Goal: Use online tool/utility: Utilize a website feature to perform a specific function

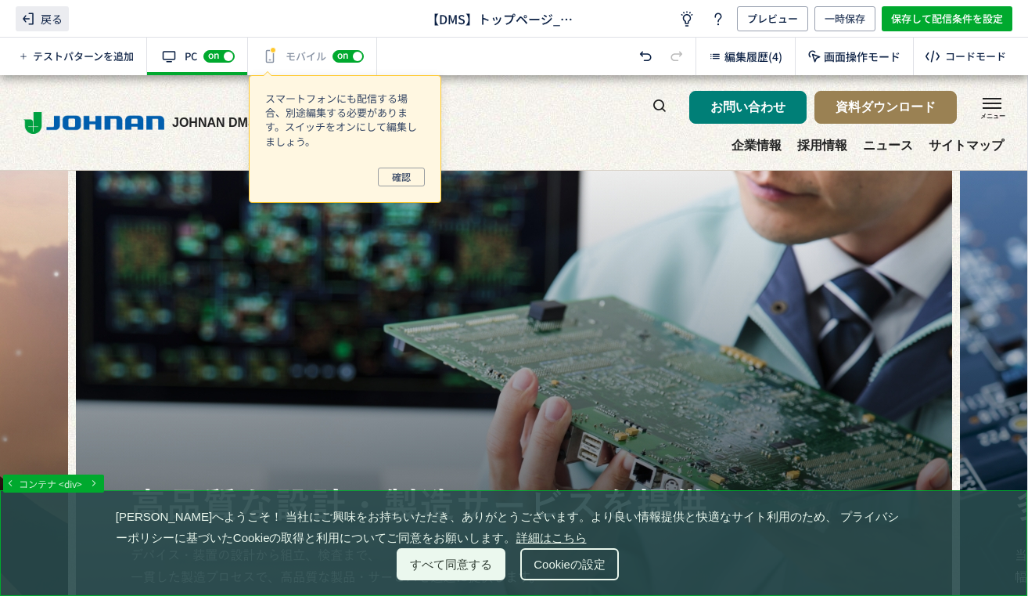
click at [41, 21] on span "戻る" at bounding box center [42, 18] width 53 height 25
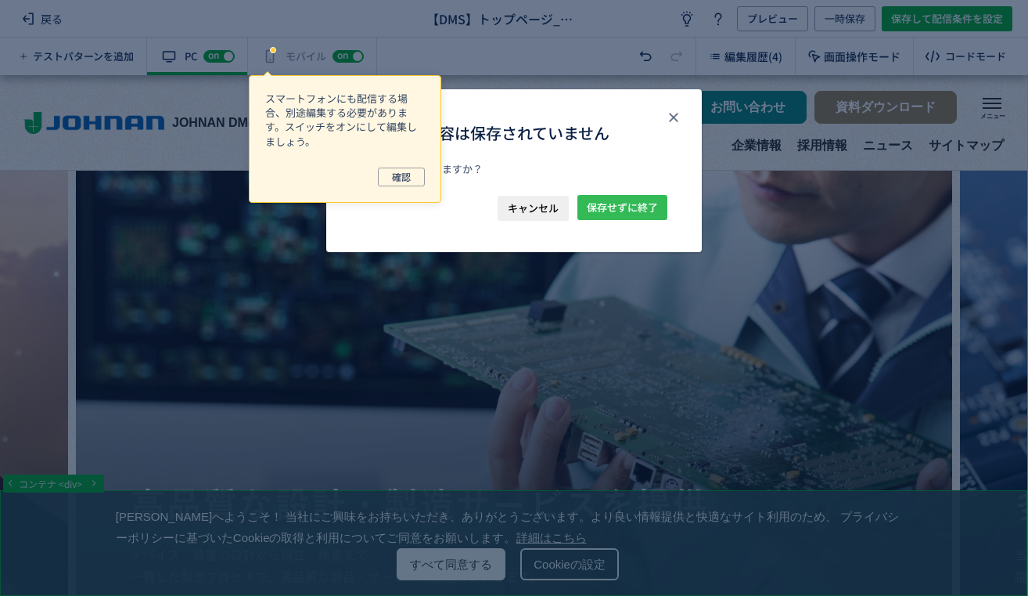
click at [614, 209] on span "保存せずに終了" at bounding box center [622, 207] width 71 height 25
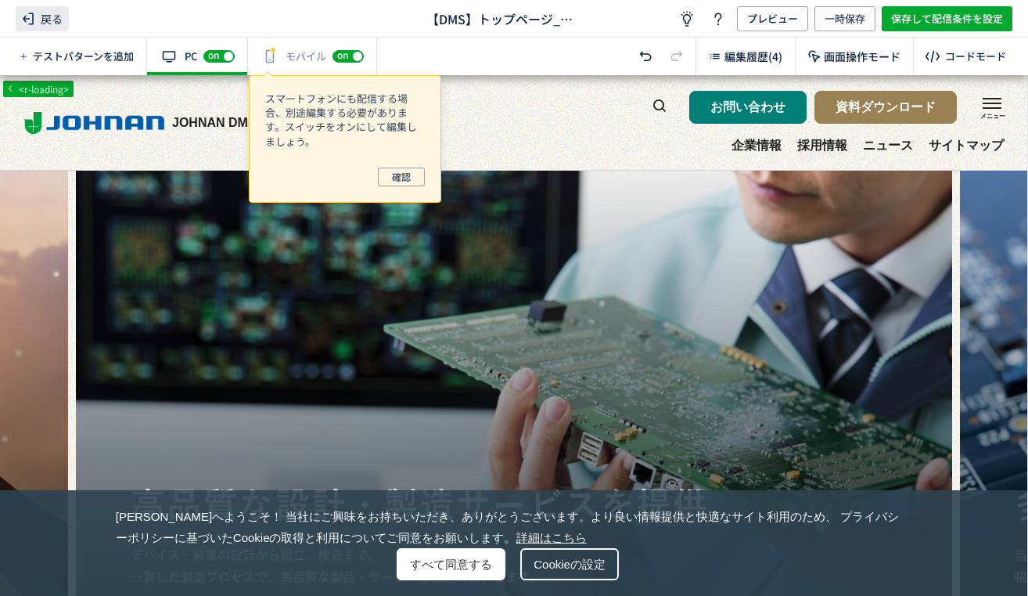
click at [50, 9] on span "戻る" at bounding box center [42, 18] width 53 height 25
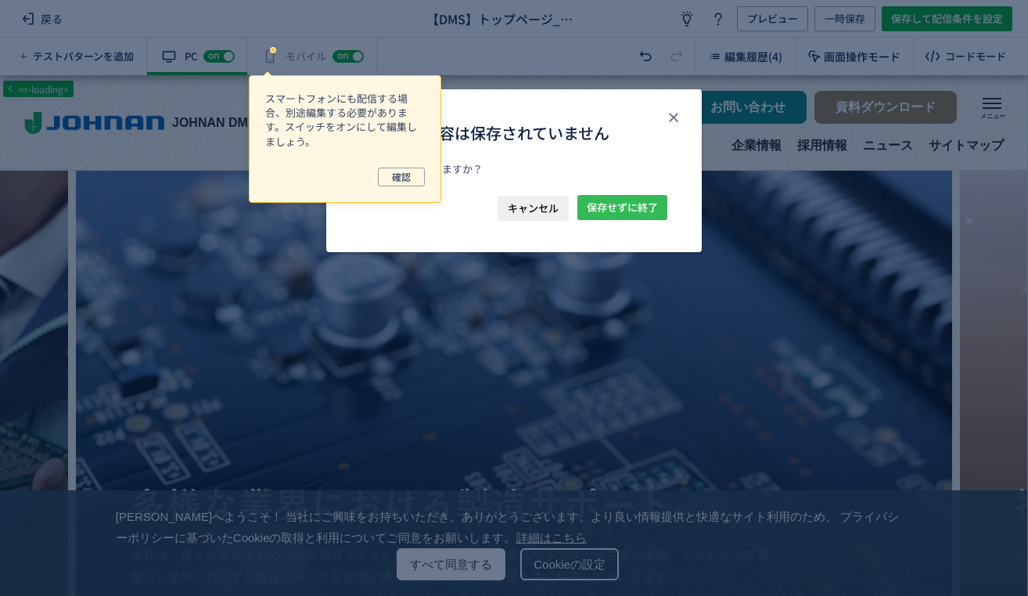
click at [619, 210] on span "保存せずに終了" at bounding box center [622, 207] width 71 height 25
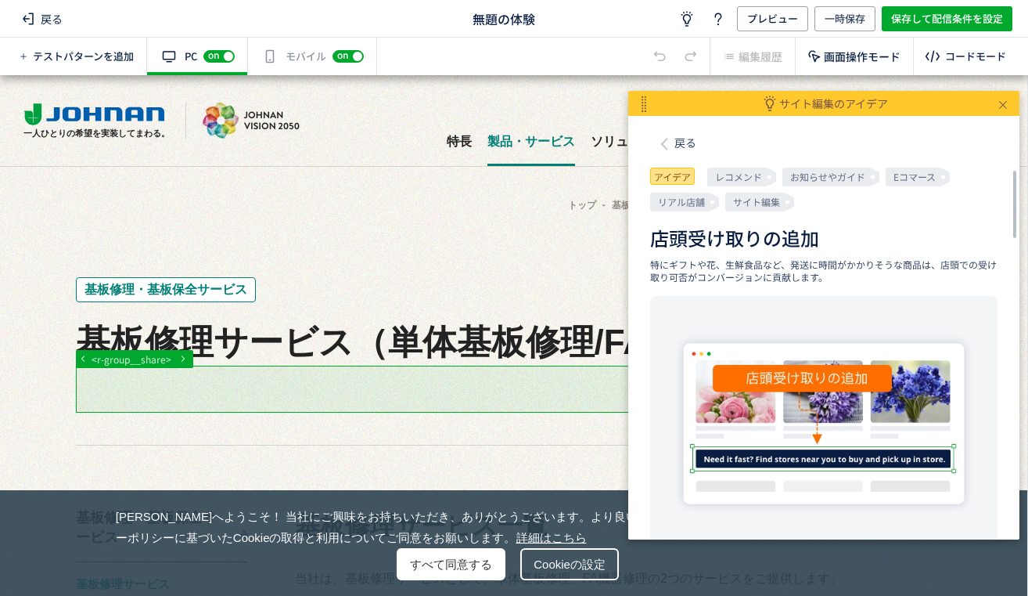
click at [675, 171] on p "アイデア" at bounding box center [672, 175] width 45 height 17
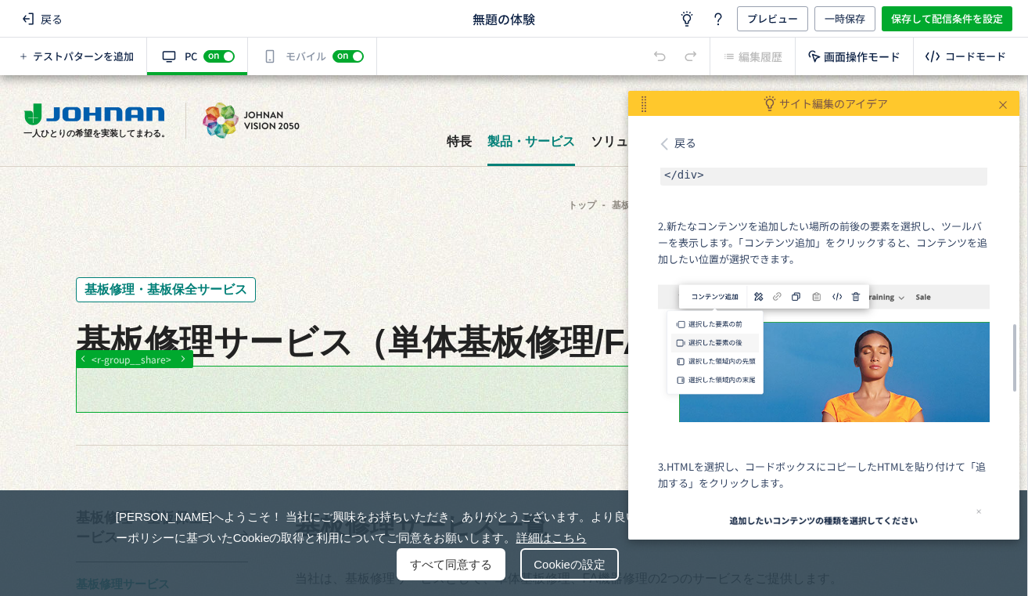
scroll to position [862, 0]
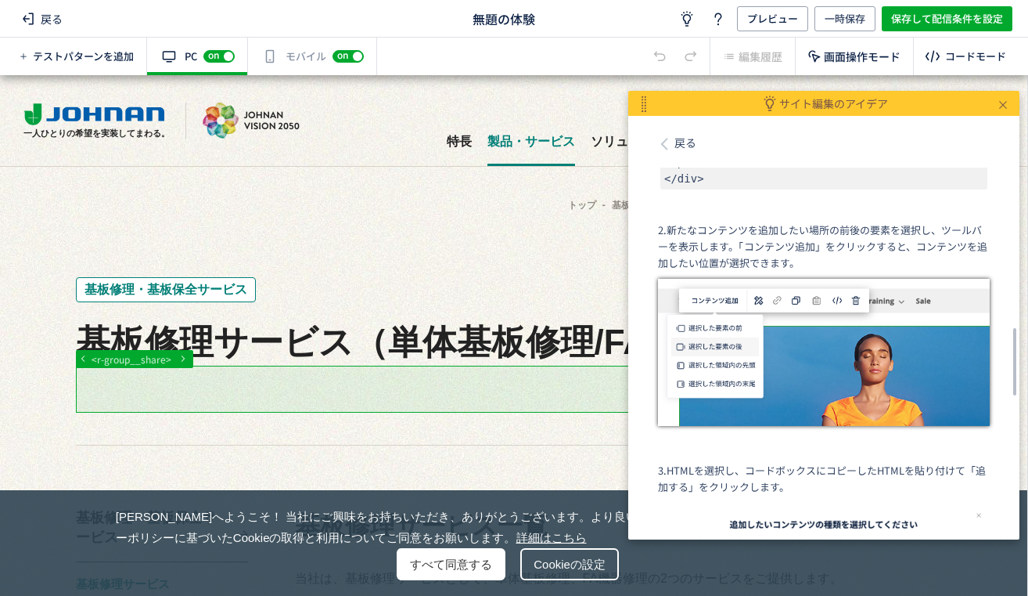
click at [791, 330] on img at bounding box center [824, 352] width 332 height 147
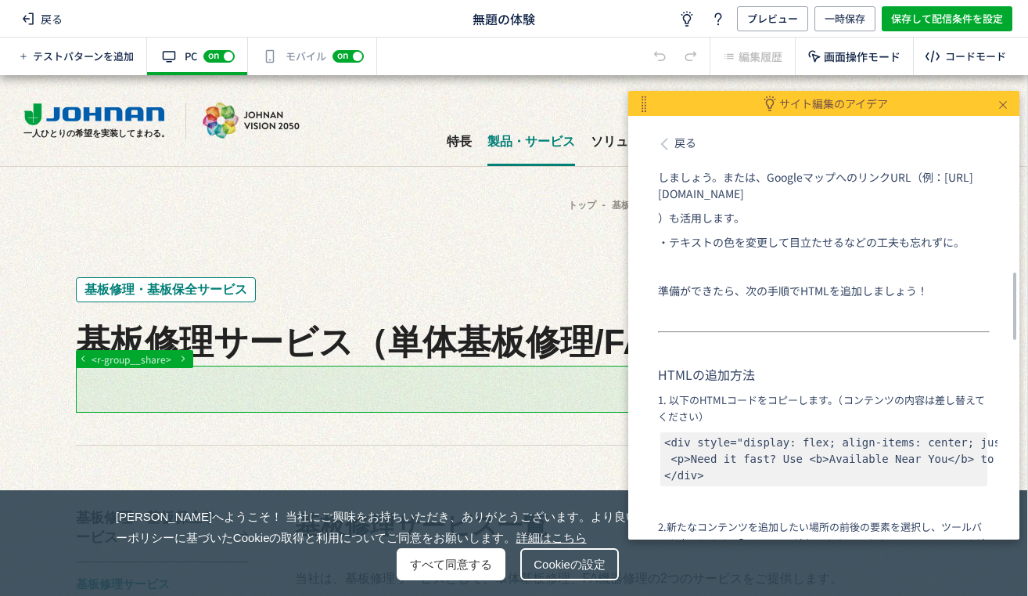
scroll to position [564, 0]
click at [729, 465] on code "<div style="display: flex; align-items: center; justify-content: center; height…" at bounding box center [823, 460] width 327 height 54
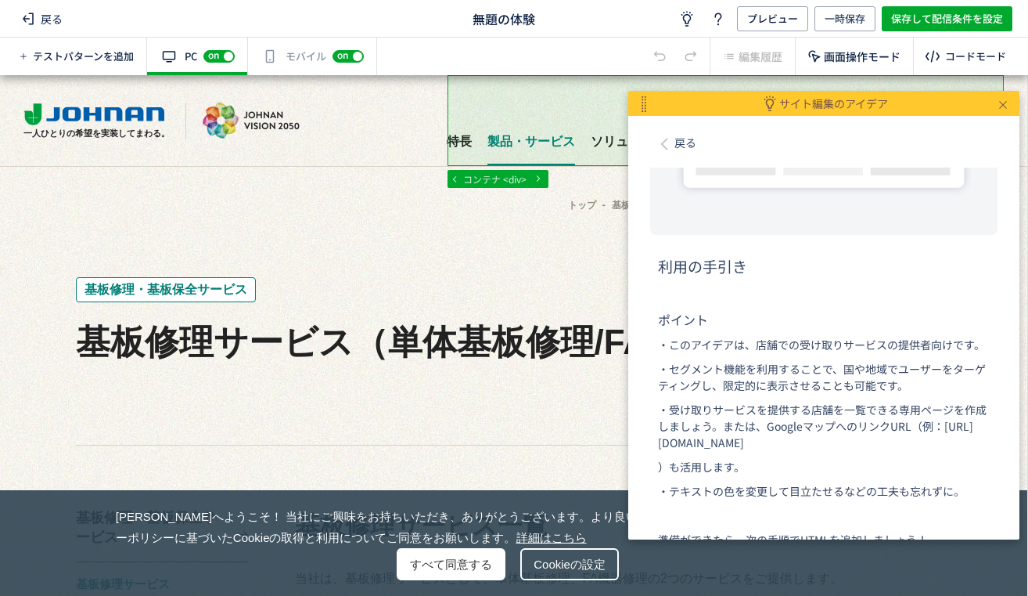
scroll to position [0, 0]
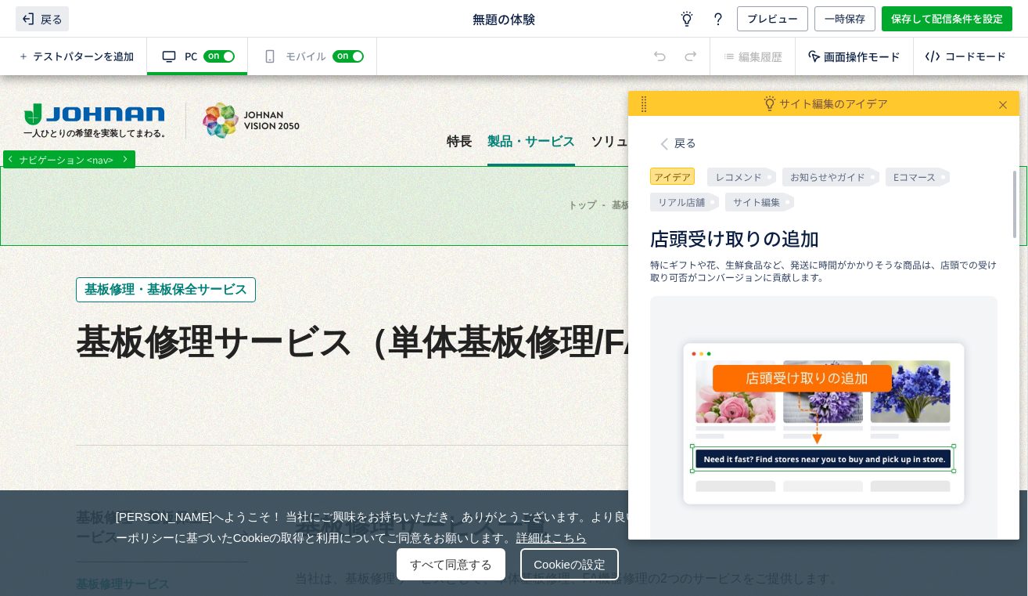
click at [46, 23] on span "戻る" at bounding box center [42, 18] width 53 height 25
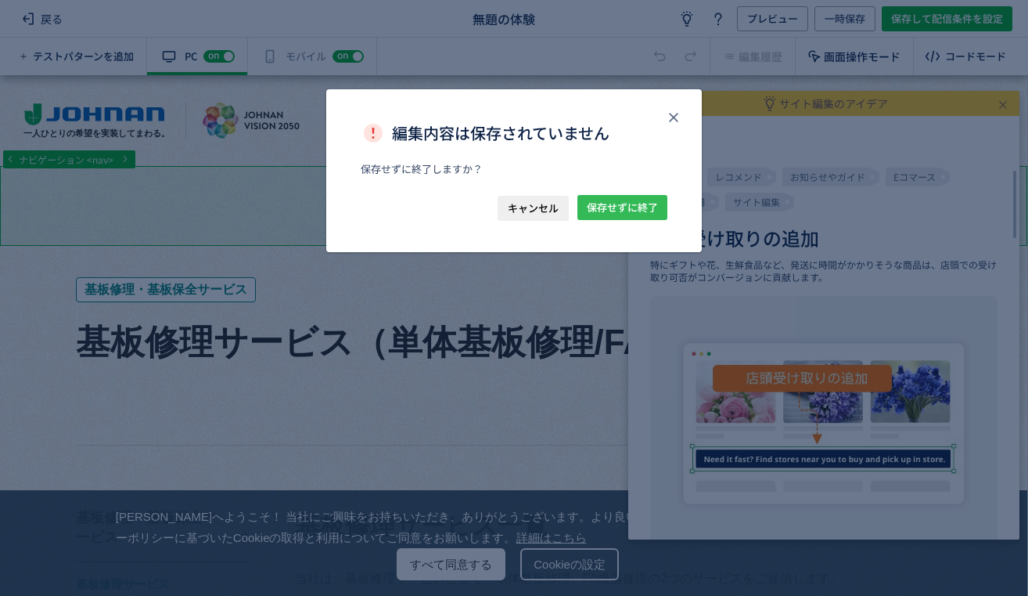
click at [628, 203] on span "保存せずに終了" at bounding box center [622, 207] width 71 height 25
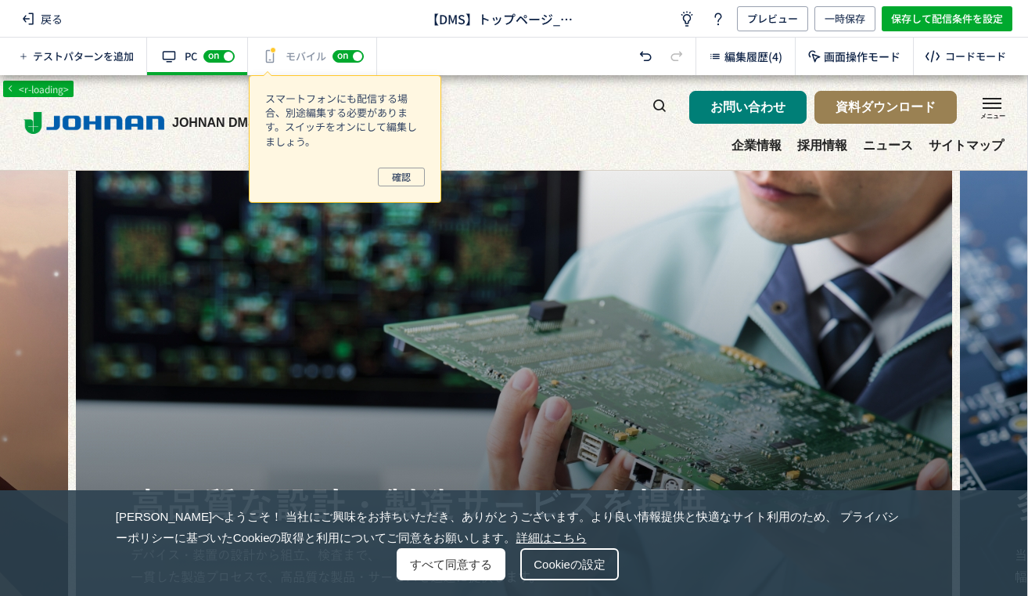
click at [777, 63] on span "編集履歴(4)" at bounding box center [754, 57] width 58 height 16
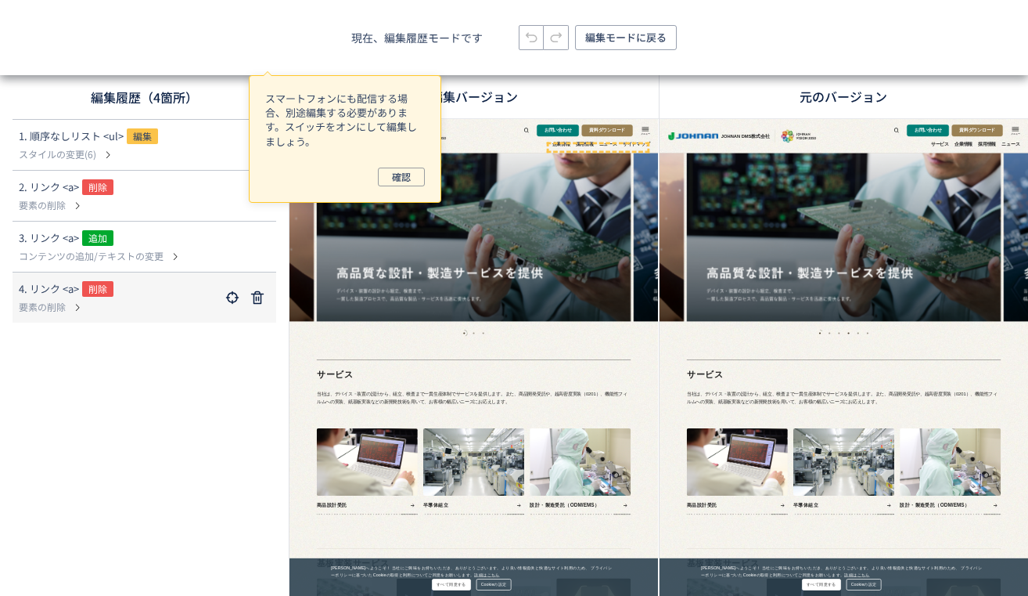
click at [142, 300] on p "要素の削除" at bounding box center [119, 307] width 201 height 14
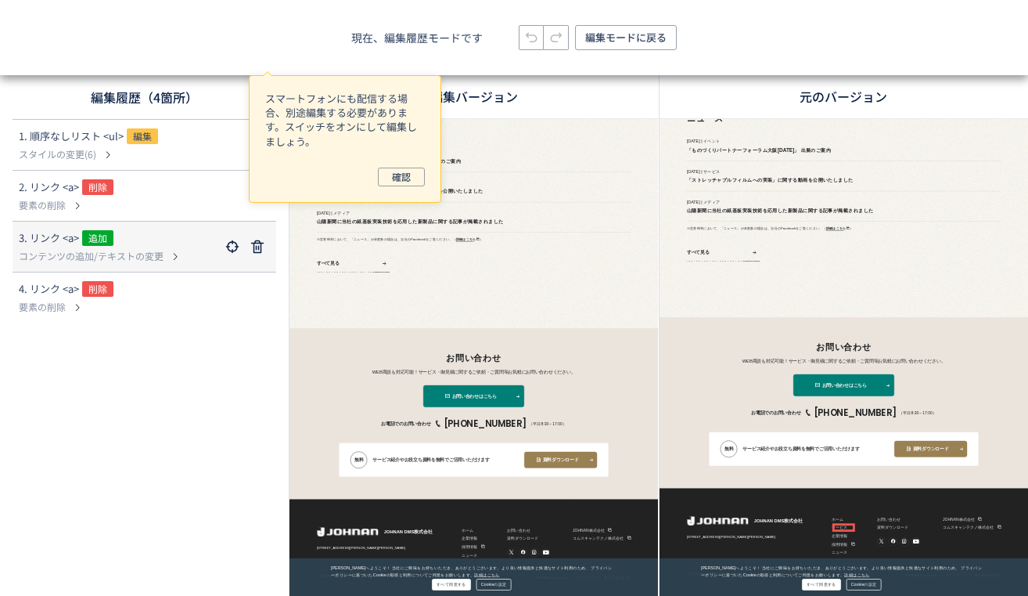
scroll to position [1923, 0]
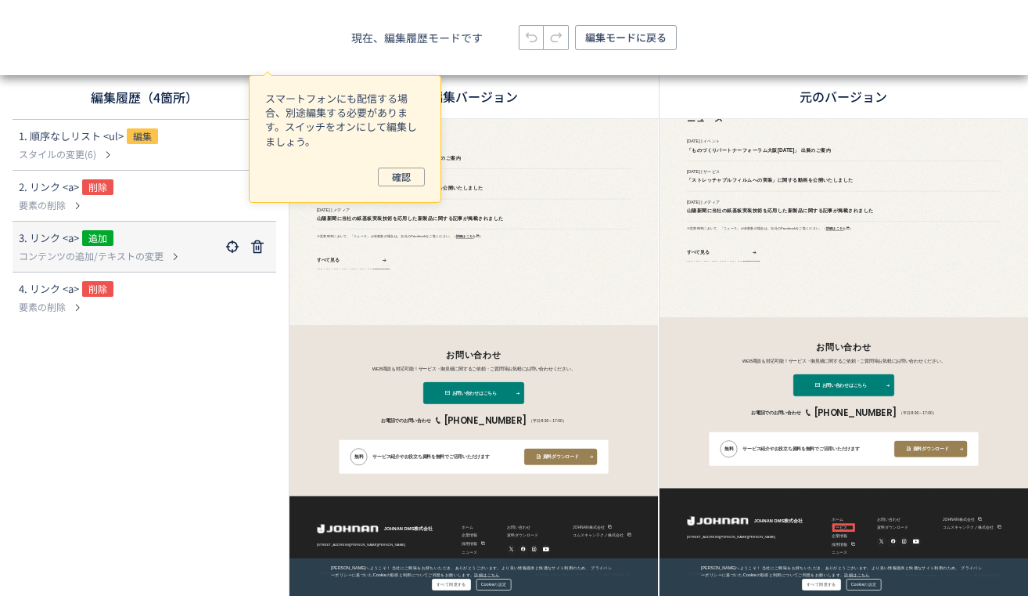
click at [156, 233] on div "3. リンク <a> 追加" at bounding box center [119, 239] width 201 height 19
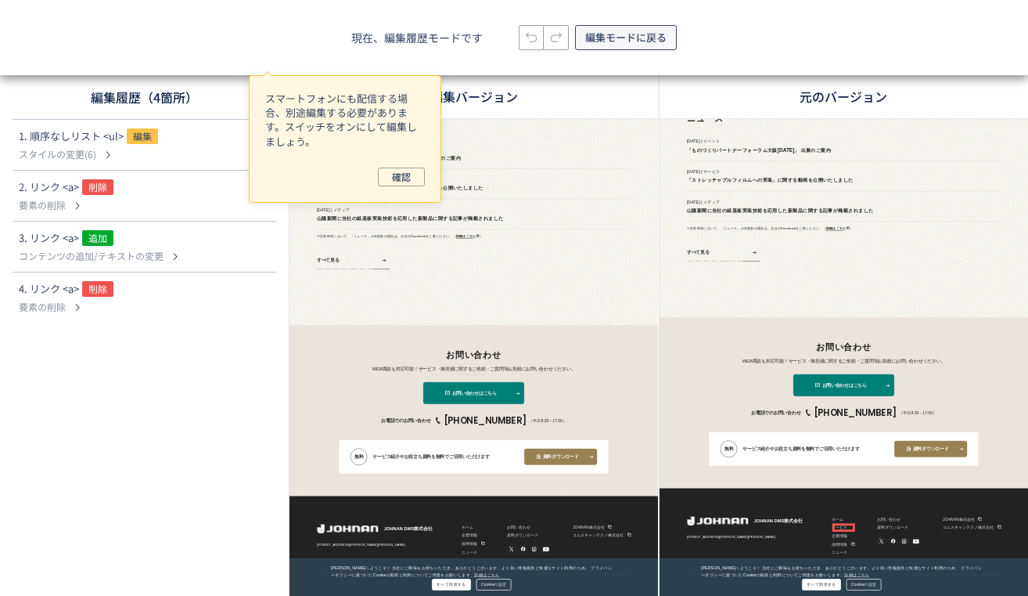
click at [610, 43] on span "編集モードに戻る" at bounding box center [625, 37] width 81 height 25
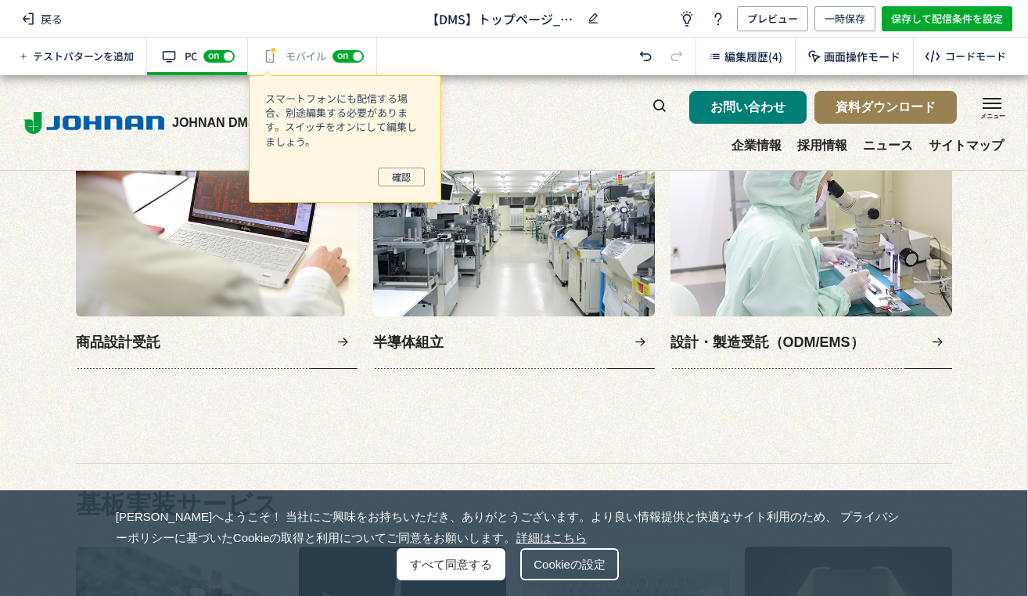
scroll to position [0, 0]
click at [387, 178] on button "確認" at bounding box center [401, 176] width 47 height 19
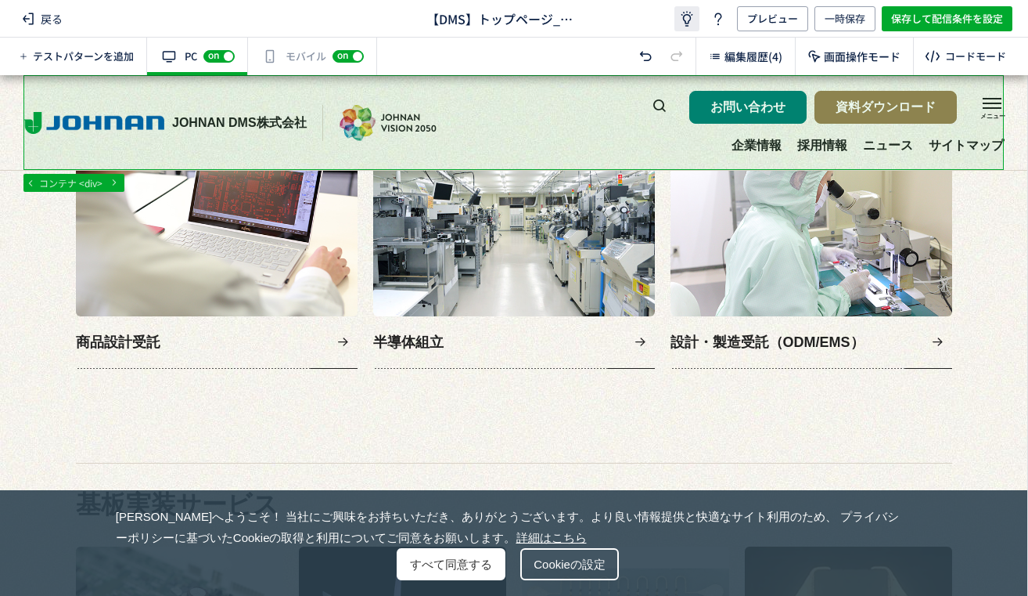
click at [692, 21] on icon at bounding box center [687, 18] width 19 height 19
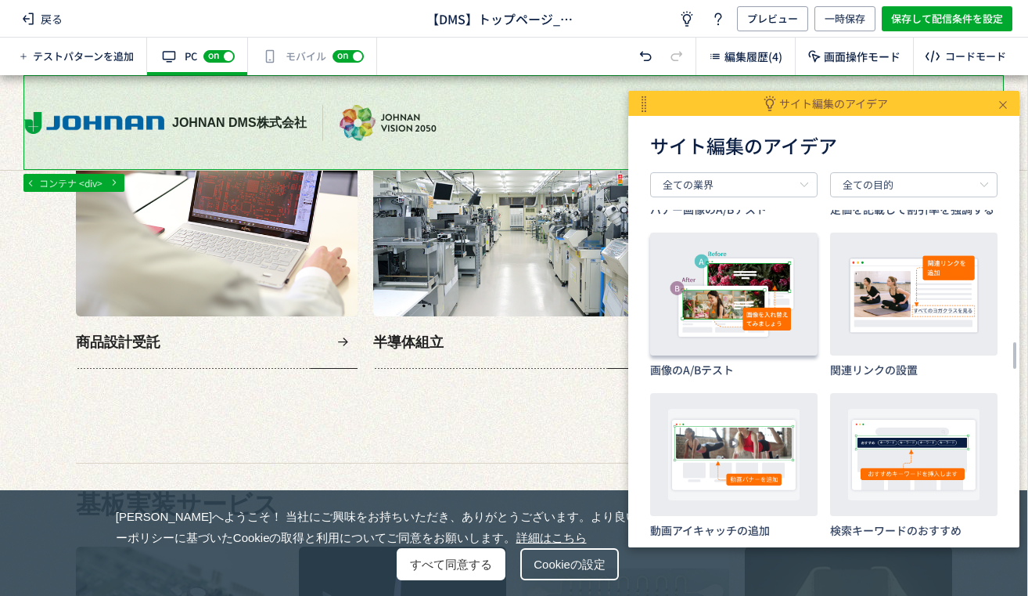
scroll to position [1821, 0]
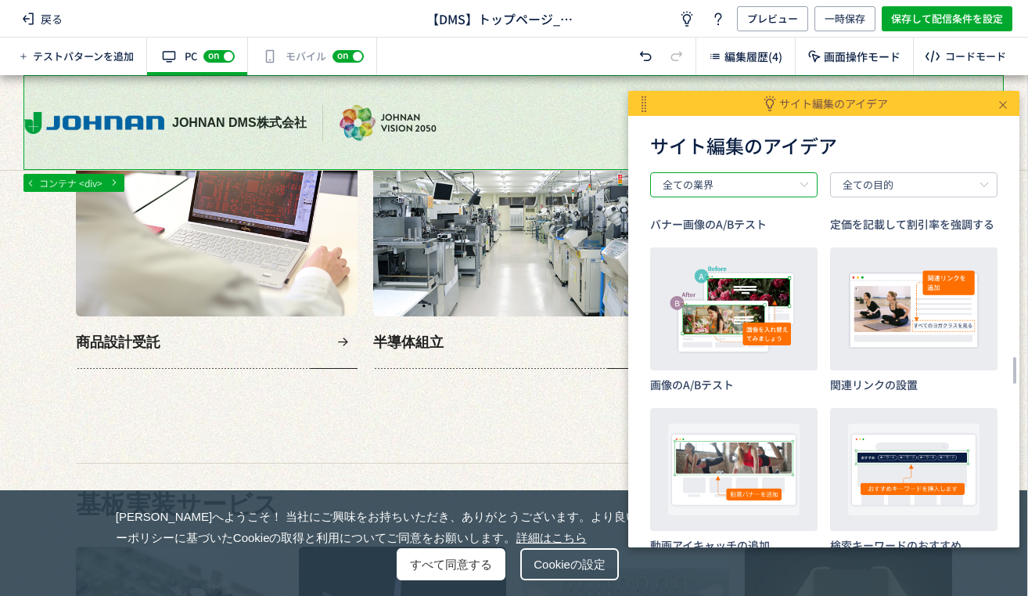
click at [754, 178] on input "全ての業界" at bounding box center [733, 184] width 167 height 25
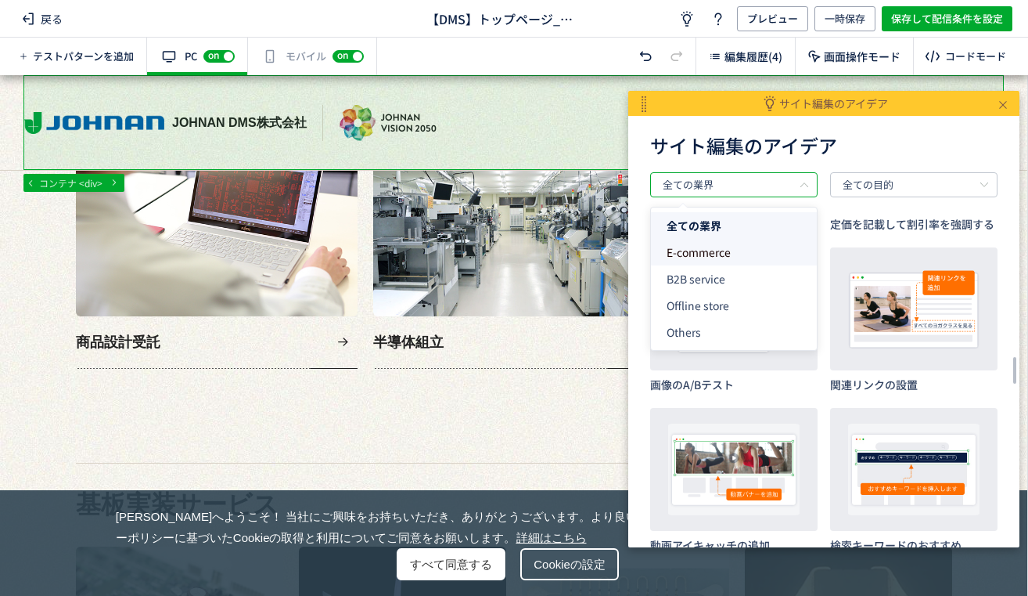
click at [721, 250] on span "E-commerce" at bounding box center [699, 252] width 64 height 16
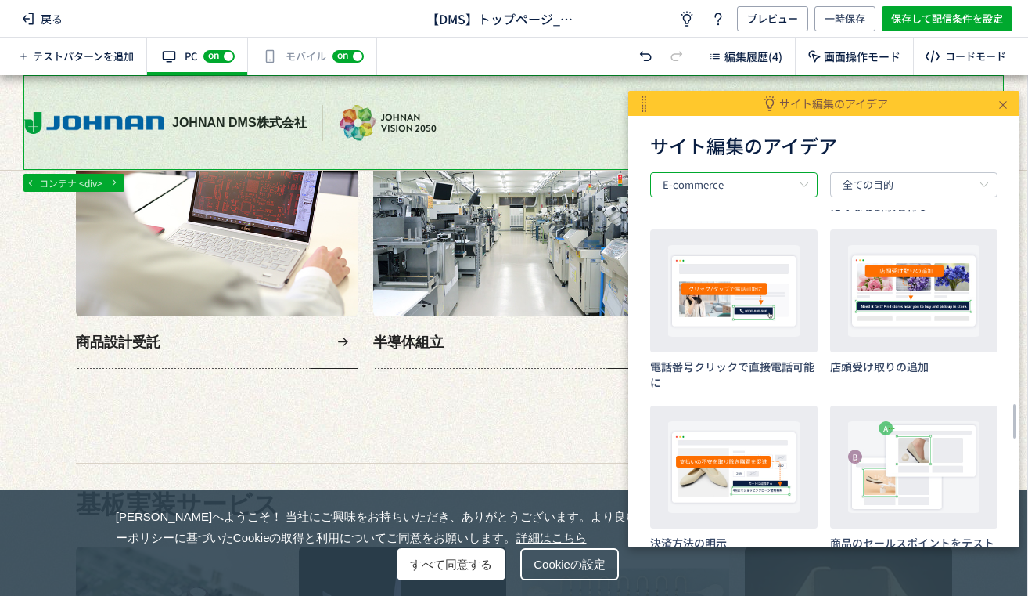
scroll to position [1831, 0]
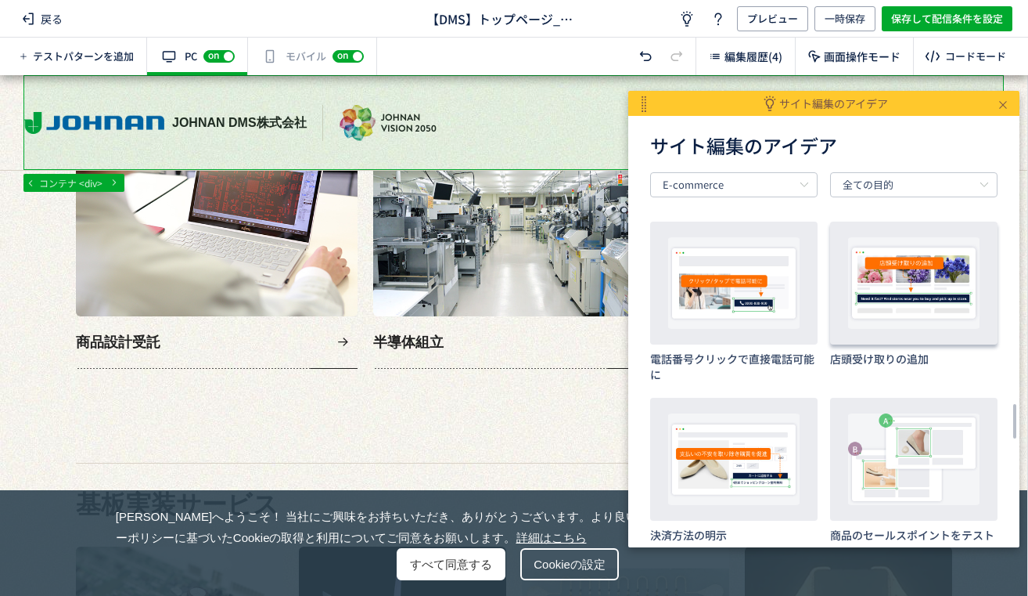
click at [923, 286] on img at bounding box center [914, 283] width 136 height 92
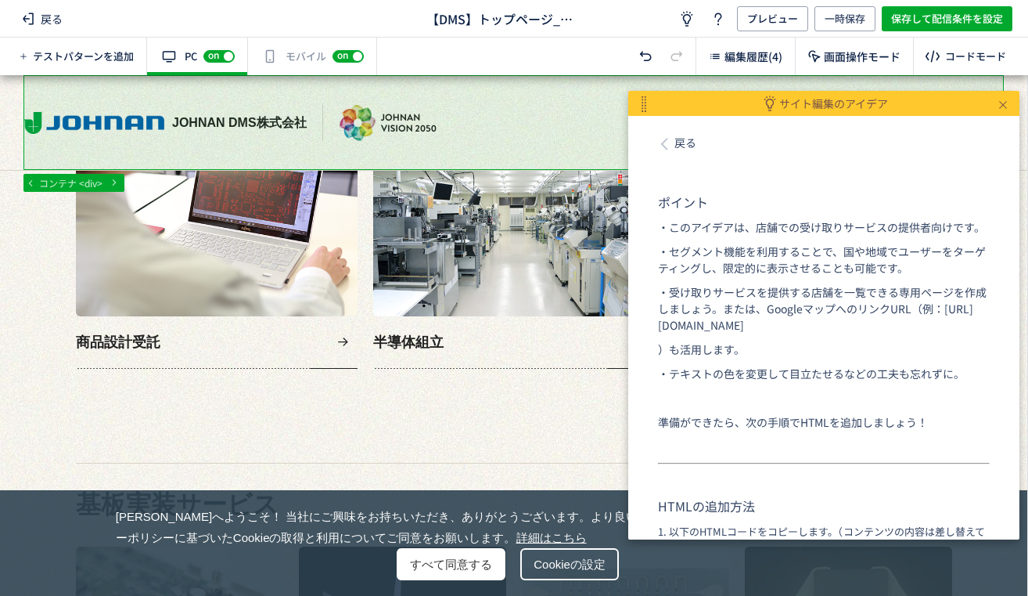
scroll to position [0, 0]
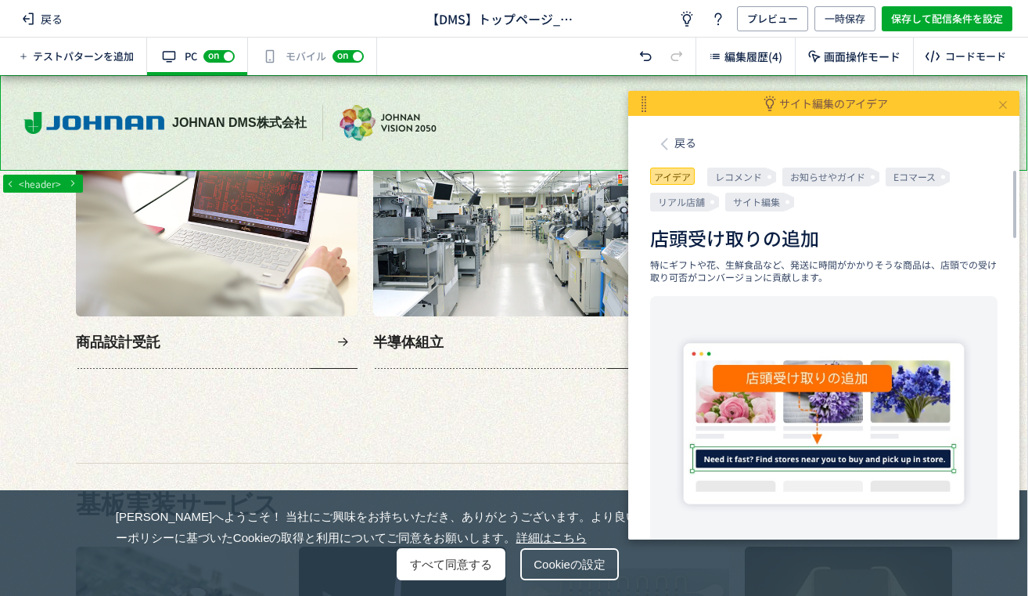
click at [1003, 107] on icon at bounding box center [1003, 104] width 11 height 11
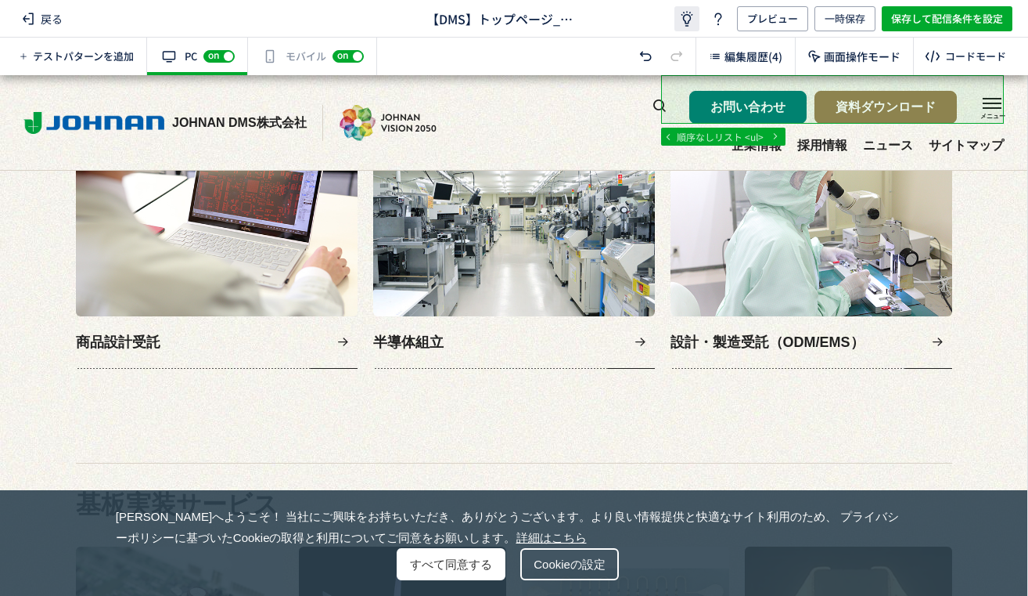
click at [685, 24] on icon at bounding box center [687, 18] width 19 height 19
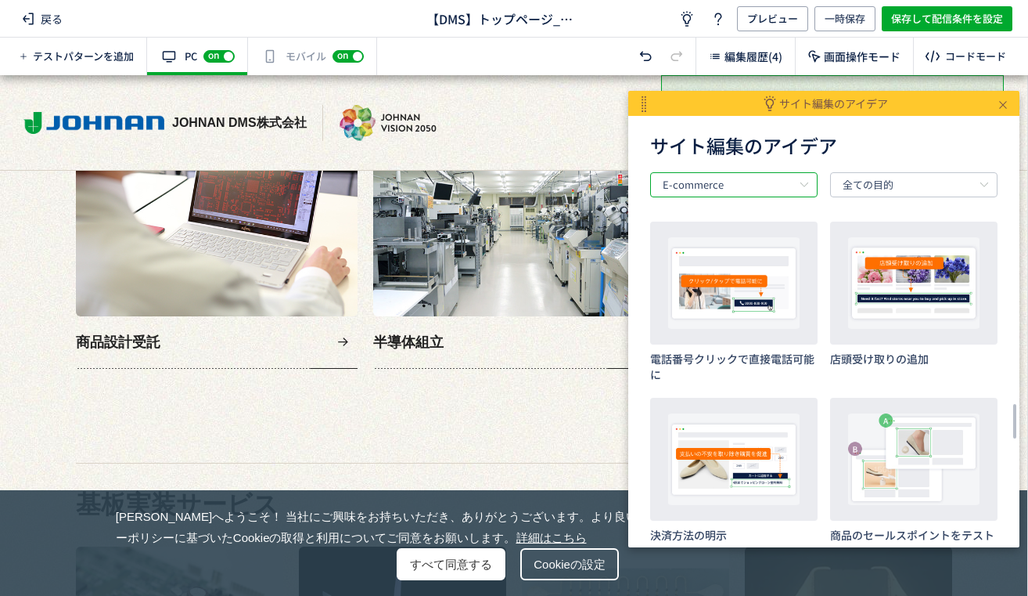
click at [745, 186] on input "E-commerce" at bounding box center [733, 184] width 167 height 25
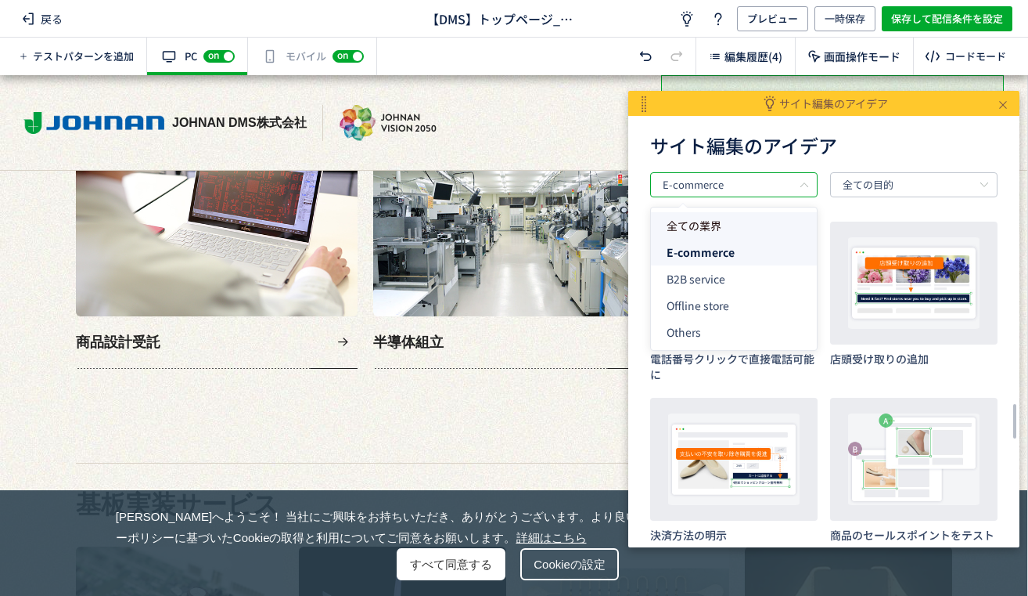
click at [718, 215] on li "全ての業界" at bounding box center [734, 225] width 166 height 27
type input "全ての業界"
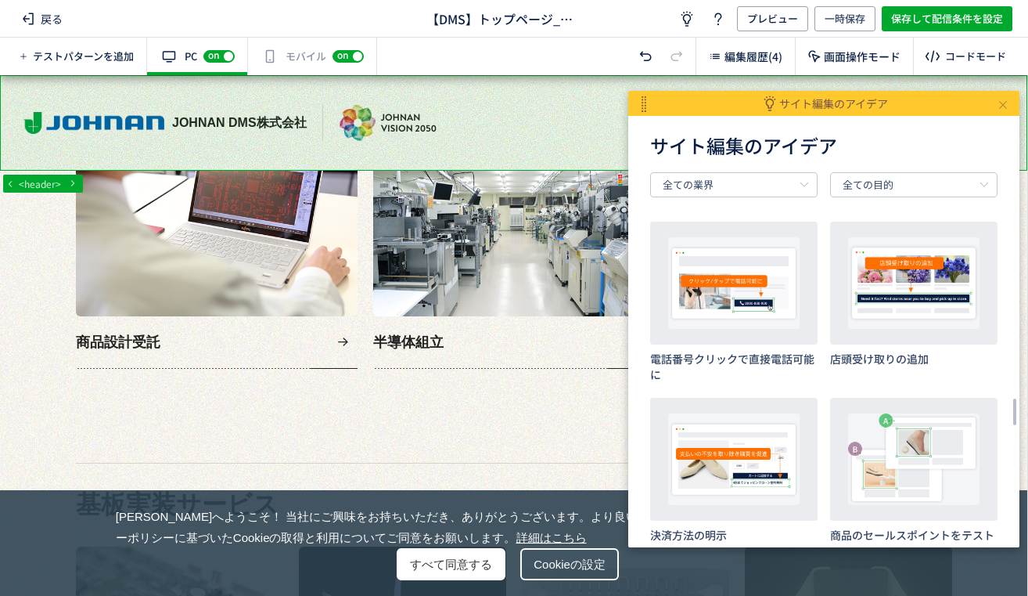
click at [1003, 110] on icon at bounding box center [1003, 104] width 11 height 11
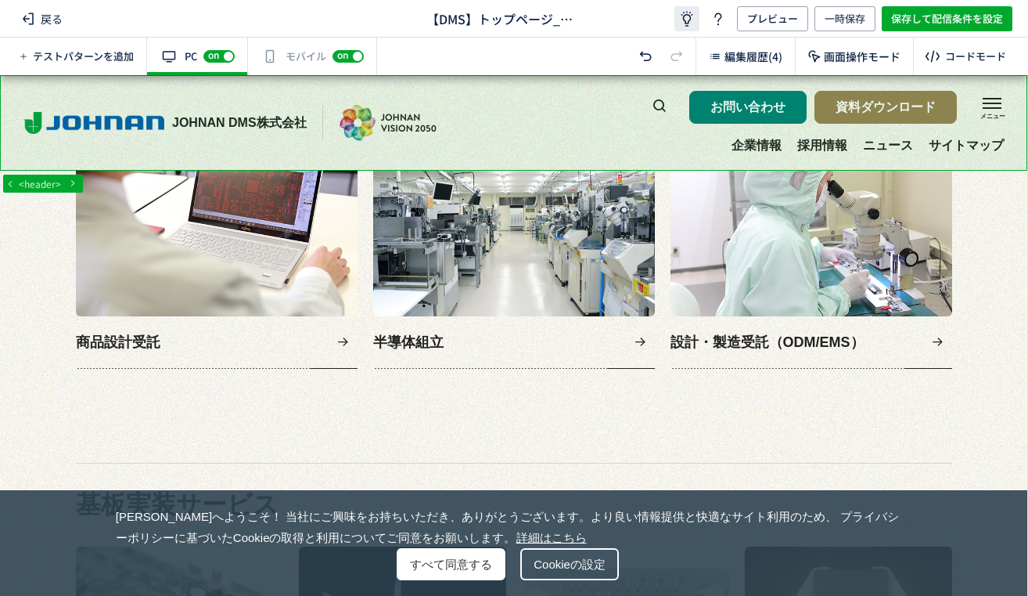
click at [682, 18] on icon at bounding box center [687, 18] width 19 height 19
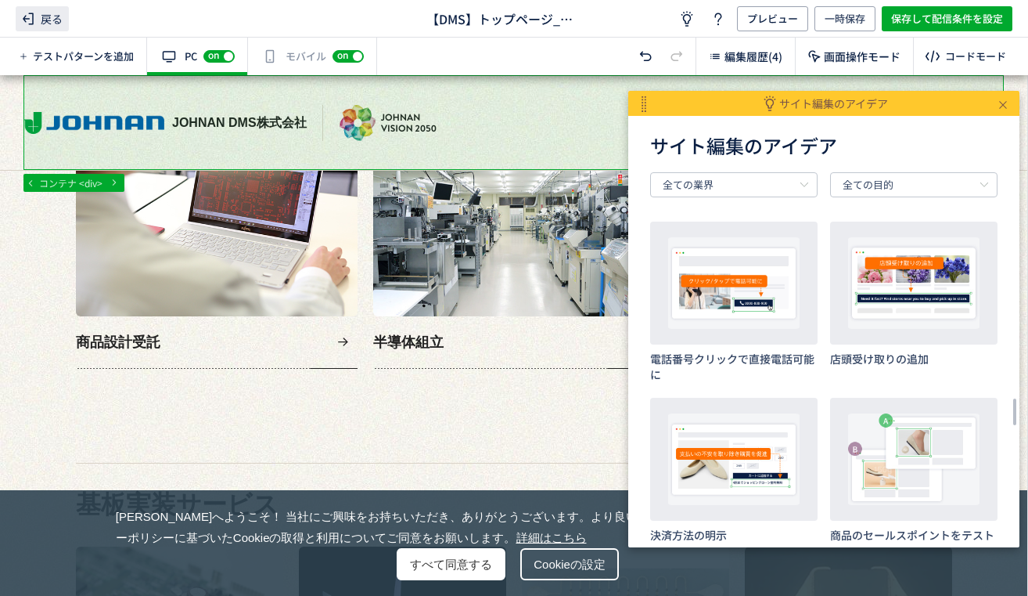
click at [38, 23] on span "戻る" at bounding box center [42, 18] width 53 height 25
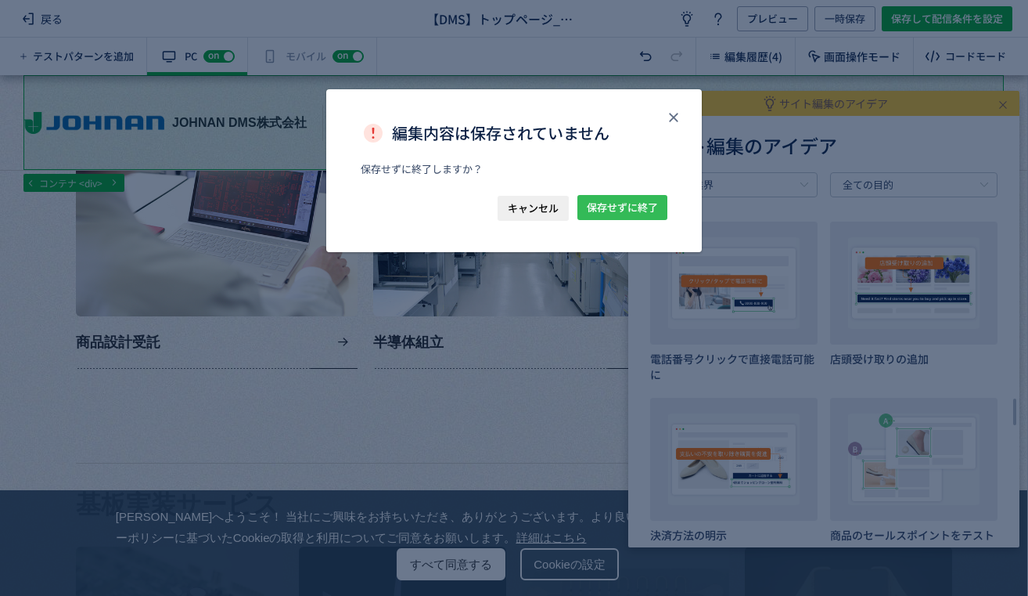
click at [604, 210] on span "保存せずに終了" at bounding box center [622, 207] width 71 height 25
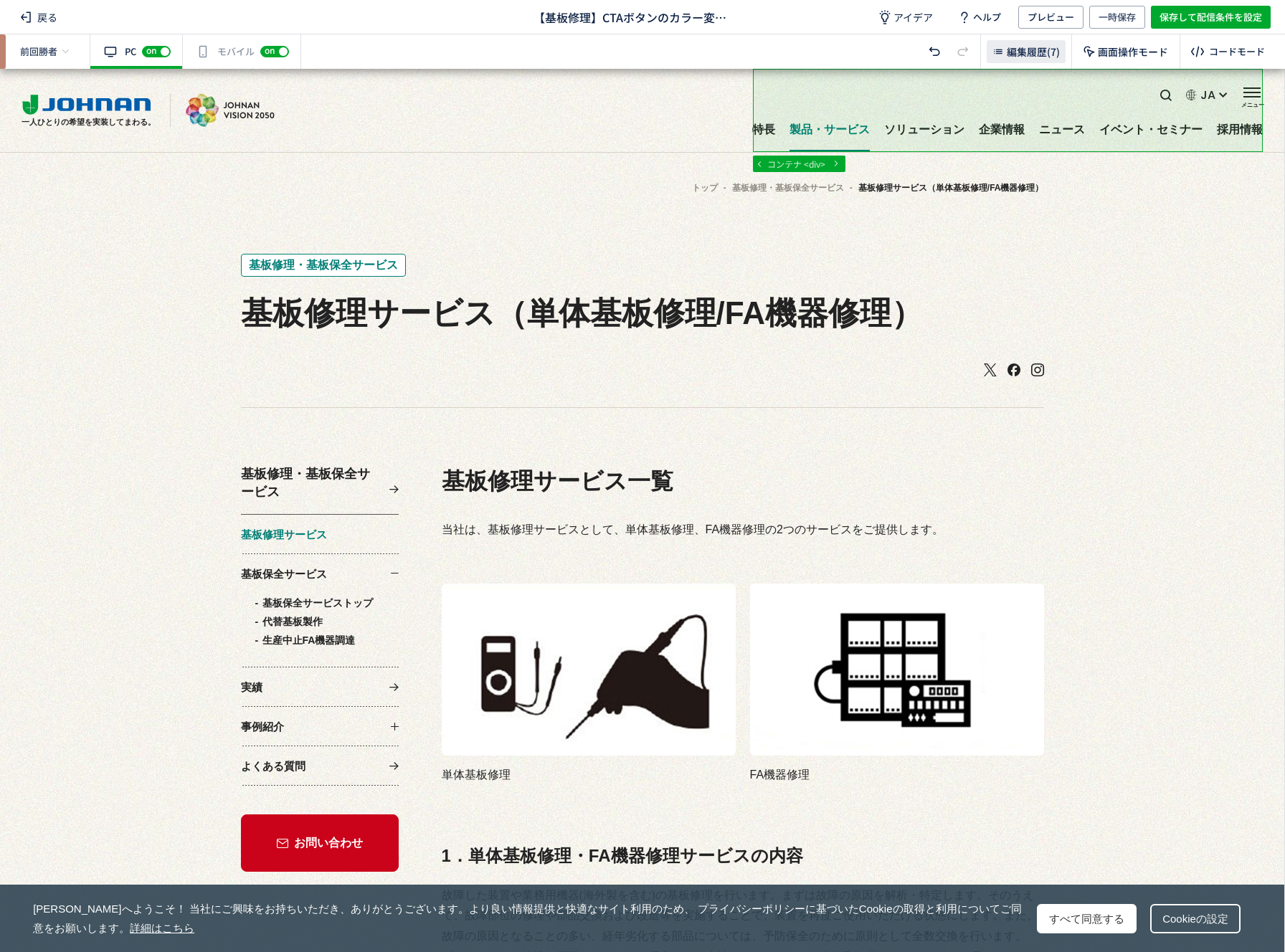
click at [1041, 62] on div "編集履歴(7)" at bounding box center [1027, 51] width 79 height 23
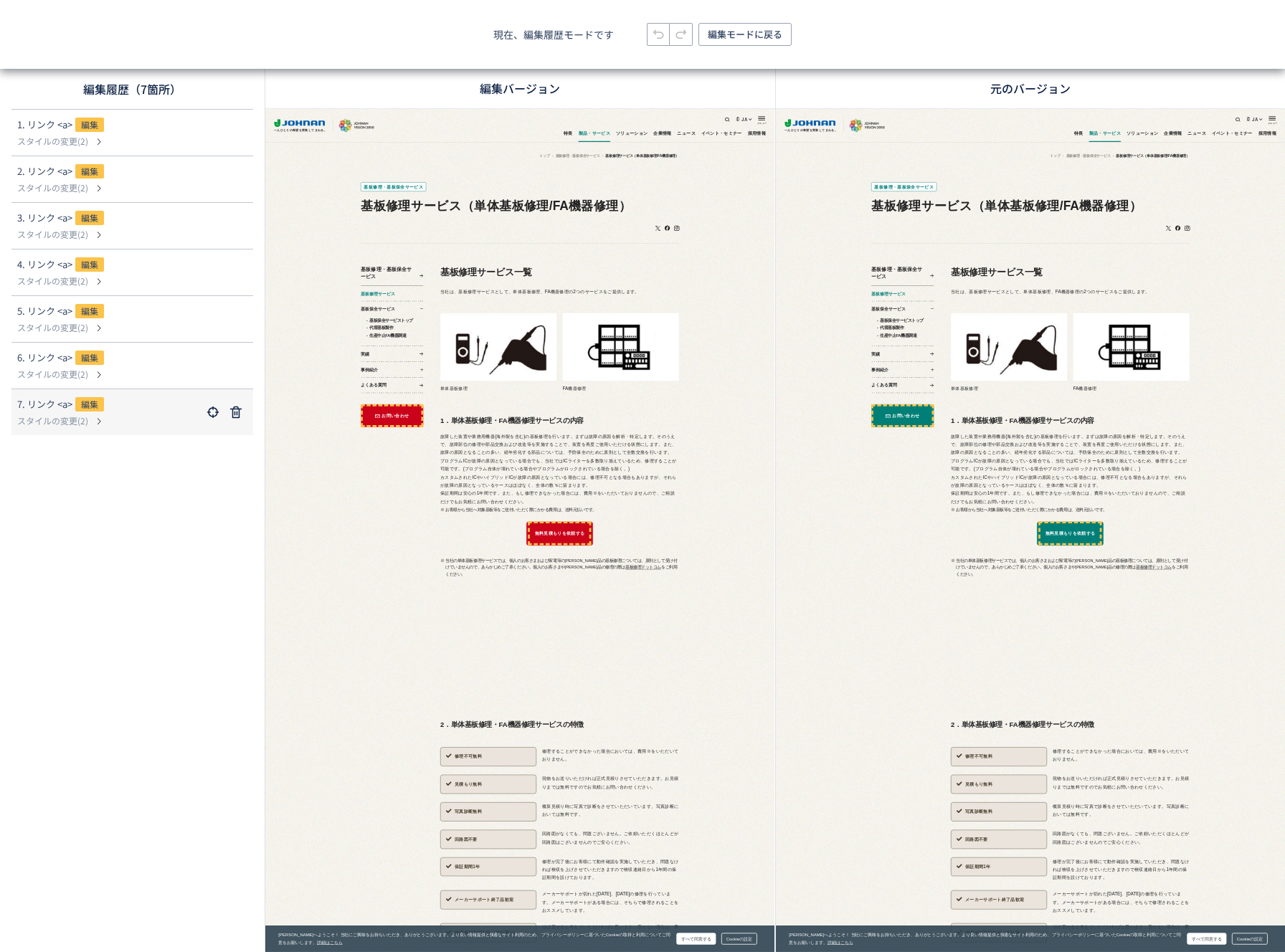
click at [114, 431] on dl "7. リンク <a> 編集 スタイルの変更(2)" at bounding box center [132, 412] width 230 height 46
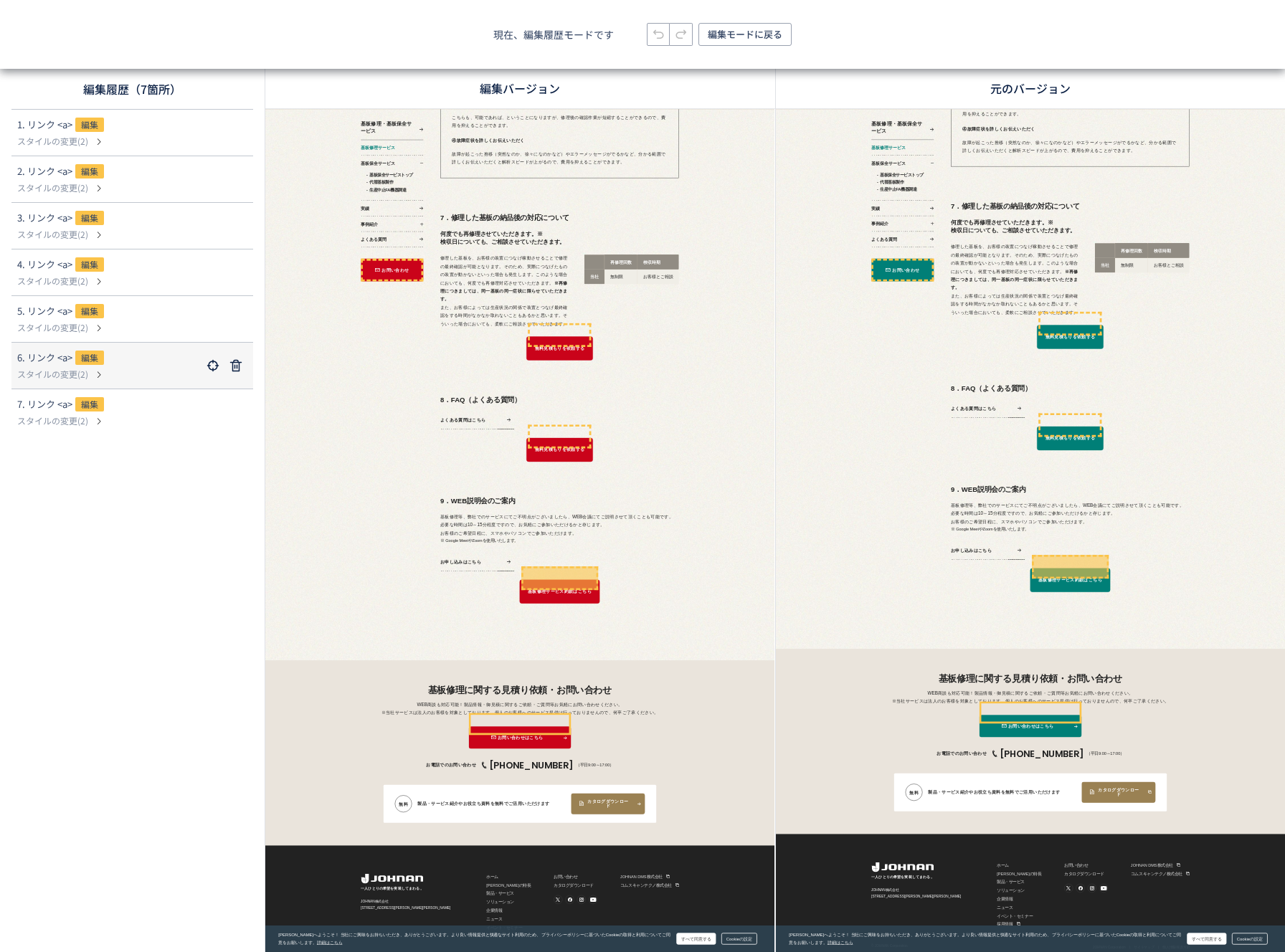
scroll to position [6213, 0]
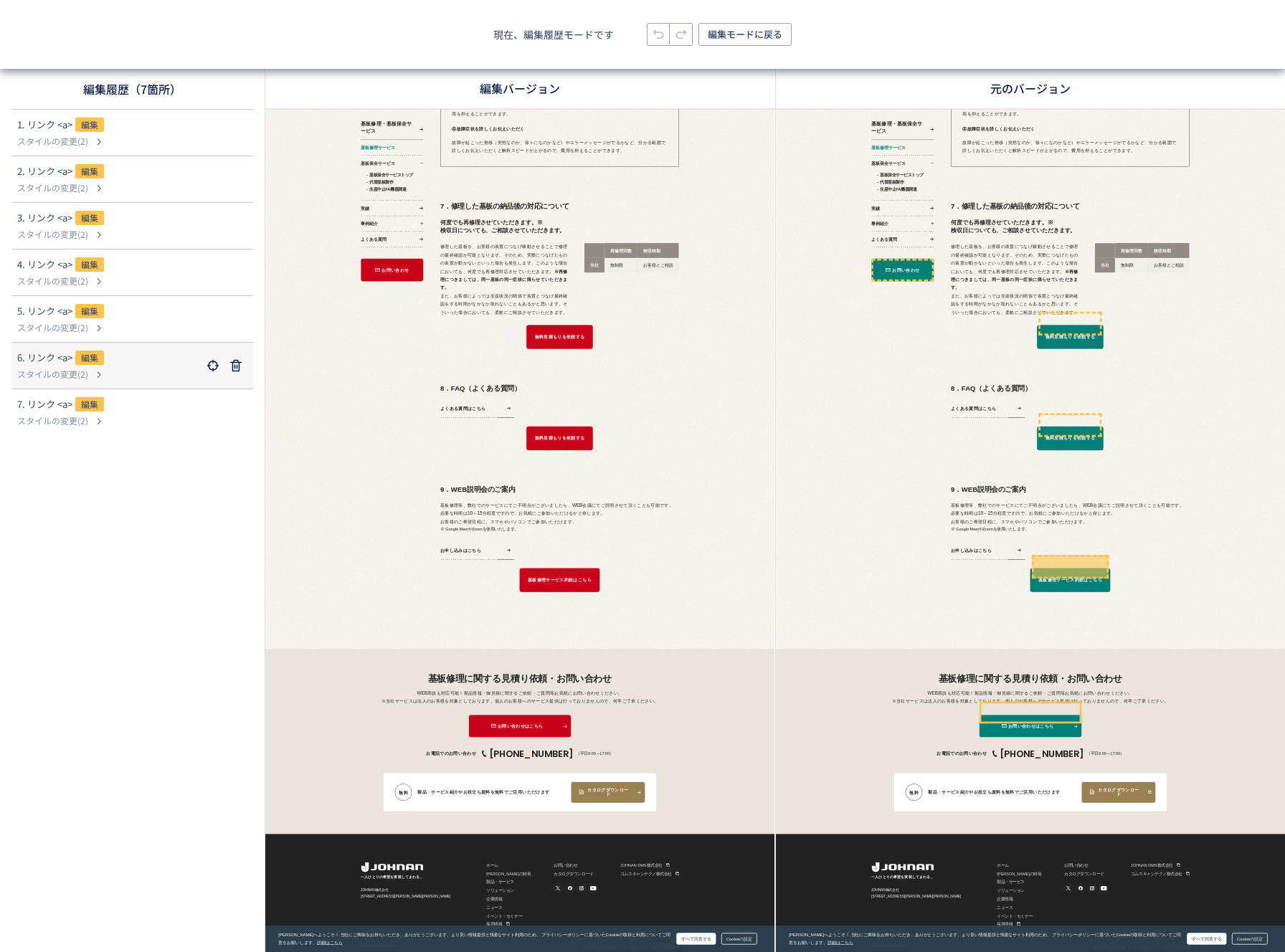
click at [121, 373] on p "スタイルの変更(2)" at bounding box center [109, 374] width 184 height 13
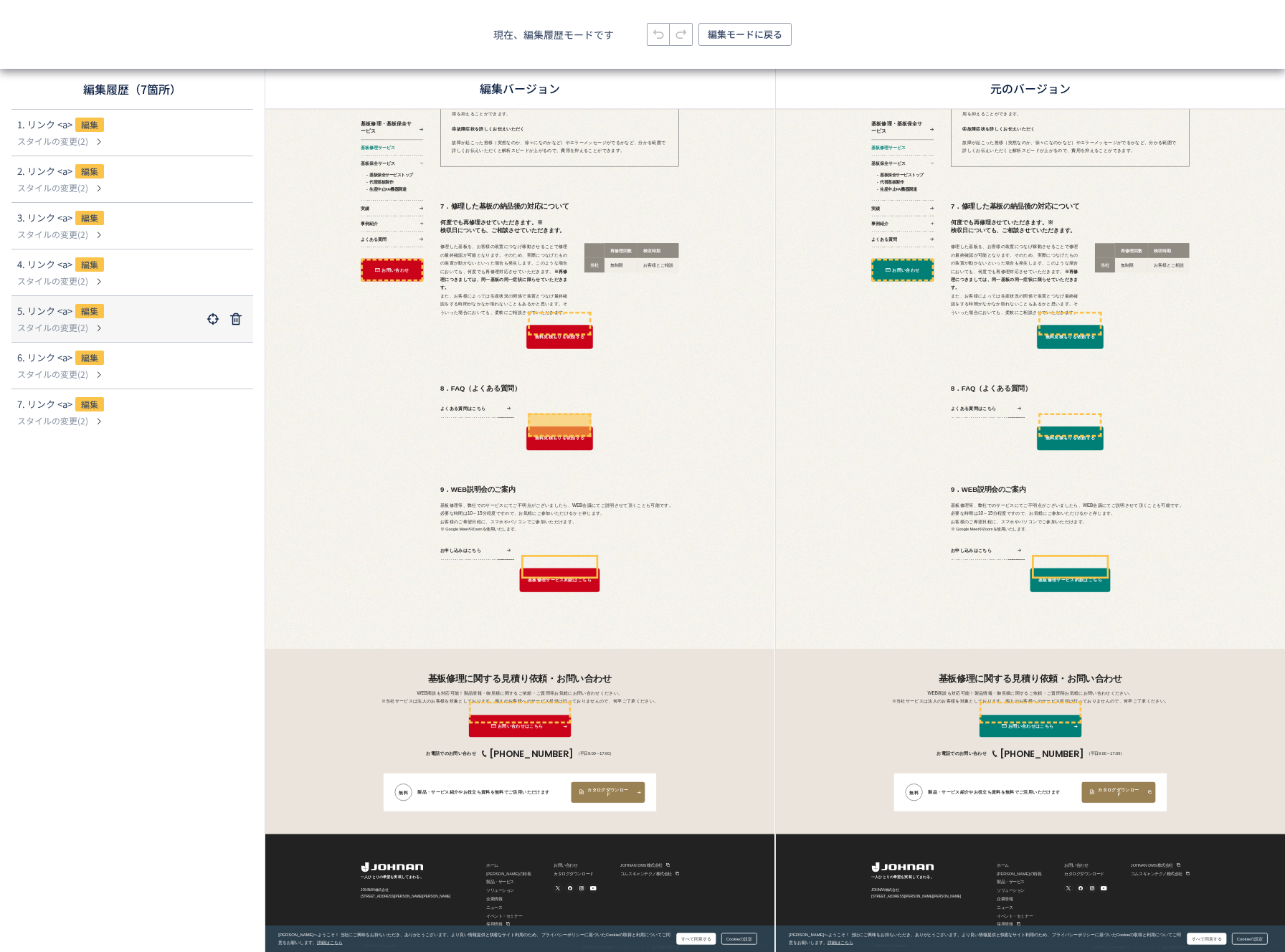
click at [115, 336] on dl "5. リンク <a> 編集 スタイルの変更(2)" at bounding box center [132, 319] width 230 height 46
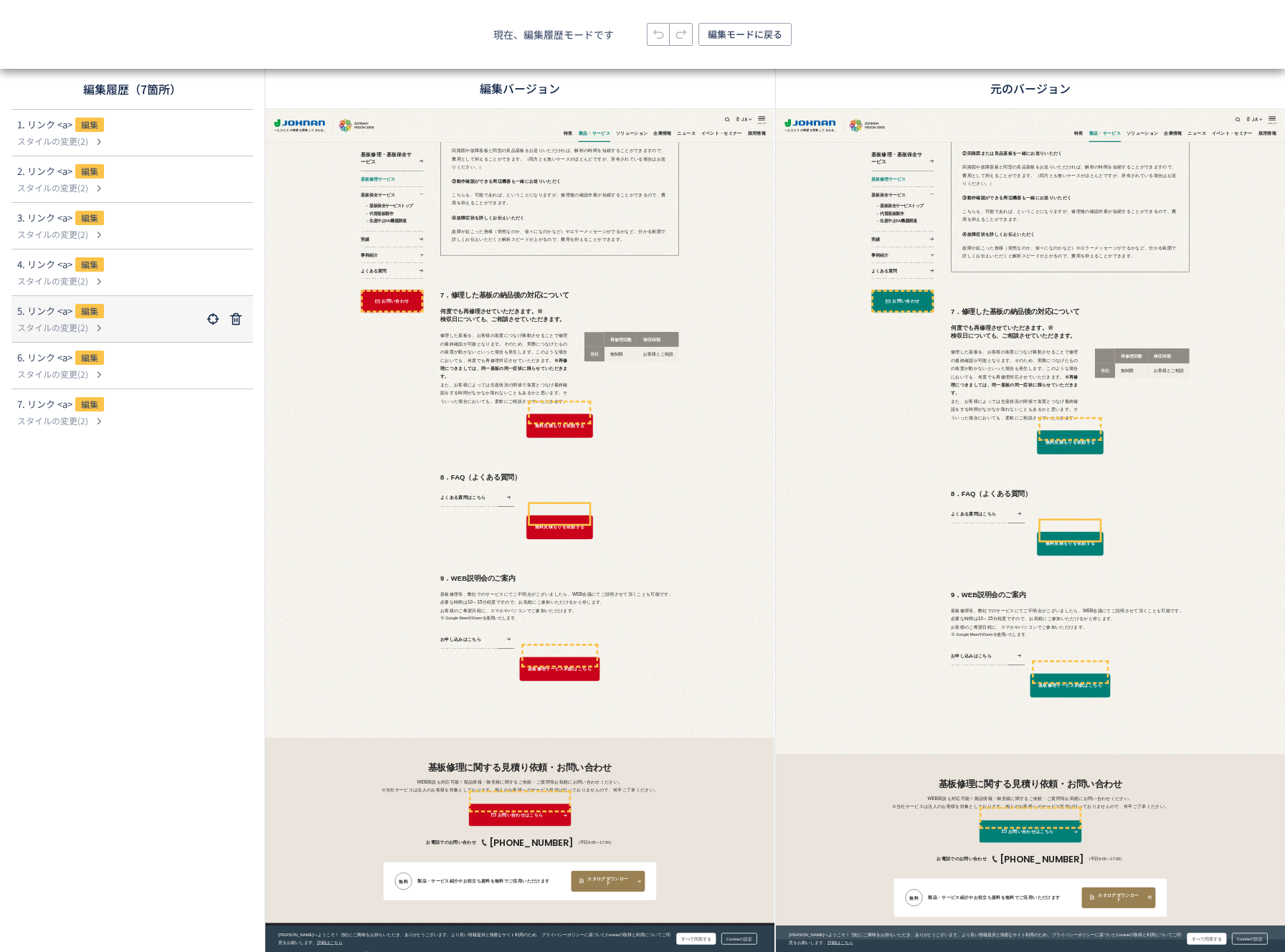
scroll to position [5948, 0]
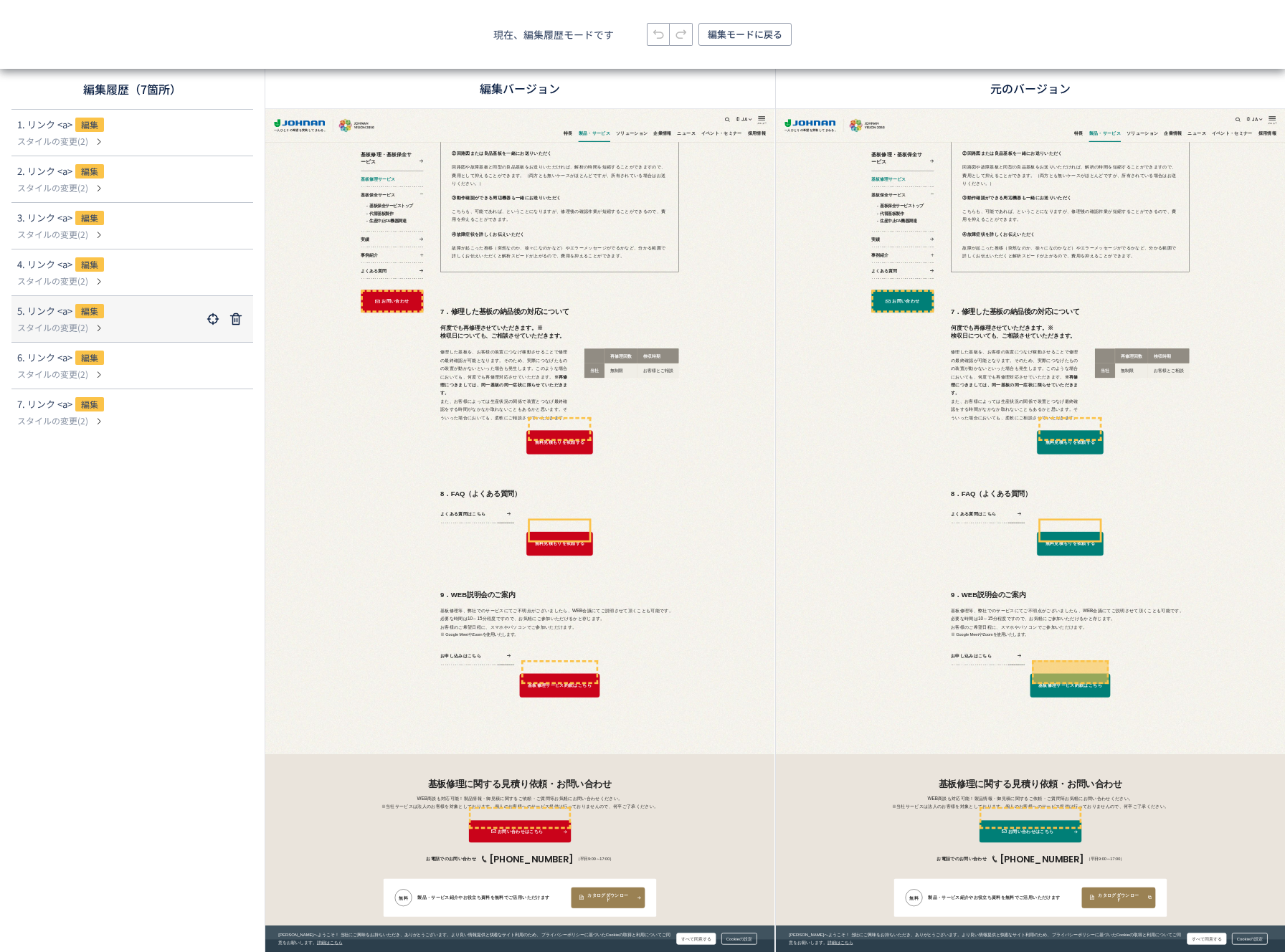
click at [107, 334] on p "スタイルの変更(2)" at bounding box center [109, 328] width 184 height 13
click at [135, 285] on p "スタイルの変更(2)" at bounding box center [109, 281] width 184 height 13
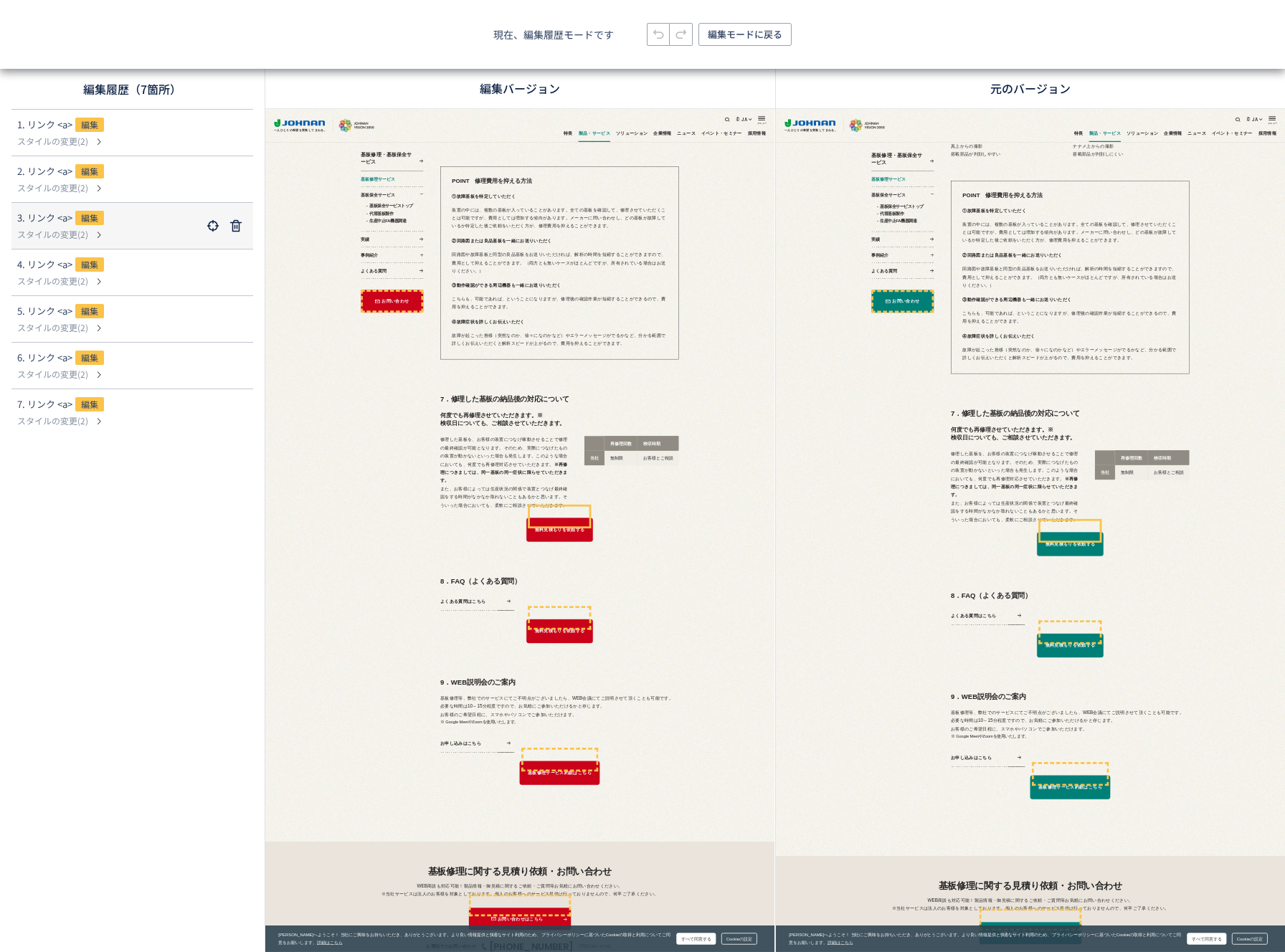
scroll to position [5692, 0]
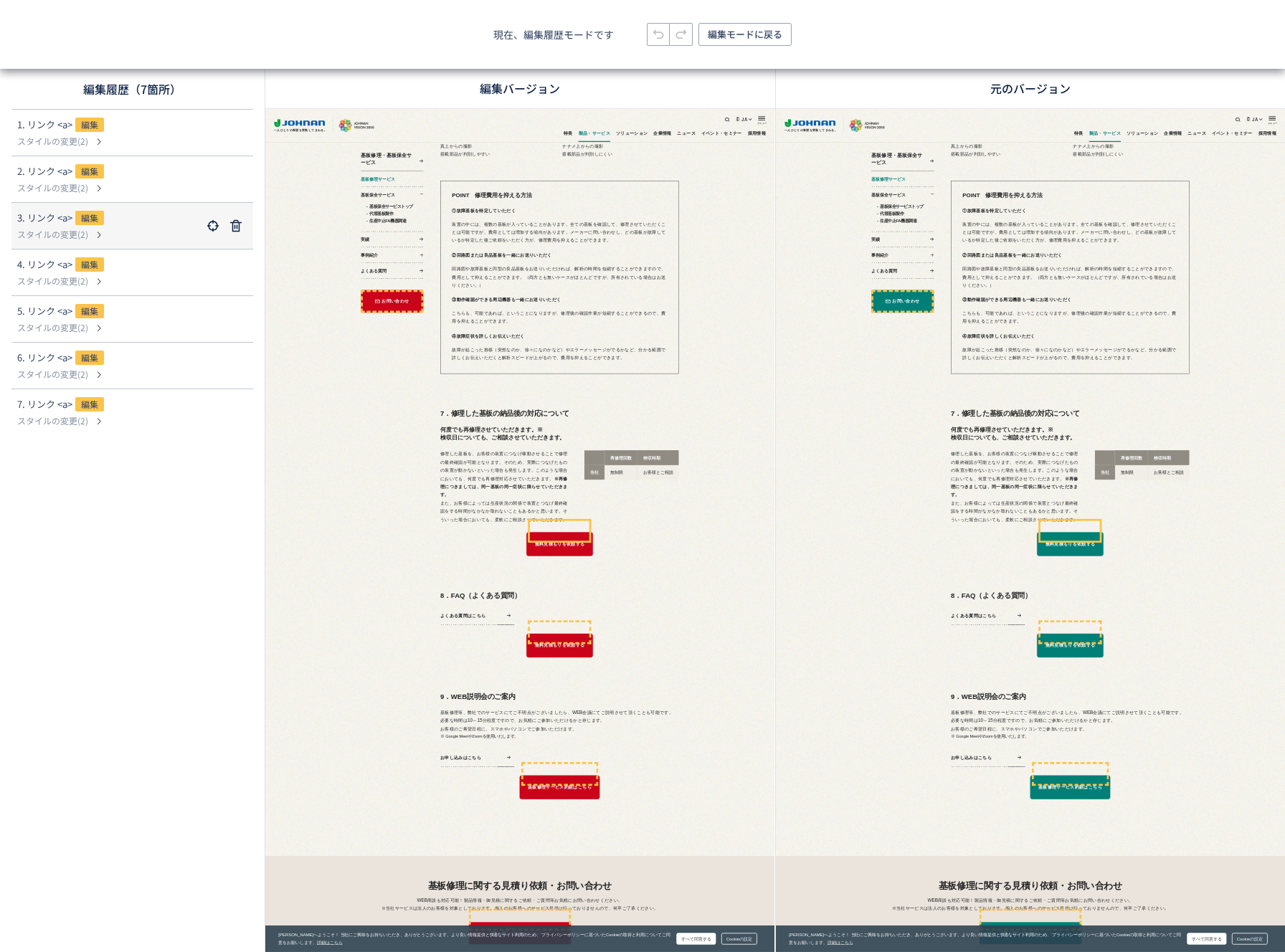
click at [135, 215] on div "3. リンク <a> 編集" at bounding box center [109, 219] width 184 height 17
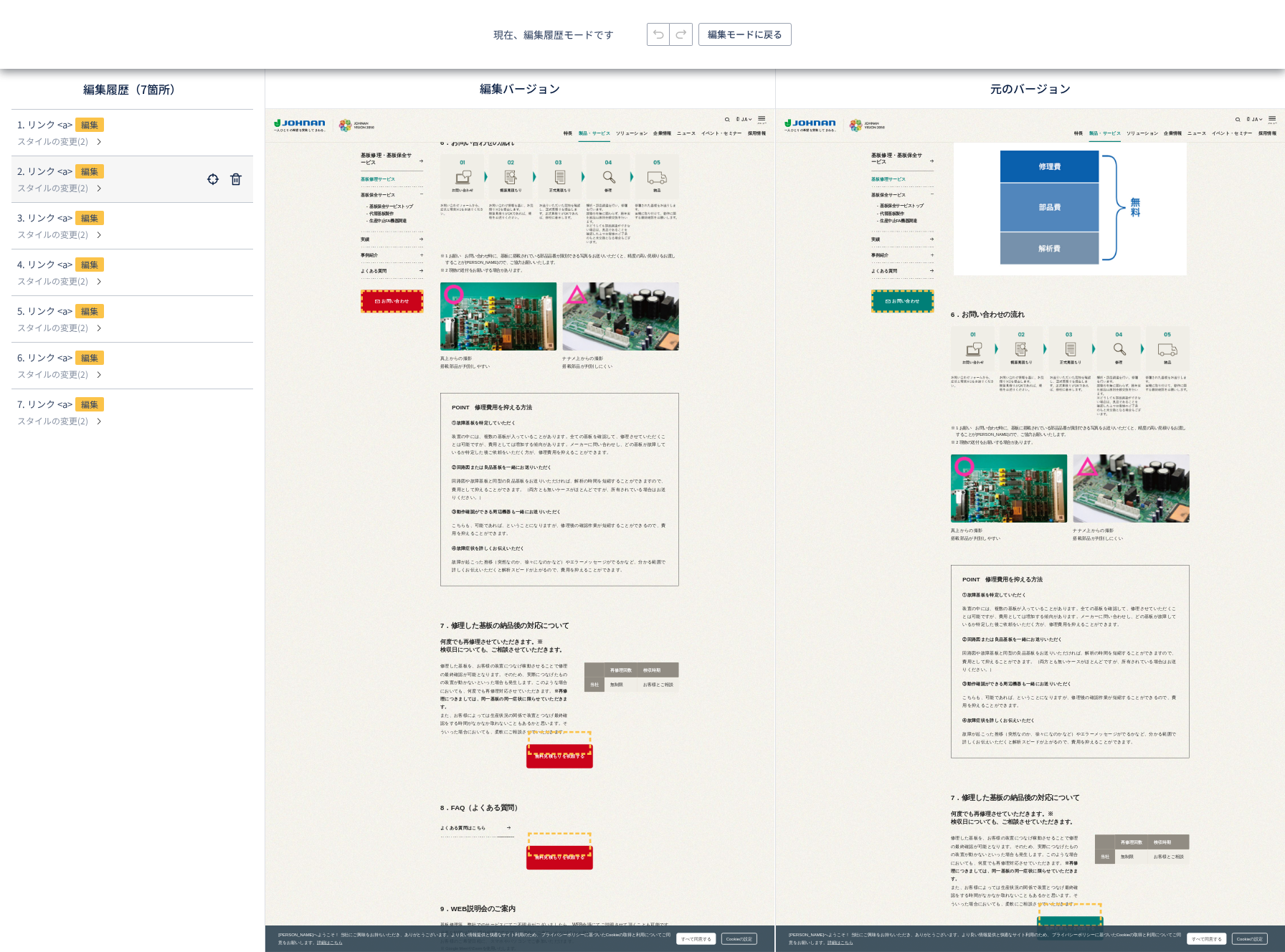
scroll to position [4533, 0]
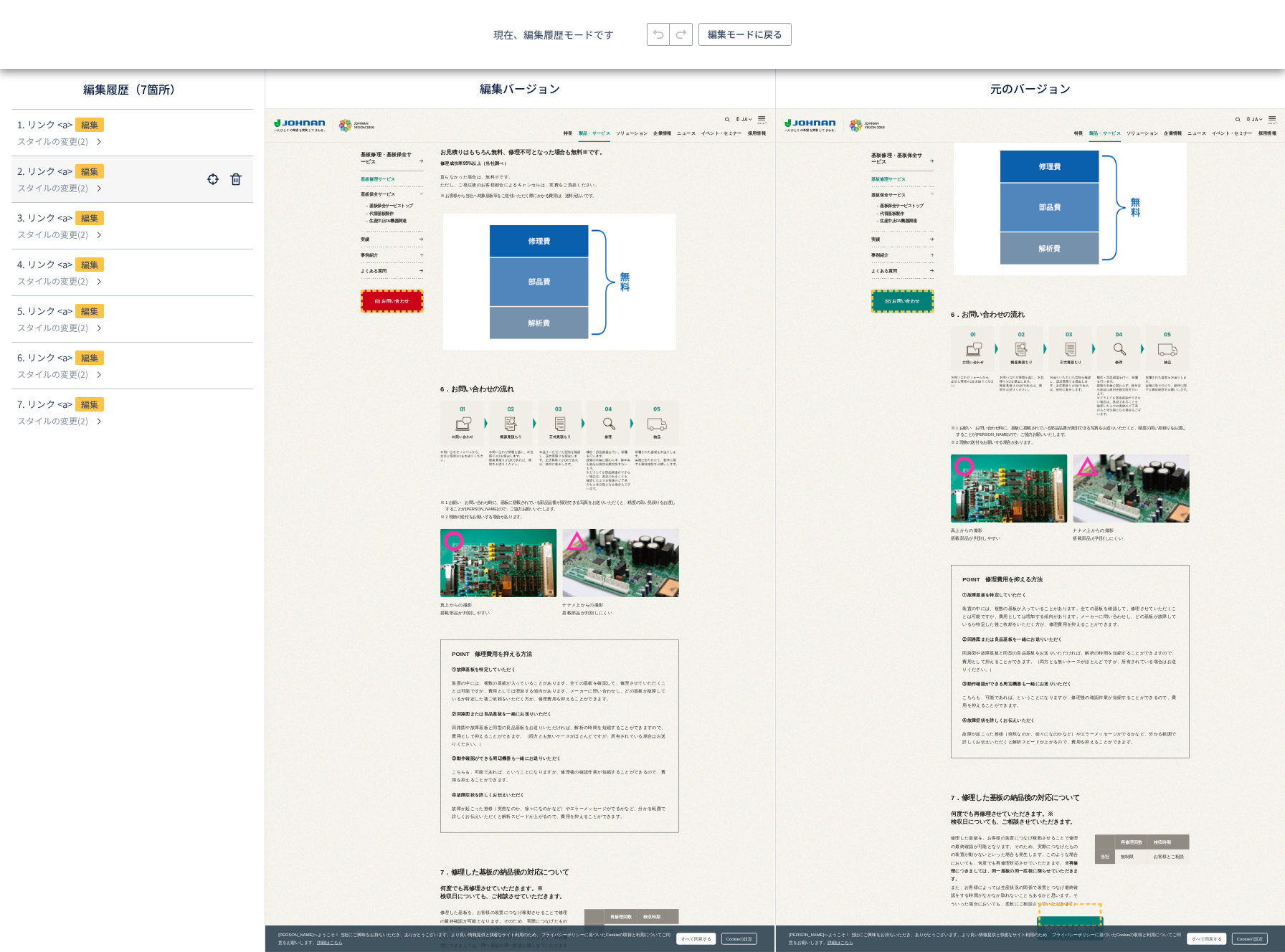
click at [137, 180] on div "2. リンク <a> 編集" at bounding box center [109, 172] width 184 height 17
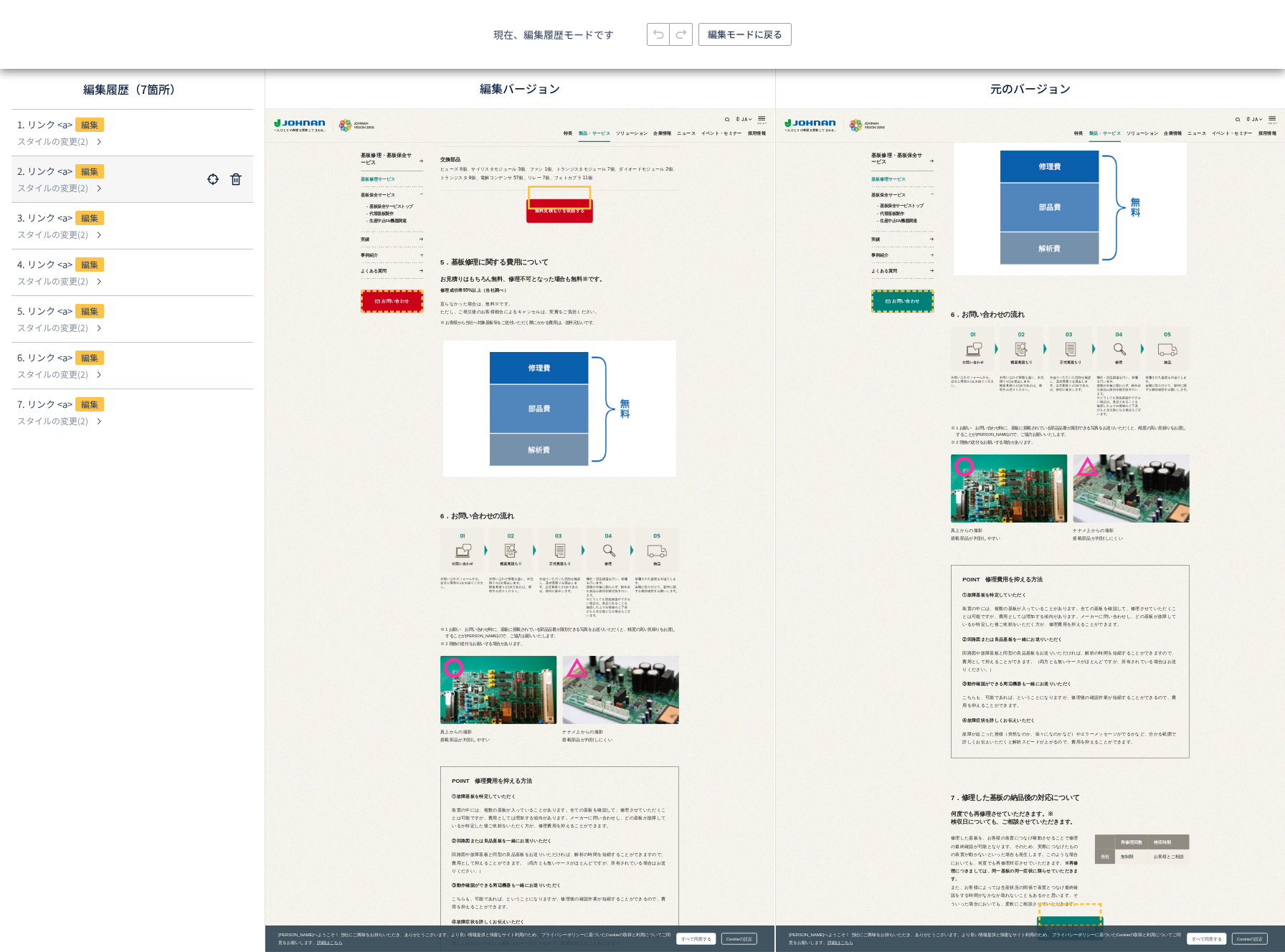
scroll to position [0, 0]
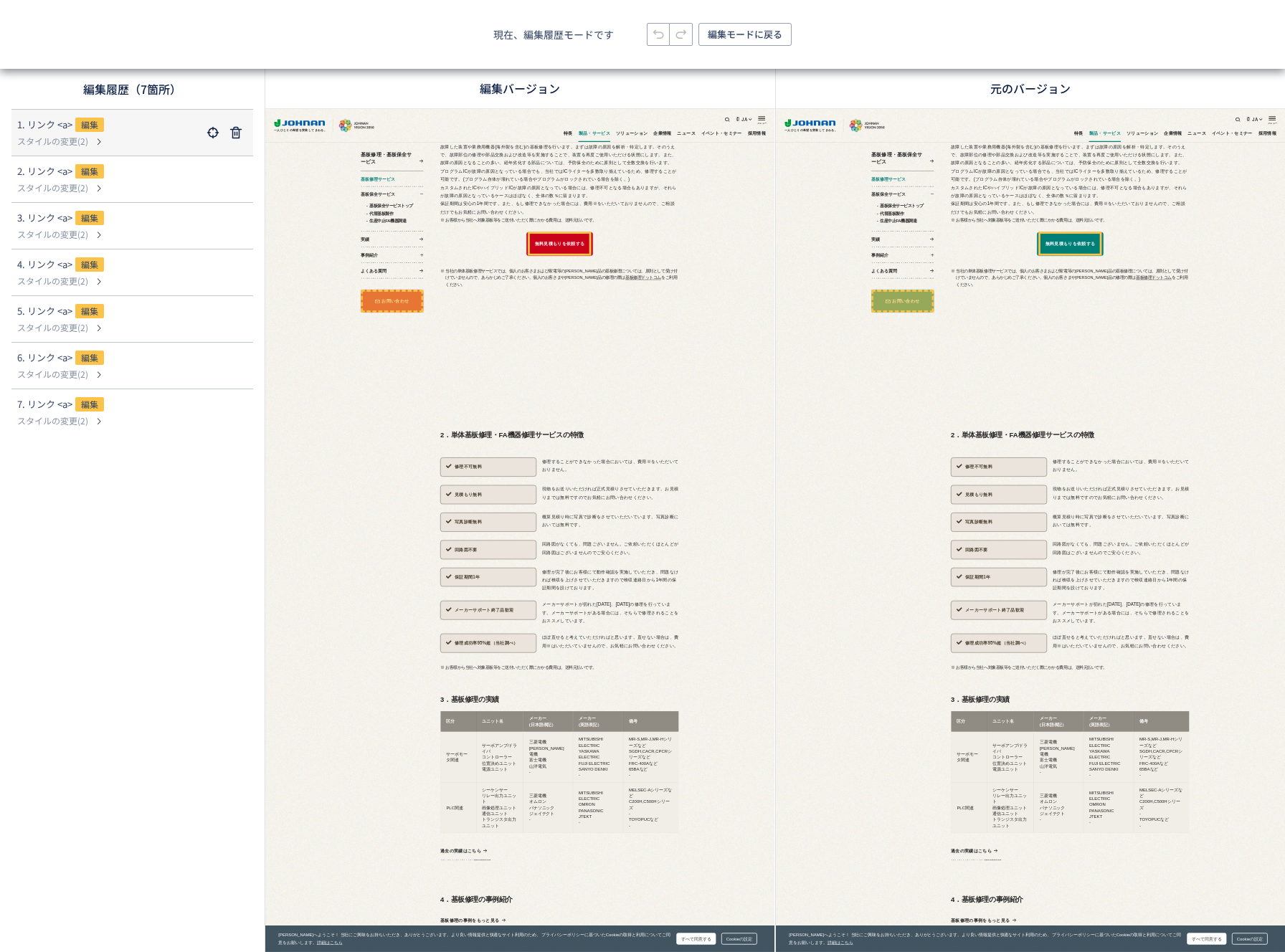
click at [134, 115] on dl "1. リンク <a> 編集 スタイルの変更(2)" at bounding box center [132, 133] width 230 height 46
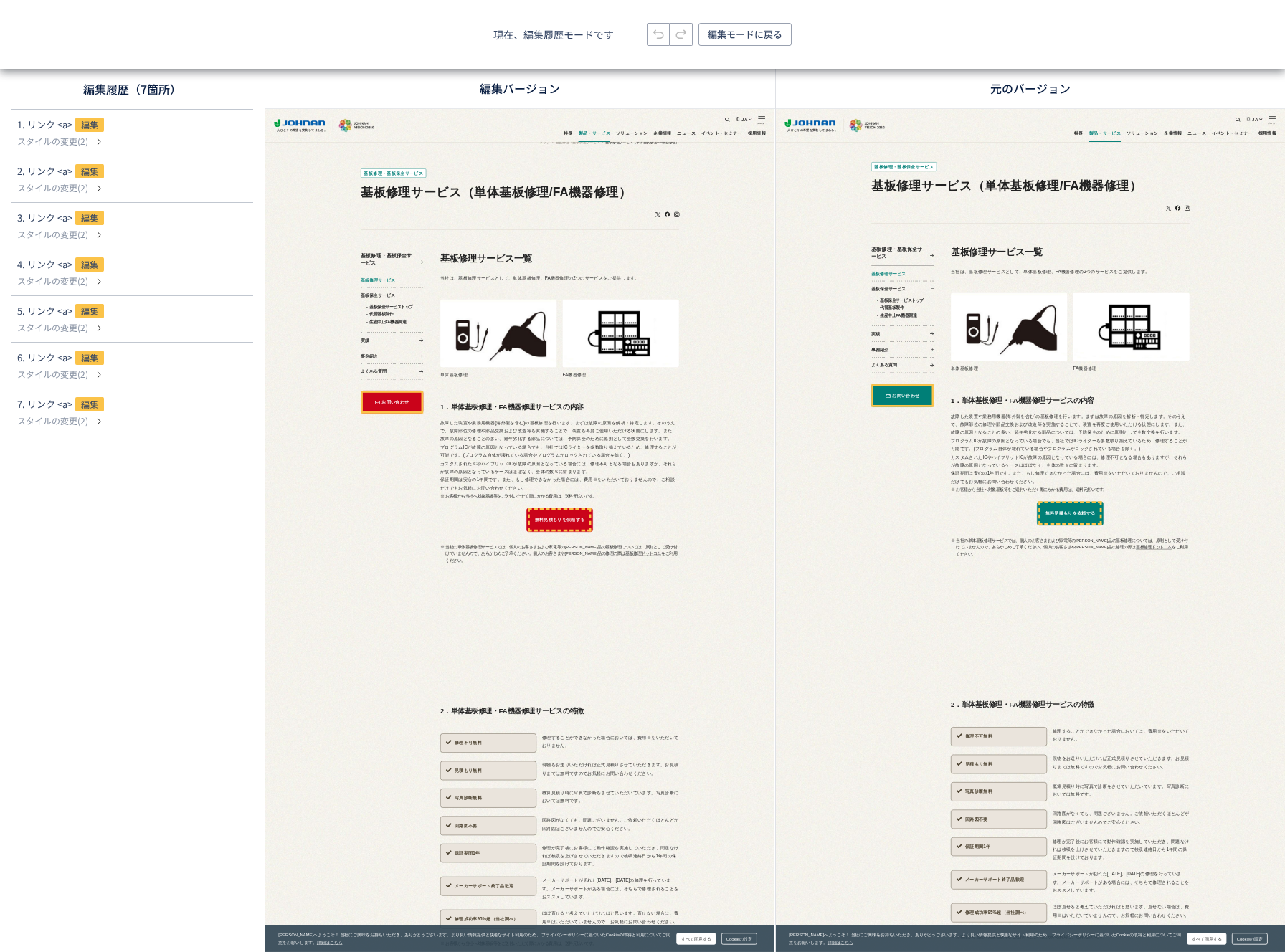
click at [131, 89] on div "編集履歴（7箇所）" at bounding box center [132, 89] width 265 height 40
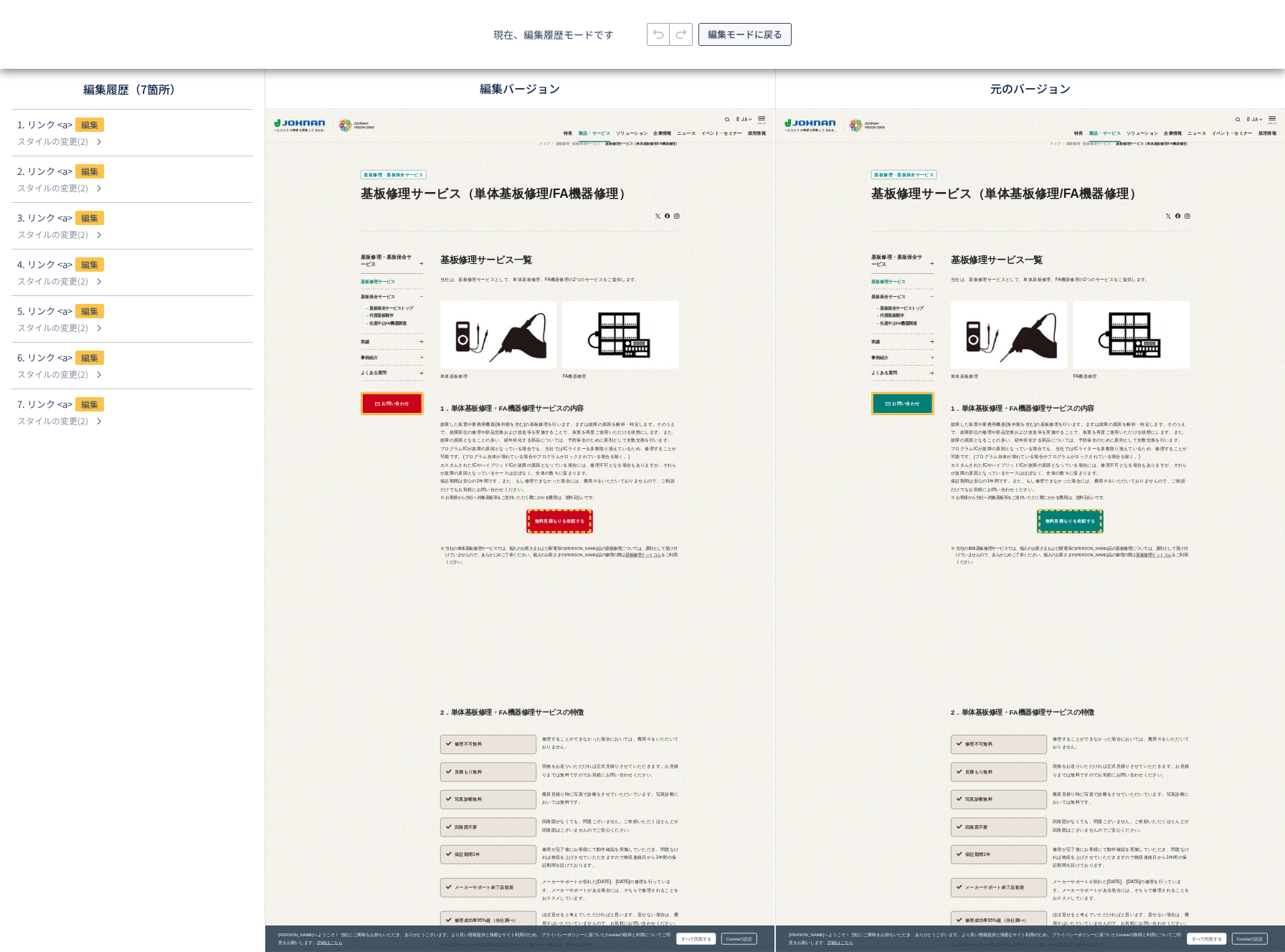
click at [752, 32] on span "編集モードに戻る" at bounding box center [744, 34] width 74 height 23
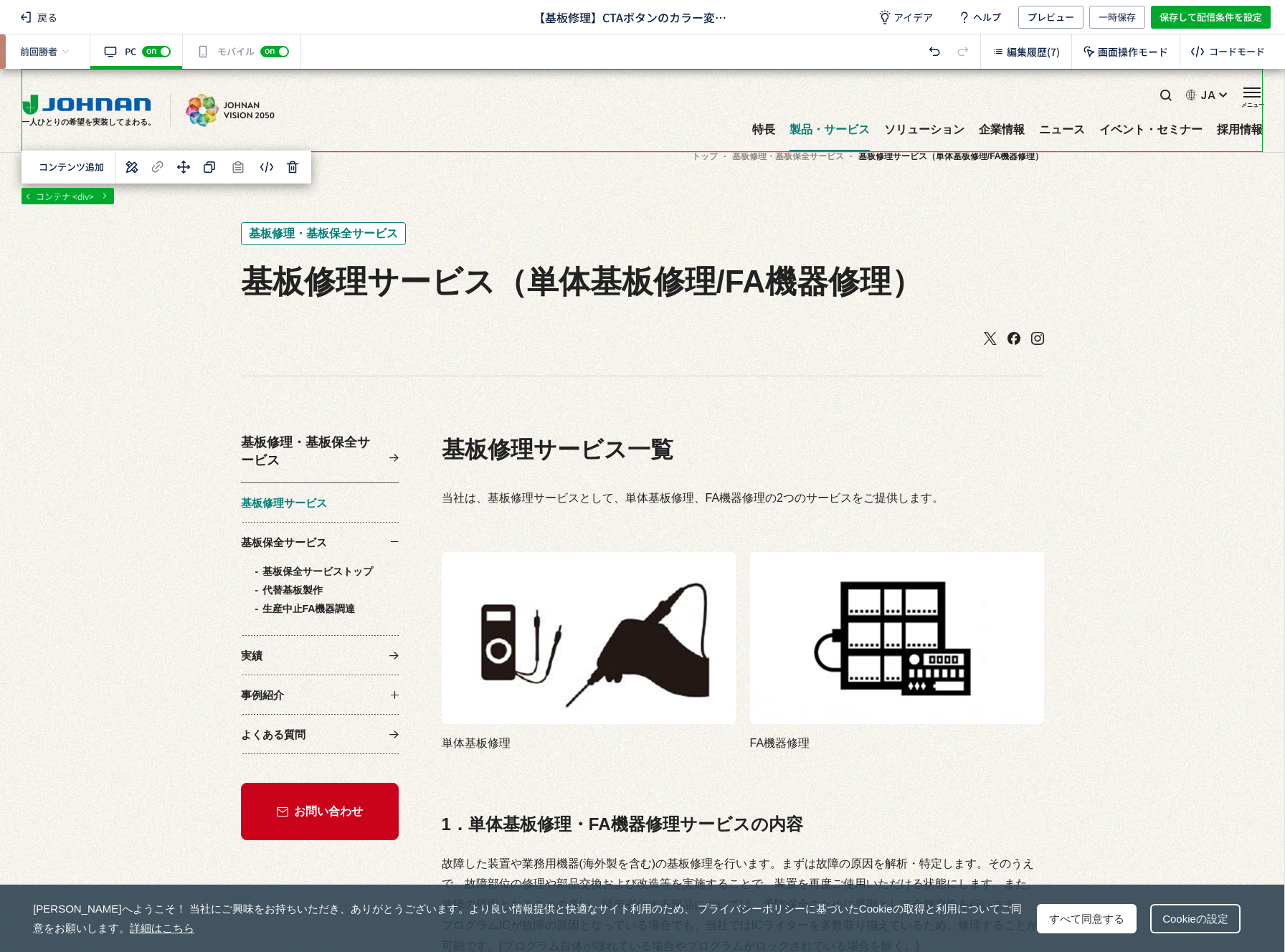
click at [225, 63] on div "有効な編集箇所が確認されません モバイル off on" at bounding box center [242, 52] width 118 height 35
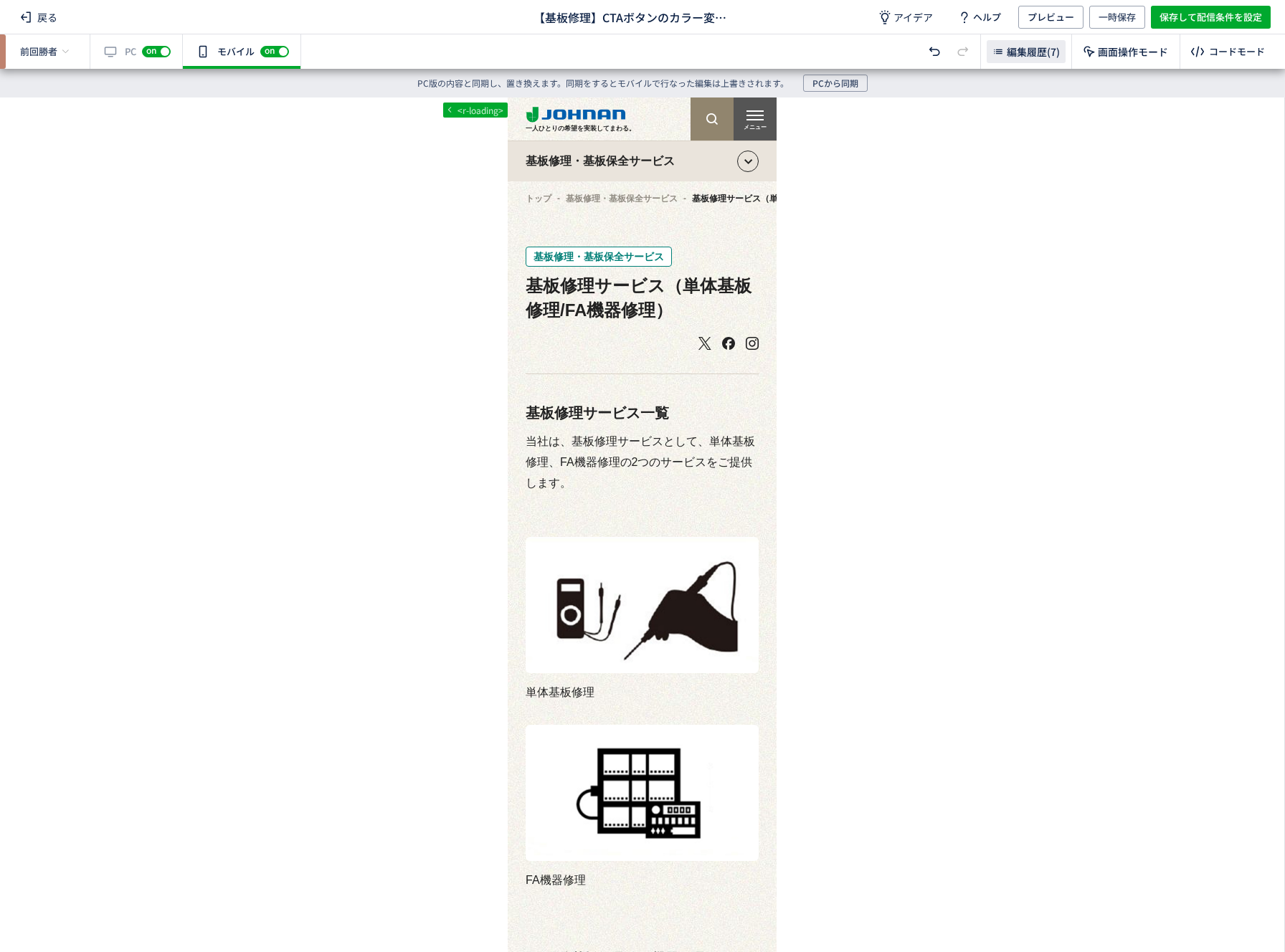
click at [1022, 58] on span "編集履歴(7)" at bounding box center [1034, 52] width 53 height 15
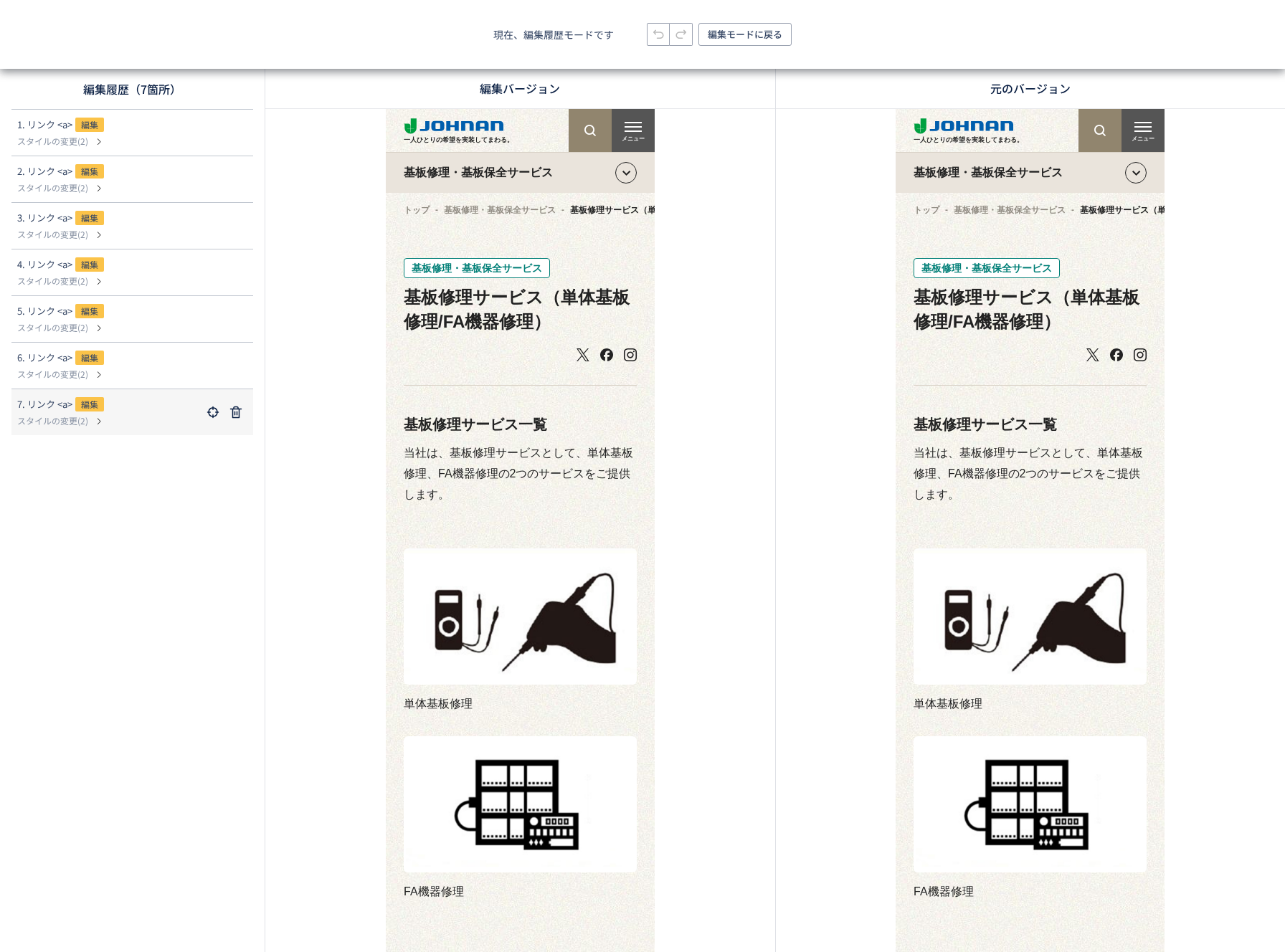
click at [145, 426] on p "スタイルの変更(2)" at bounding box center [109, 421] width 184 height 13
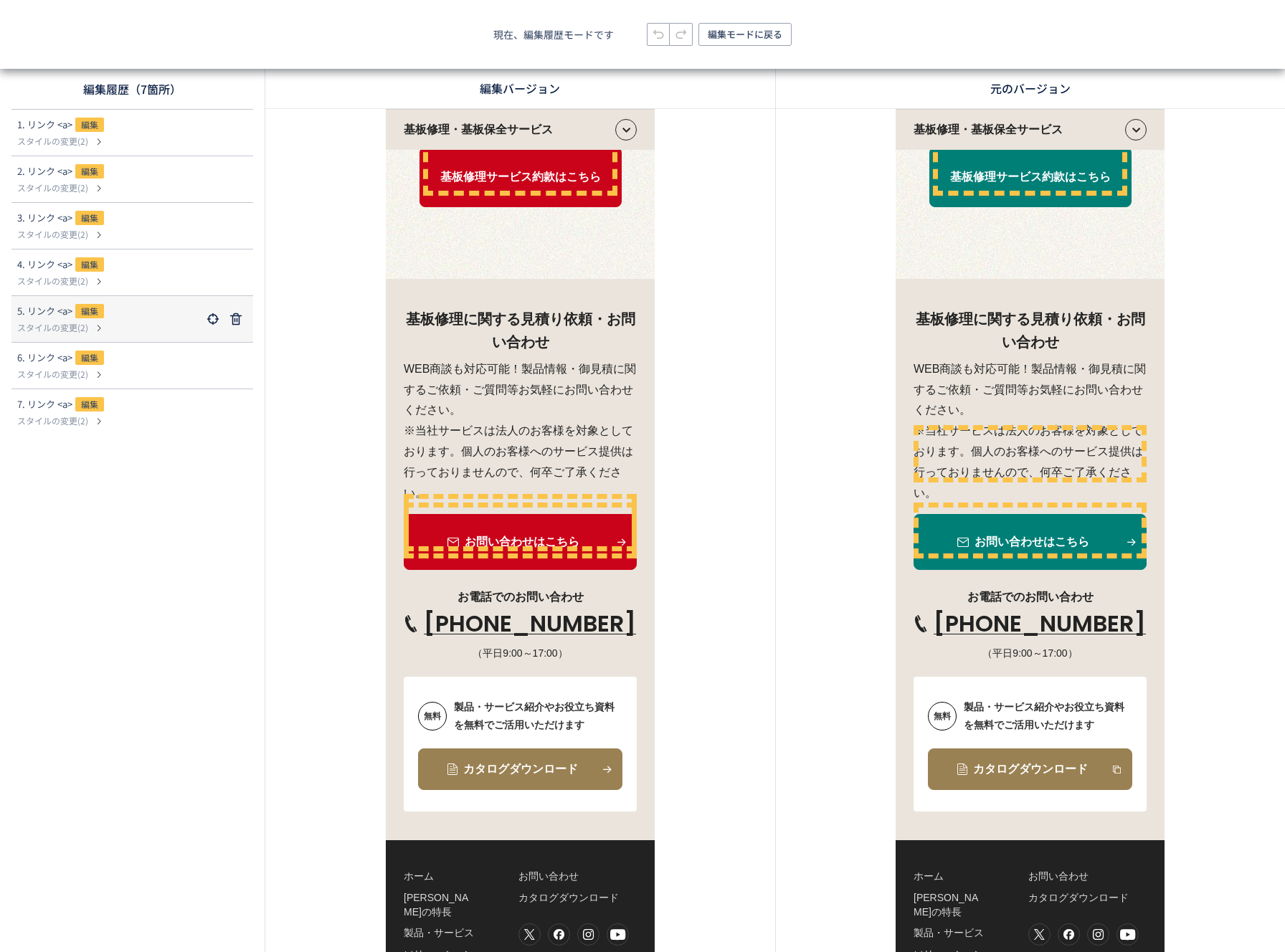
click at [139, 340] on dl "5. リンク <a> 編集 スタイルの変更(2)" at bounding box center [132, 319] width 230 height 46
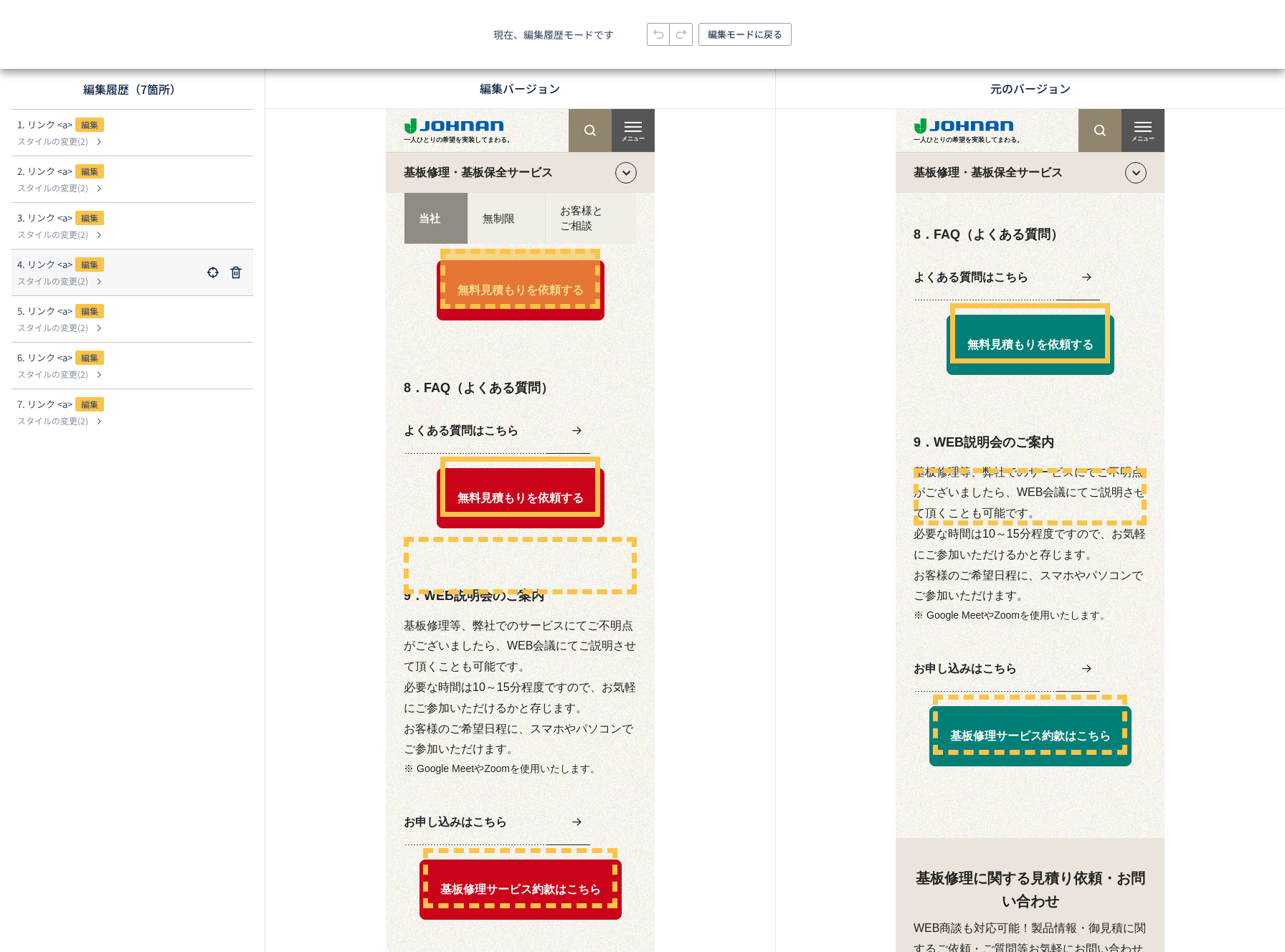
click at [123, 257] on div "4. リンク <a> 編集" at bounding box center [109, 266] width 184 height 17
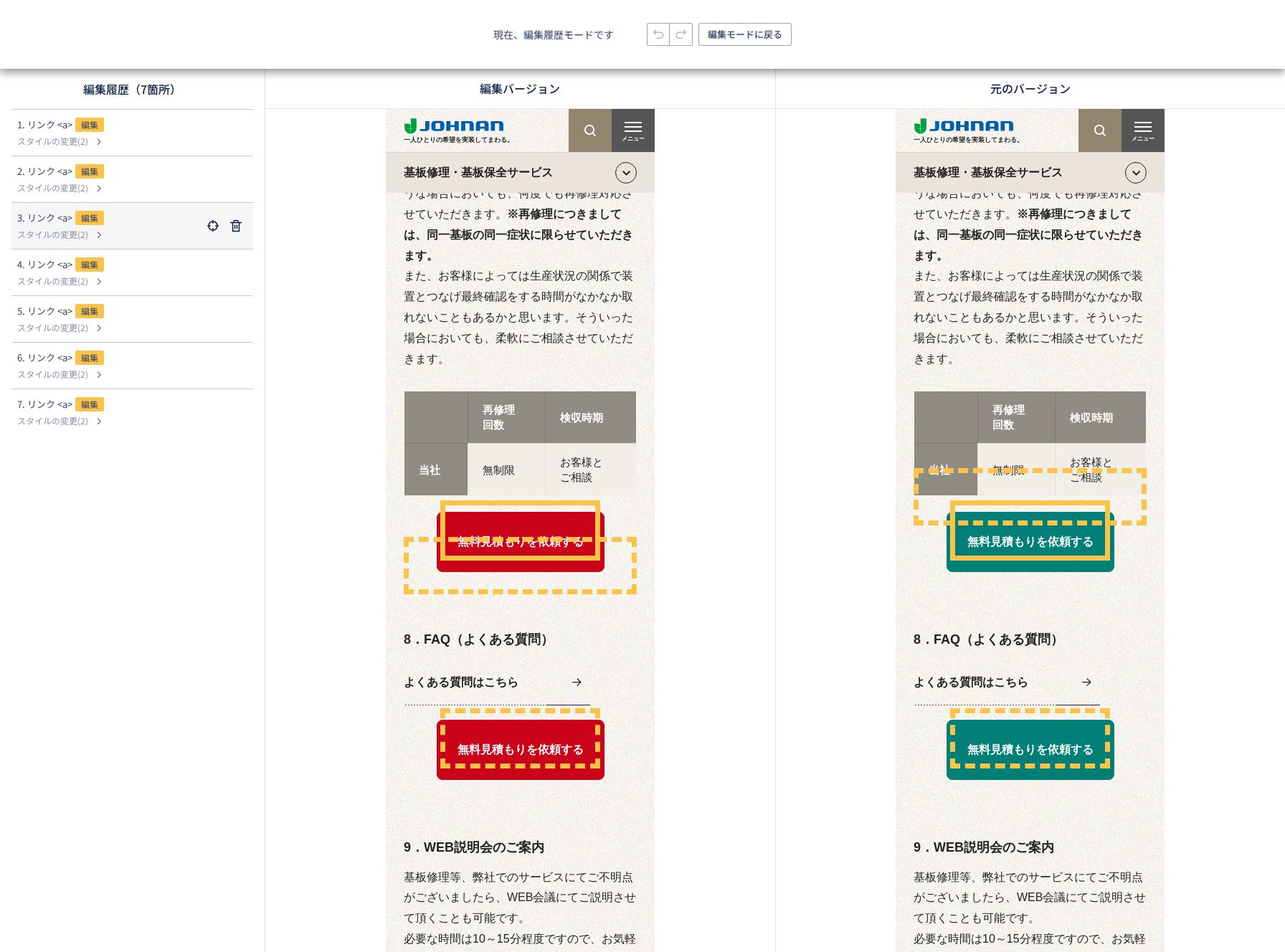
click at [116, 208] on dl "3. リンク <a> 編集 スタイルの変更(2)" at bounding box center [132, 225] width 230 height 46
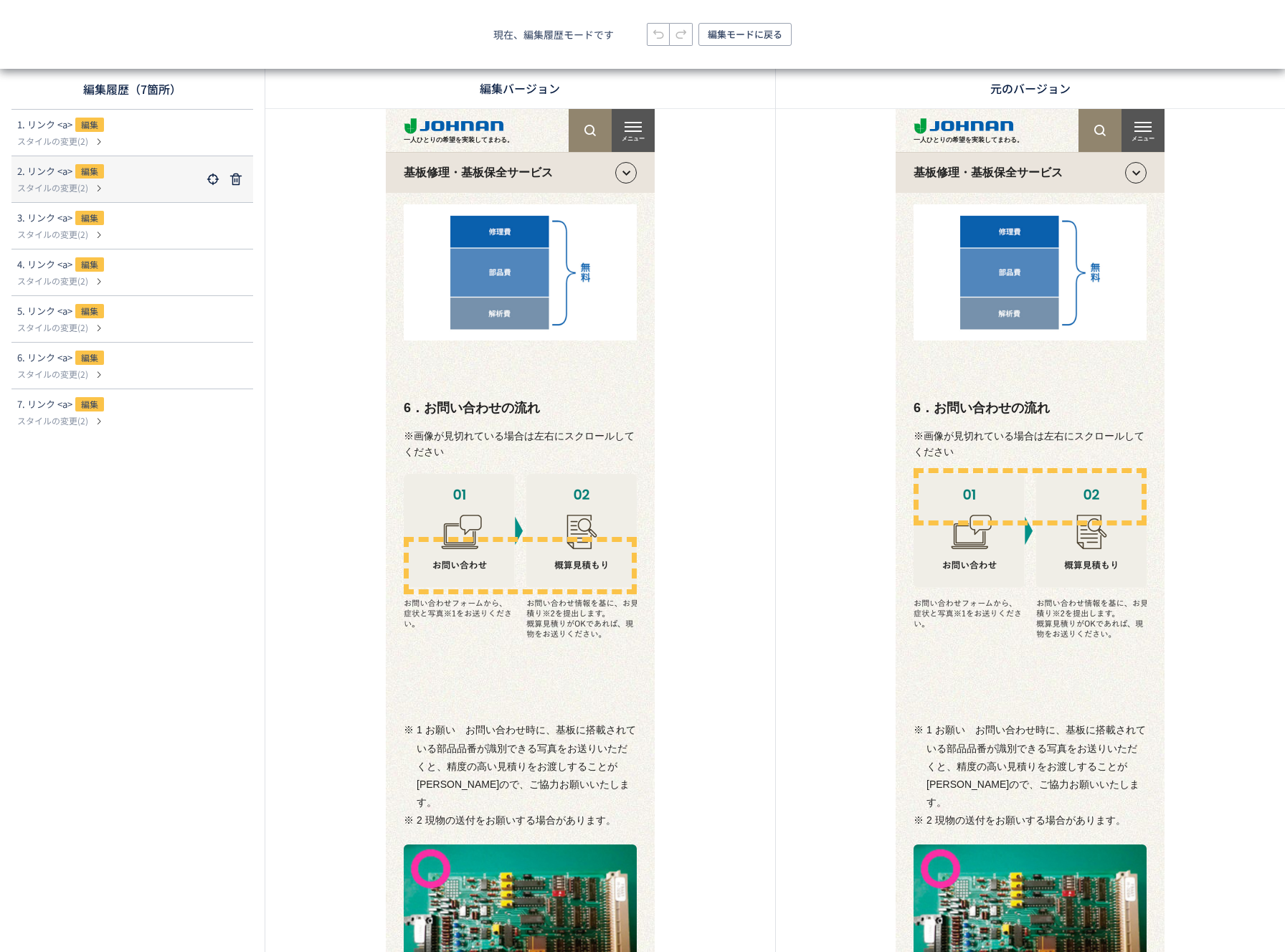
click at [110, 169] on div "2. リンク <a> 編集" at bounding box center [109, 172] width 184 height 17
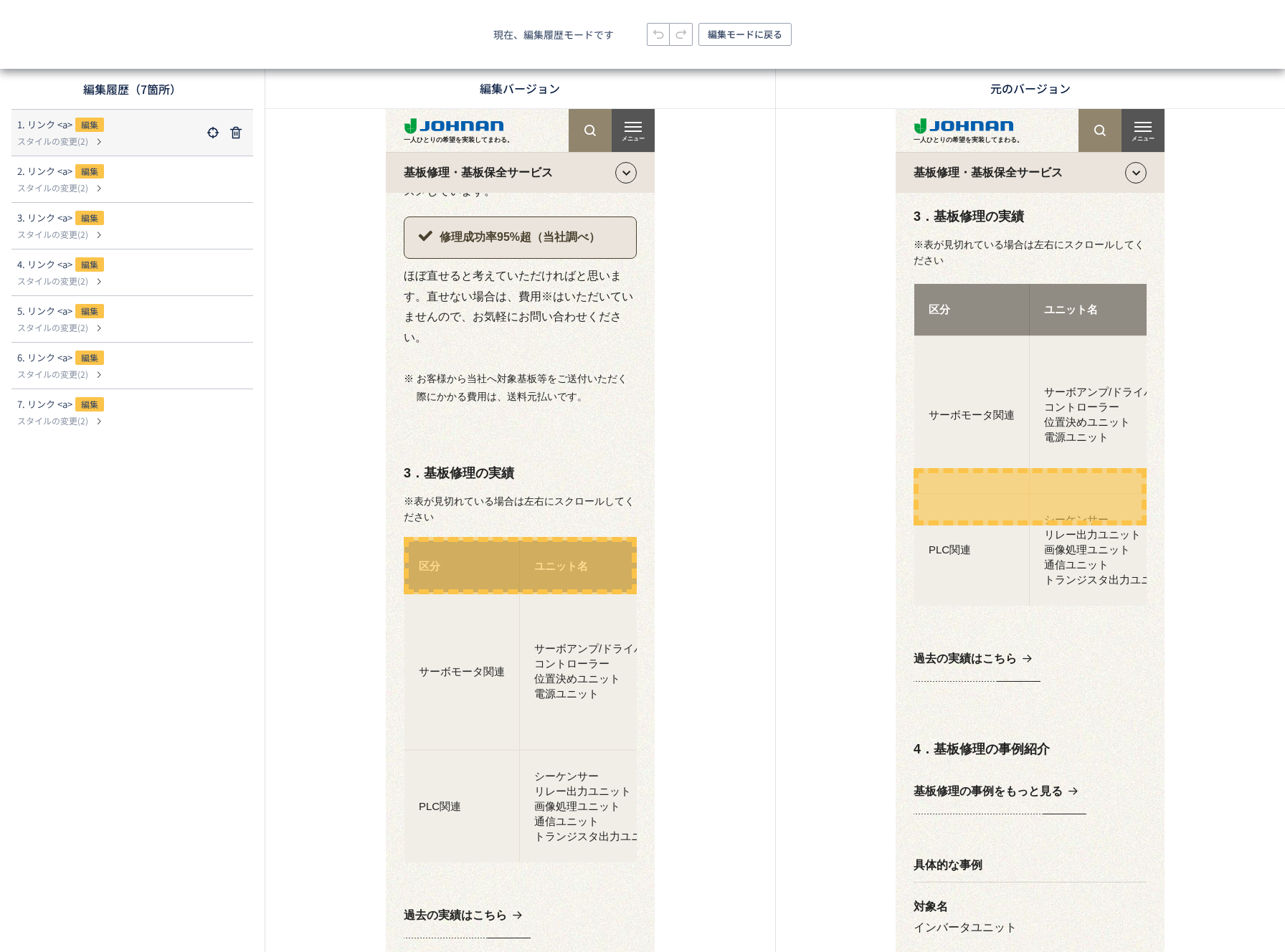
click at [110, 144] on p "スタイルの変更(2)" at bounding box center [109, 141] width 184 height 13
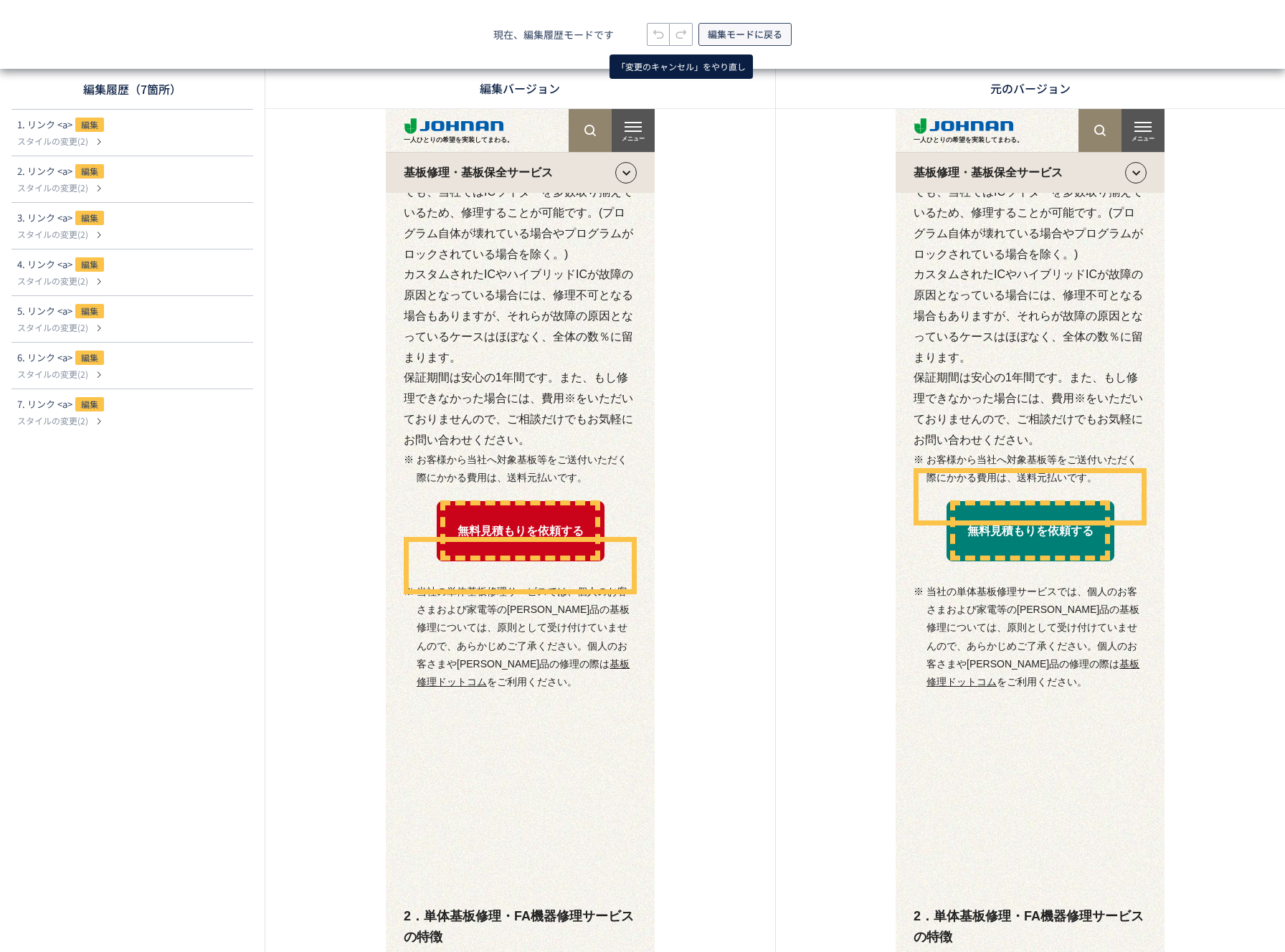
click at [708, 36] on span "編集モードに戻る" at bounding box center [744, 34] width 74 height 23
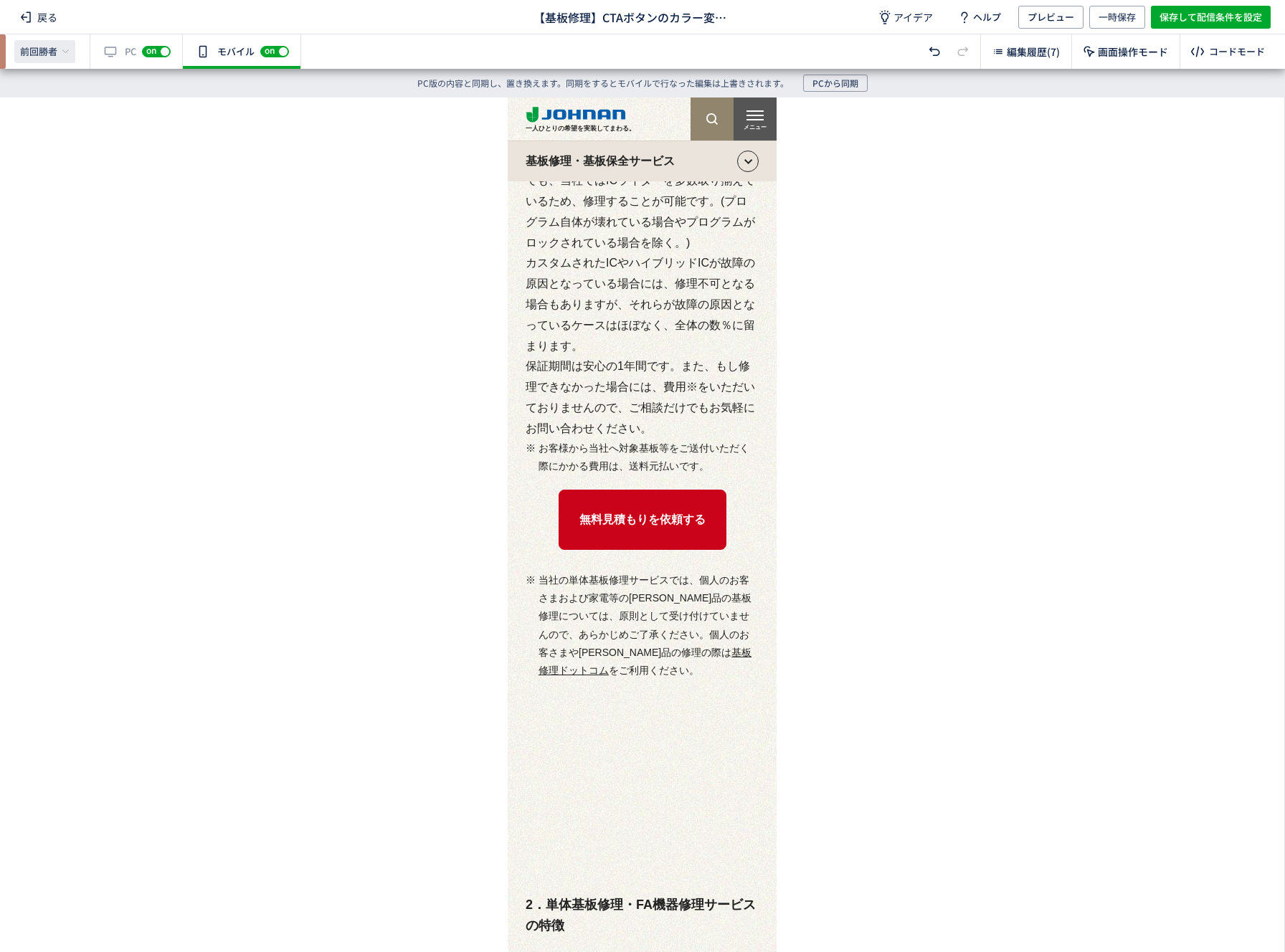
click at [44, 54] on span "前回勝者" at bounding box center [38, 51] width 38 height 13
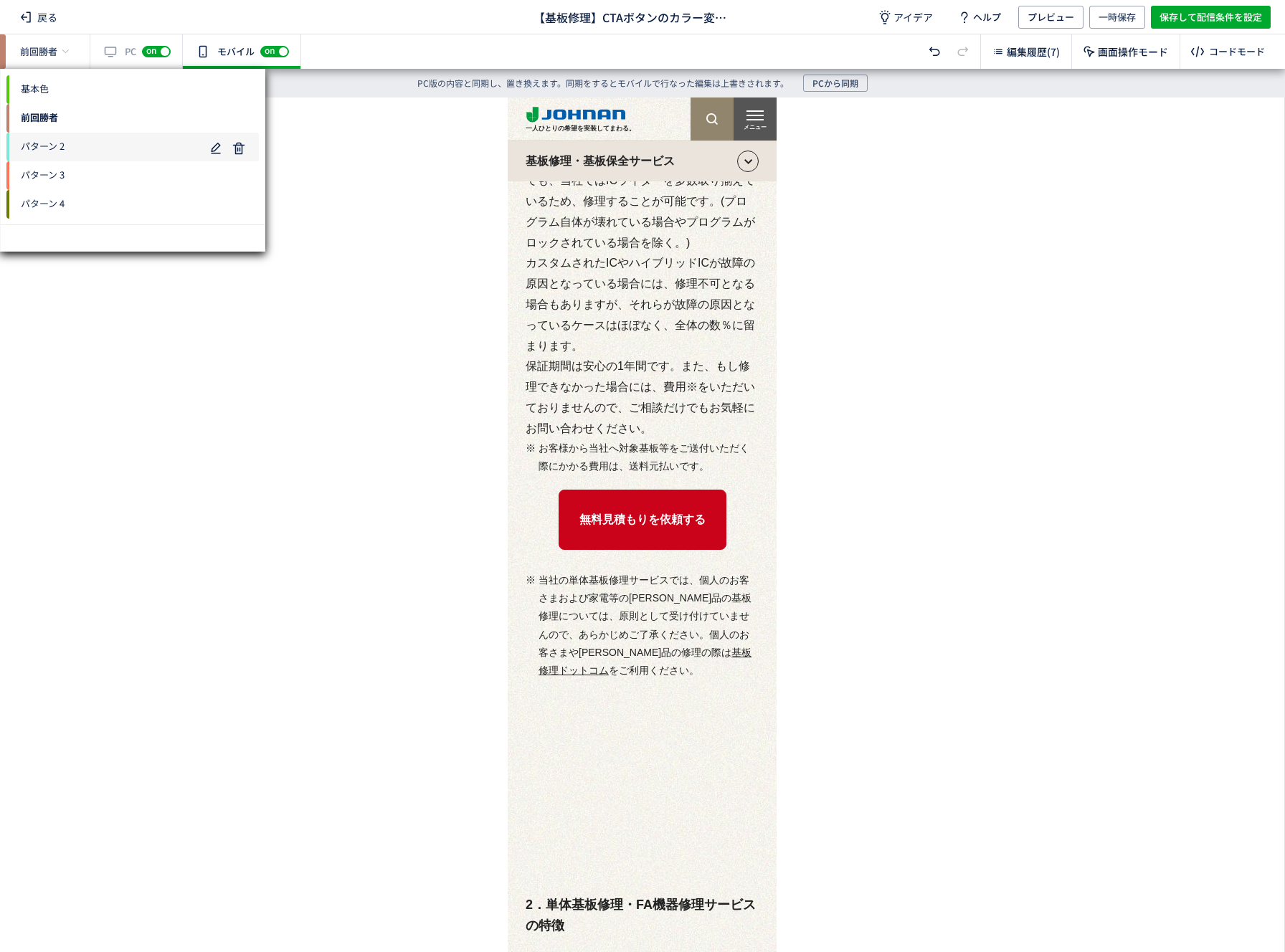
click at [106, 147] on span "パターン 2" at bounding box center [105, 147] width 198 height 23
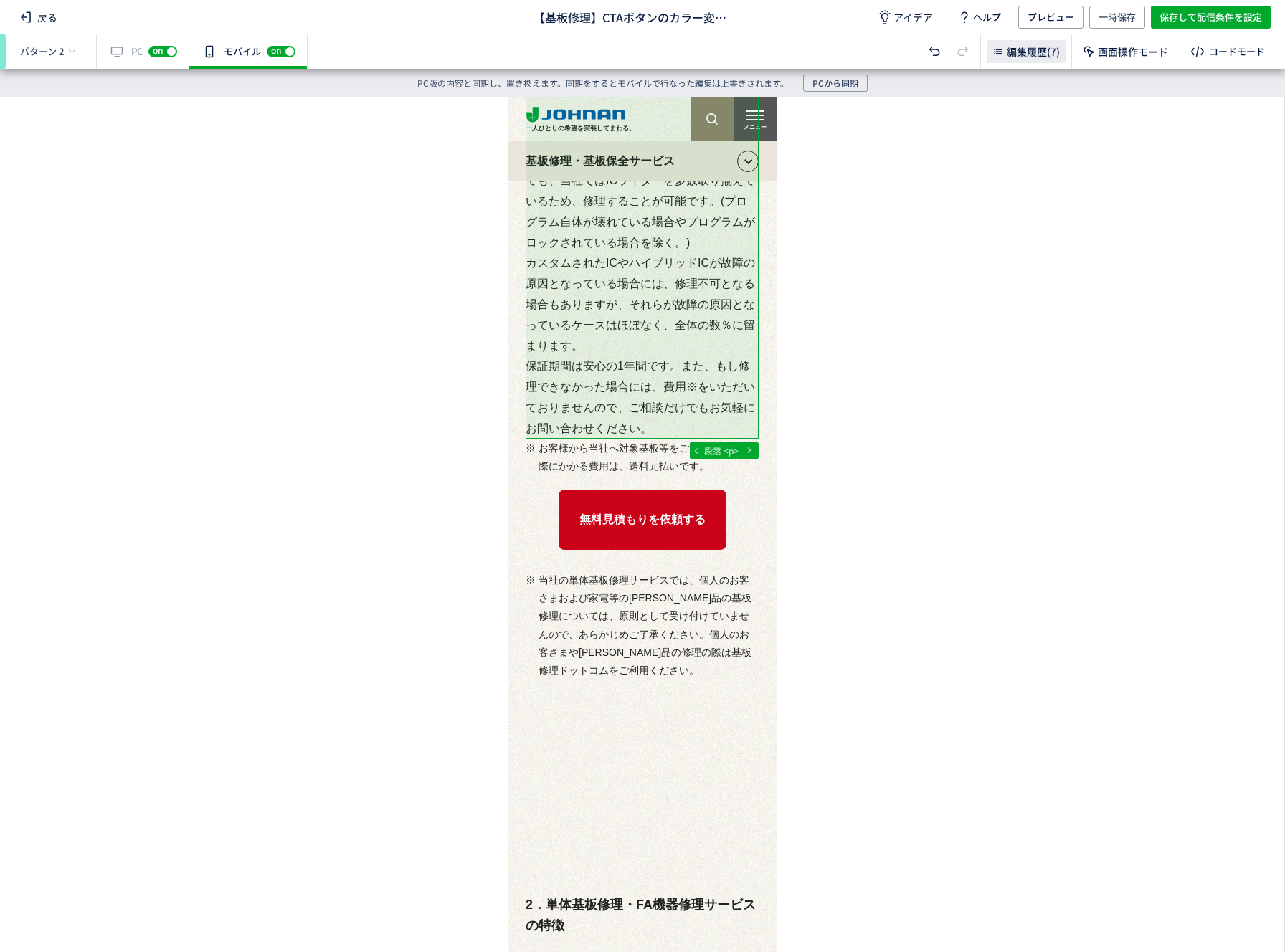
click at [1017, 58] on span "編集履歴(7)" at bounding box center [1034, 52] width 53 height 15
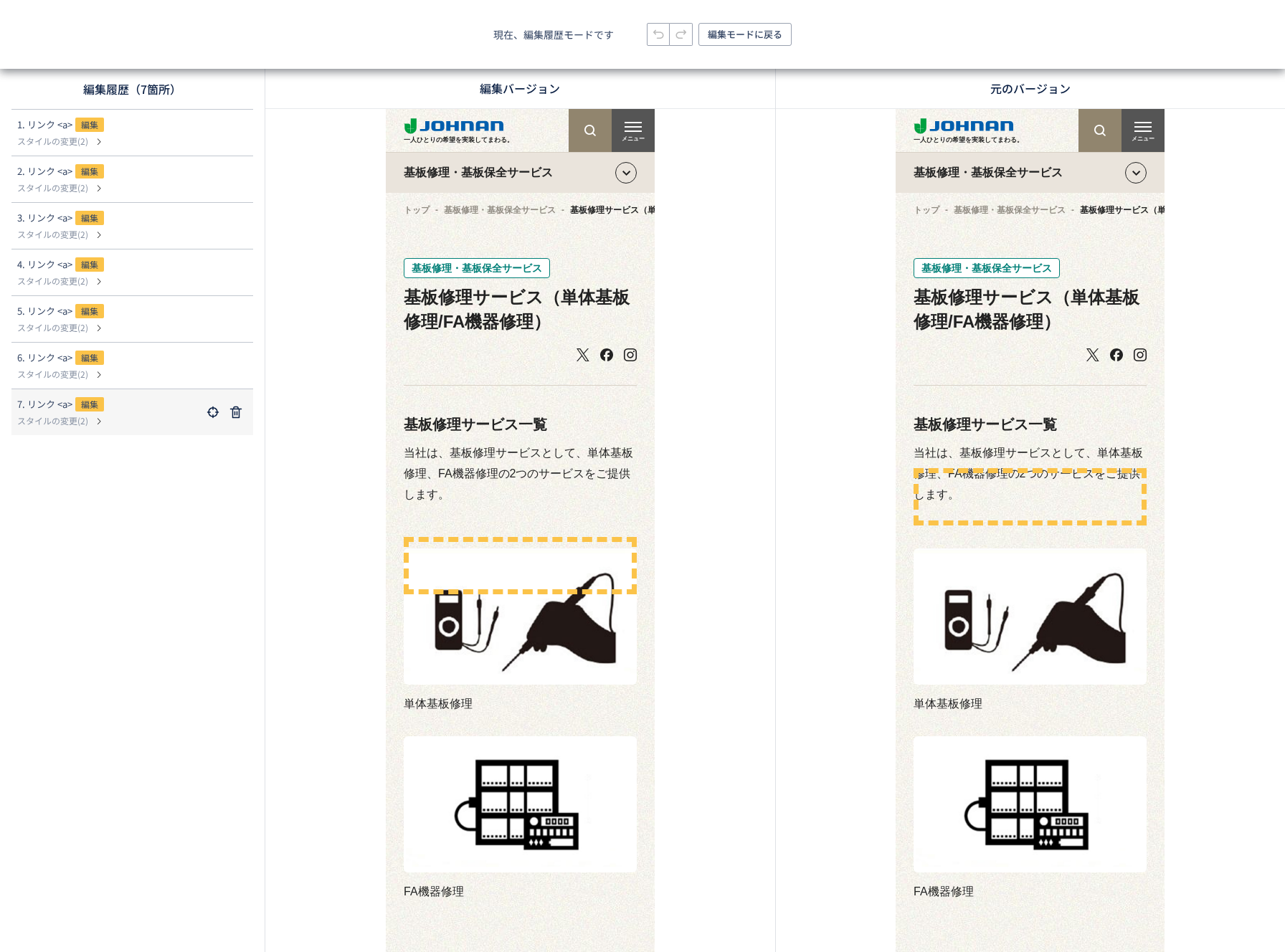
click at [159, 414] on p "スタイルの変更(2)" at bounding box center [109, 421] width 184 height 13
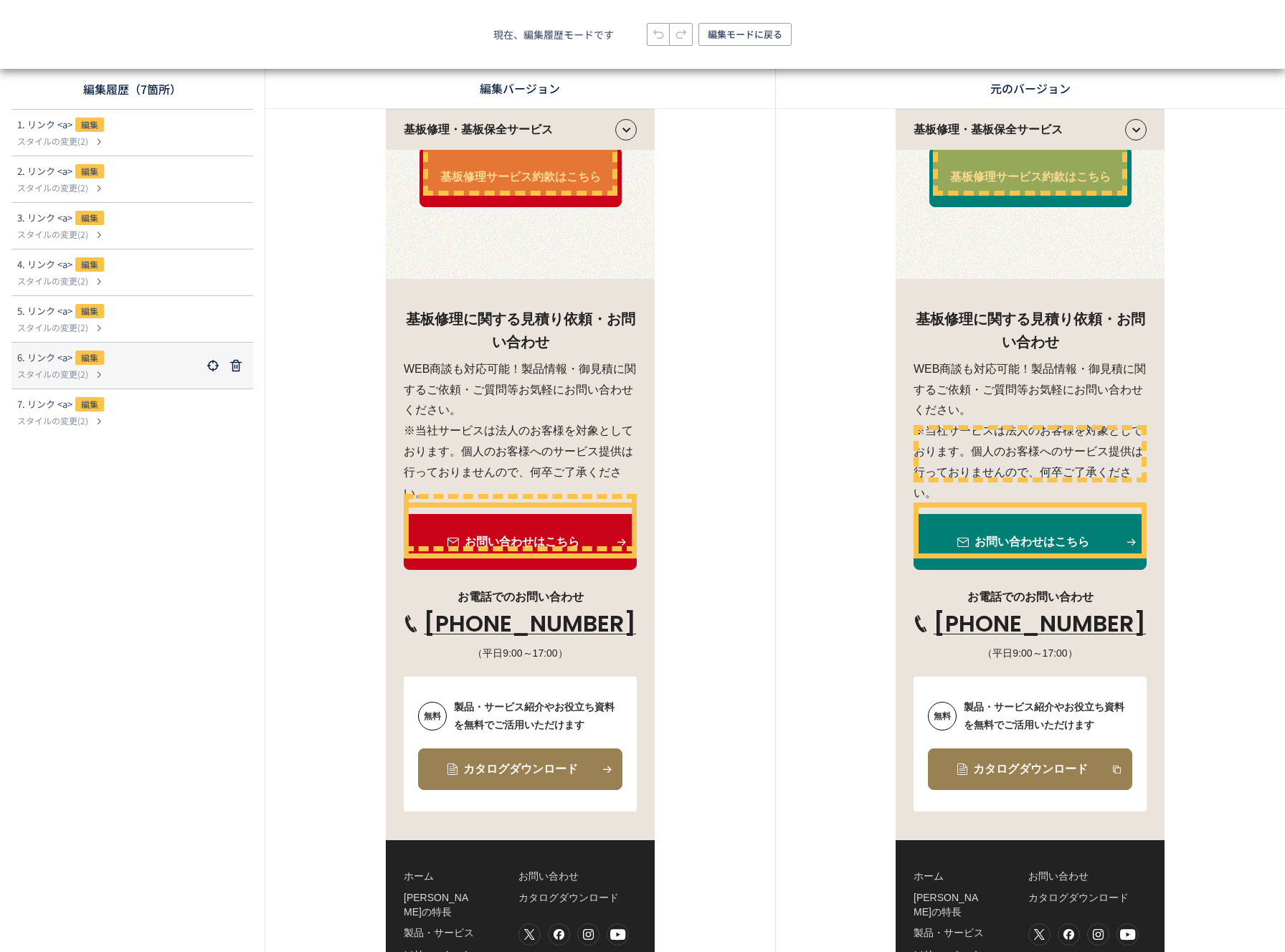
click at [151, 366] on div "6. リンク <a> 編集" at bounding box center [109, 359] width 184 height 17
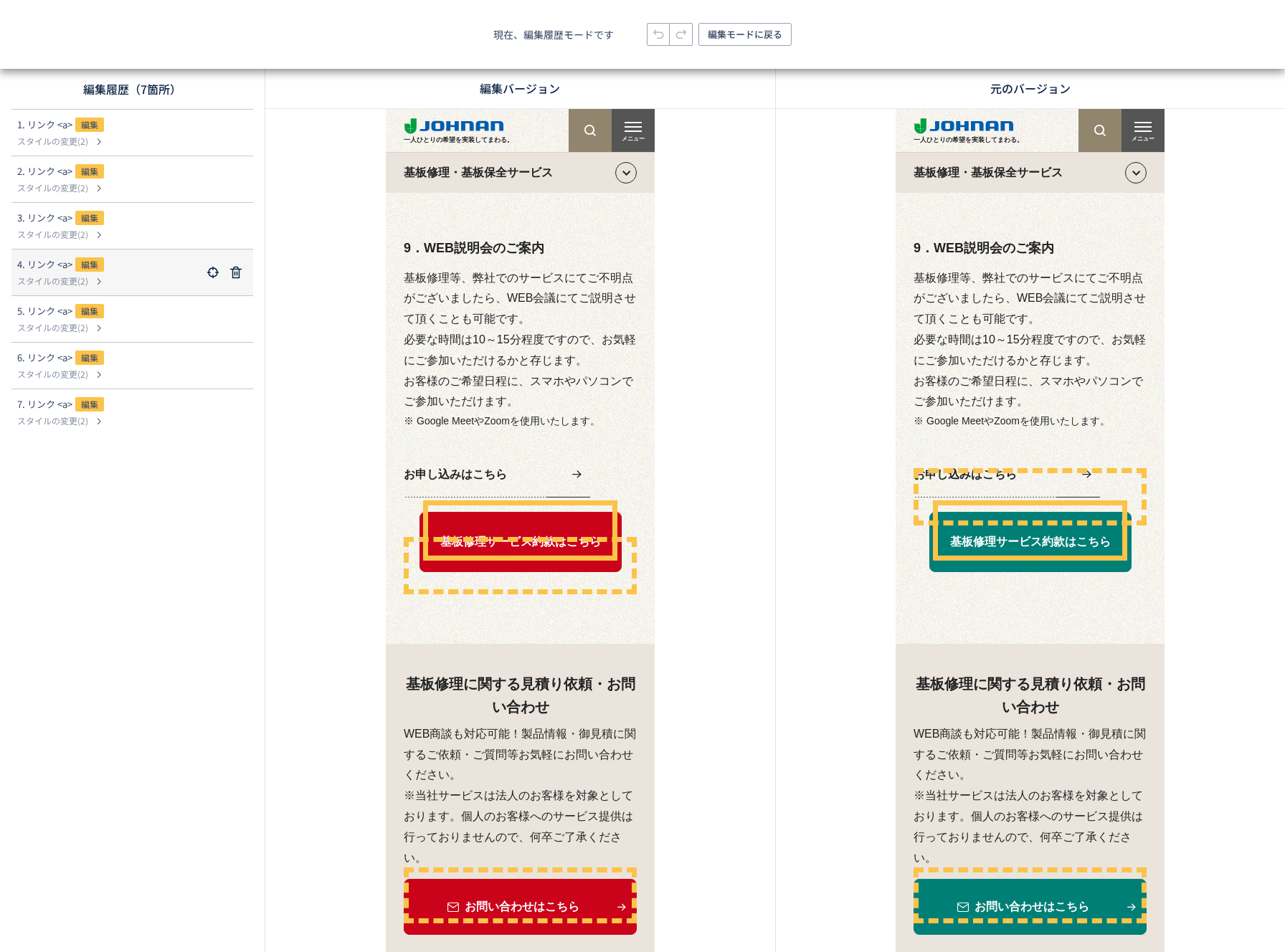
click at [137, 254] on dl "4. リンク <a> 編集 スタイルの変更(2)" at bounding box center [132, 272] width 230 height 46
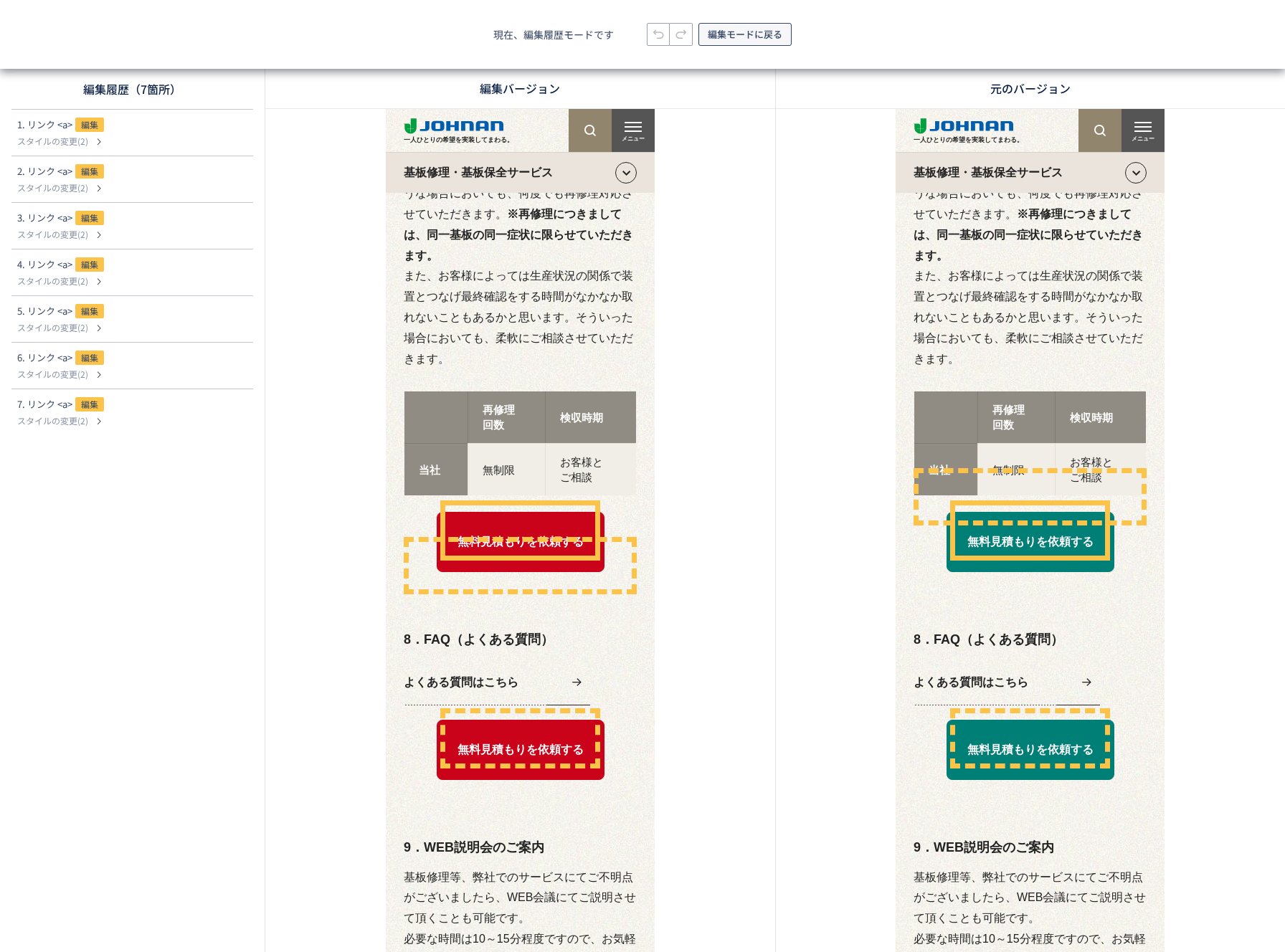
click at [720, 40] on span "編集モードに戻る" at bounding box center [744, 34] width 74 height 23
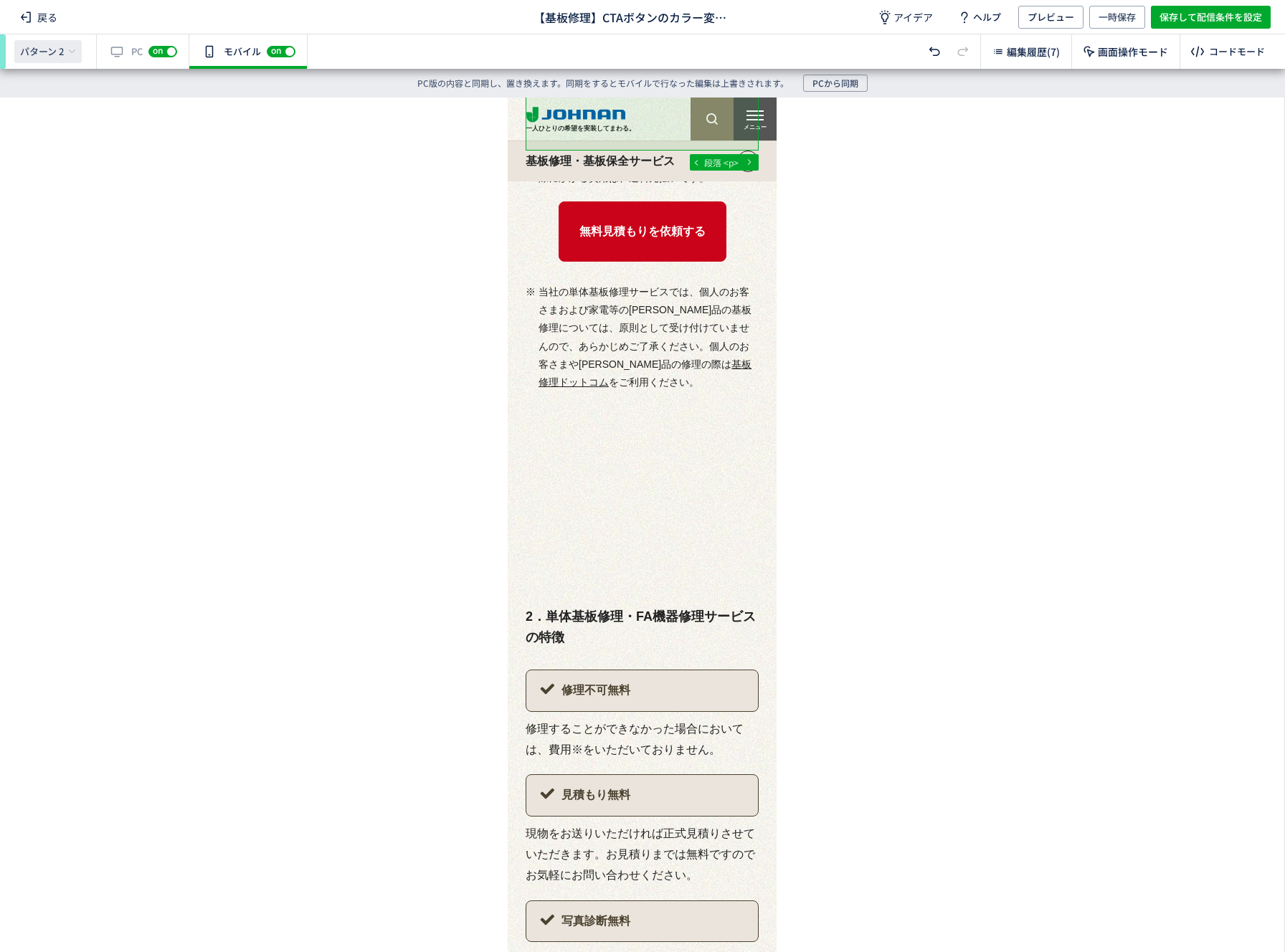
click at [54, 51] on span "パターン 2" at bounding box center [42, 51] width 44 height 13
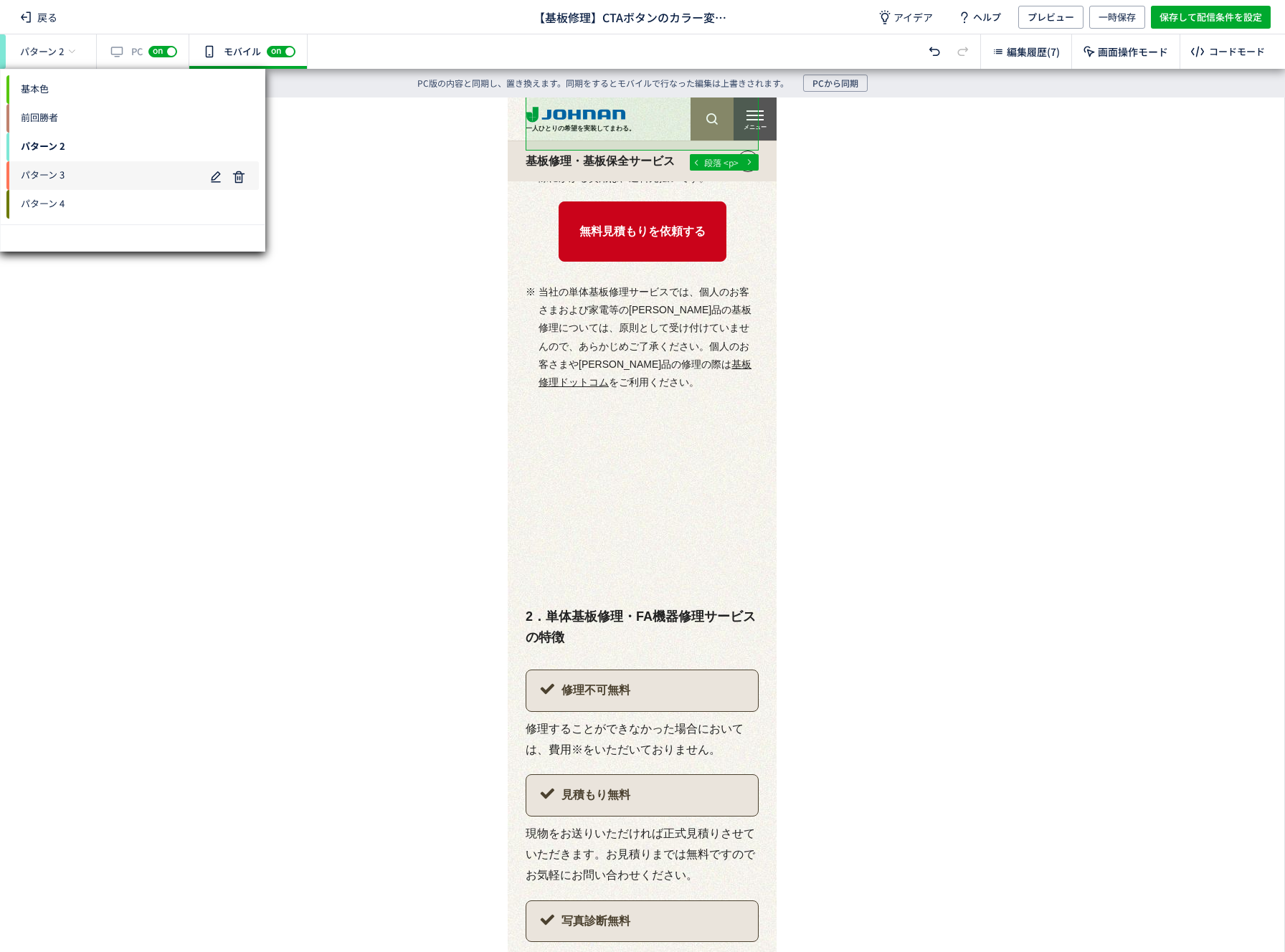
click at [91, 170] on span "パターン 3" at bounding box center [105, 175] width 198 height 23
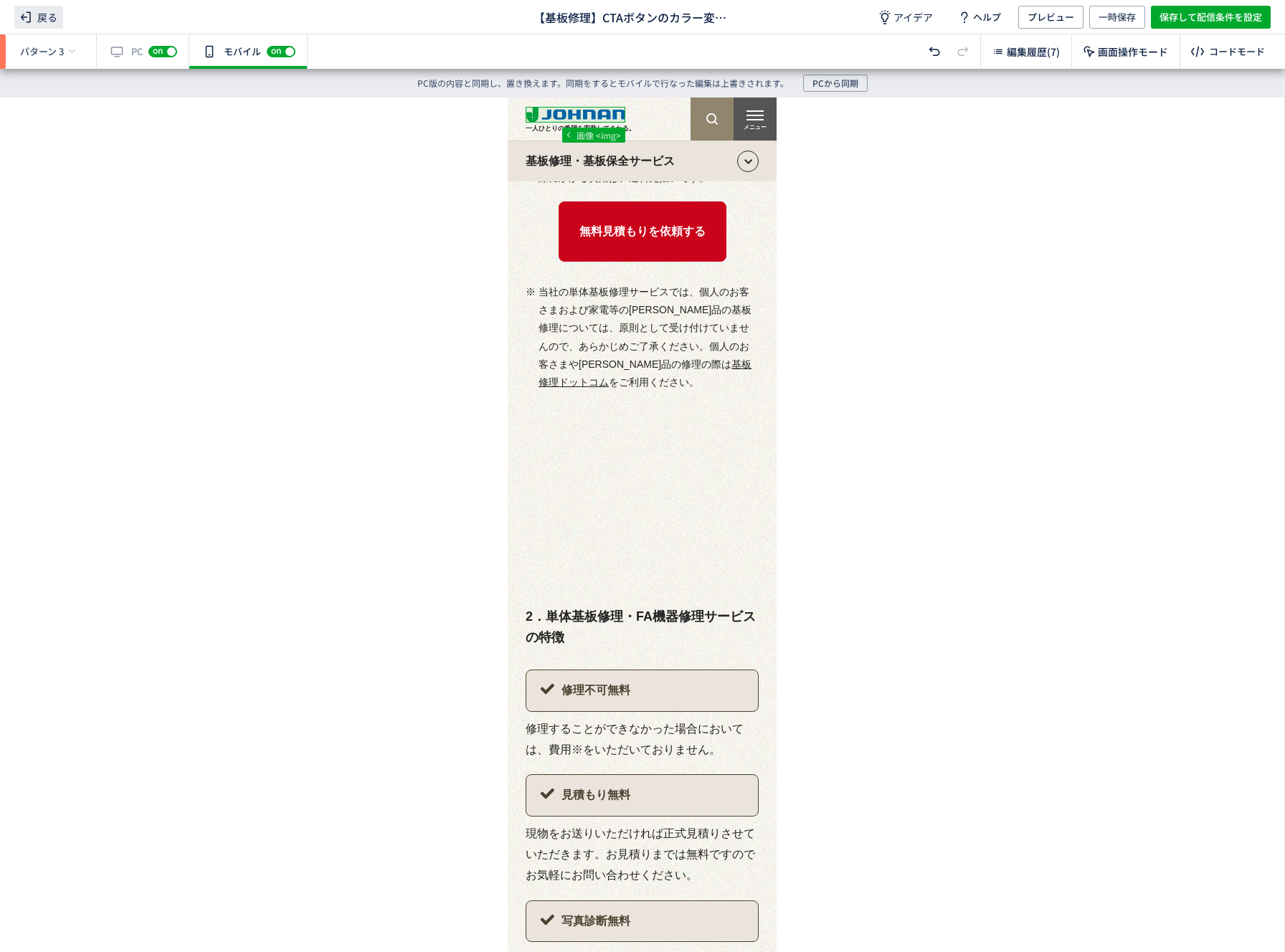
click at [45, 10] on span "戻る" at bounding box center [38, 16] width 49 height 23
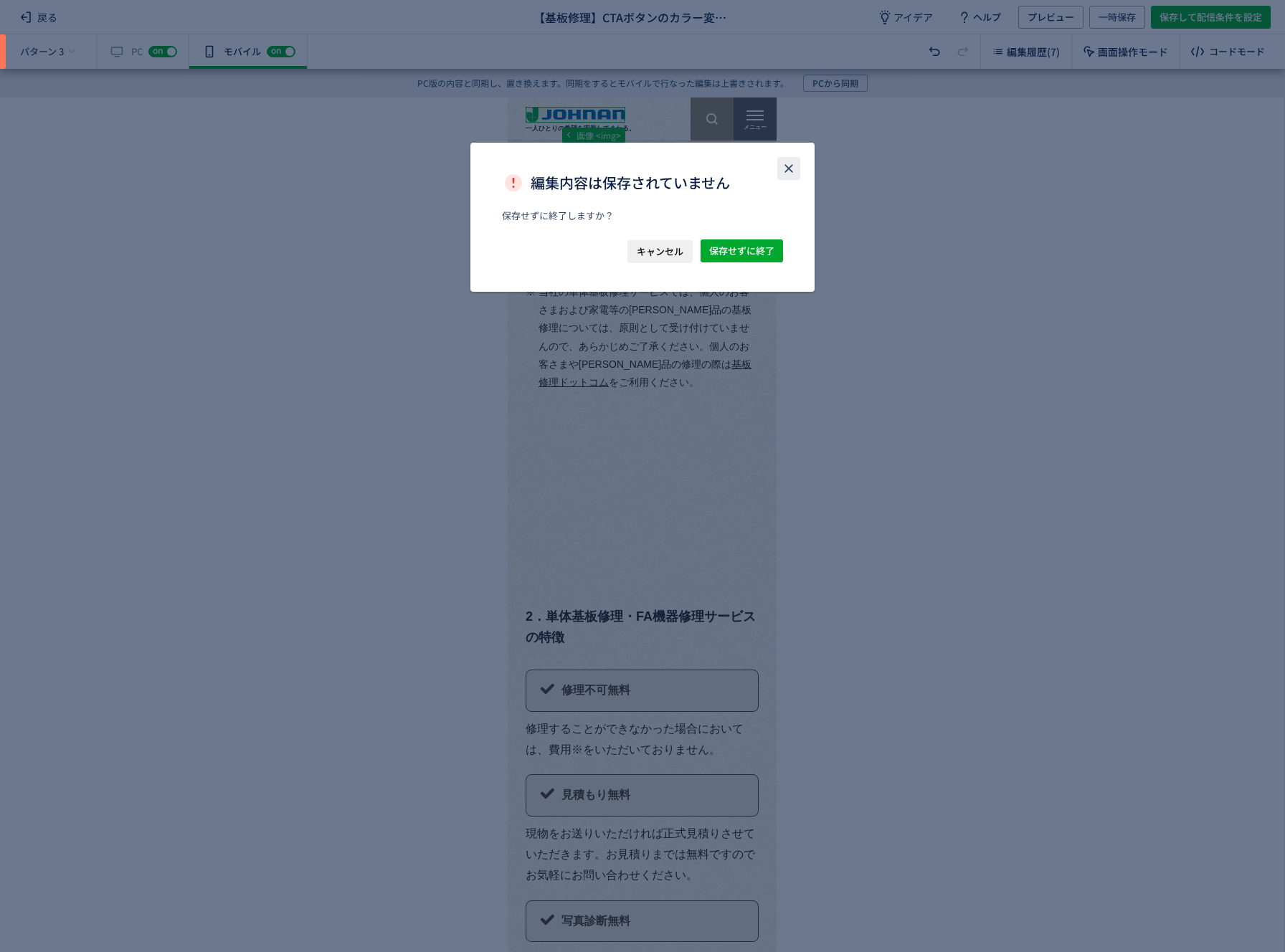
click at [786, 169] on icon "close" at bounding box center [789, 169] width 15 height 15
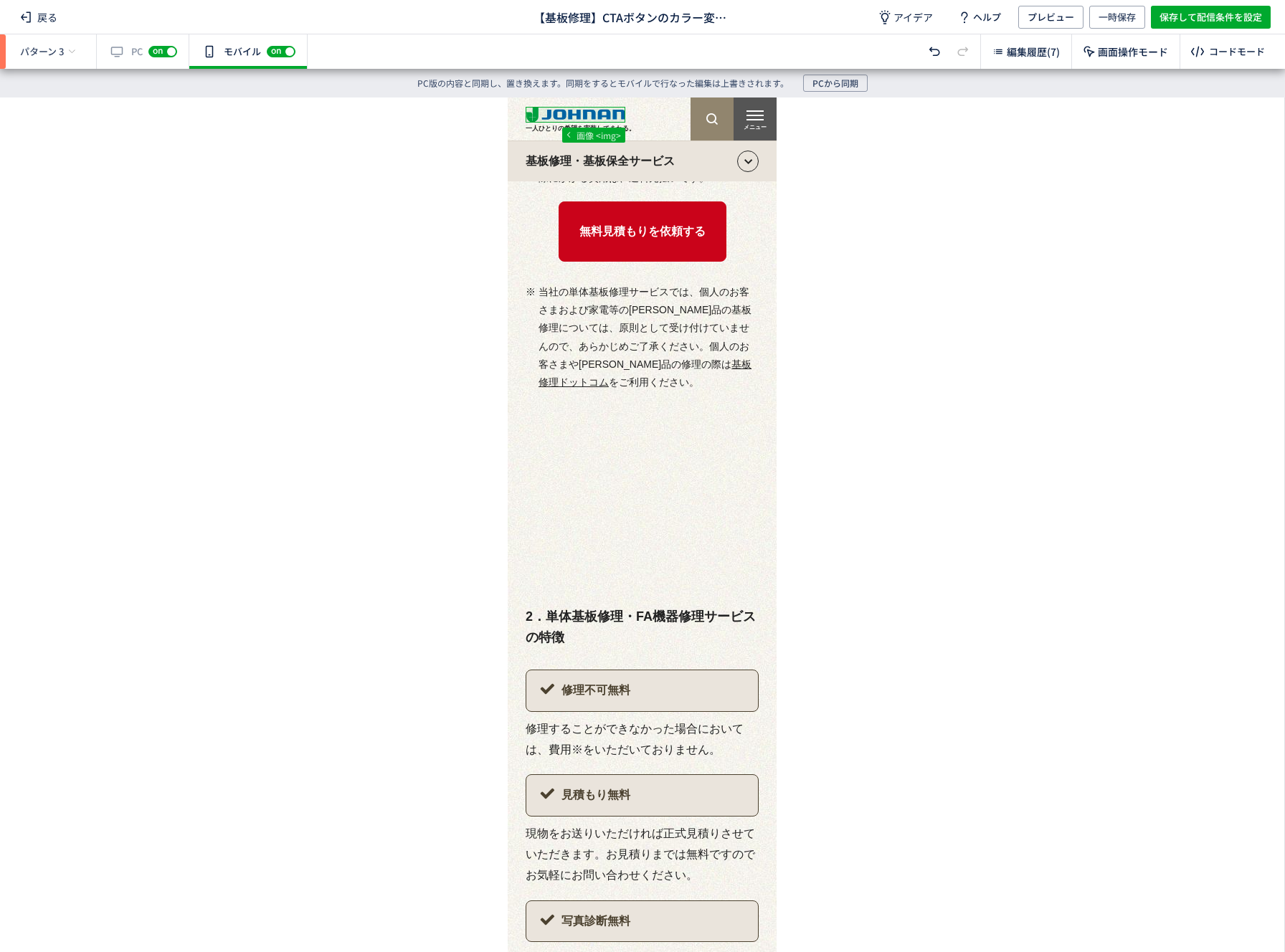
click at [1010, 68] on div "編集履歴(7)" at bounding box center [1026, 52] width 91 height 35
click at [1011, 58] on span "編集履歴(7)" at bounding box center [1034, 52] width 53 height 15
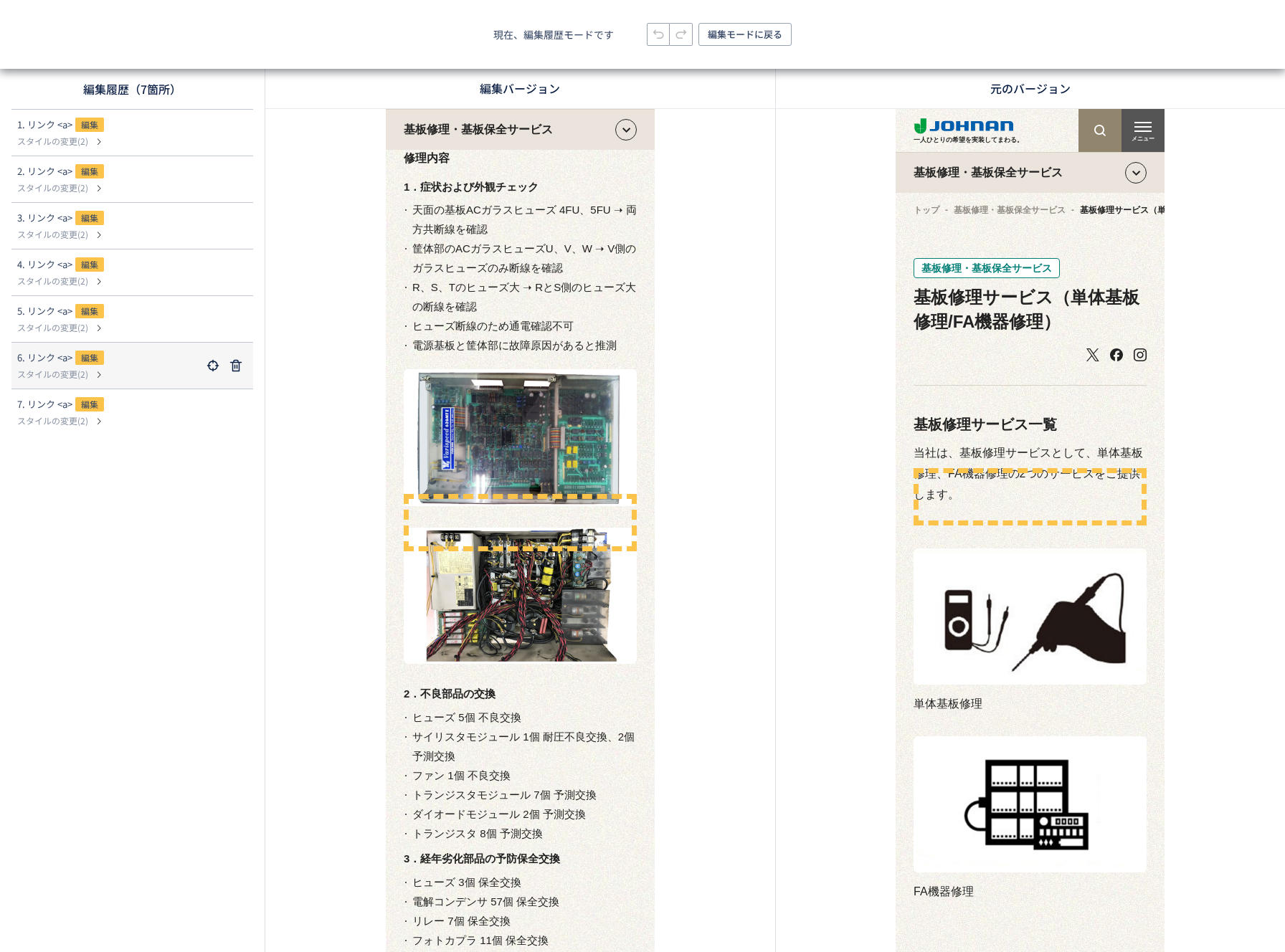
click at [112, 362] on div "6. リンク <a> 編集" at bounding box center [109, 359] width 184 height 17
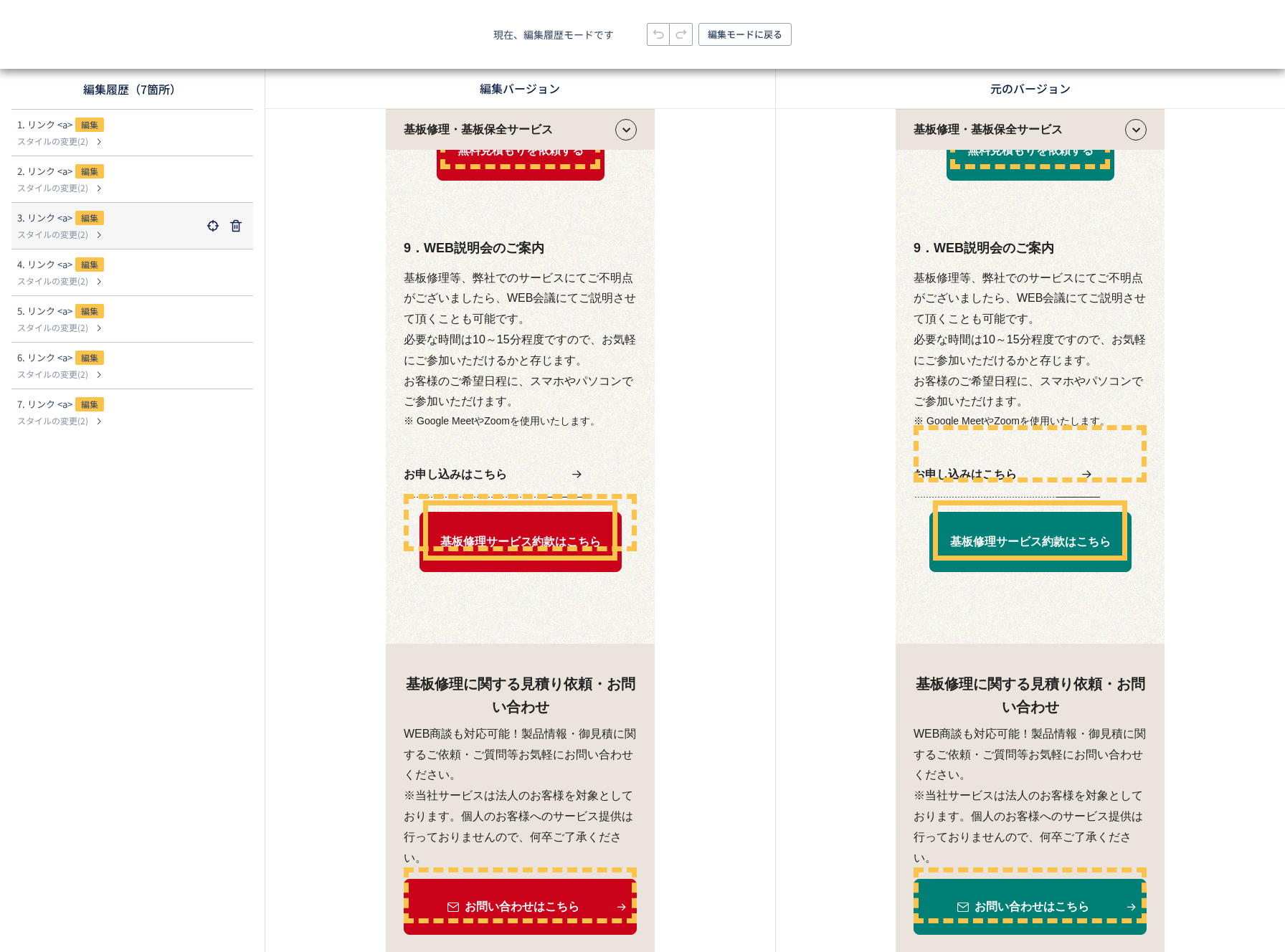
click at [129, 243] on dl "3. リンク <a> 編集 スタイルの変更(2)" at bounding box center [132, 225] width 230 height 46
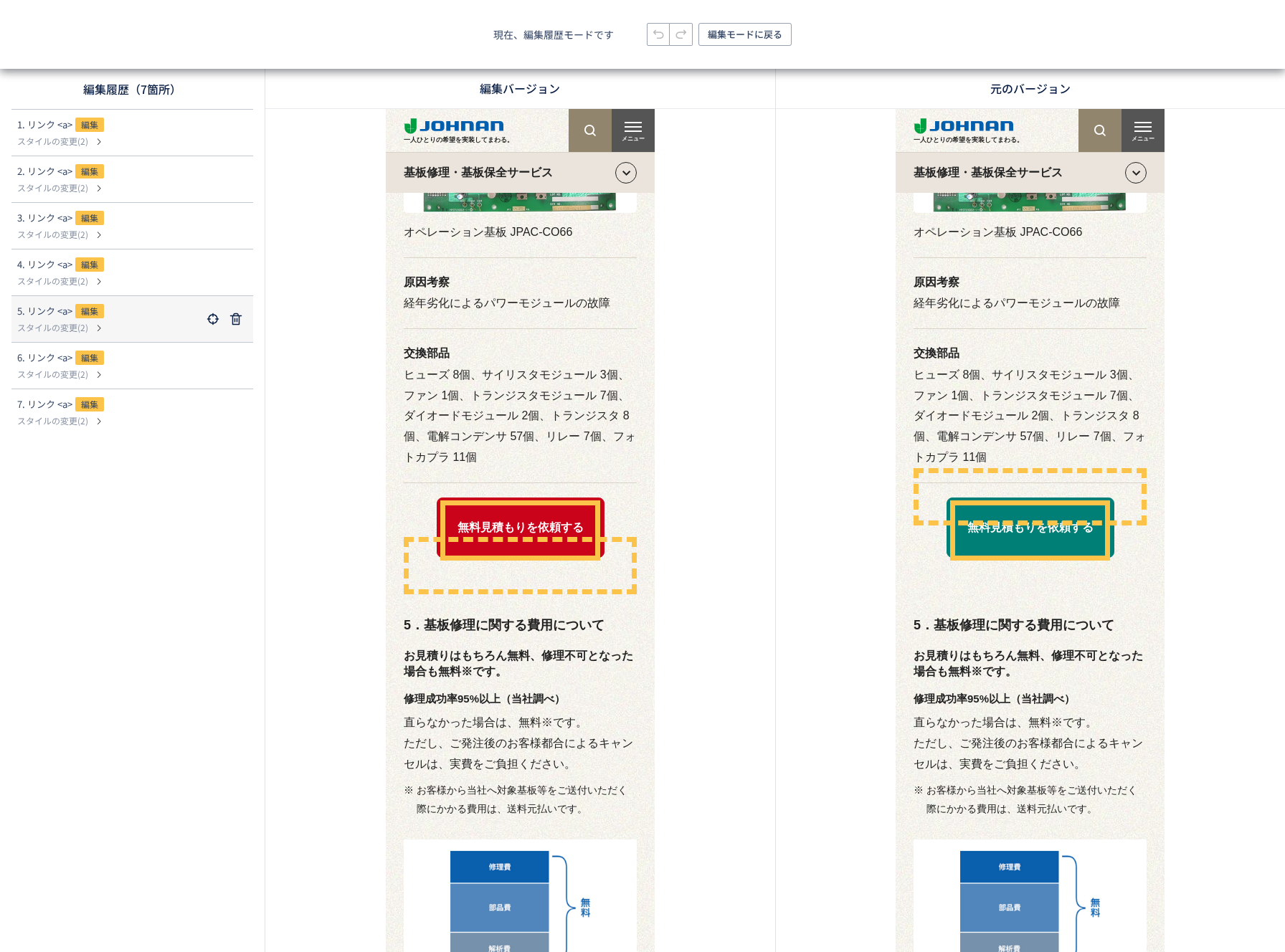
click at [106, 328] on button at bounding box center [99, 328] width 17 height 13
click at [765, 32] on span "編集モードに戻る" at bounding box center [744, 34] width 74 height 23
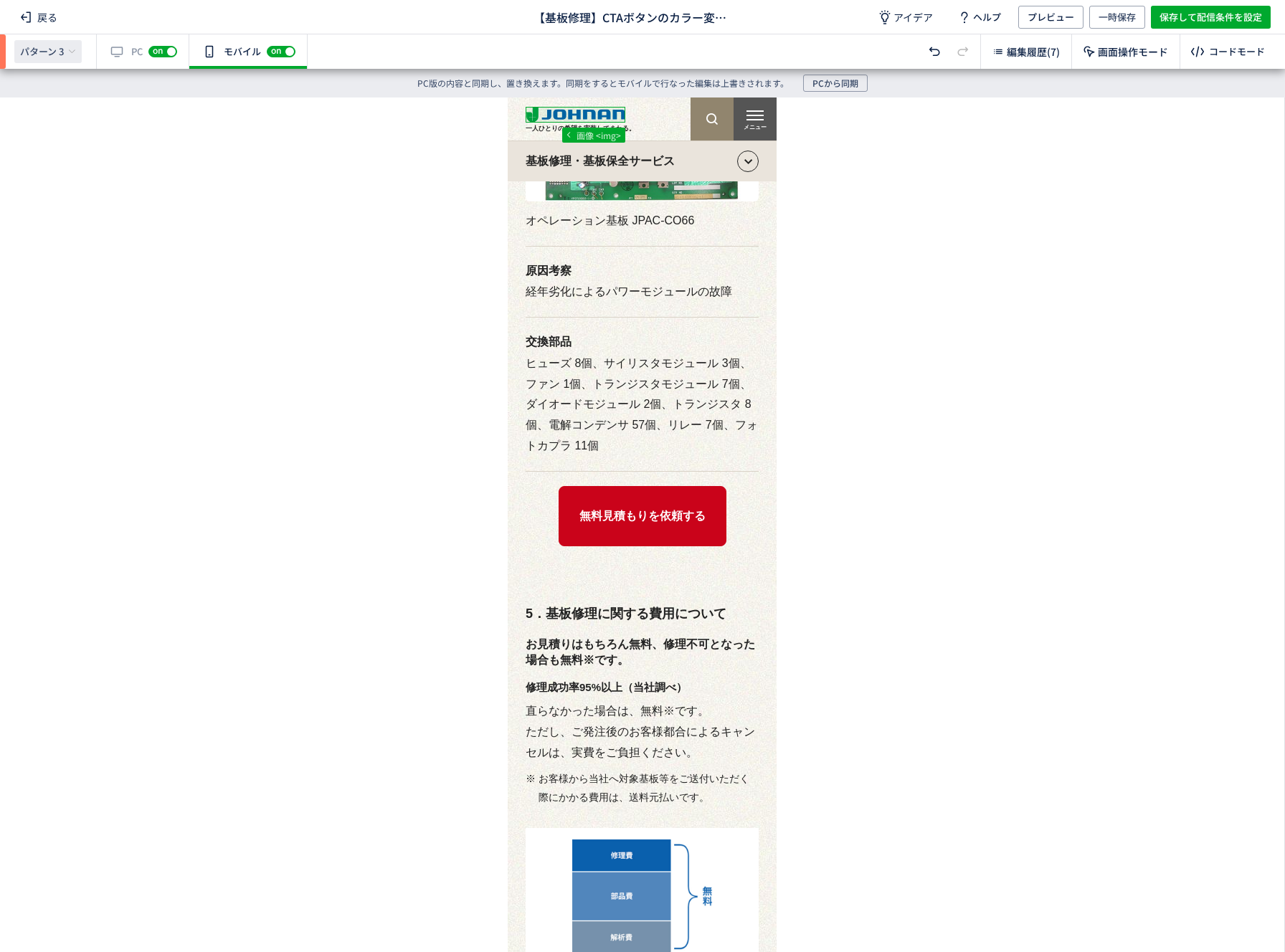
click at [25, 57] on span "パターン 3" at bounding box center [42, 51] width 44 height 13
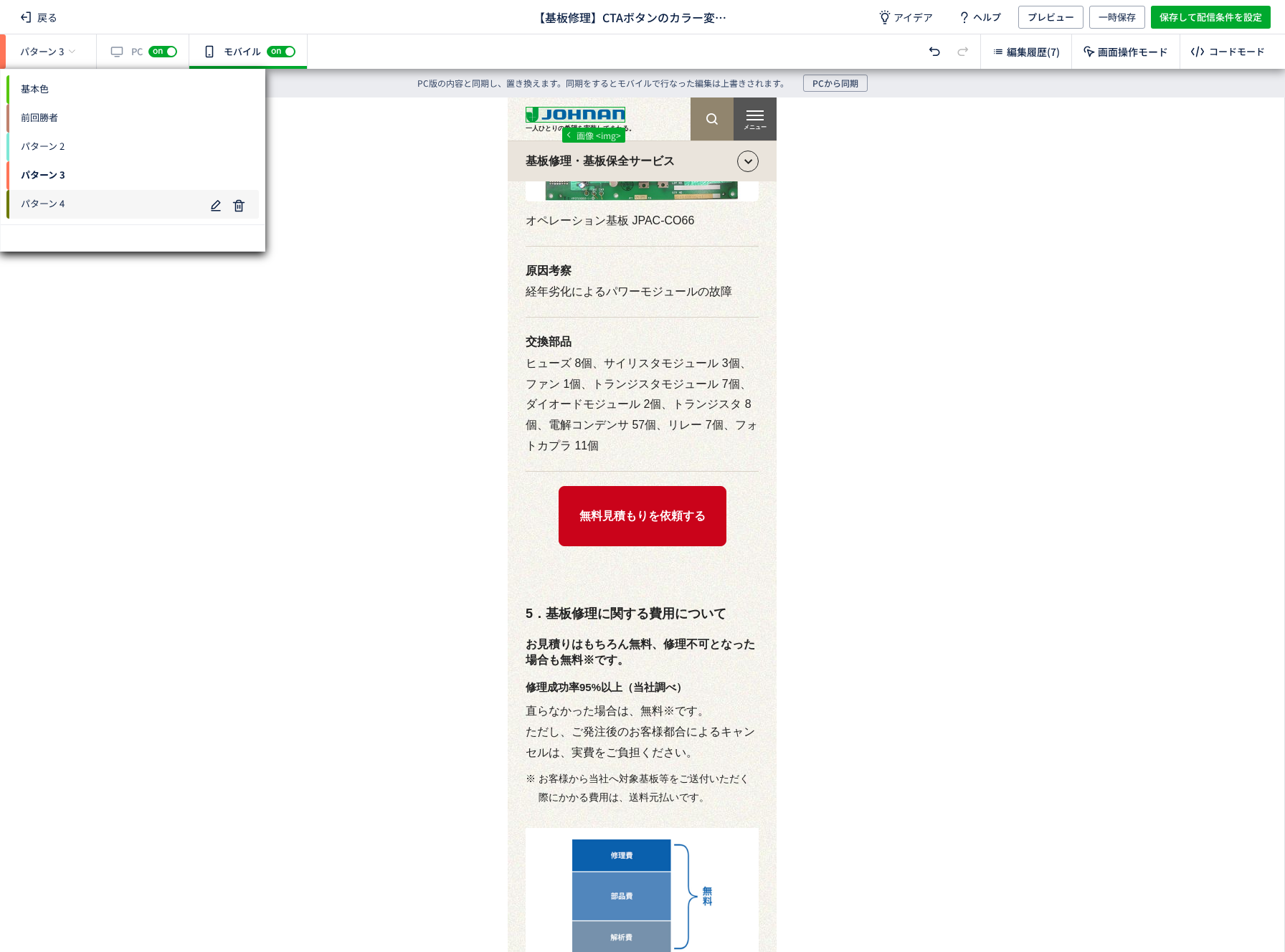
click at [85, 204] on span "パターン 4" at bounding box center [105, 203] width 198 height 23
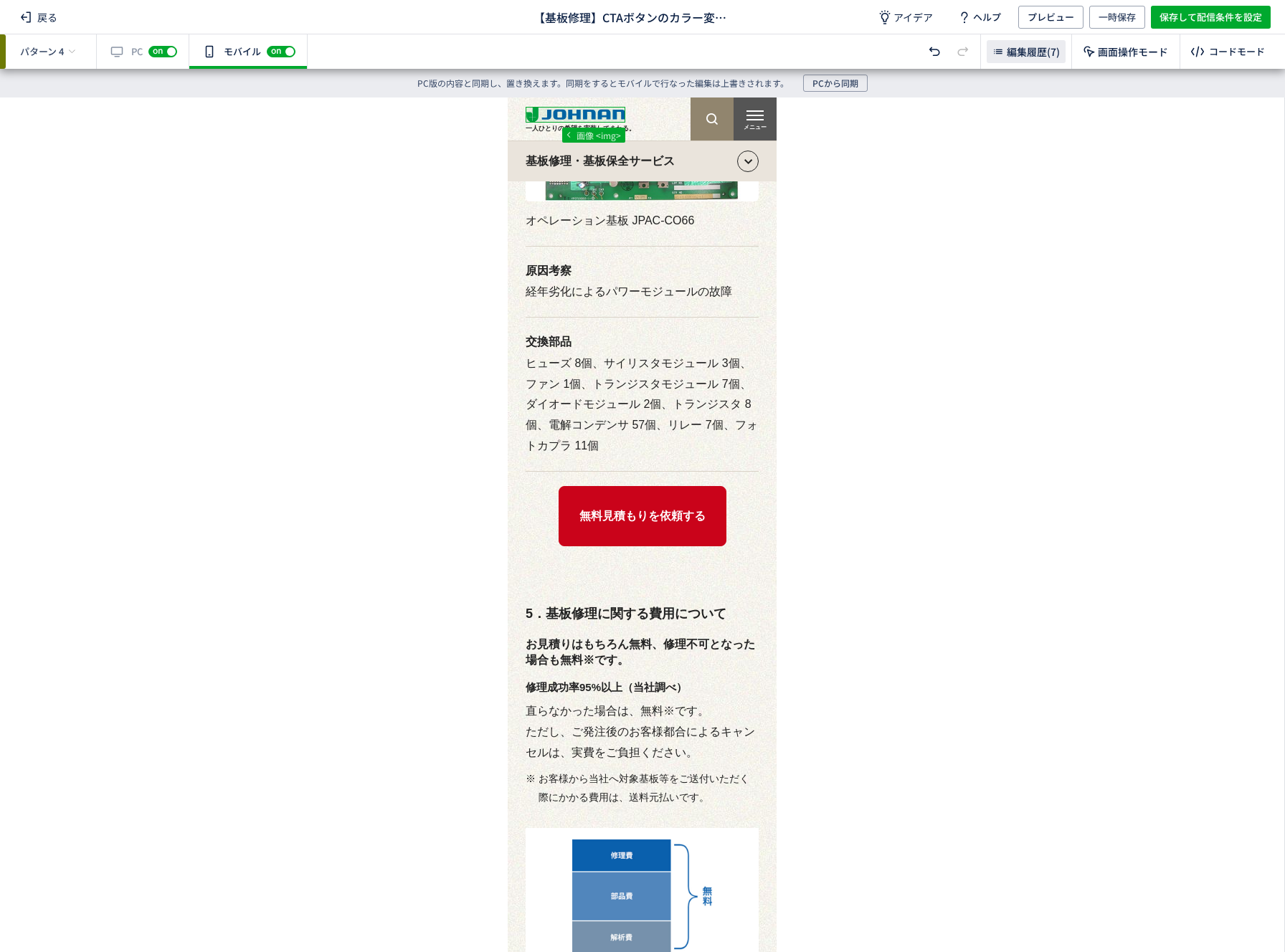
click at [1063, 54] on div "編集履歴(7)" at bounding box center [1027, 51] width 79 height 23
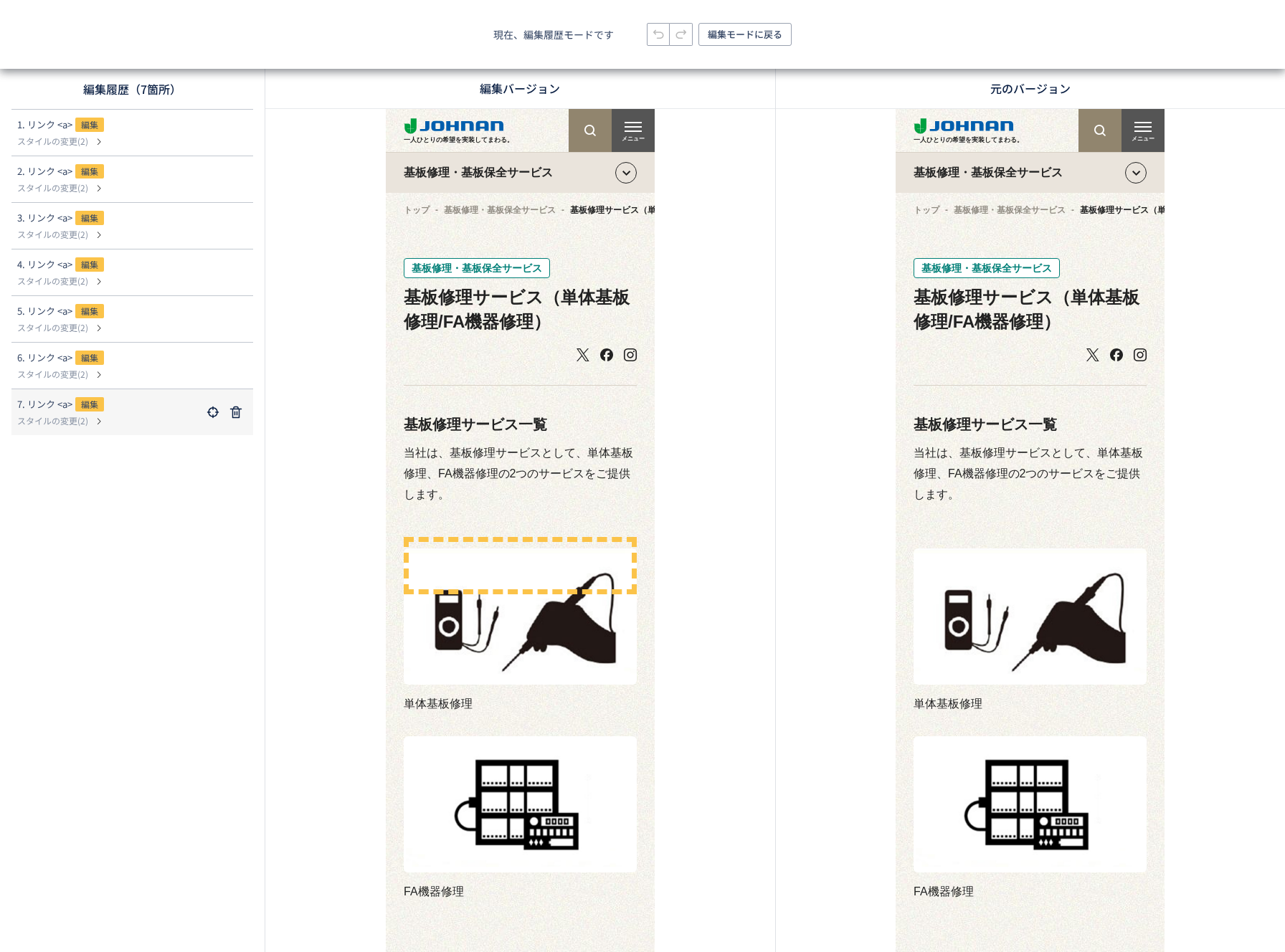
click at [107, 390] on dl "7. リンク <a> 編集 スタイルの変更(2)" at bounding box center [132, 412] width 230 height 46
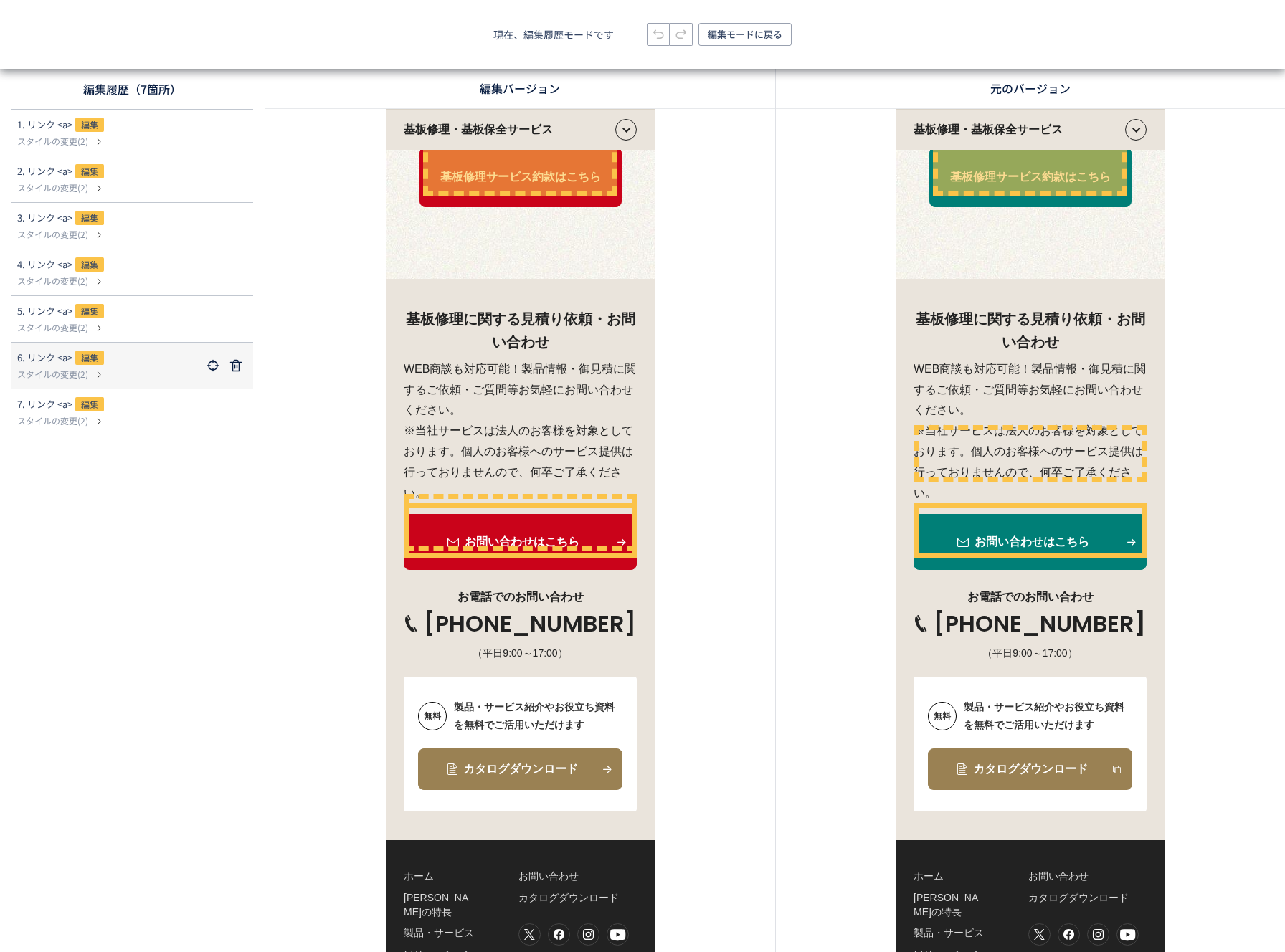
click at [111, 363] on div "6. リンク <a> 編集" at bounding box center [109, 359] width 184 height 17
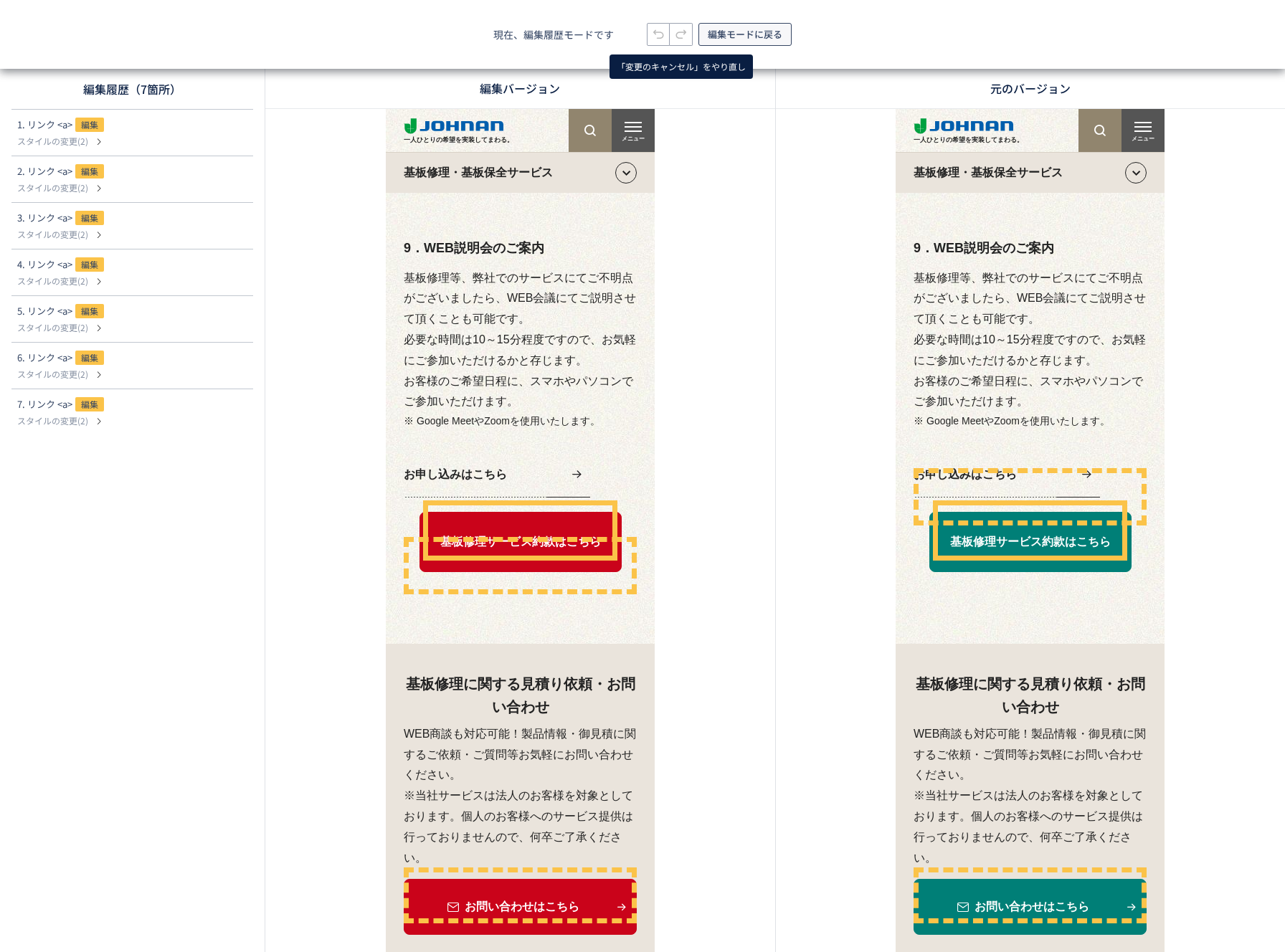
click at [716, 35] on span "編集モードに戻る" at bounding box center [744, 34] width 74 height 23
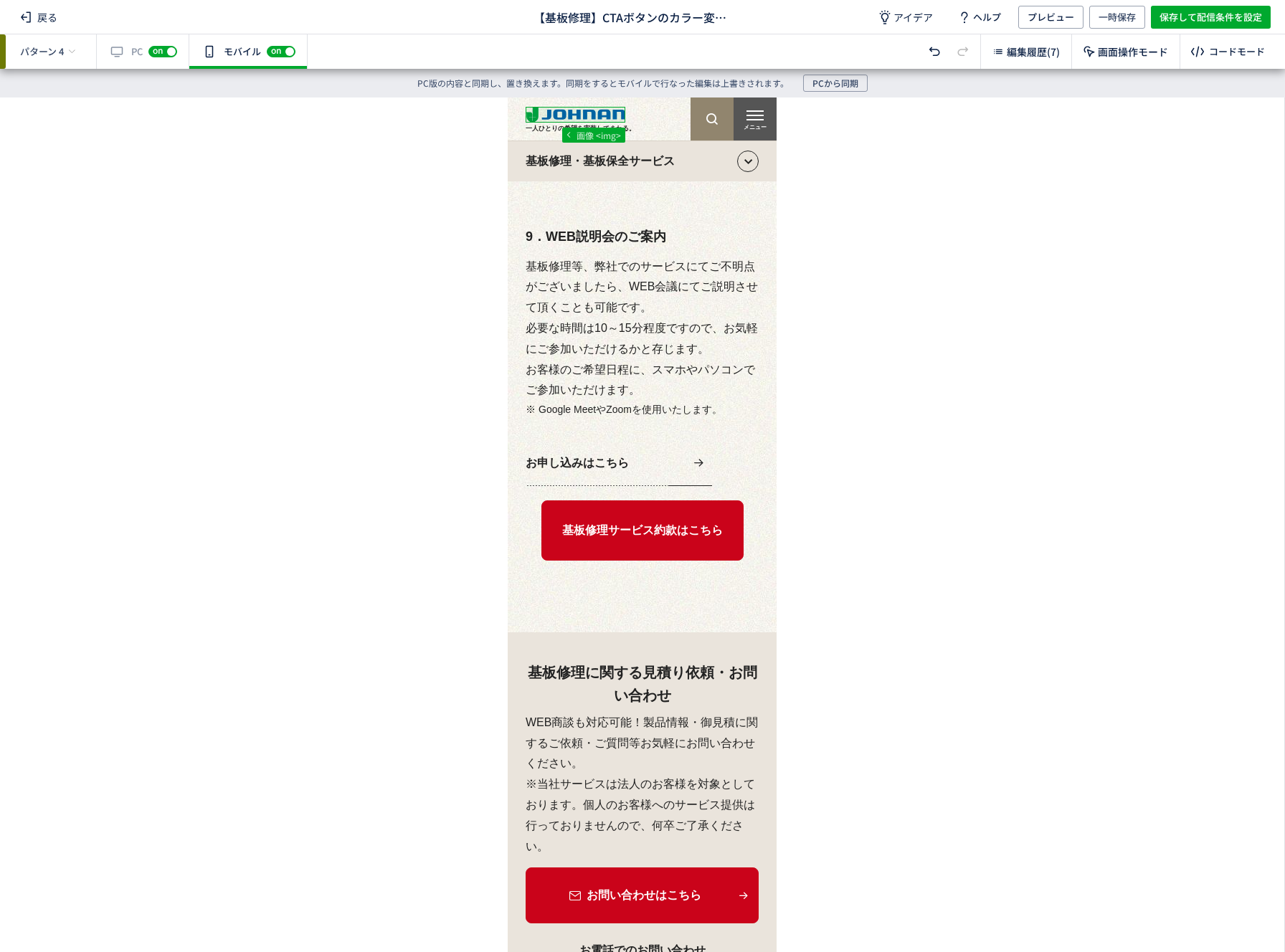
click at [126, 52] on div "有効な編集箇所が確認されません PC off on" at bounding box center [143, 52] width 93 height 35
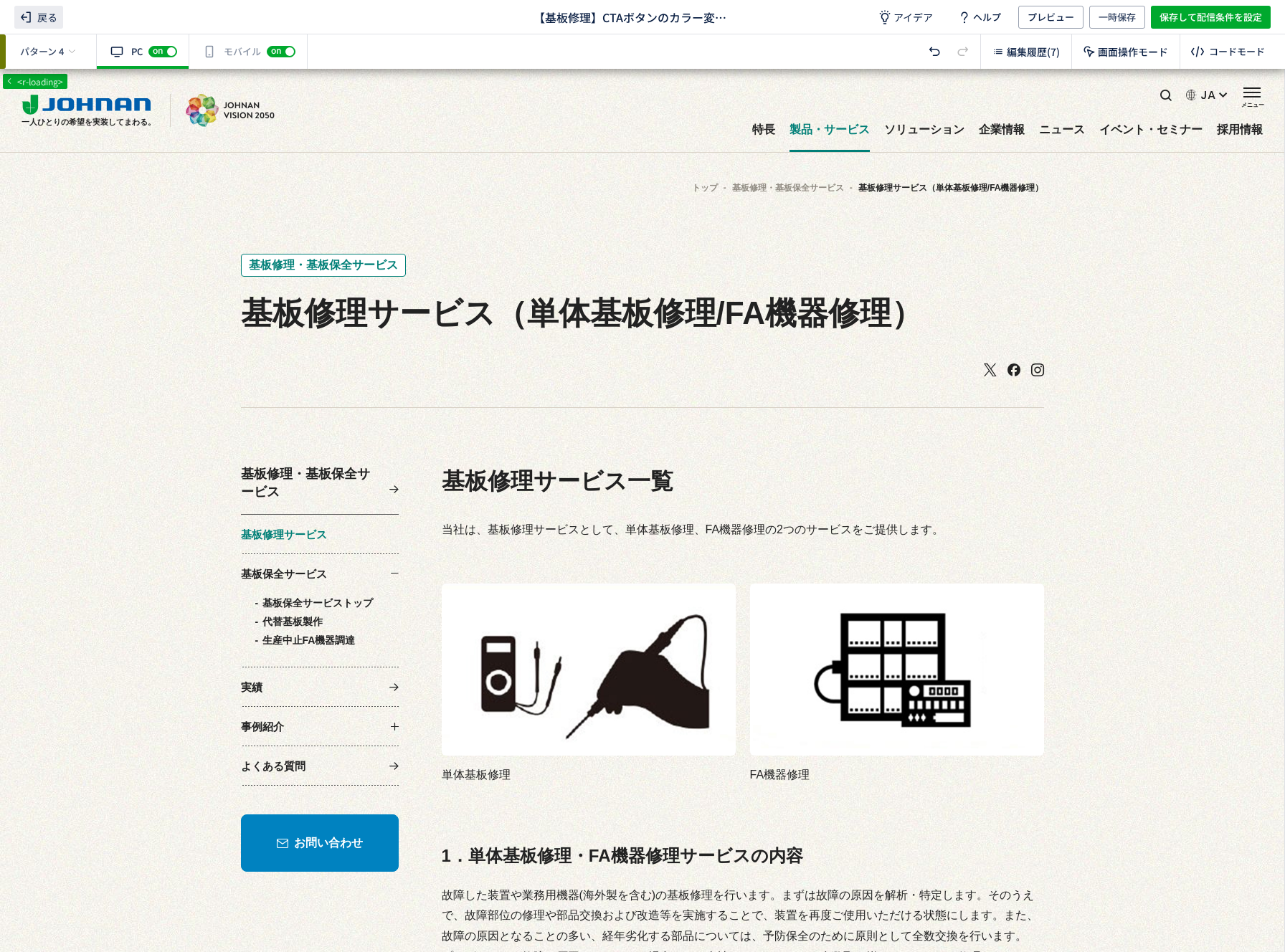
click at [51, 13] on span "戻る" at bounding box center [38, 16] width 49 height 23
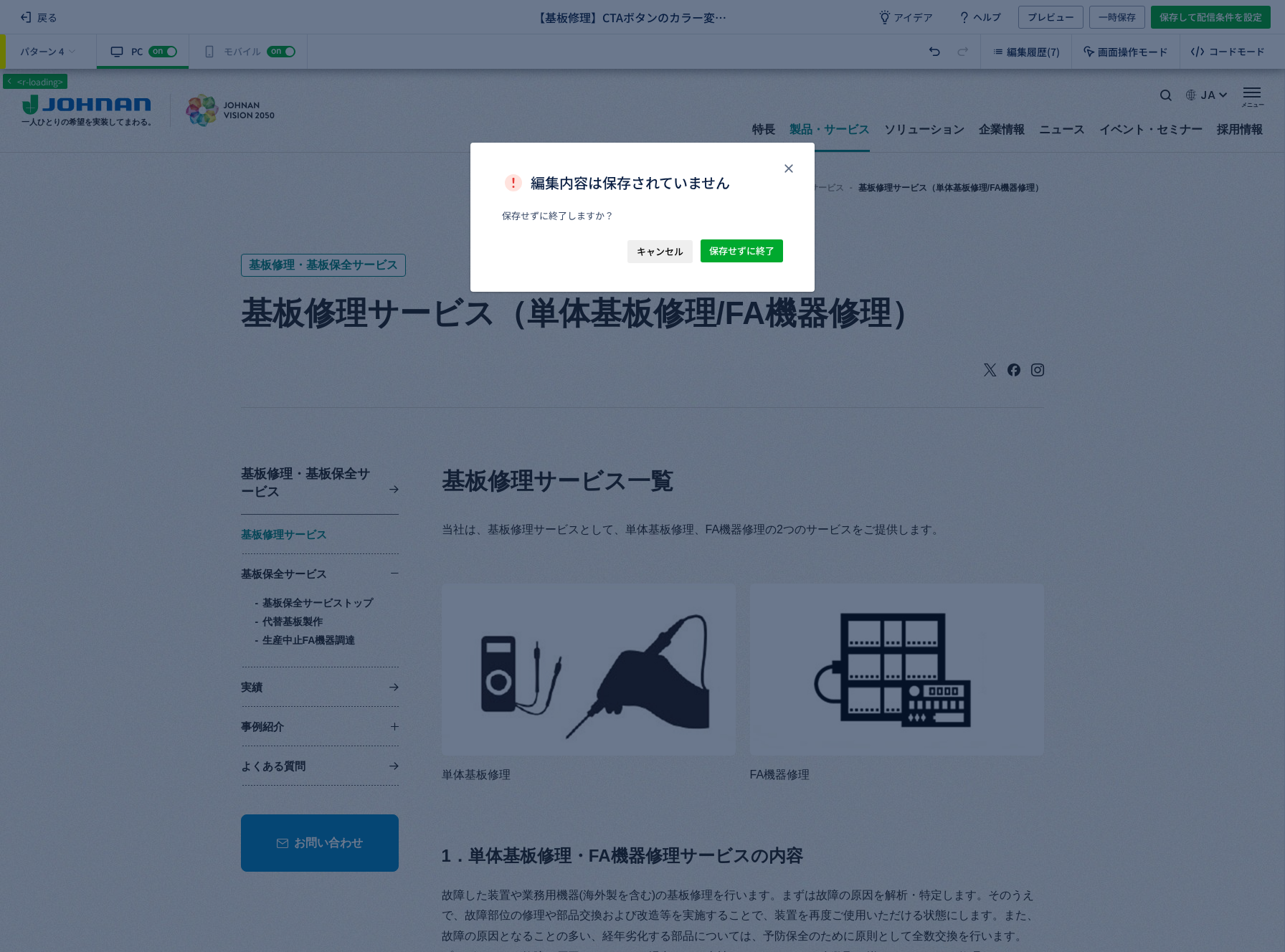
click at [757, 235] on div "保存せずに終了しますか？​" at bounding box center [642, 224] width 345 height 31
click at [757, 247] on span "保存せずに終了" at bounding box center [741, 250] width 65 height 23
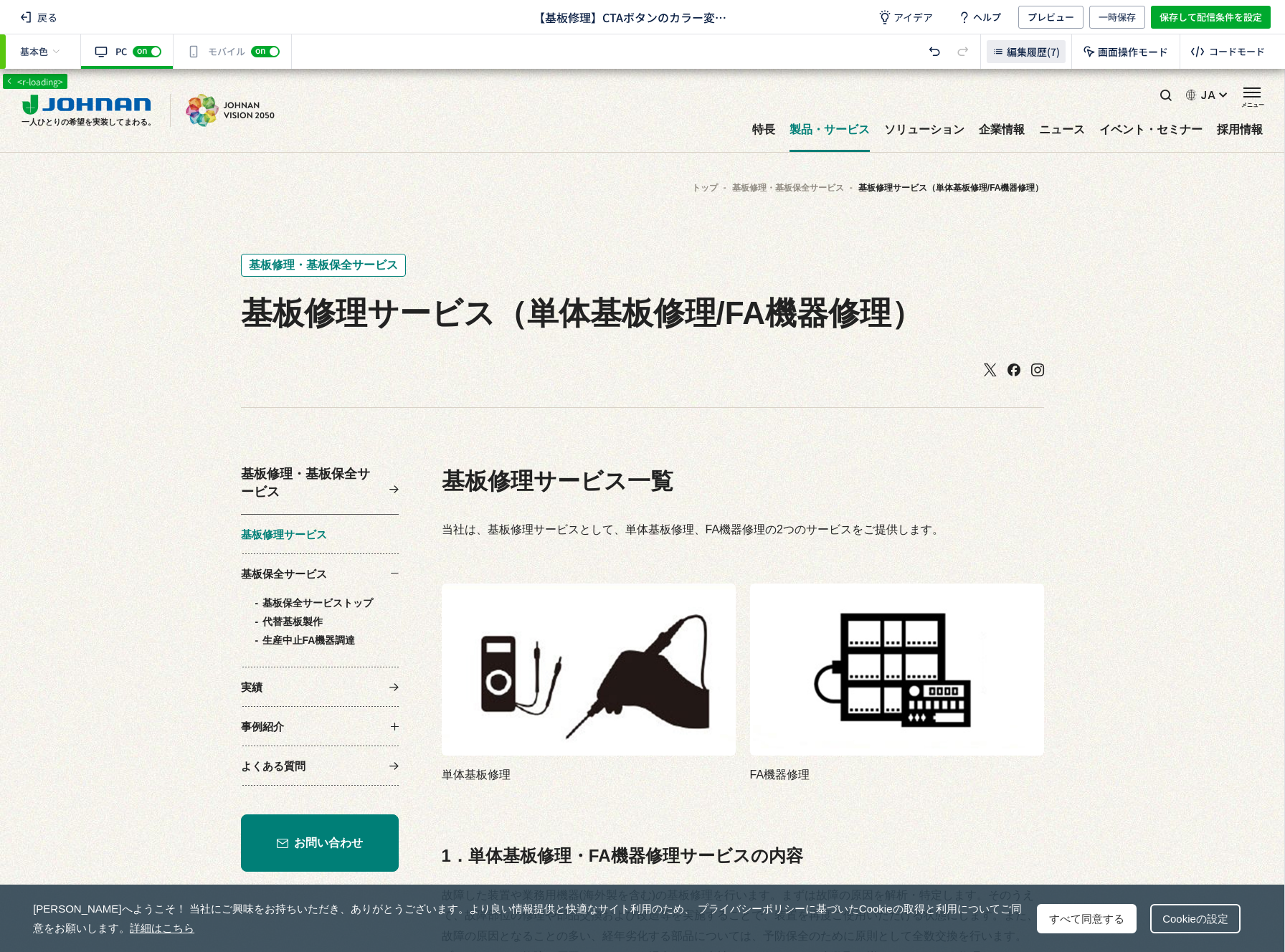
click at [1026, 48] on span "編集履歴(7)" at bounding box center [1034, 52] width 53 height 15
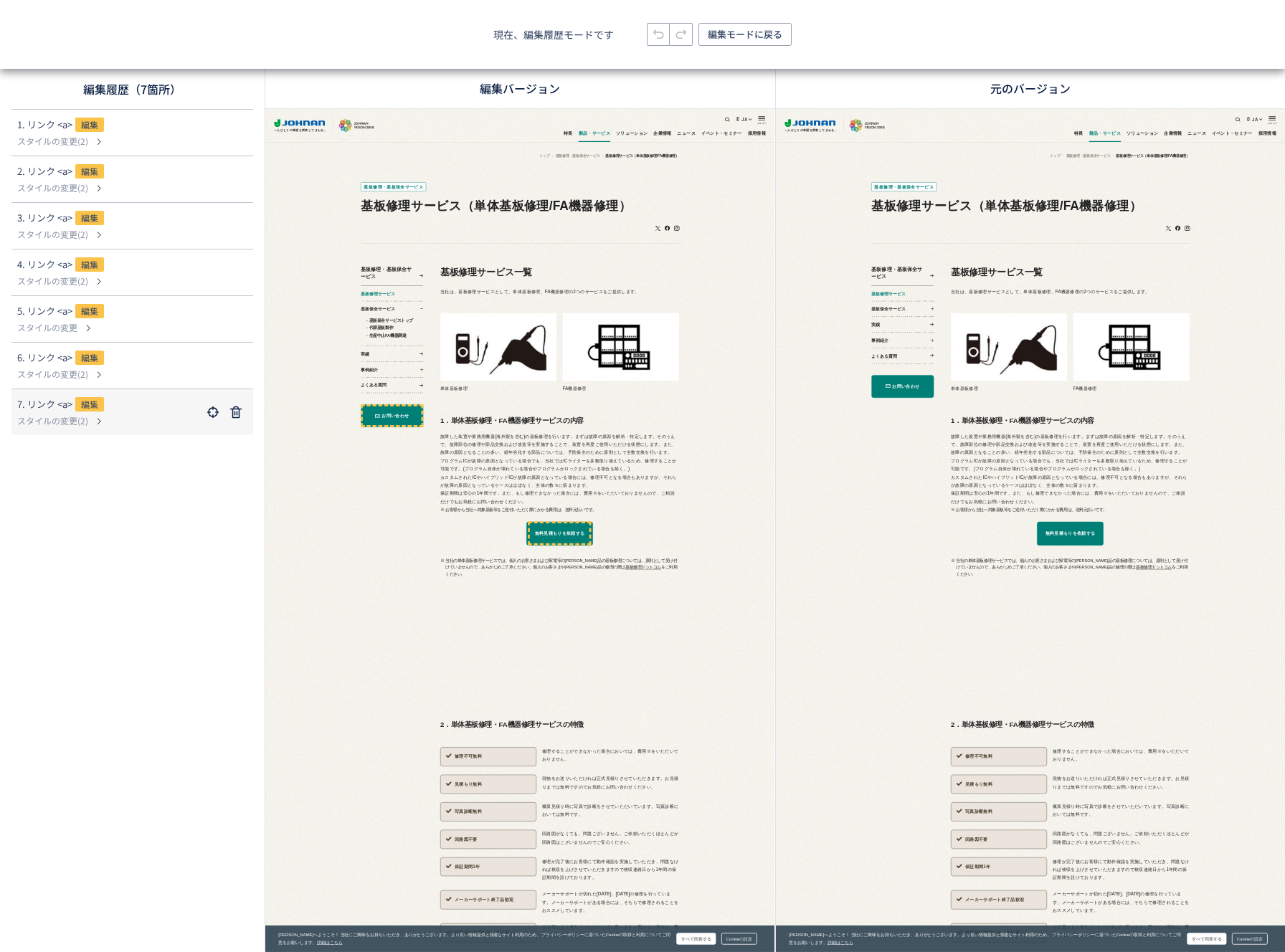
click at [79, 427] on p "スタイルの変更(2)" at bounding box center [109, 421] width 184 height 13
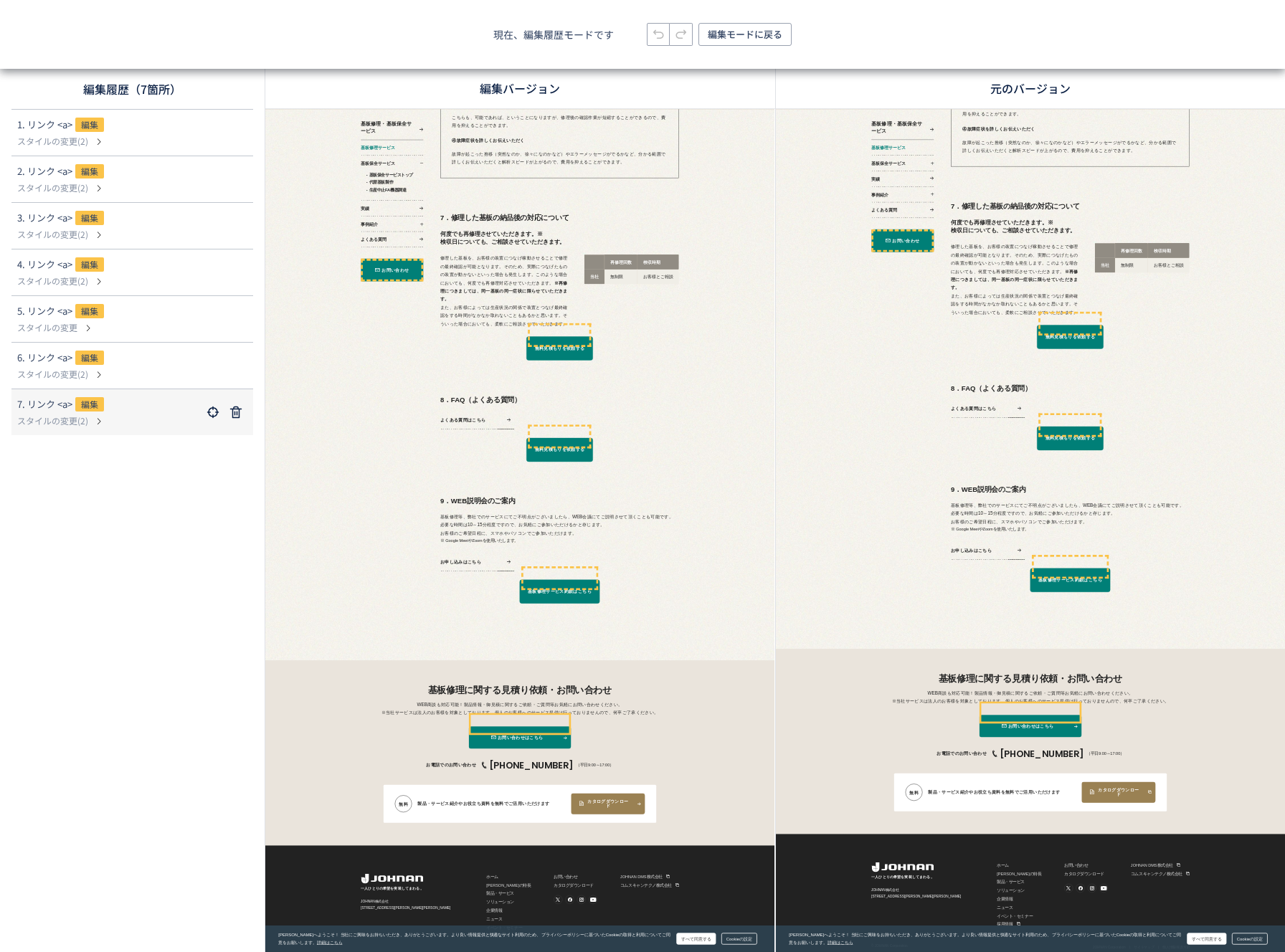
scroll to position [6213, 0]
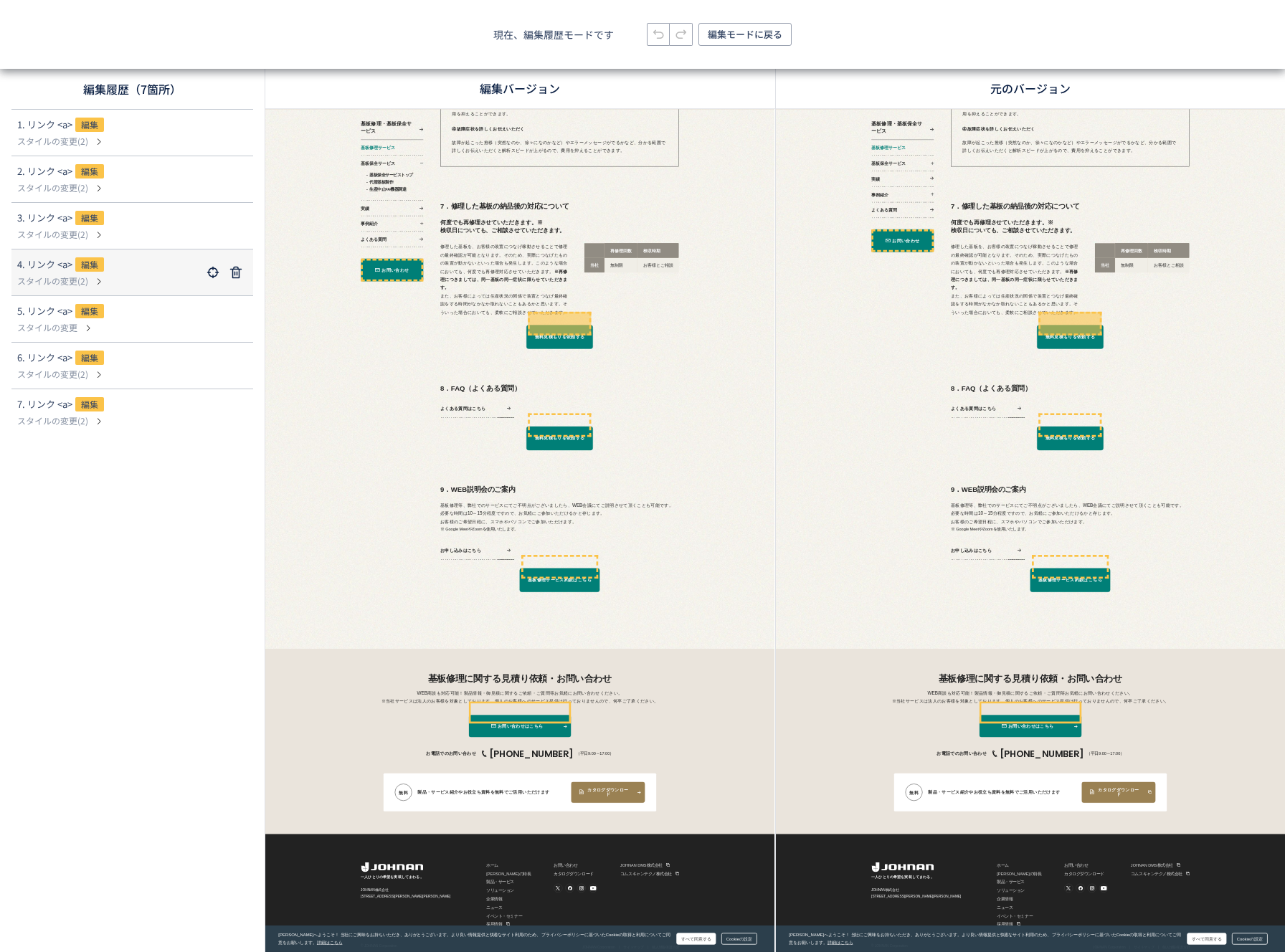
click at [131, 263] on div "4. リンク <a> 編集" at bounding box center [109, 266] width 184 height 17
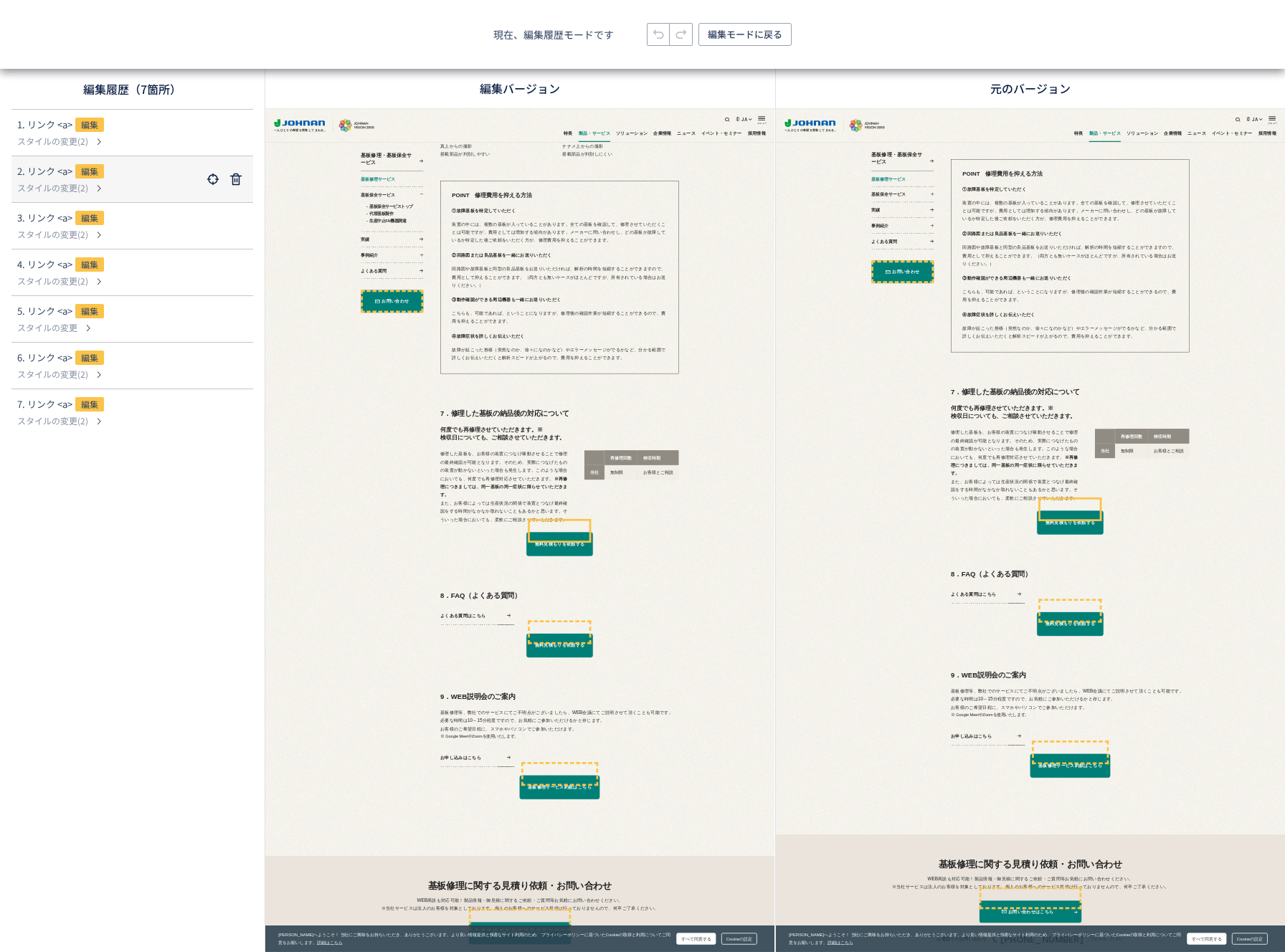
scroll to position [5692, 0]
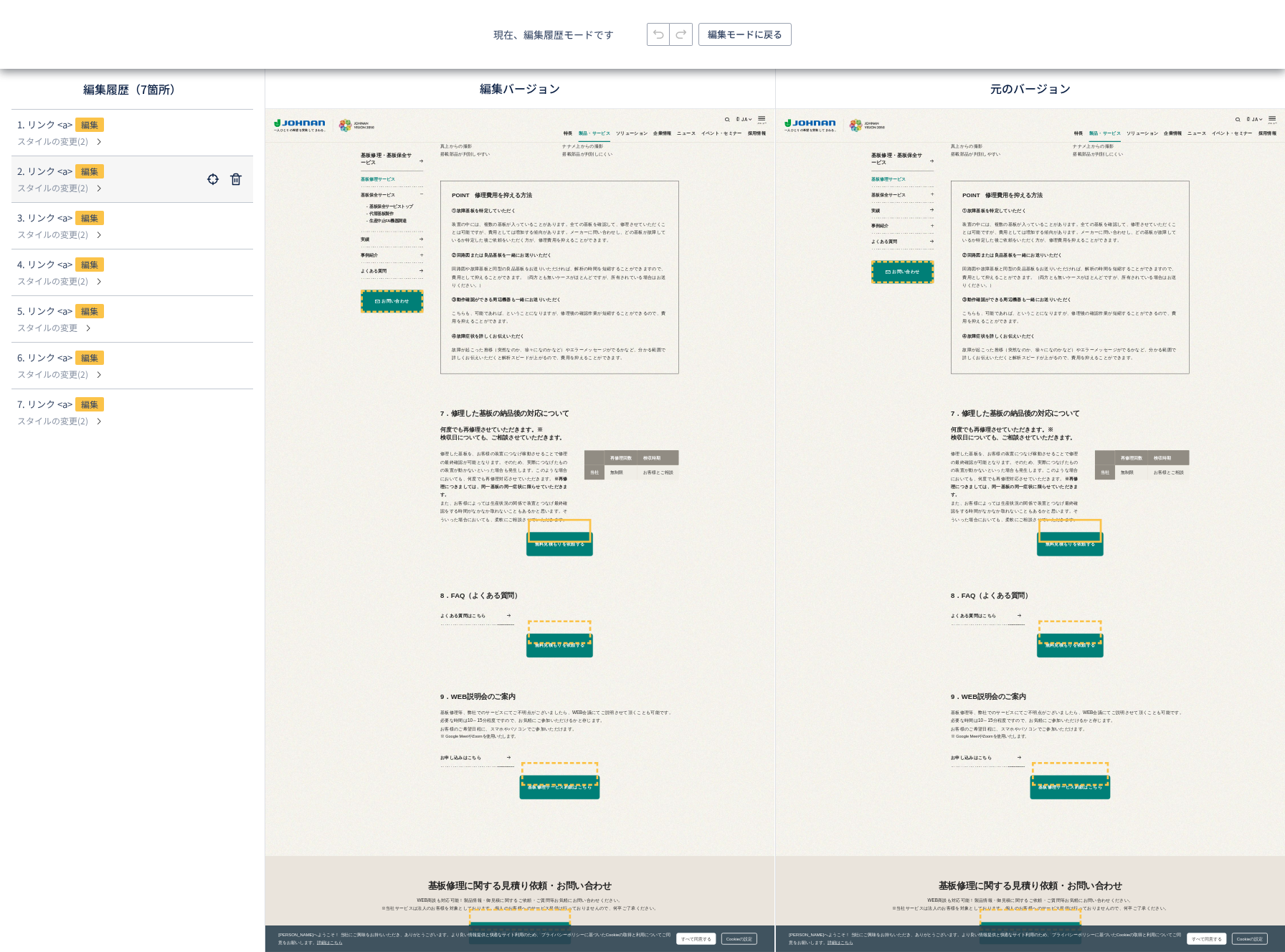
click at [123, 193] on p "スタイルの変更(2)" at bounding box center [109, 188] width 184 height 13
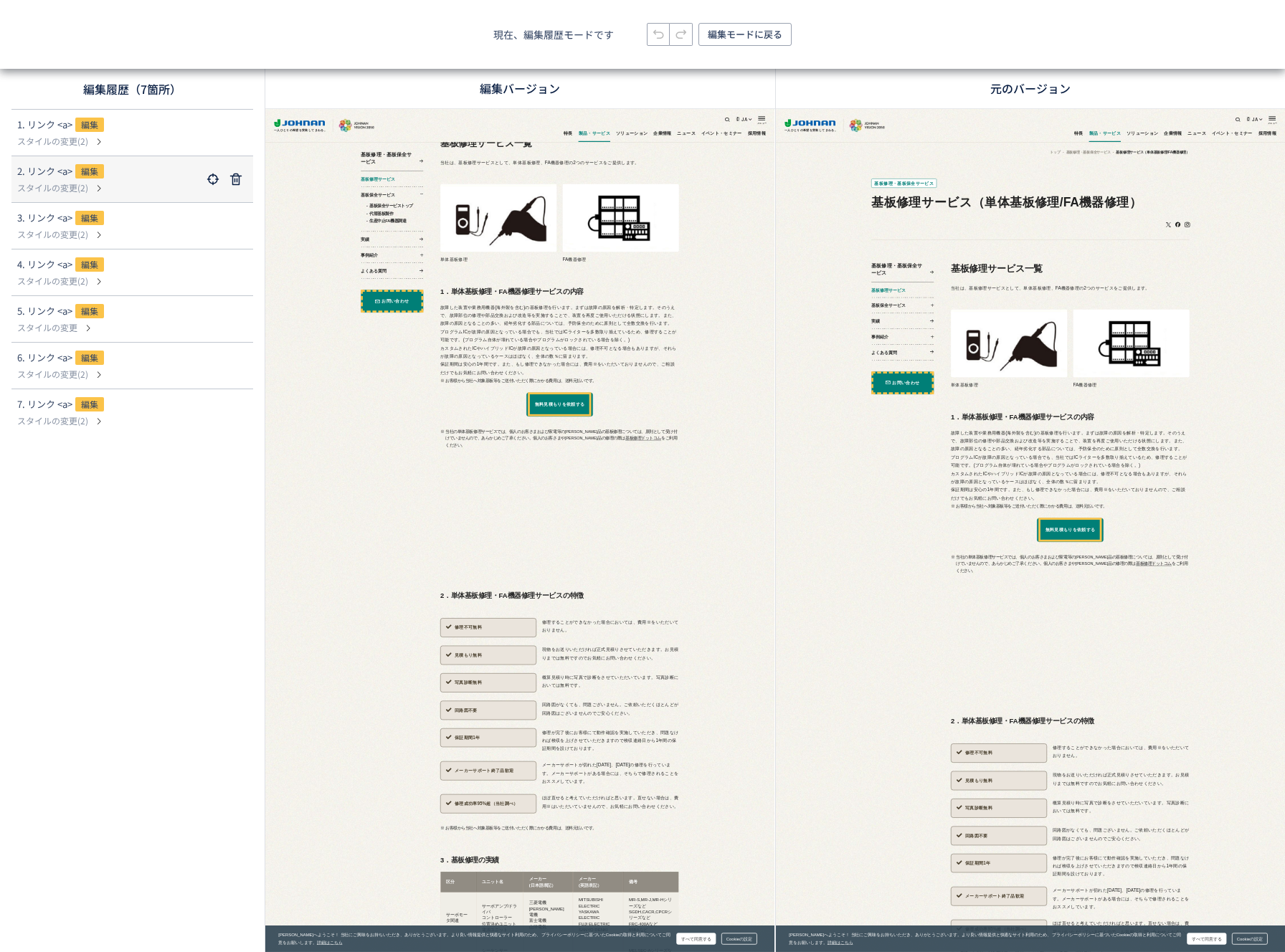
scroll to position [7, 0]
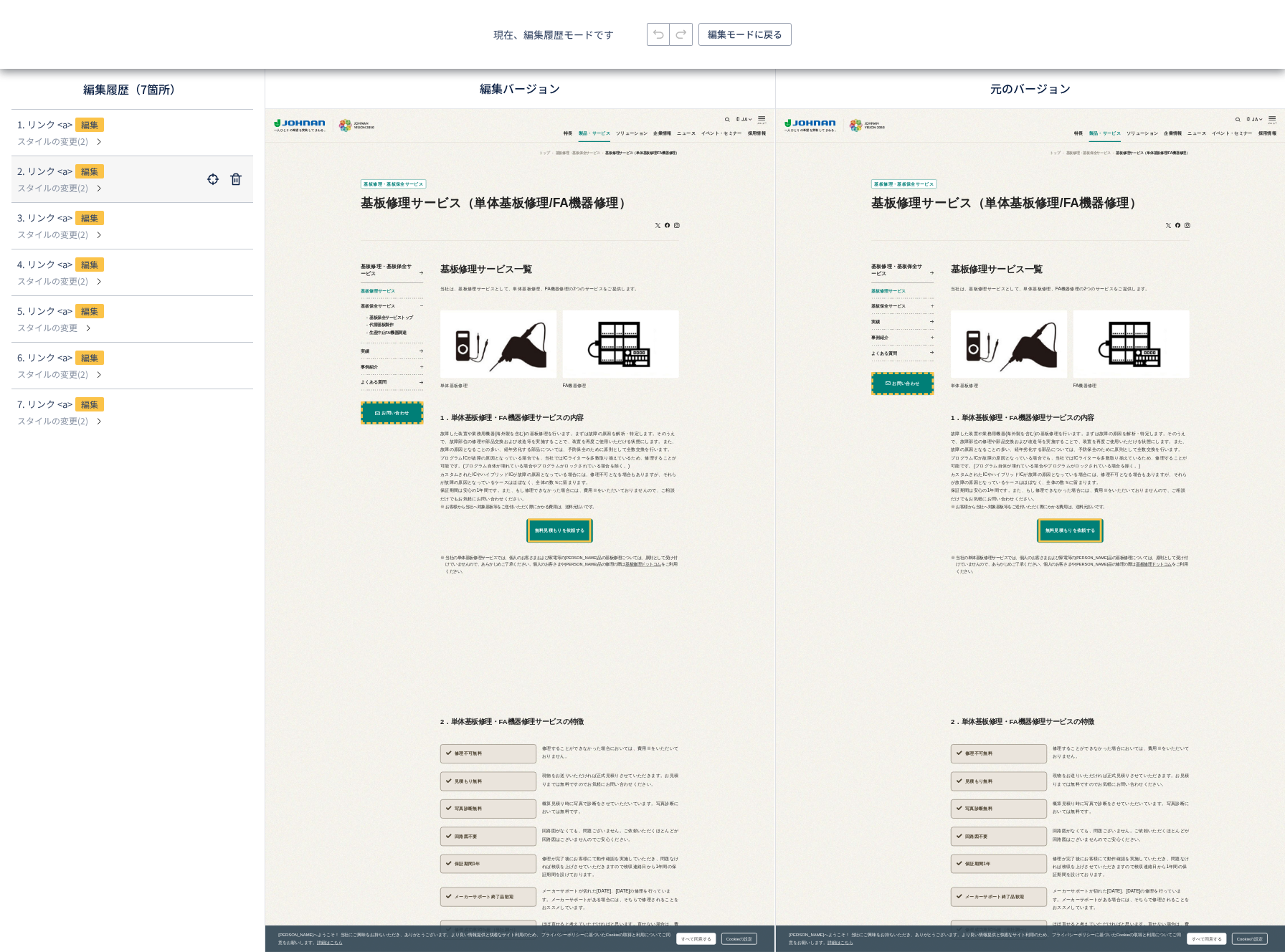
click at [121, 166] on div "2. リンク <a> 編集" at bounding box center [109, 172] width 184 height 17
click at [741, 40] on span "編集モードに戻る" at bounding box center [744, 34] width 74 height 23
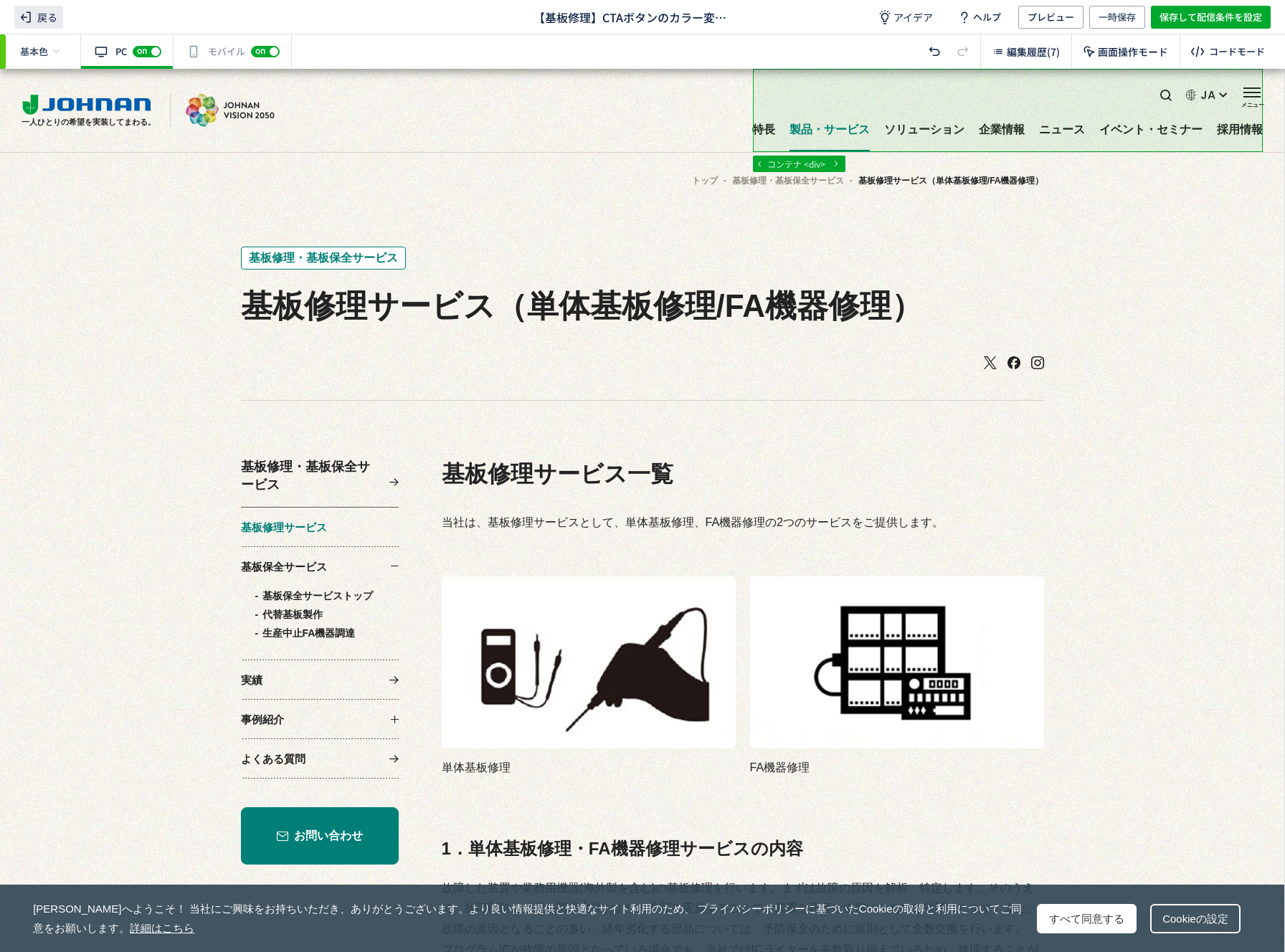
click at [33, 18] on icon at bounding box center [26, 16] width 17 height 17
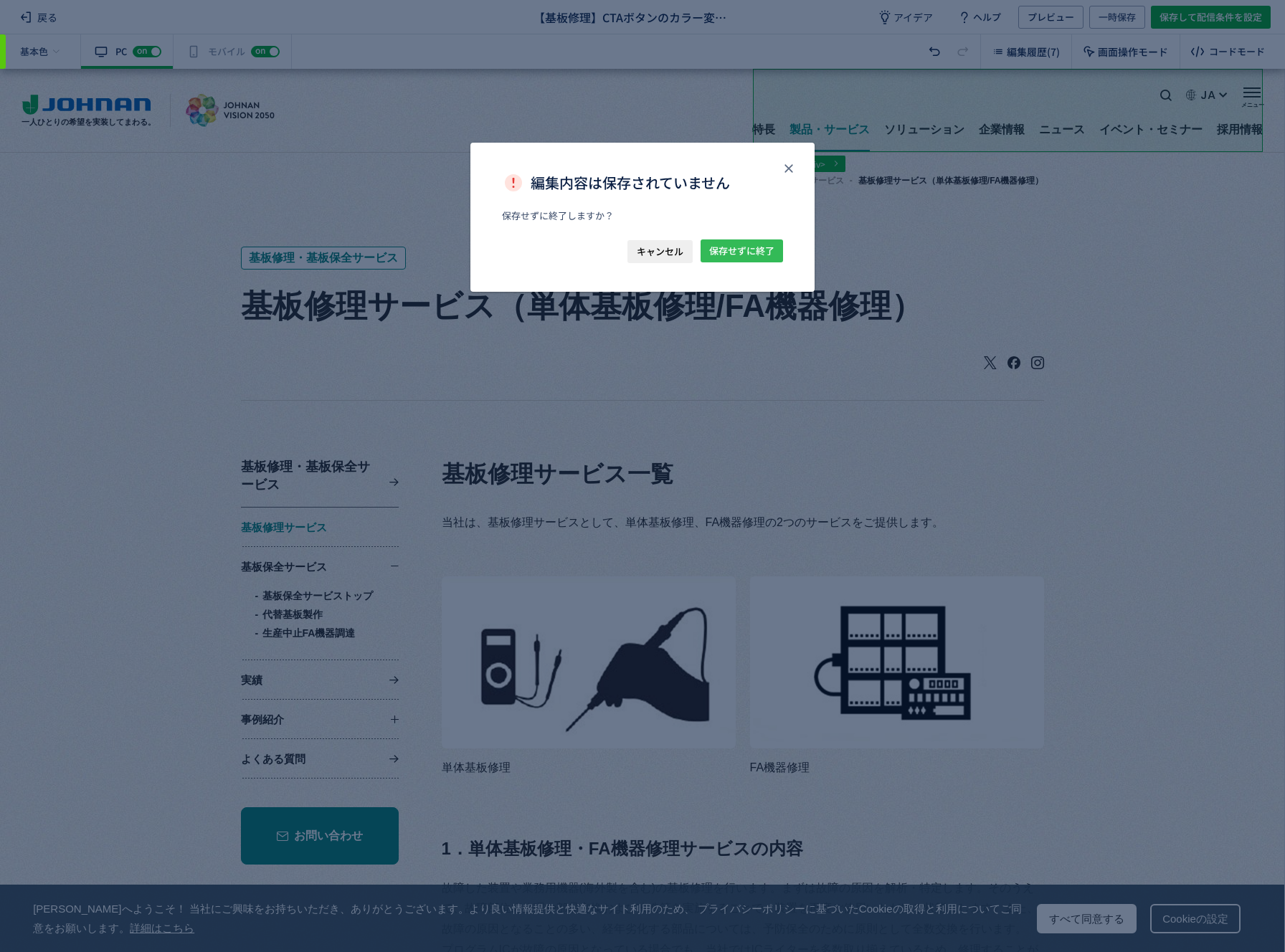
click at [710, 250] on span "保存せずに終了" at bounding box center [741, 250] width 65 height 23
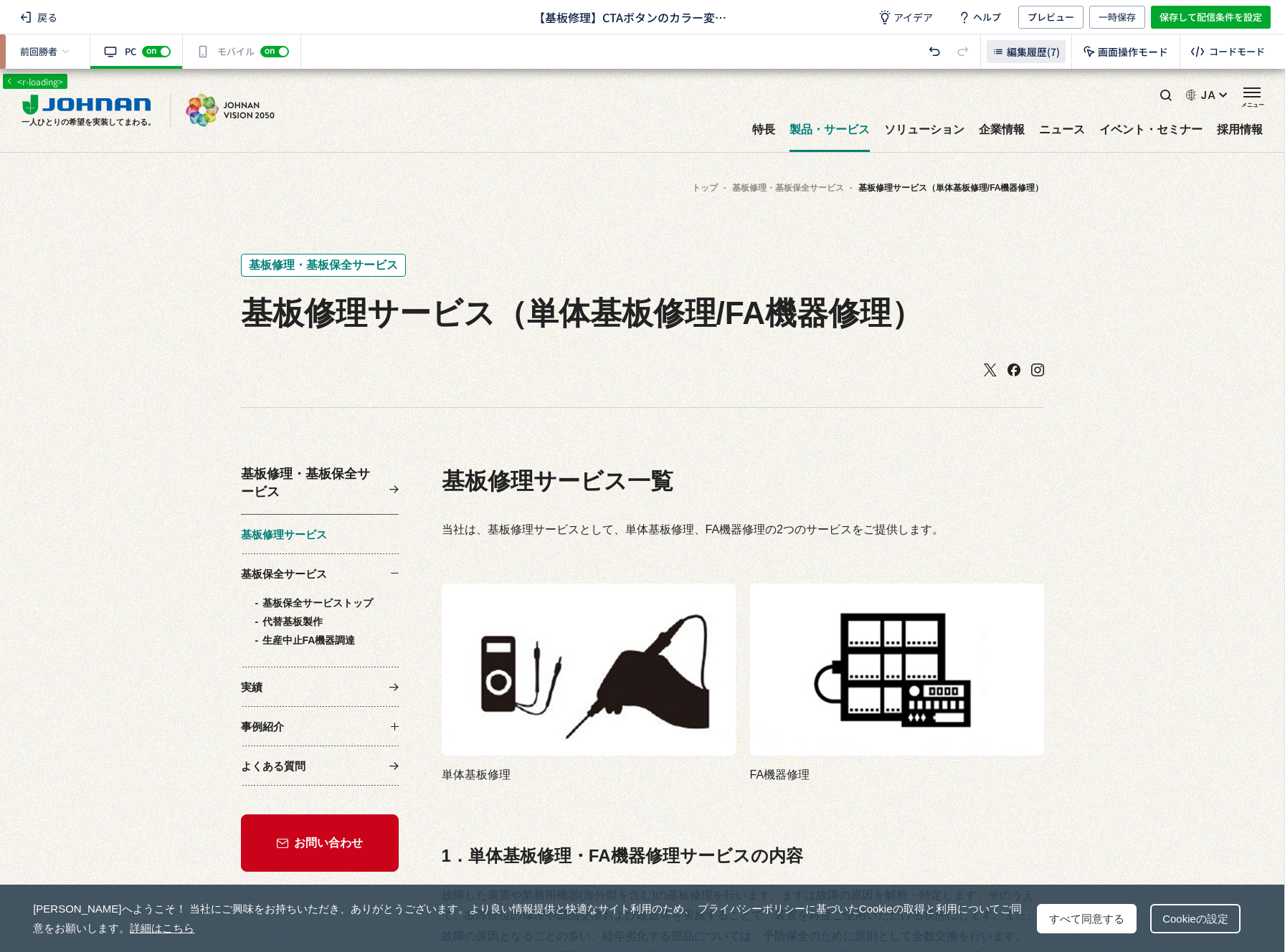
click at [1032, 59] on div "編集履歴(7)" at bounding box center [1027, 51] width 79 height 23
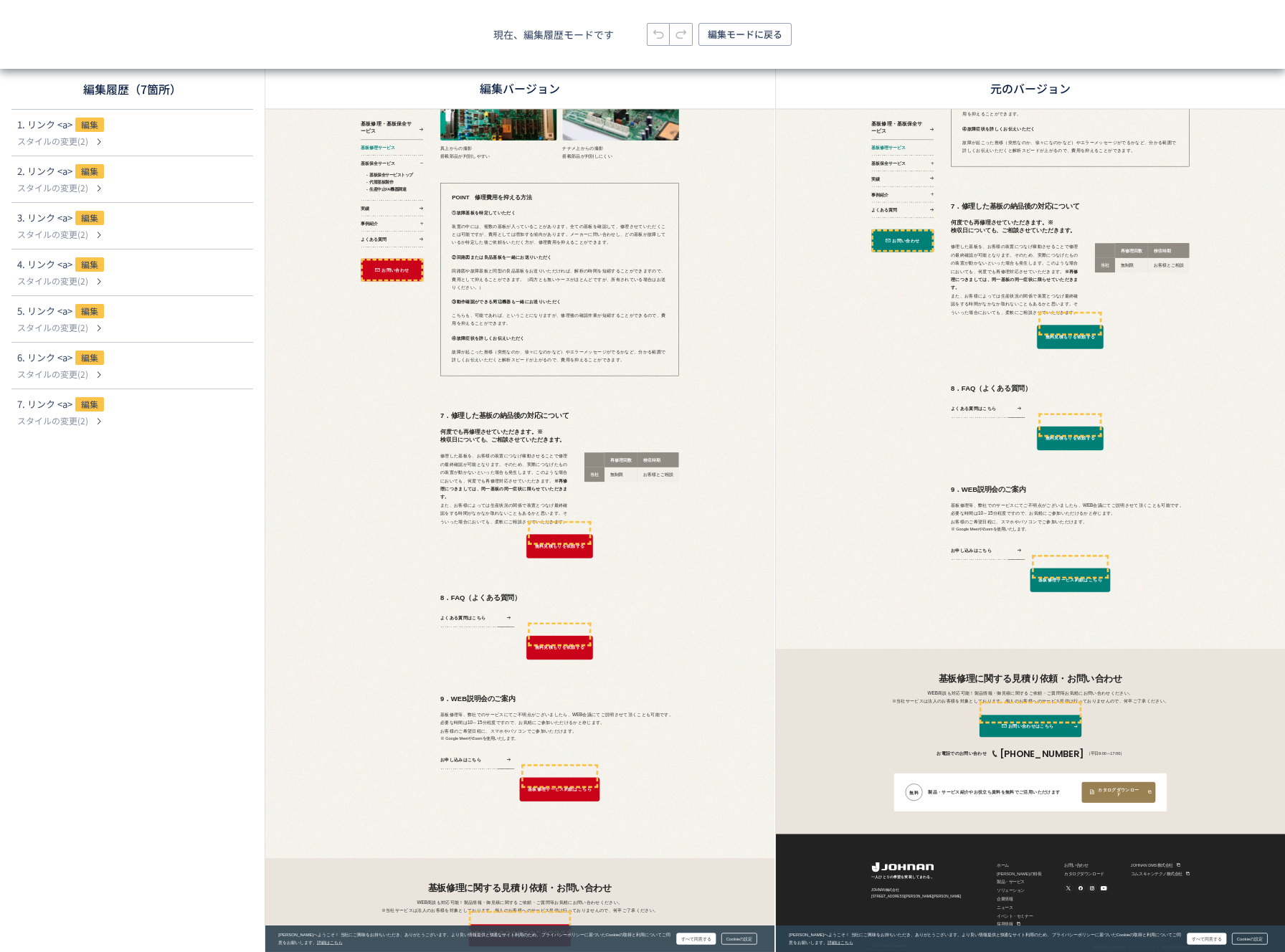
scroll to position [6213, 0]
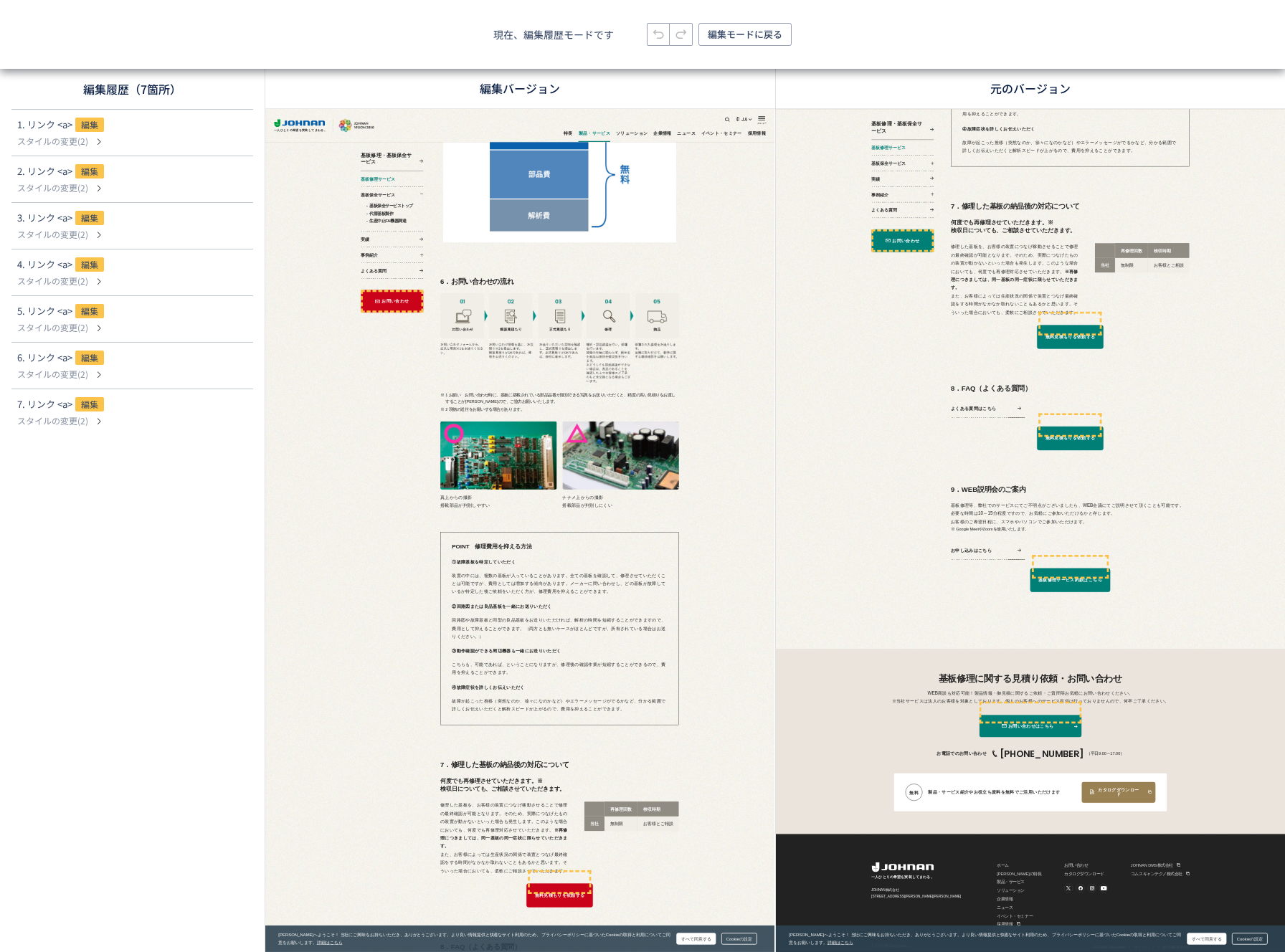
scroll to position [4602, 0]
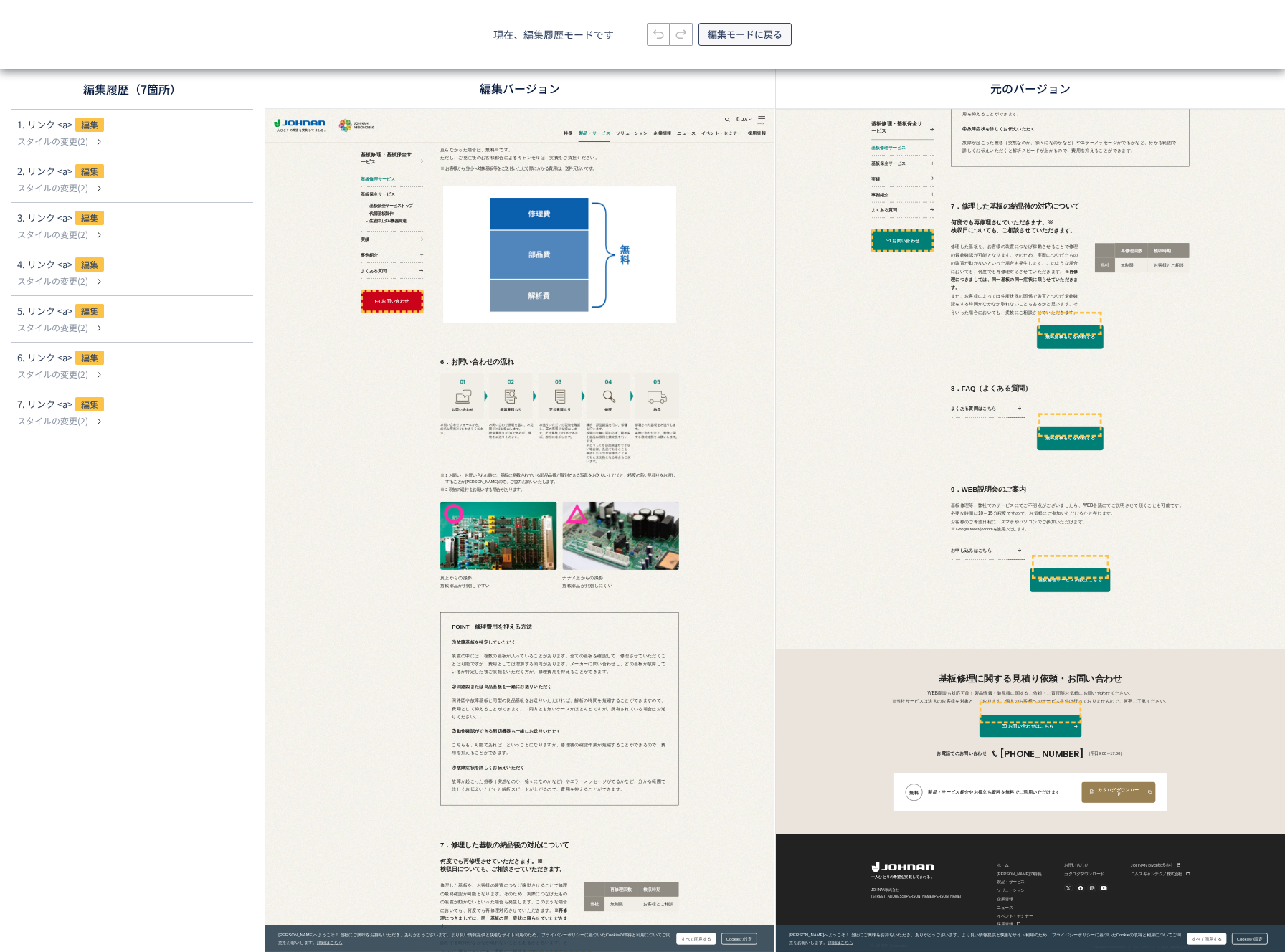
click at [724, 37] on span "編集モードに戻る" at bounding box center [744, 34] width 74 height 23
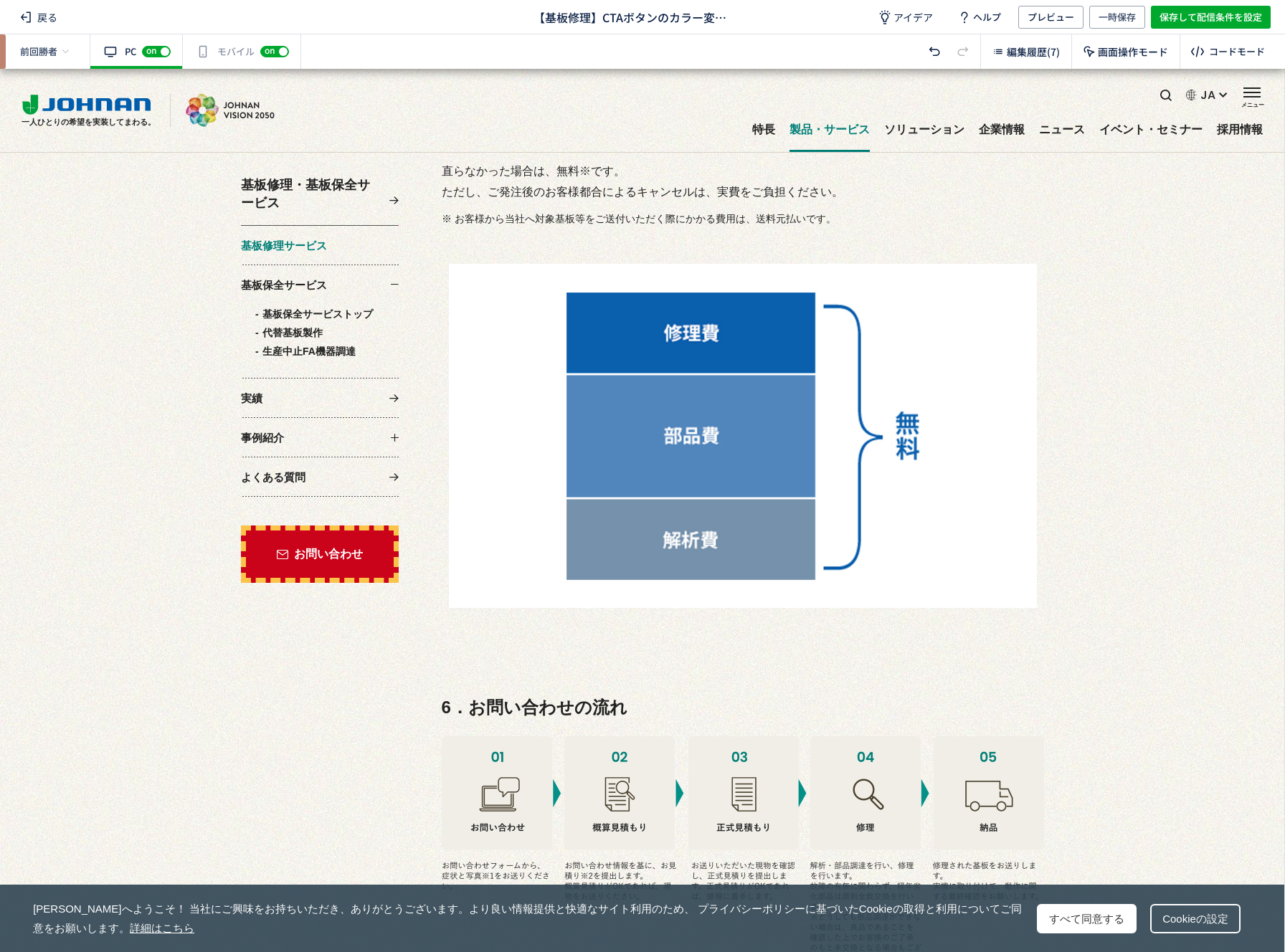
scroll to position [1244, 0]
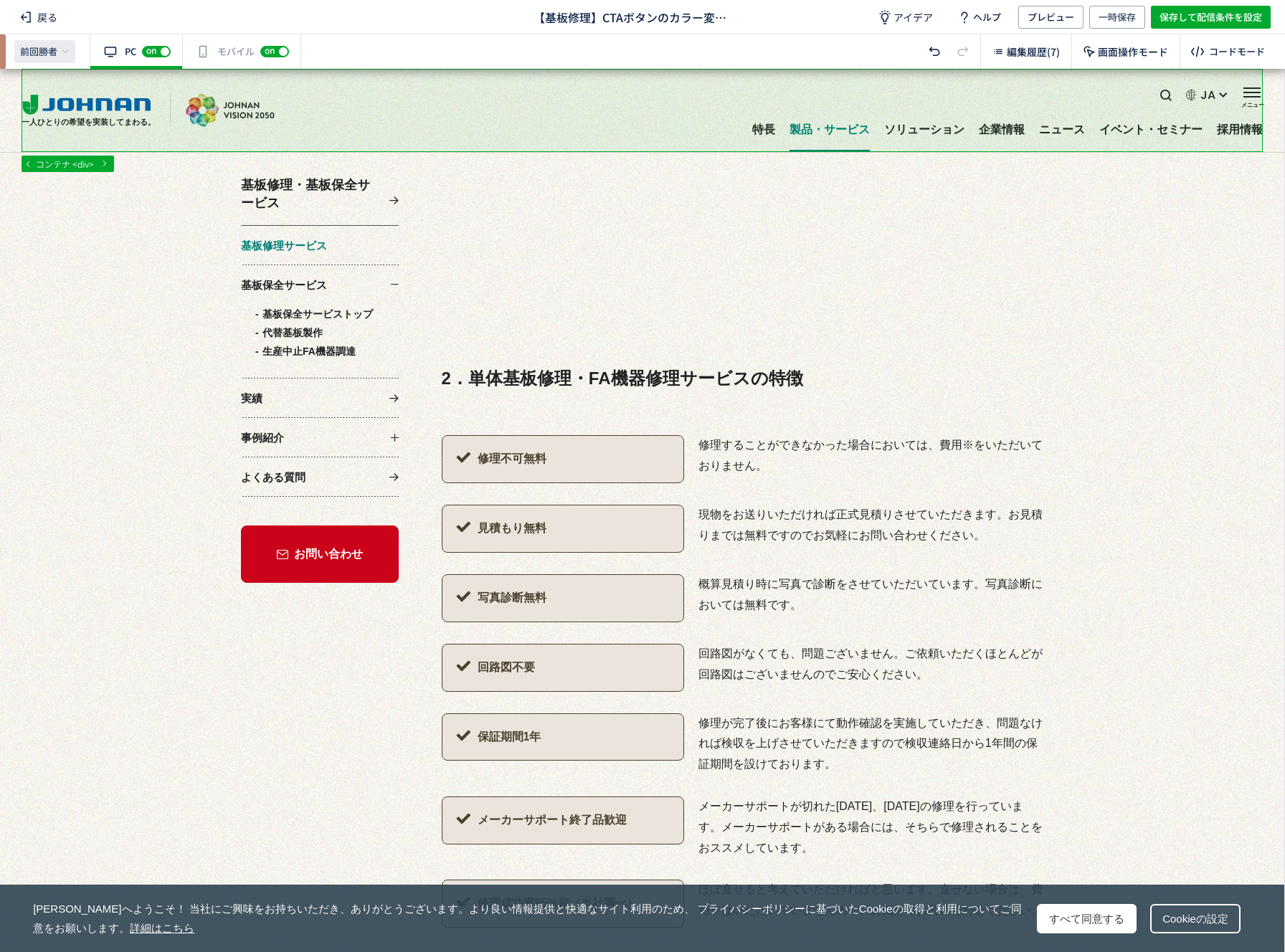
click at [57, 47] on span "前回勝者" at bounding box center [38, 51] width 38 height 13
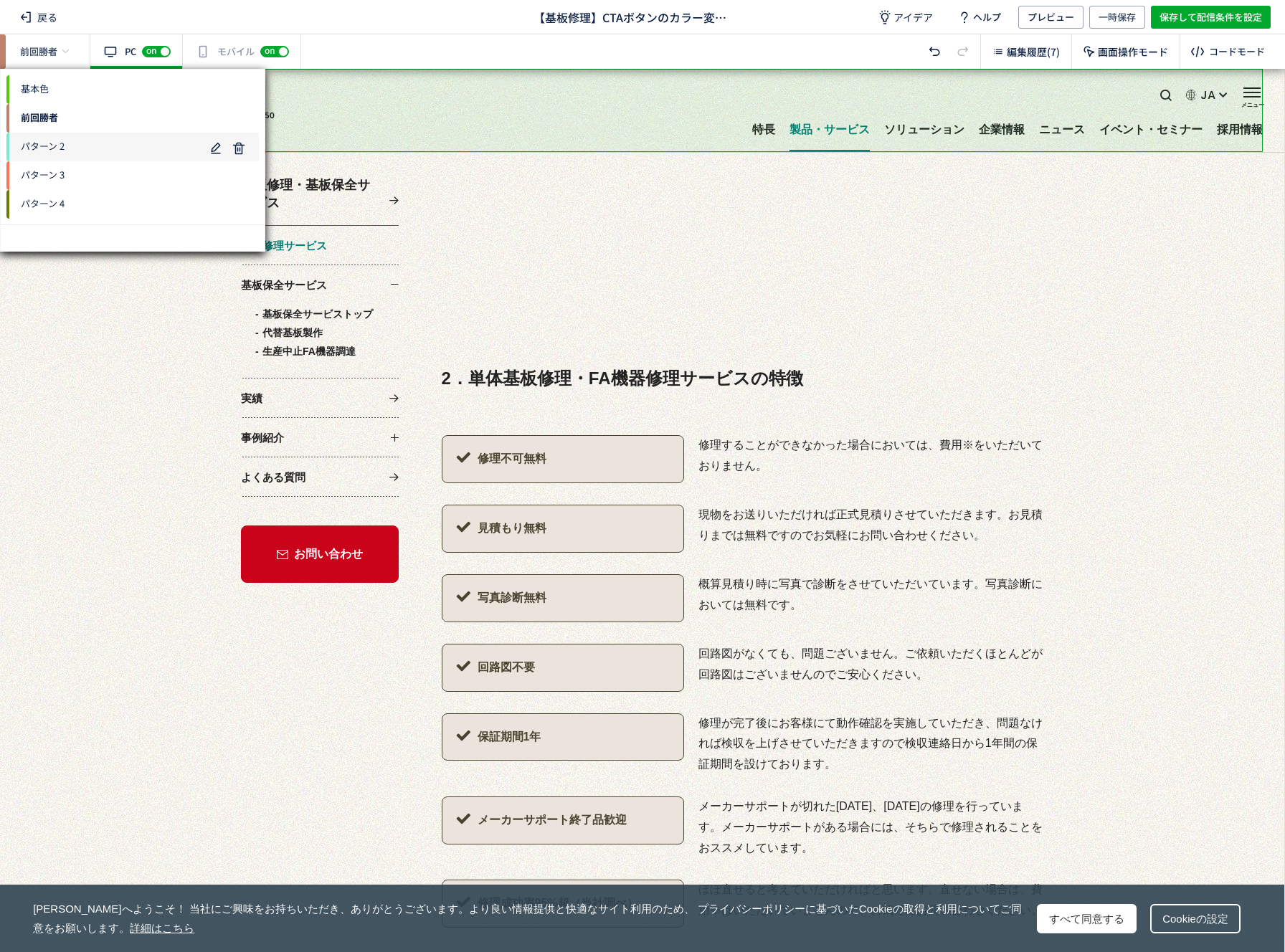
click at [96, 150] on span "パターン 2" at bounding box center [105, 147] width 198 height 23
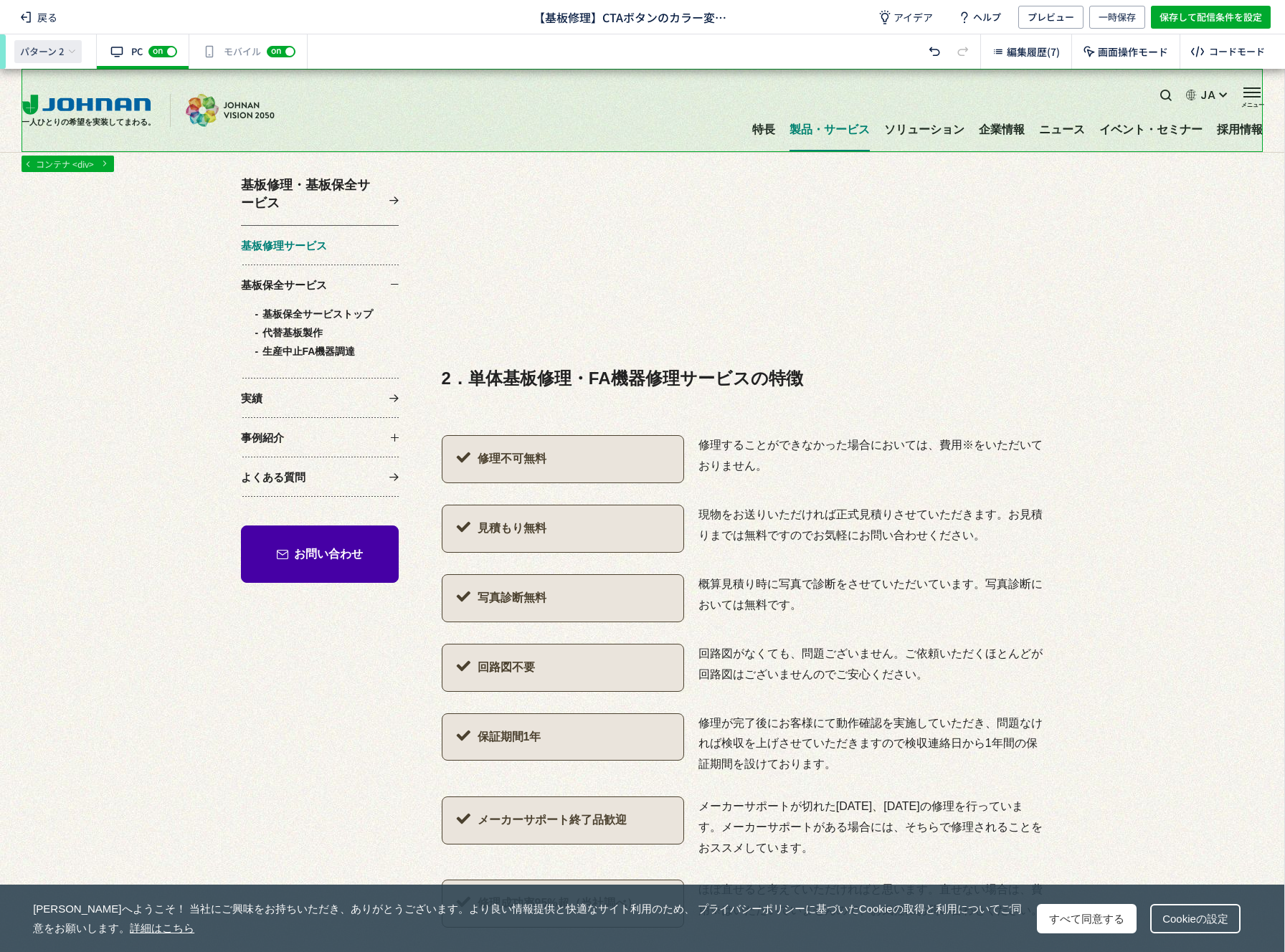
click at [58, 54] on span "パターン 2" at bounding box center [42, 51] width 44 height 13
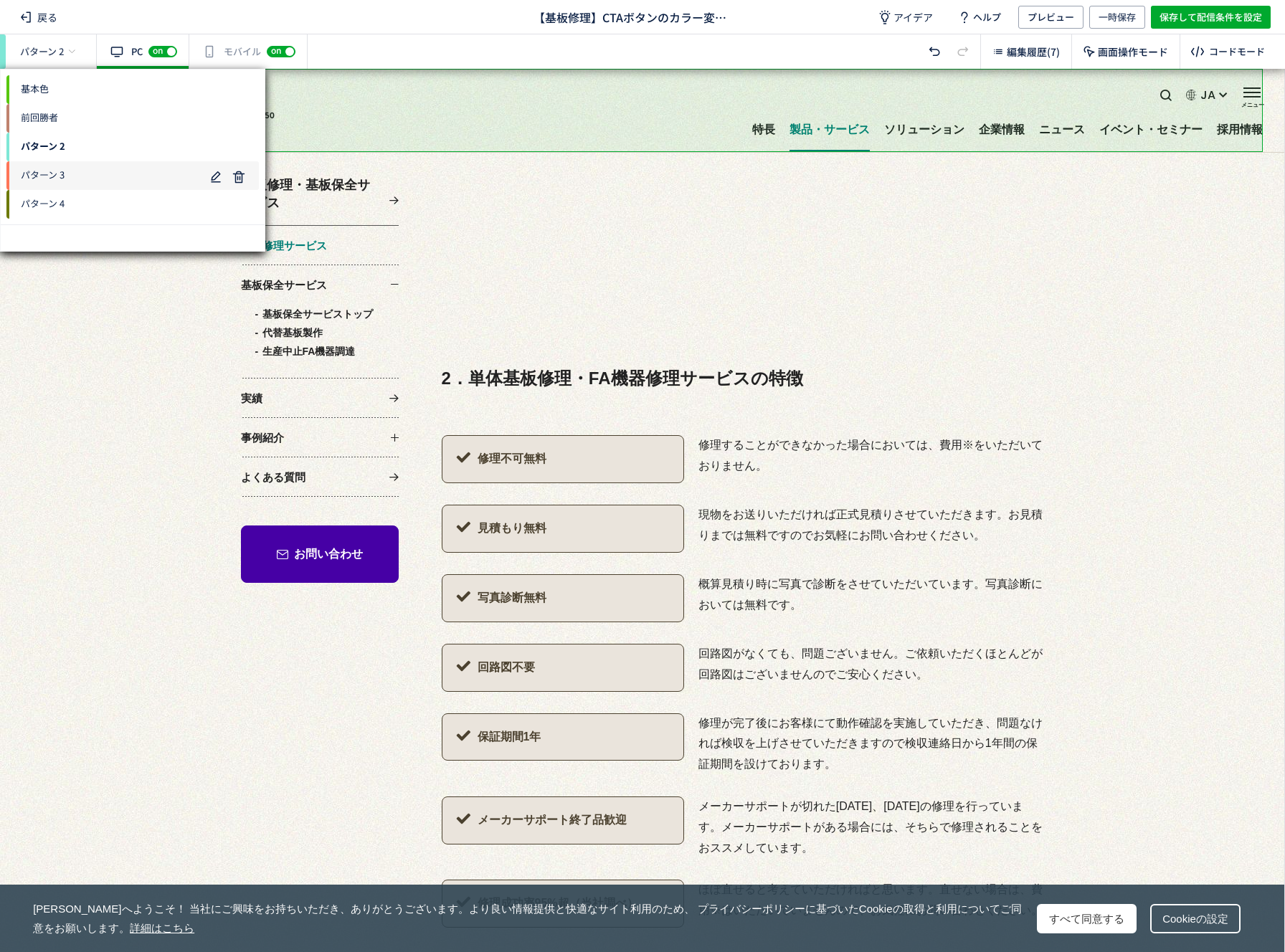
click at [71, 177] on span "パターン 3" at bounding box center [105, 175] width 198 height 23
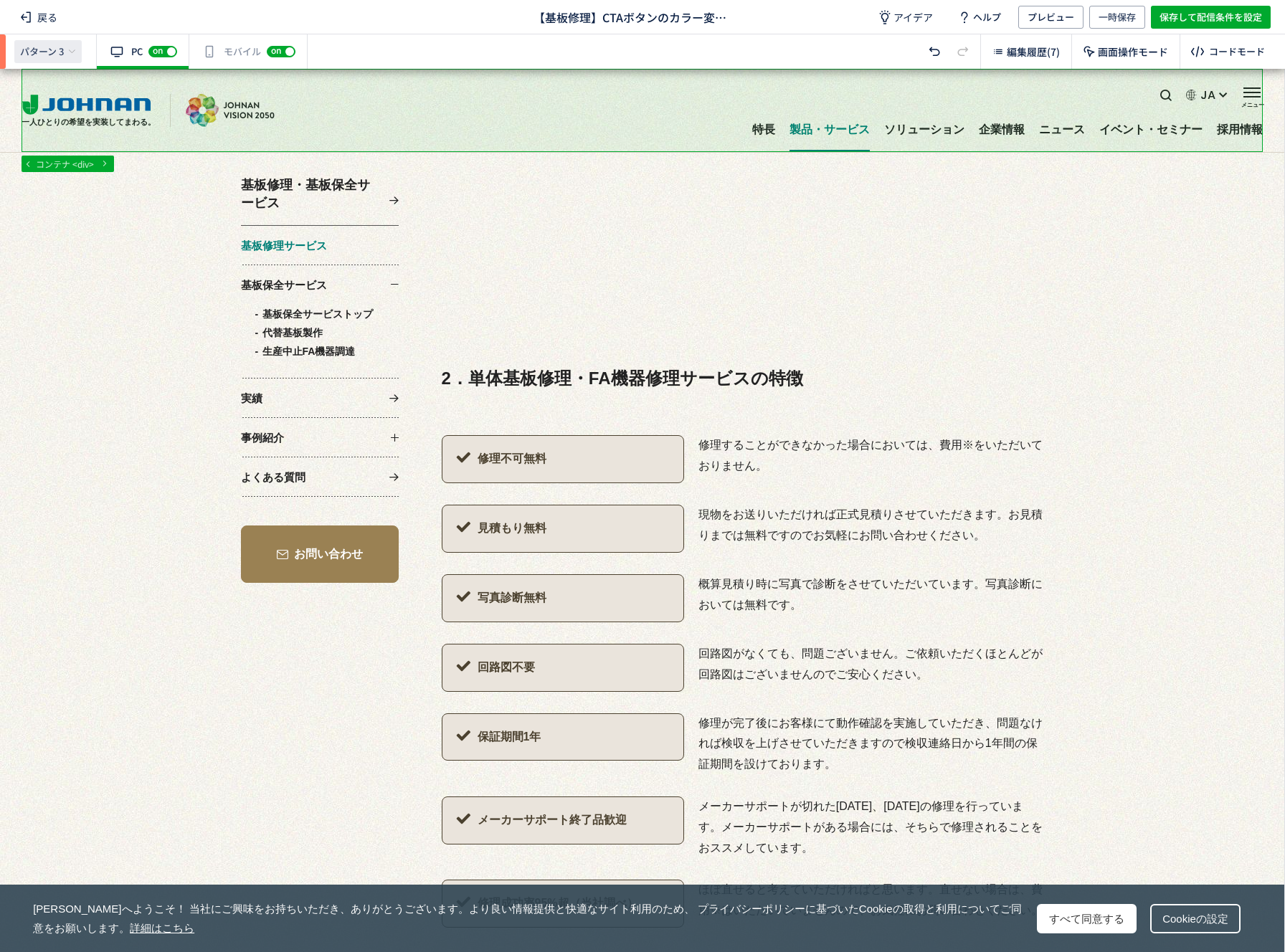
click at [40, 59] on div "パターン 3" at bounding box center [49, 51] width 68 height 23
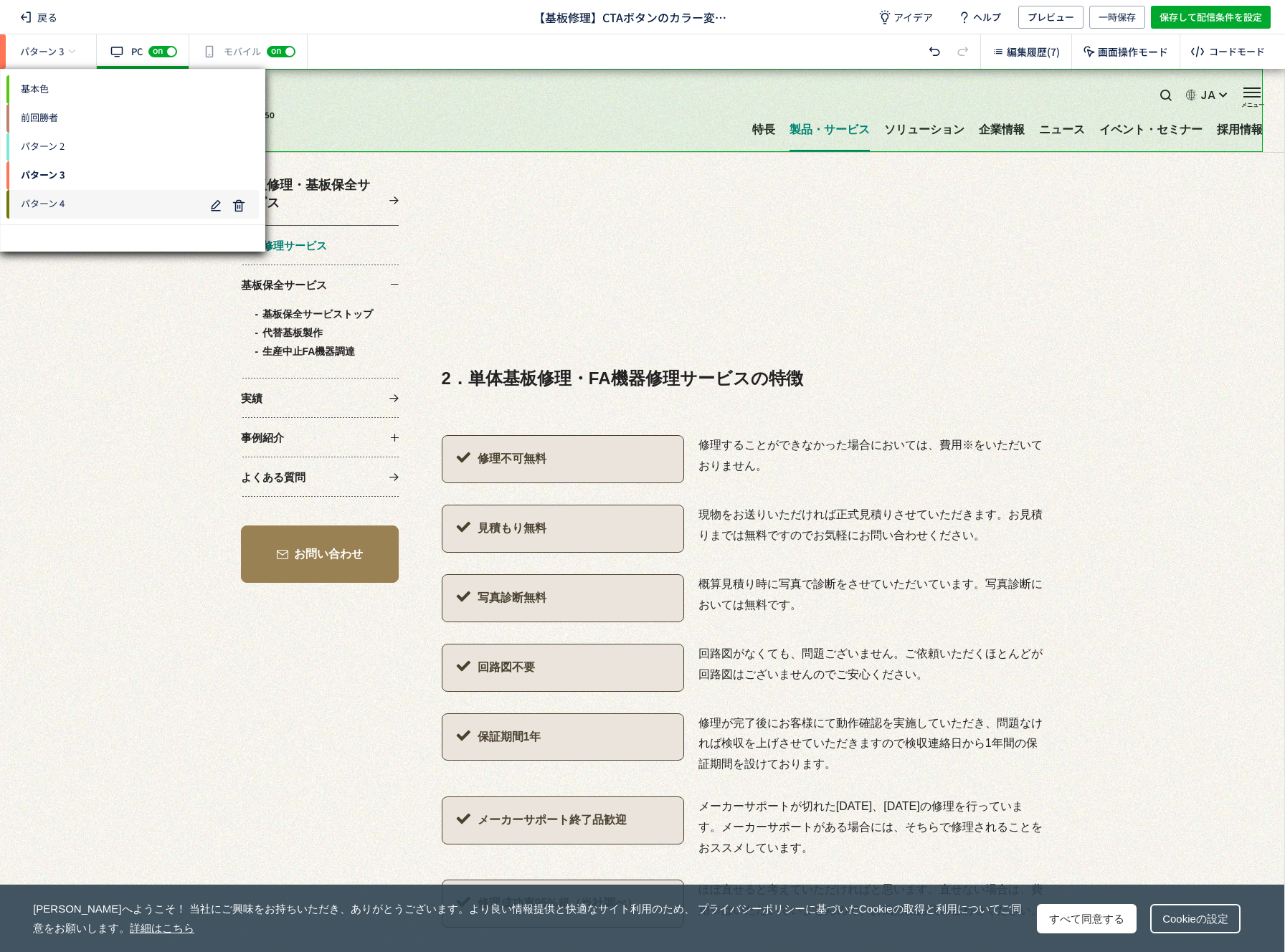
click at [71, 200] on span "パターン 4" at bounding box center [105, 203] width 198 height 23
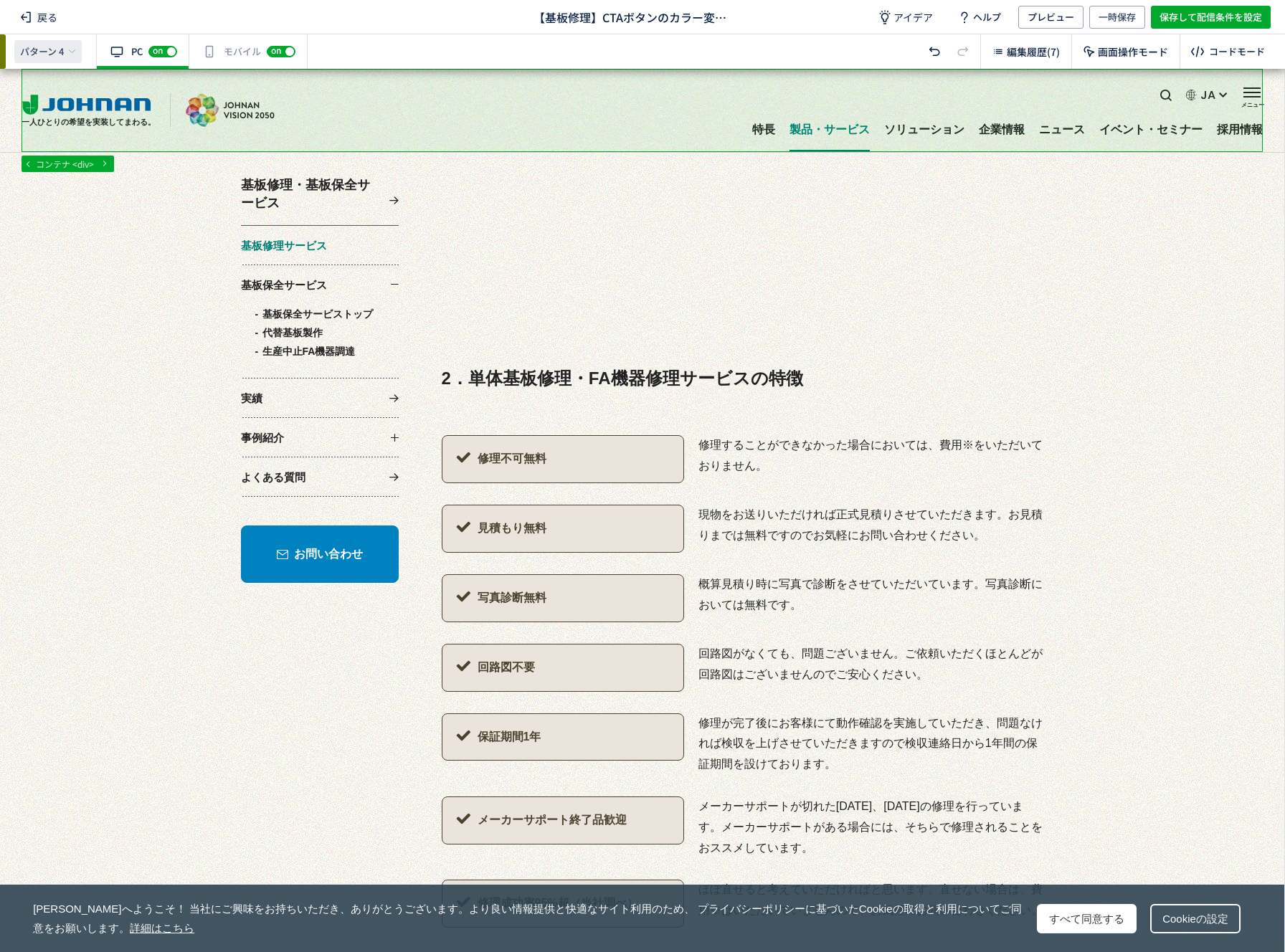
click at [48, 57] on span "パターン 4" at bounding box center [42, 51] width 44 height 13
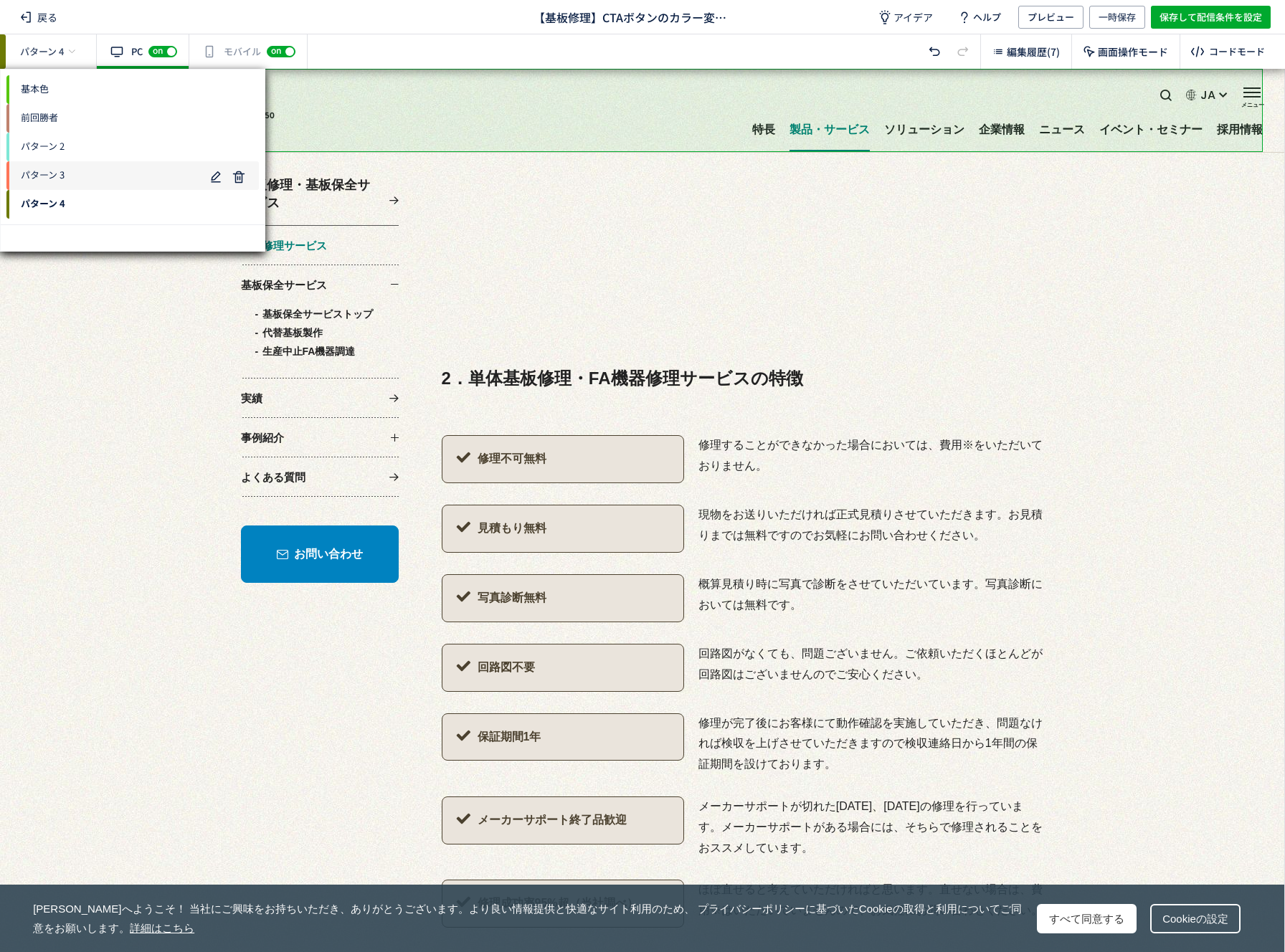
click at [50, 177] on span "パターン 3" at bounding box center [105, 175] width 198 height 23
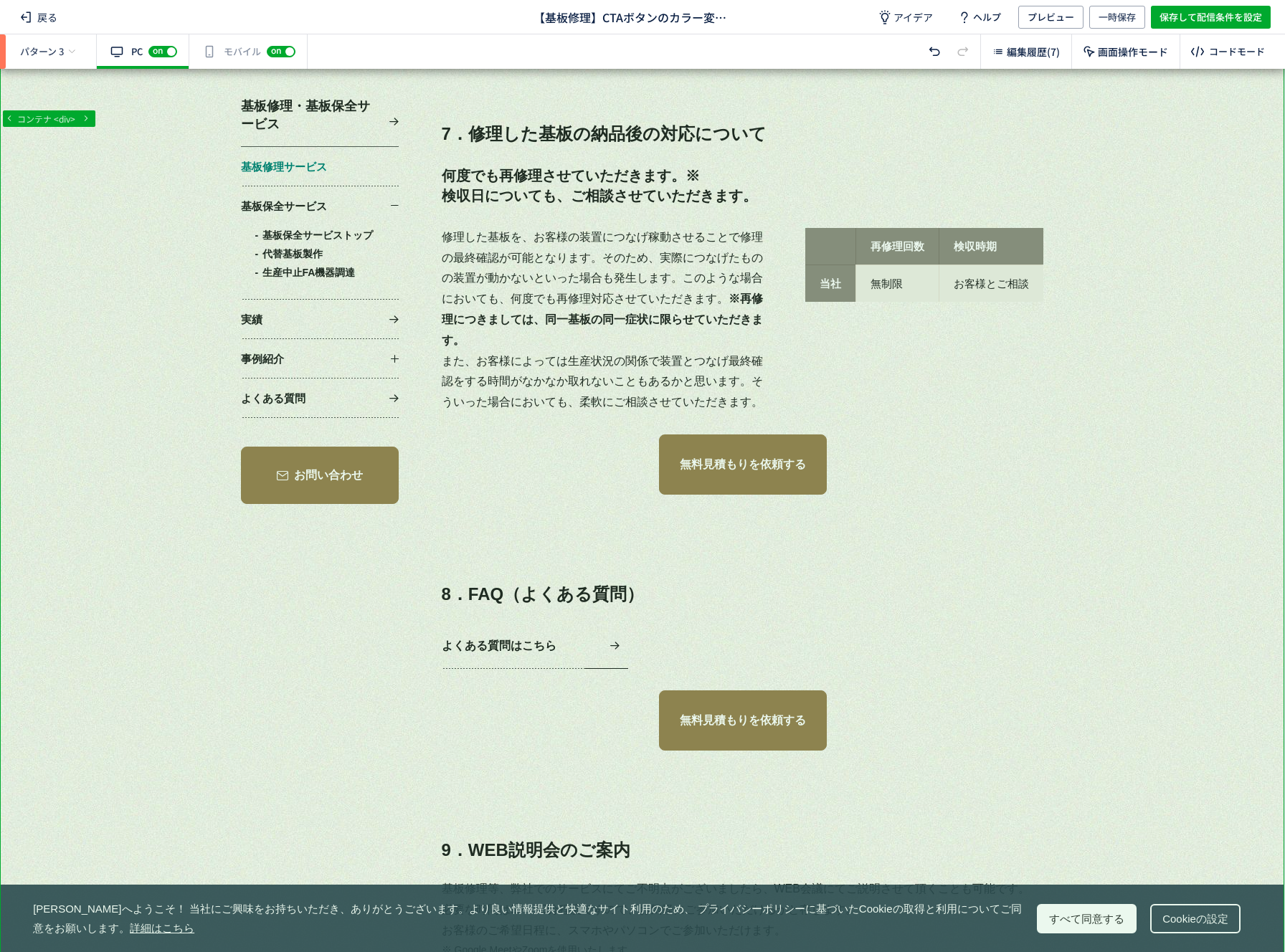
scroll to position [0, 0]
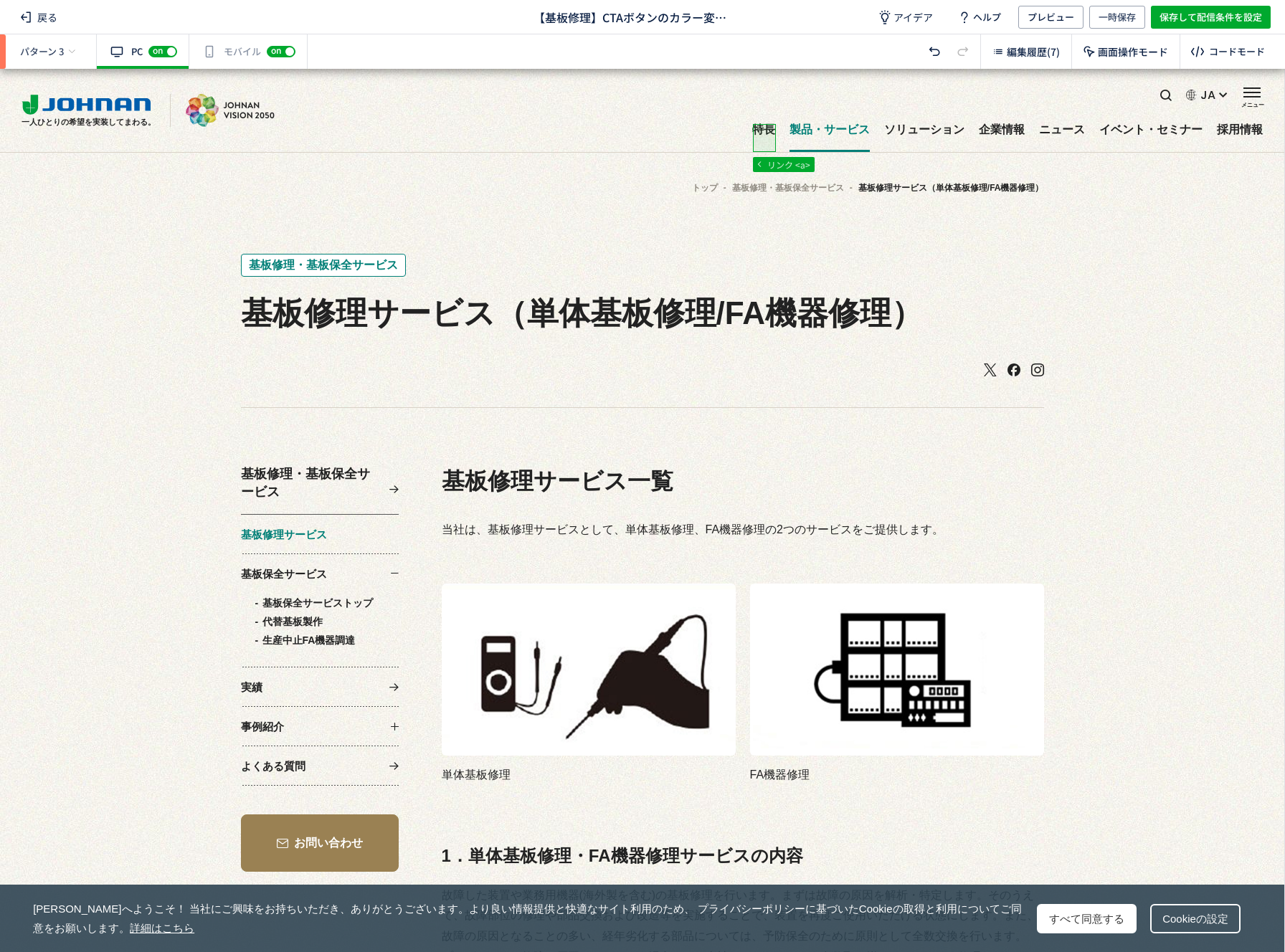
click at [1021, 68] on div "編集履歴(7)" at bounding box center [1026, 52] width 91 height 35
click at [1018, 49] on span "編集履歴(7)" at bounding box center [1034, 52] width 53 height 15
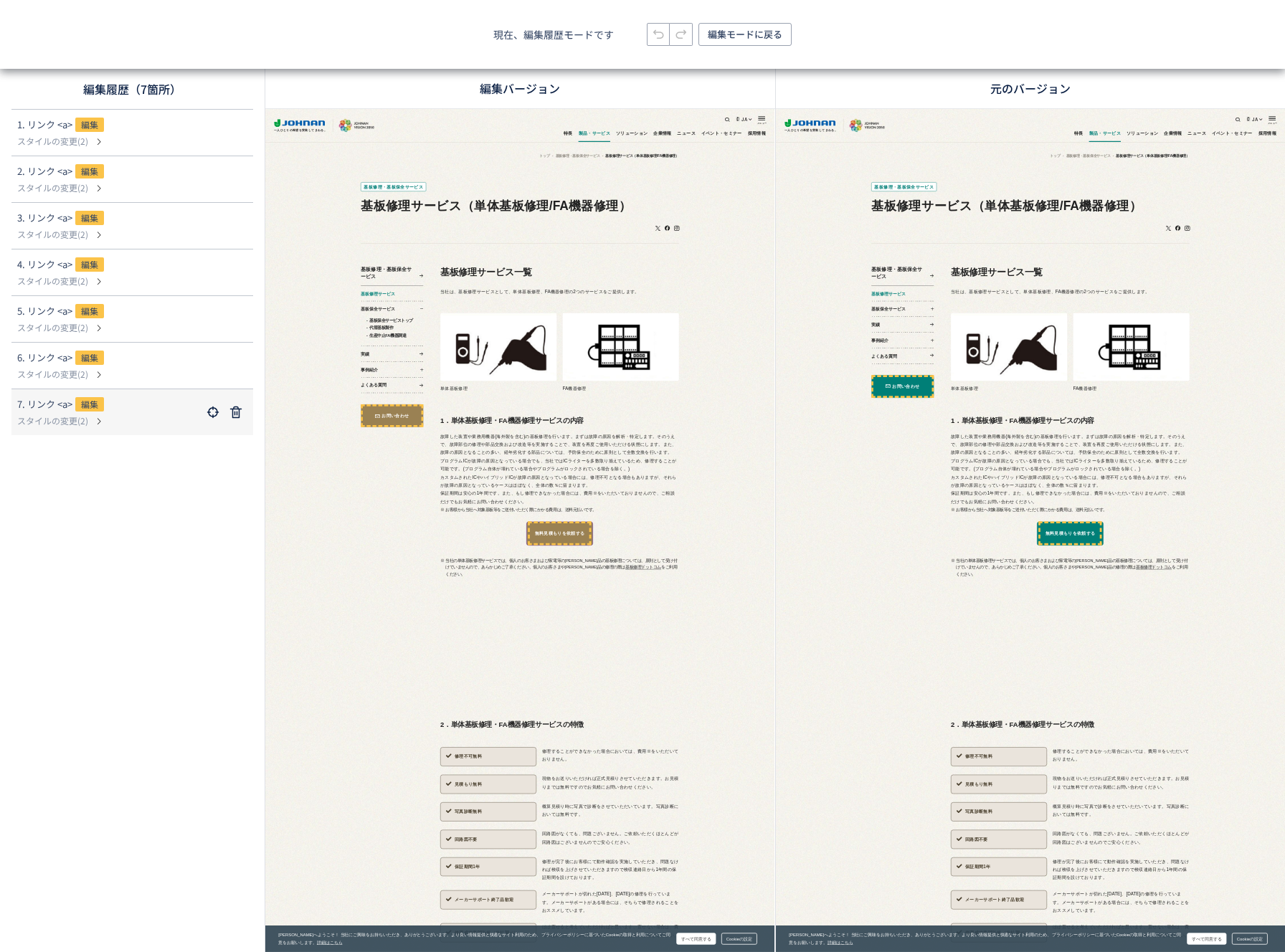
click at [124, 420] on p "スタイルの変更(2)" at bounding box center [109, 421] width 184 height 13
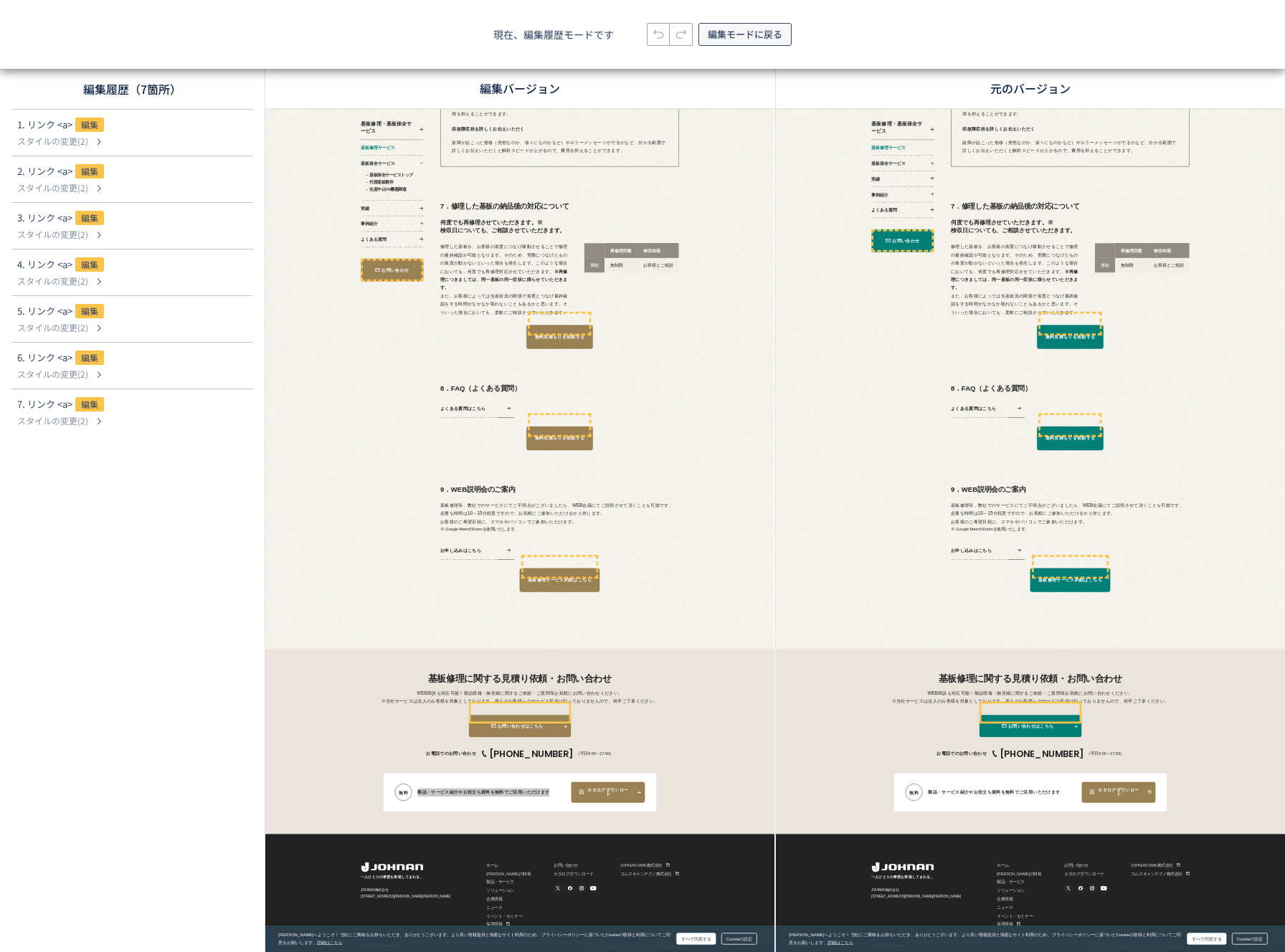
click at [751, 31] on span "編集モードに戻る" at bounding box center [744, 34] width 74 height 23
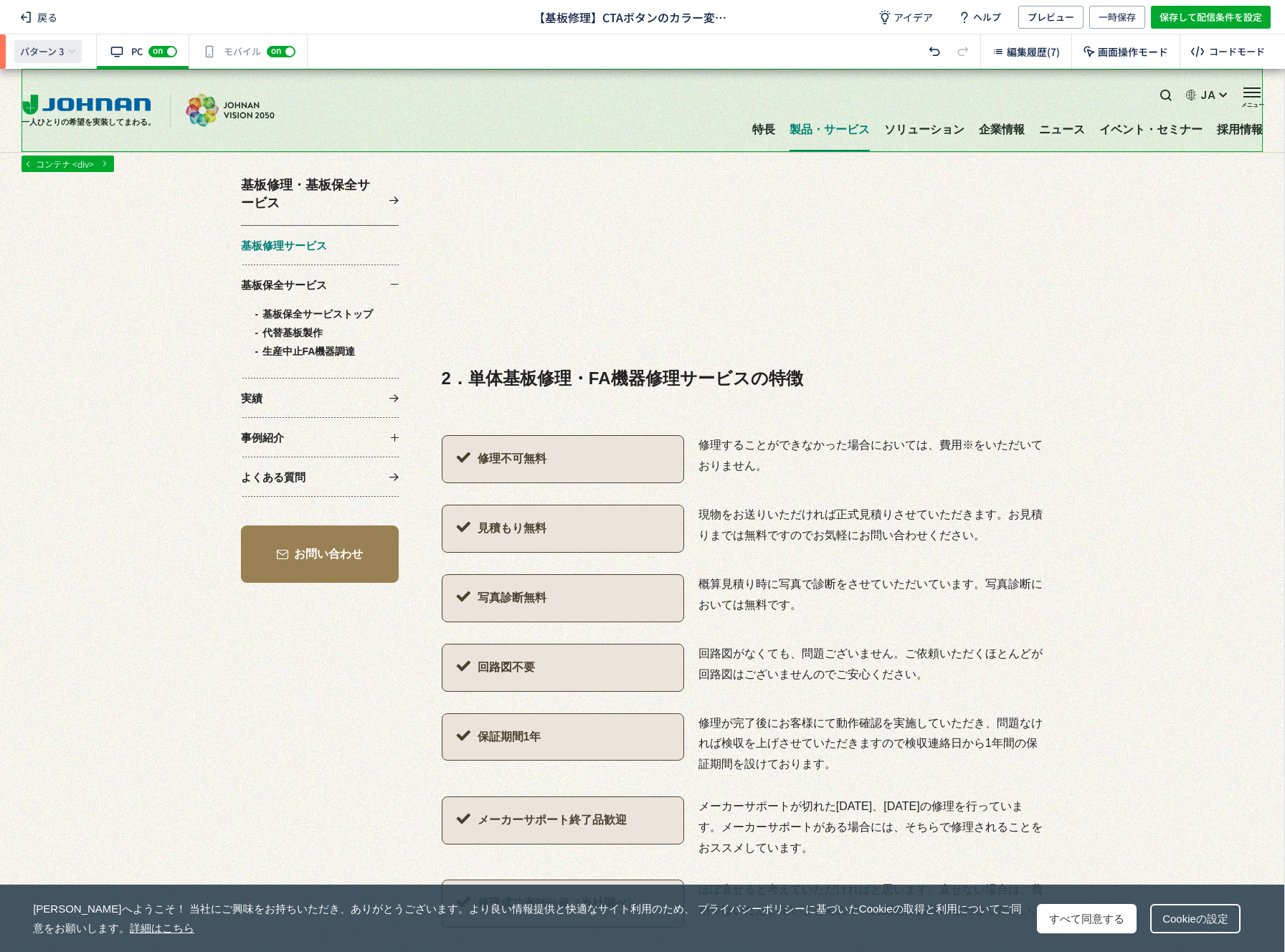
click at [38, 40] on div "パターン 3" at bounding box center [49, 51] width 68 height 23
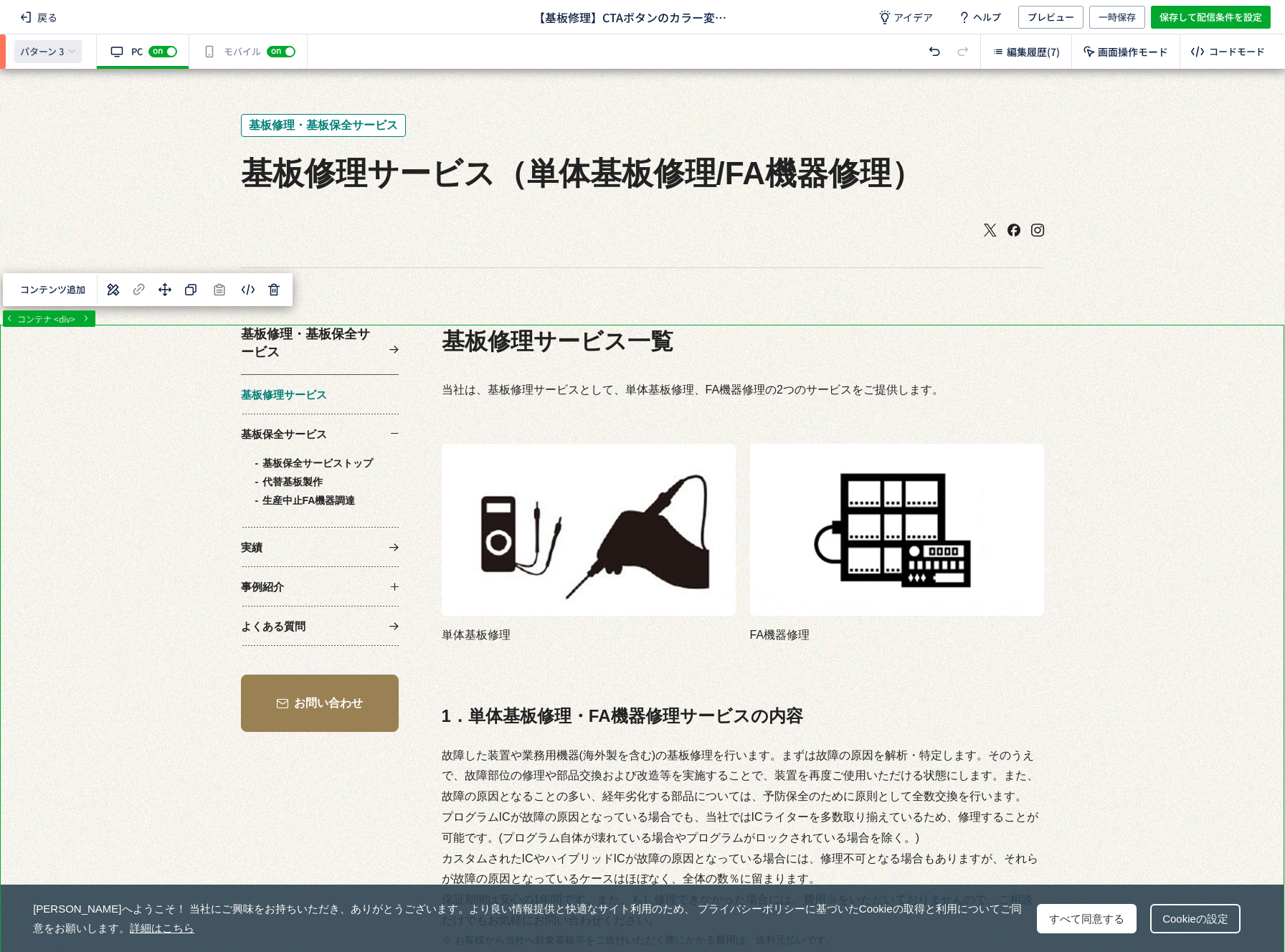
click at [56, 48] on span "パターン 3" at bounding box center [42, 51] width 44 height 13
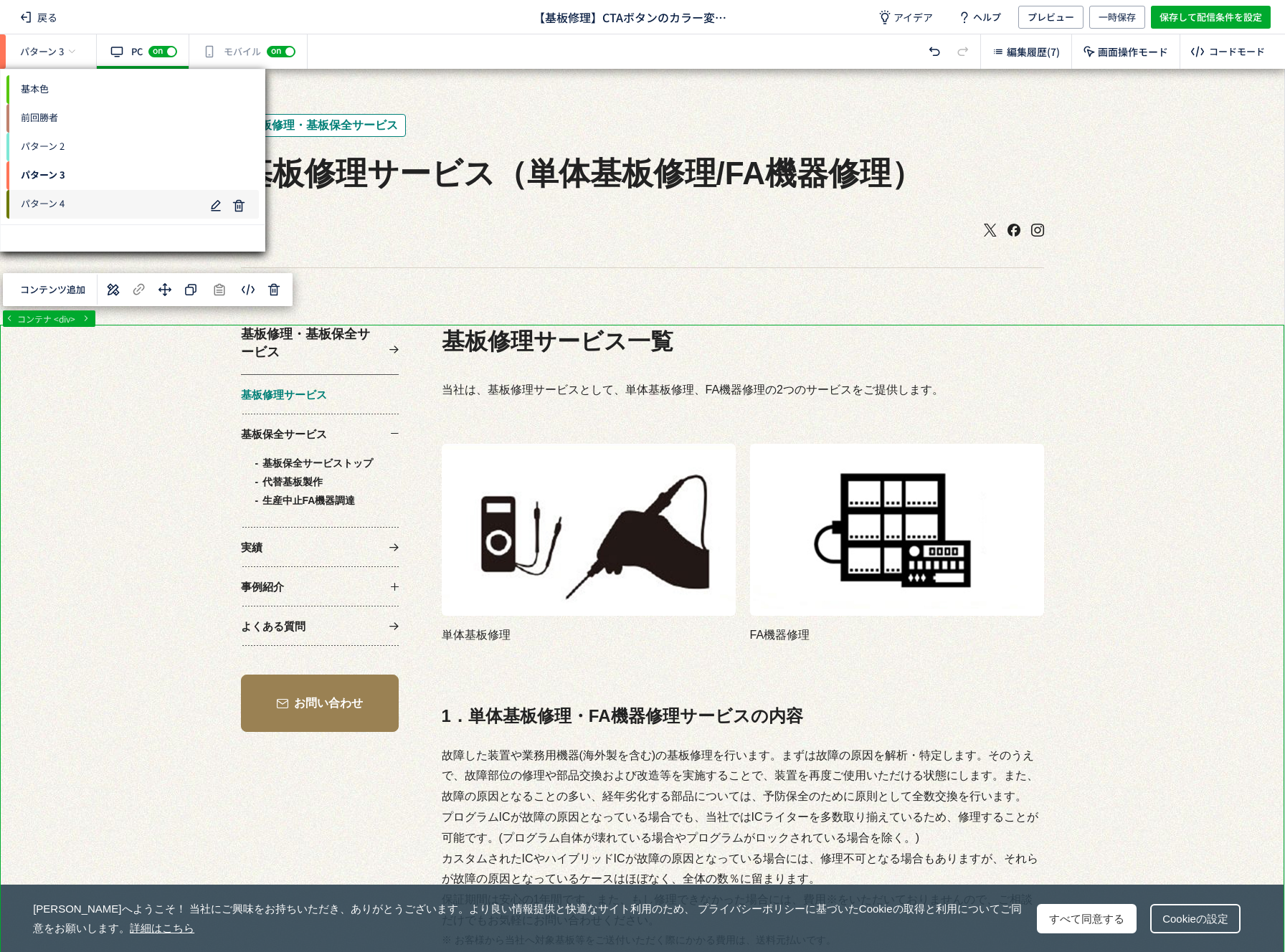
click at [85, 194] on span "パターン 4" at bounding box center [105, 203] width 198 height 23
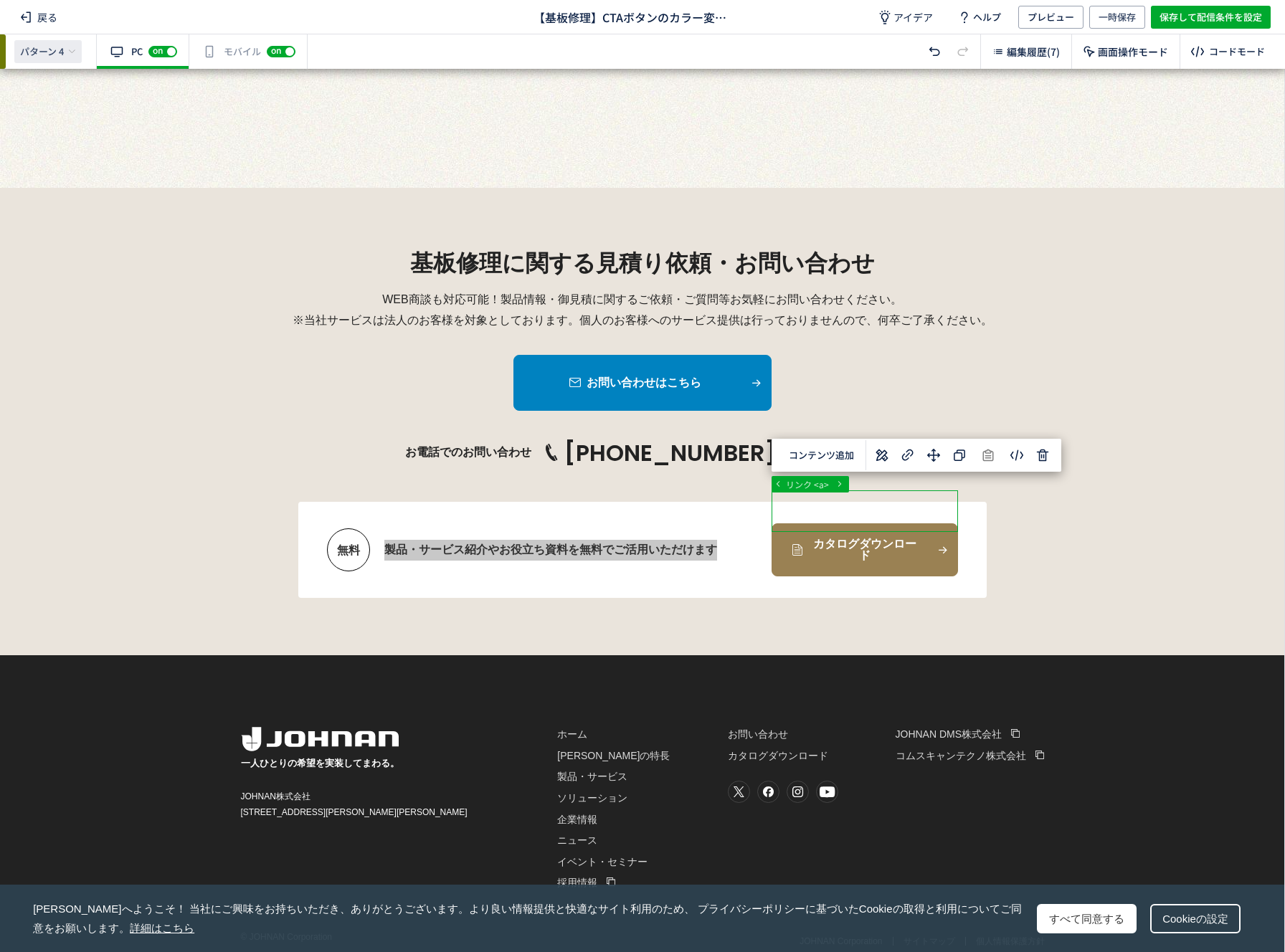
click at [58, 49] on span "パターン 4" at bounding box center [42, 51] width 44 height 13
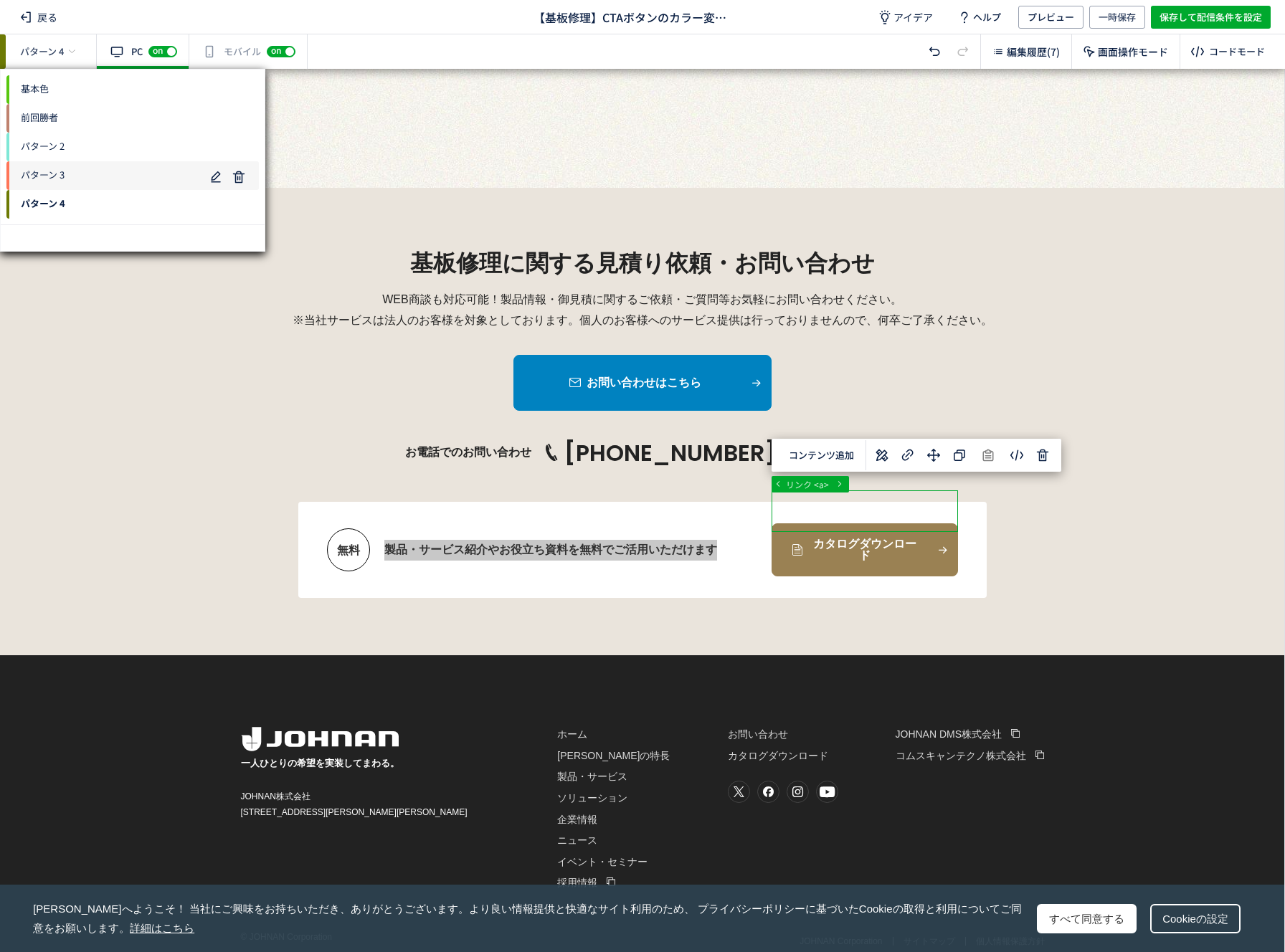
click at [105, 174] on span "パターン 3" at bounding box center [105, 175] width 198 height 23
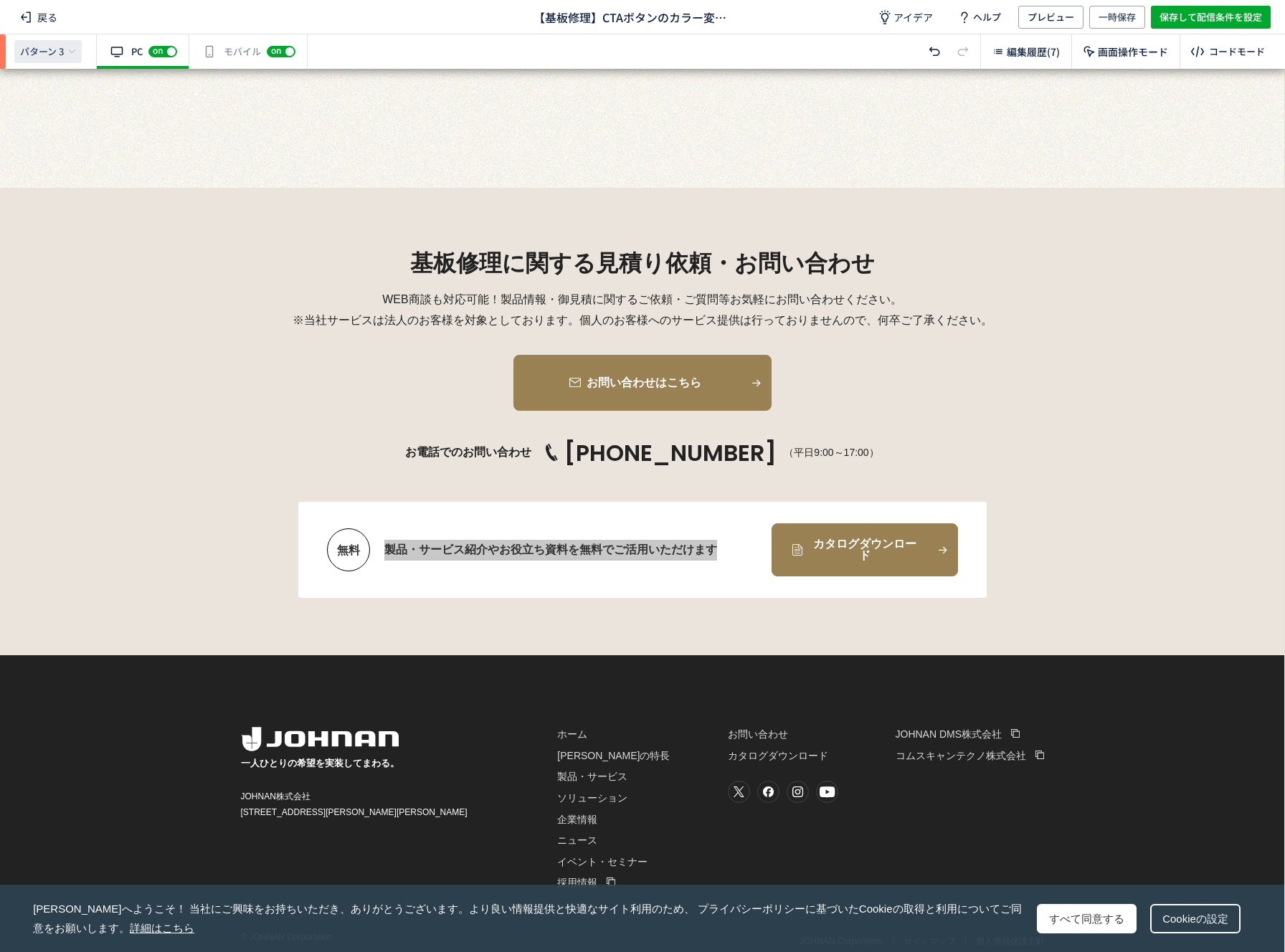
click at [31, 41] on div "パターン 3" at bounding box center [49, 51] width 68 height 23
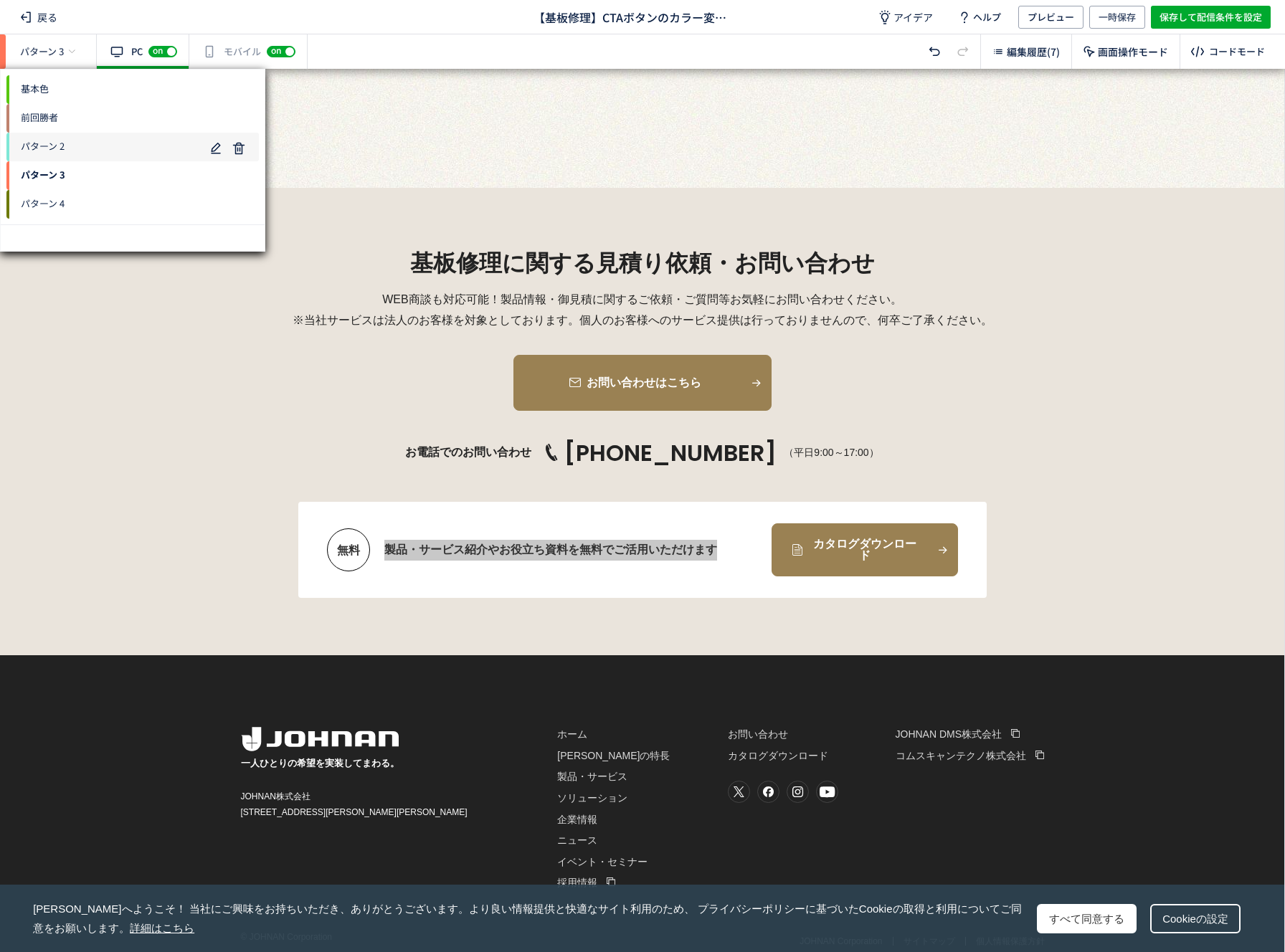
click at [104, 159] on div "パターン 2" at bounding box center [132, 147] width 252 height 28
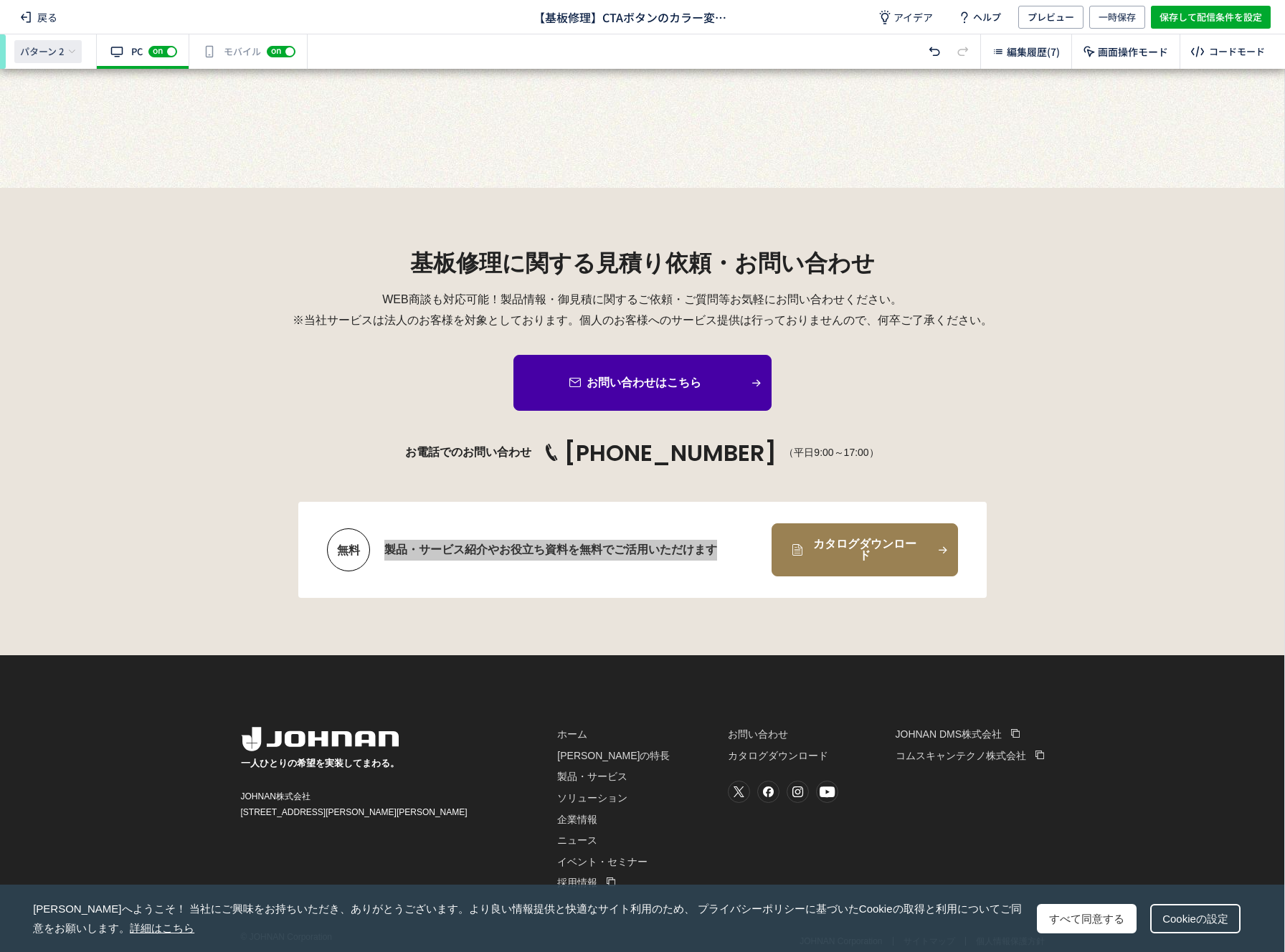
click at [48, 57] on span "パターン 2" at bounding box center [42, 51] width 44 height 13
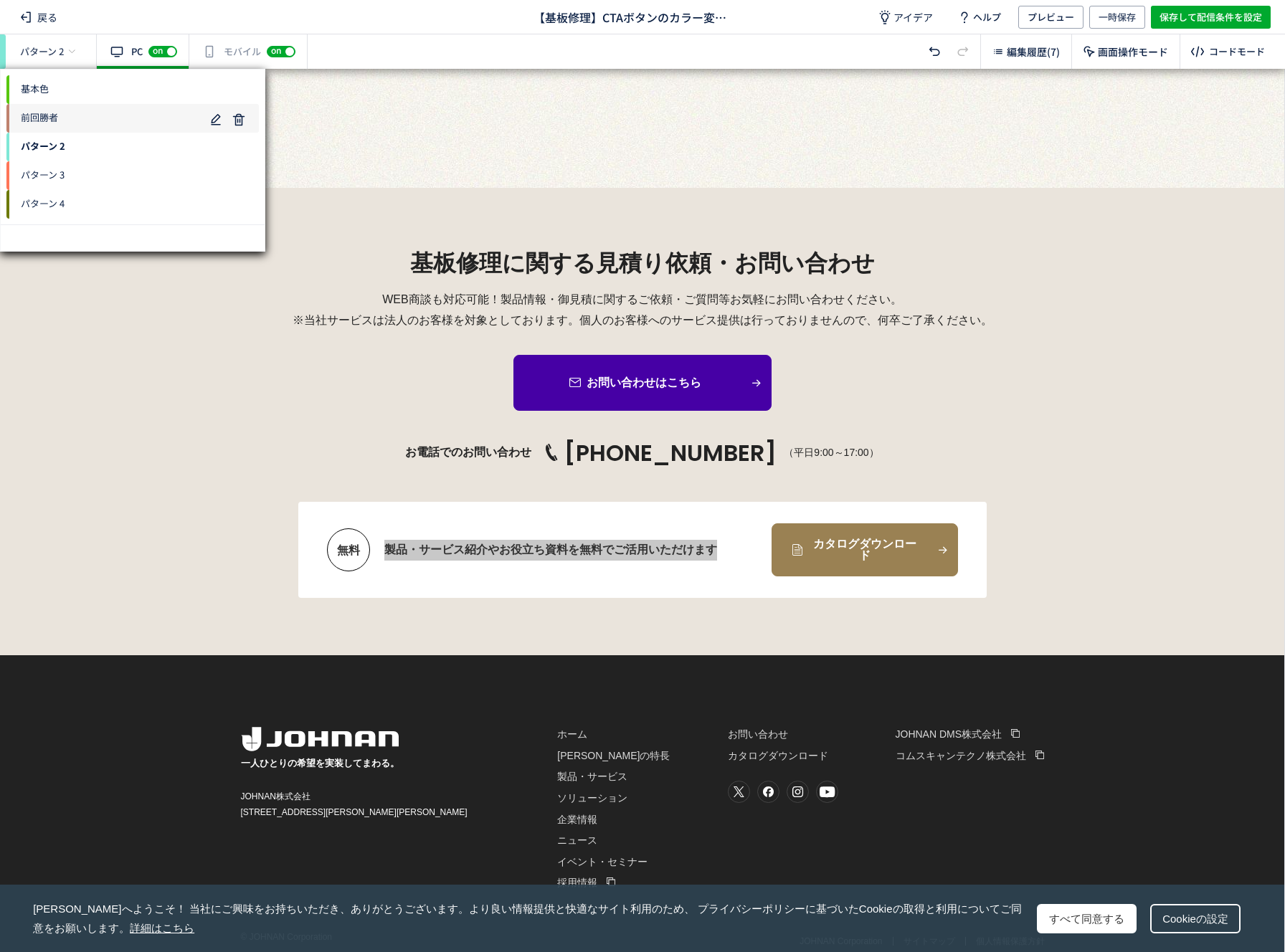
click at [86, 118] on span "前回勝者" at bounding box center [105, 118] width 198 height 23
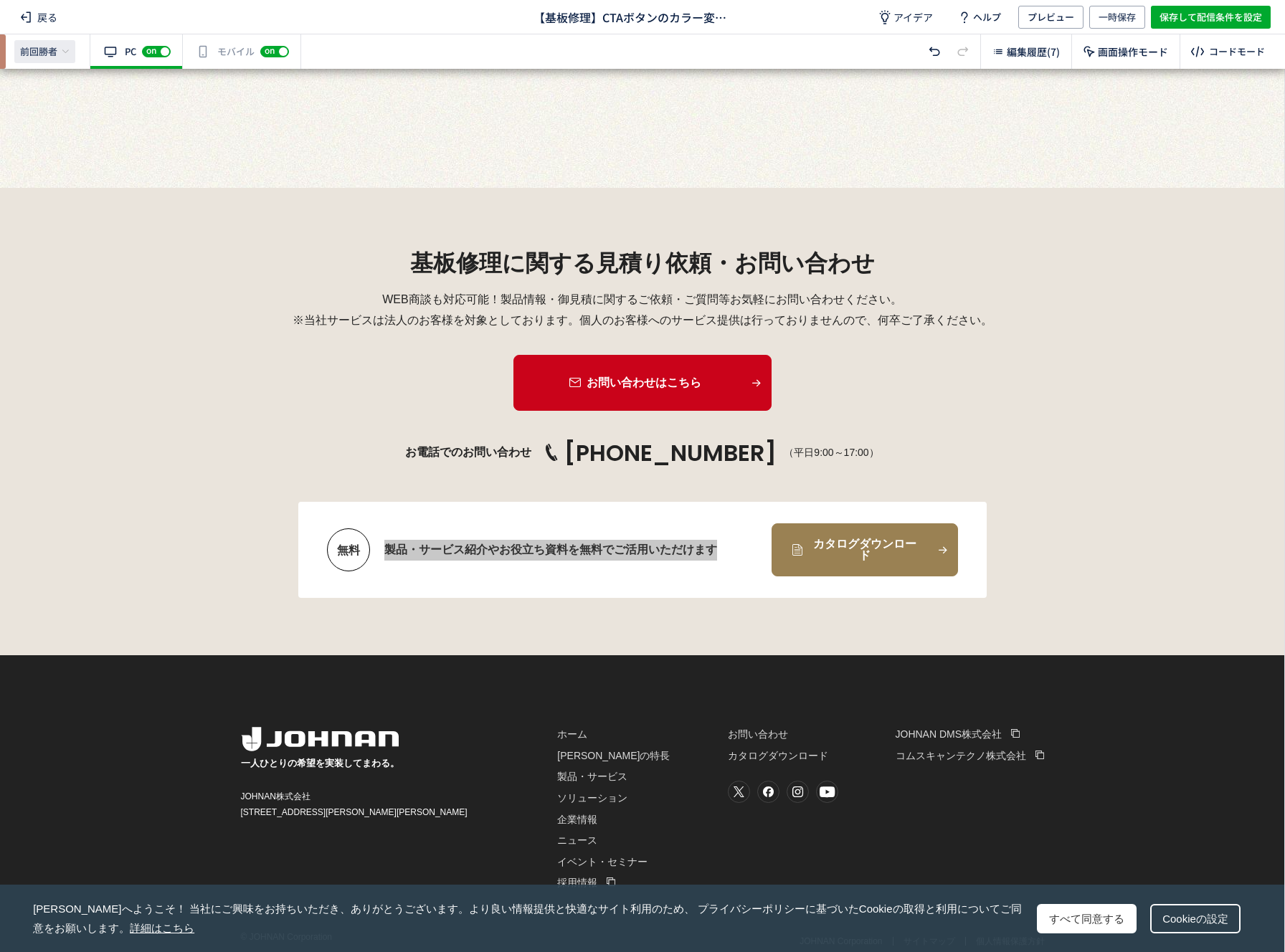
click at [54, 60] on div "前回勝者" at bounding box center [45, 51] width 61 height 23
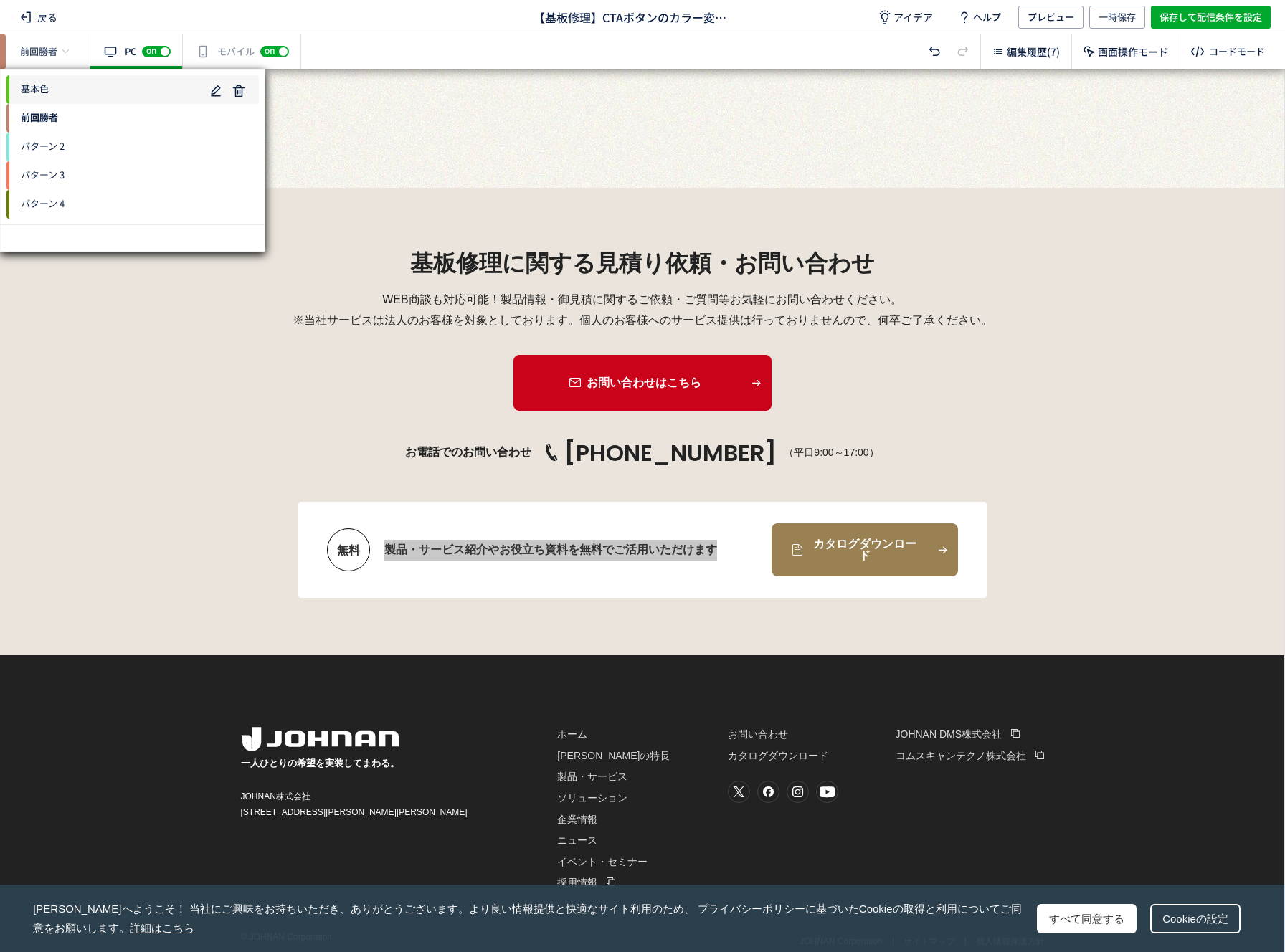
click at [115, 93] on span "基本色" at bounding box center [105, 89] width 198 height 23
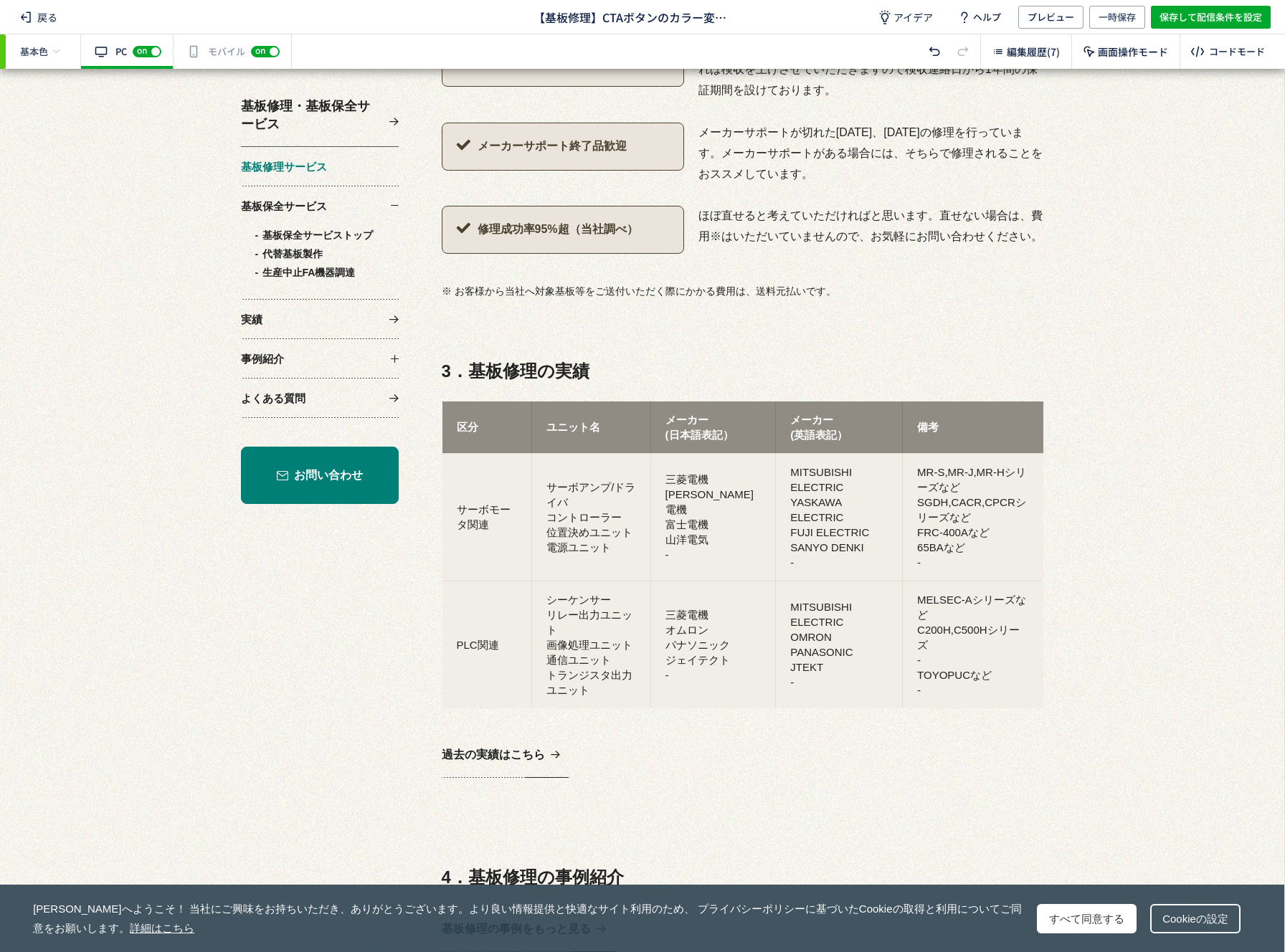
click at [194, 50] on div "有効な編集箇所が確認されません モバイル off on" at bounding box center [232, 52] width 118 height 35
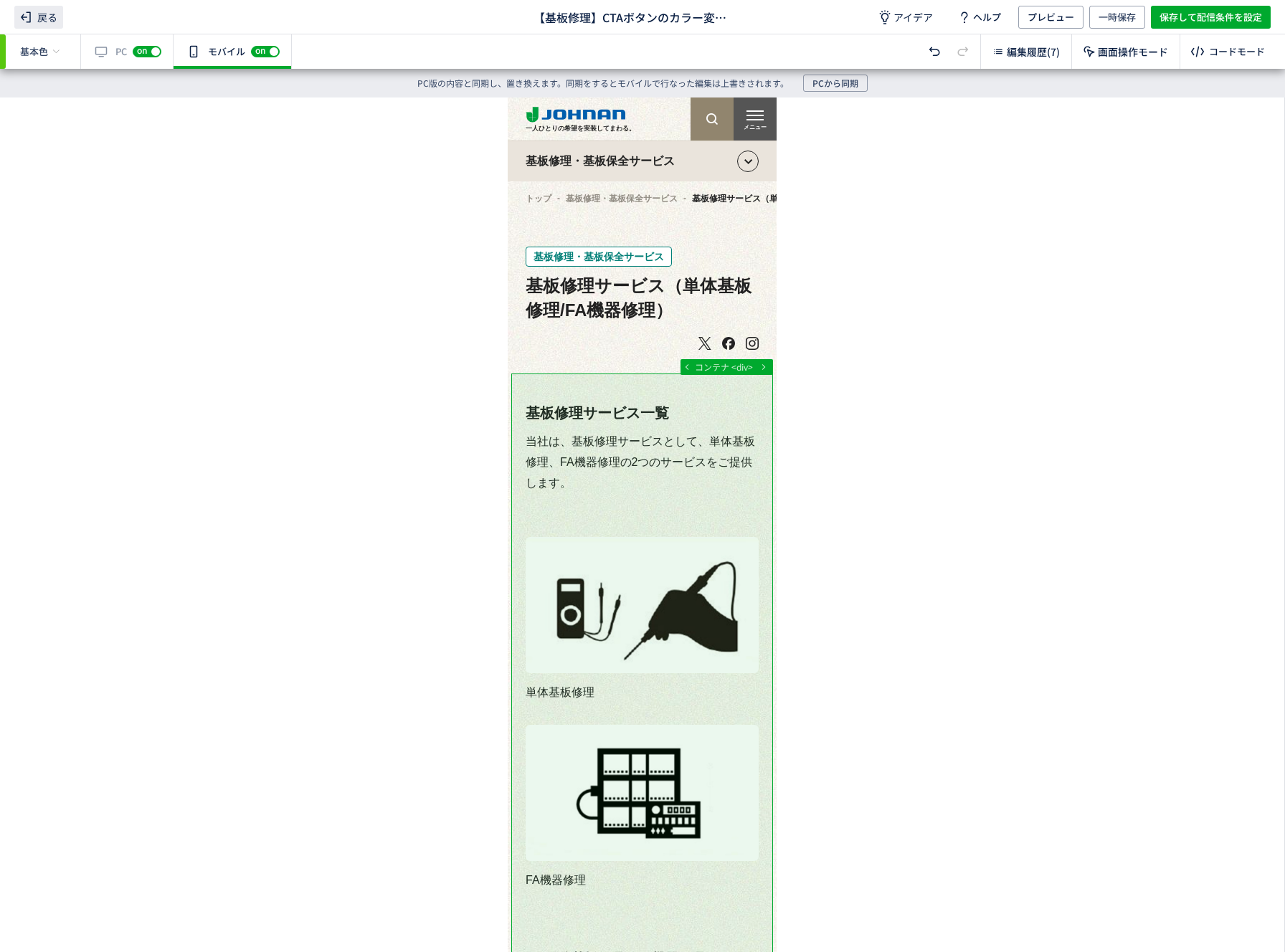
click at [46, 25] on span "戻る" at bounding box center [38, 16] width 49 height 23
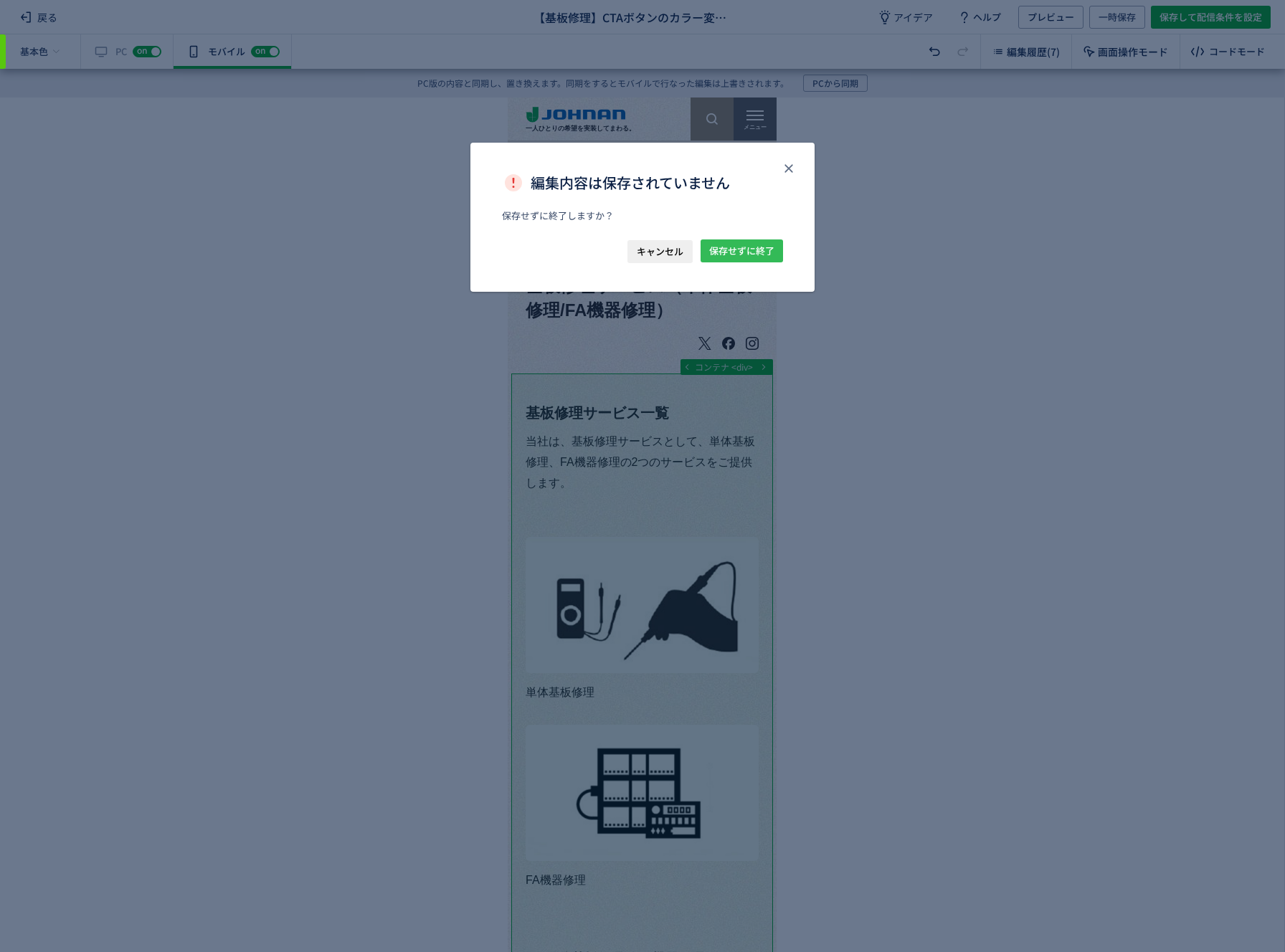
click at [735, 252] on span "保存せずに終了" at bounding box center [741, 250] width 65 height 23
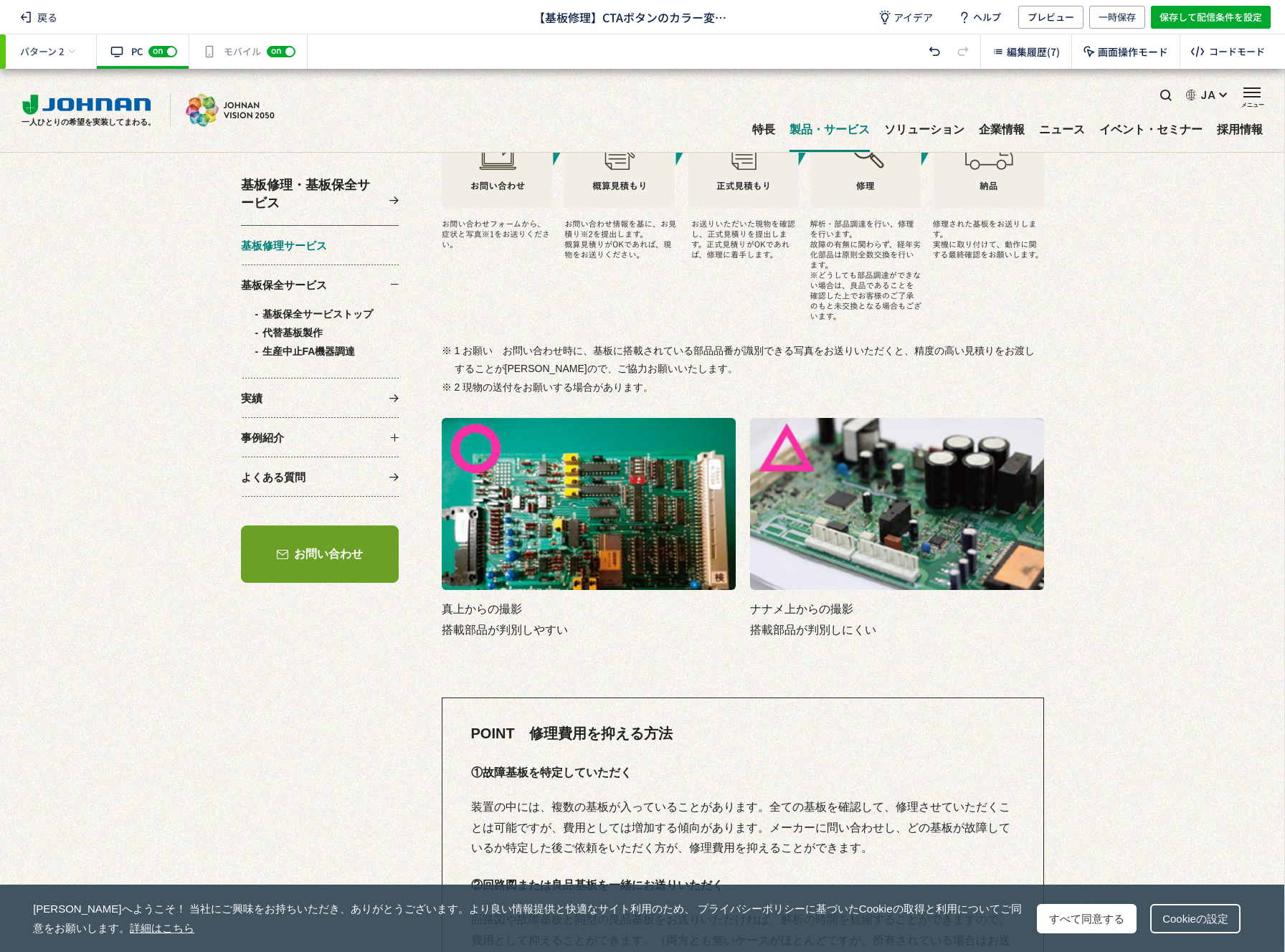
scroll to position [4911, 0]
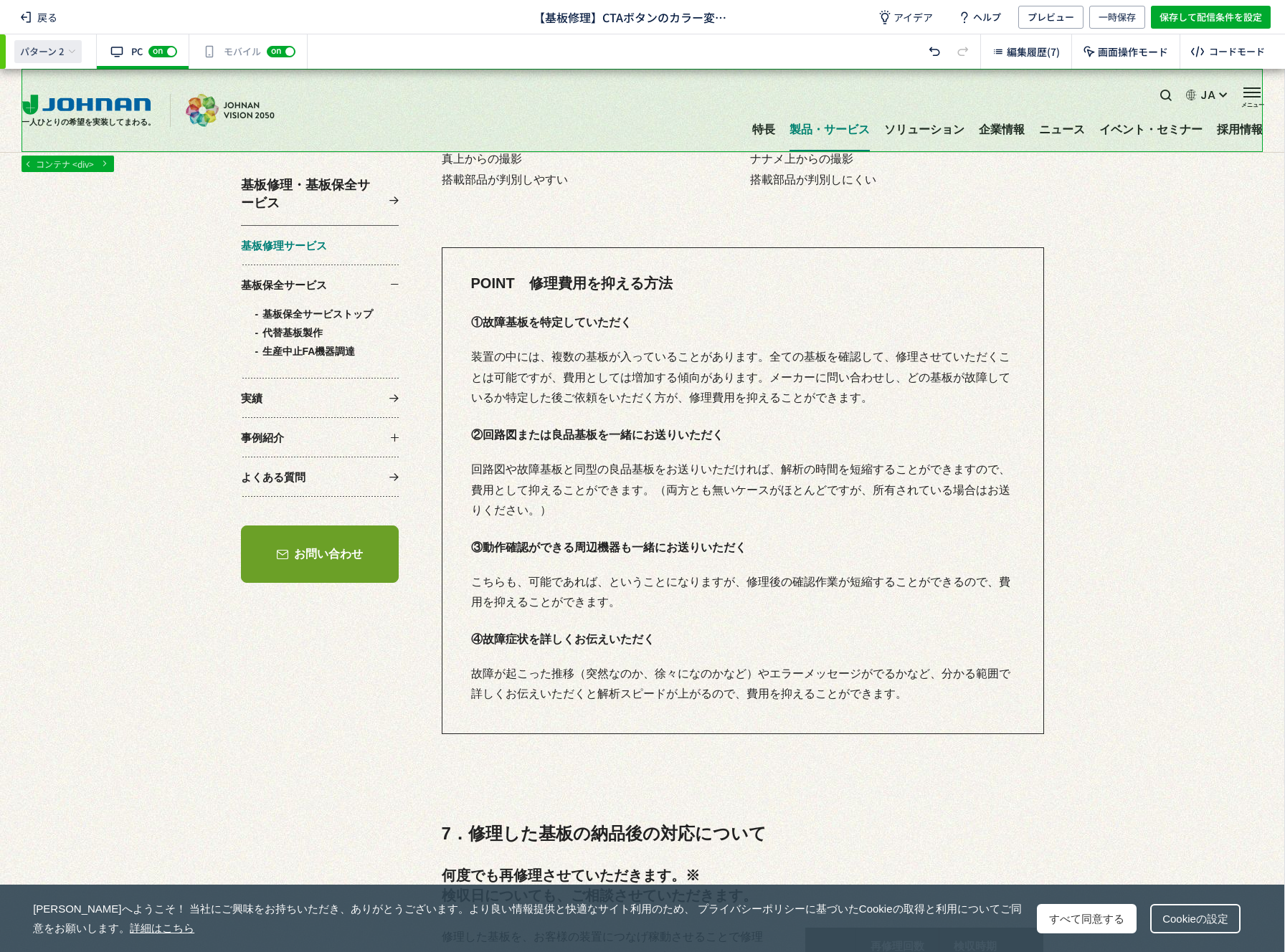
click at [53, 54] on span "パターン 2" at bounding box center [42, 51] width 44 height 13
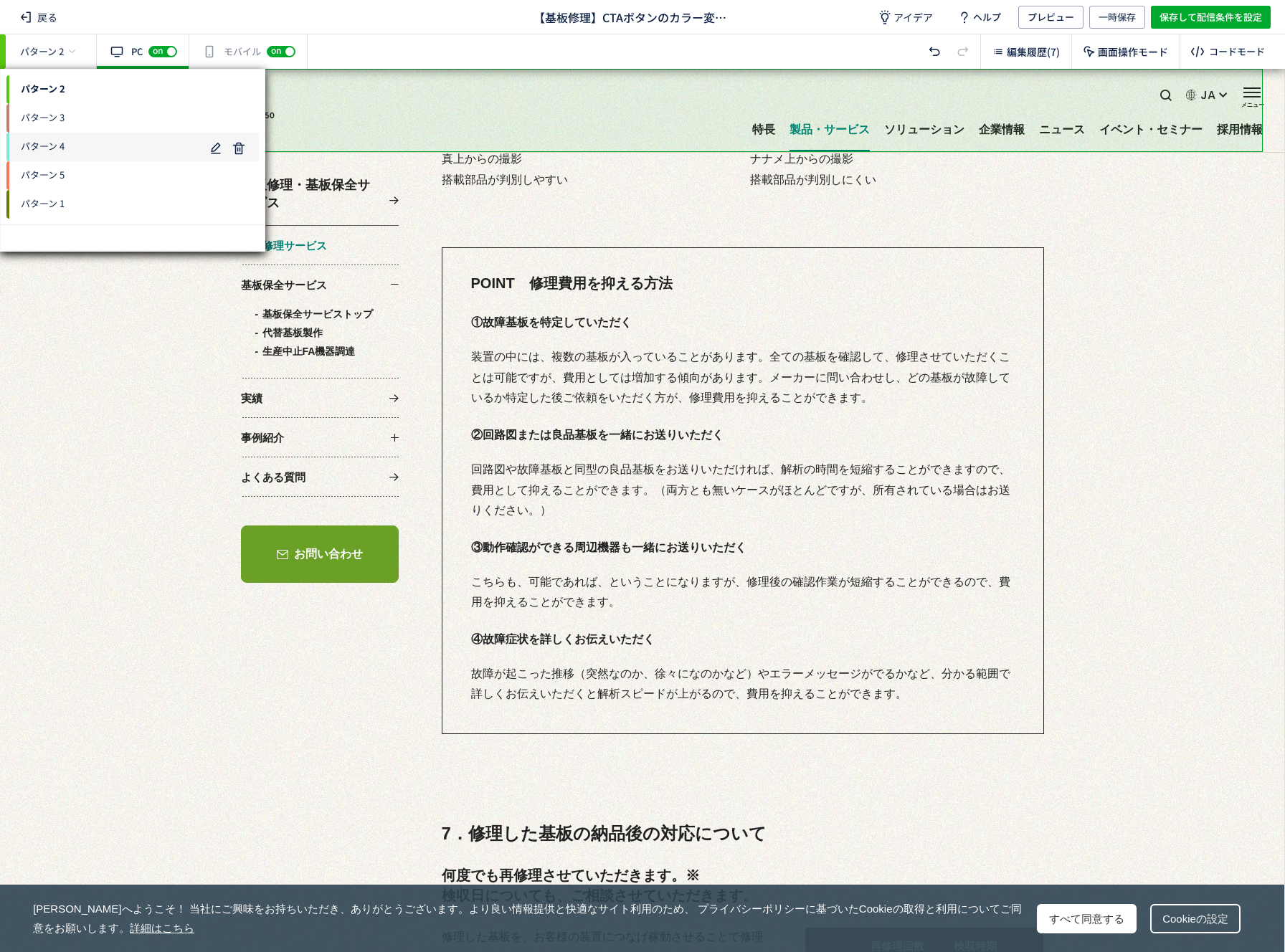
click at [86, 150] on span "パターン 4" at bounding box center [105, 147] width 198 height 23
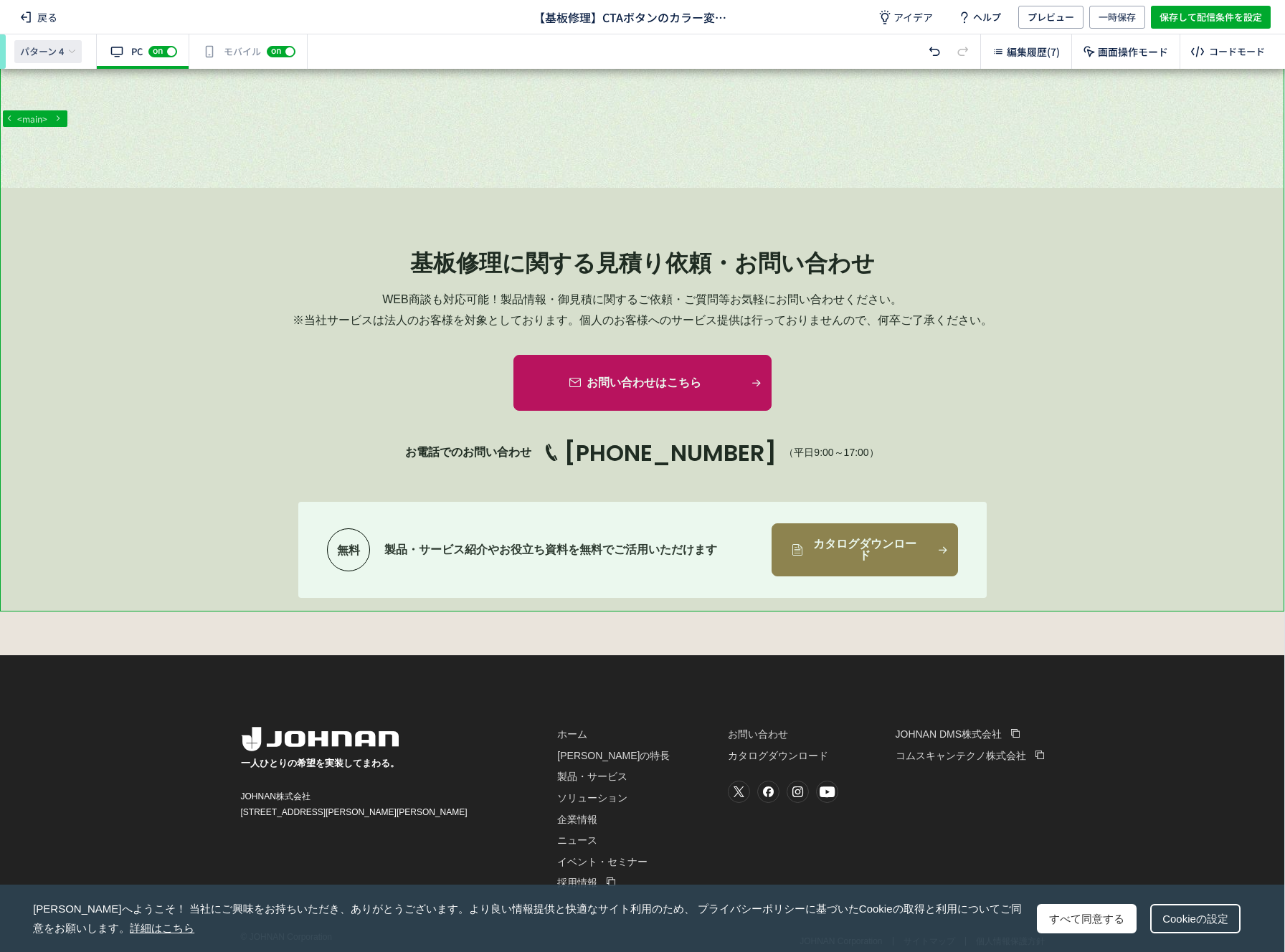
click at [26, 51] on span "パターン 4" at bounding box center [42, 51] width 44 height 13
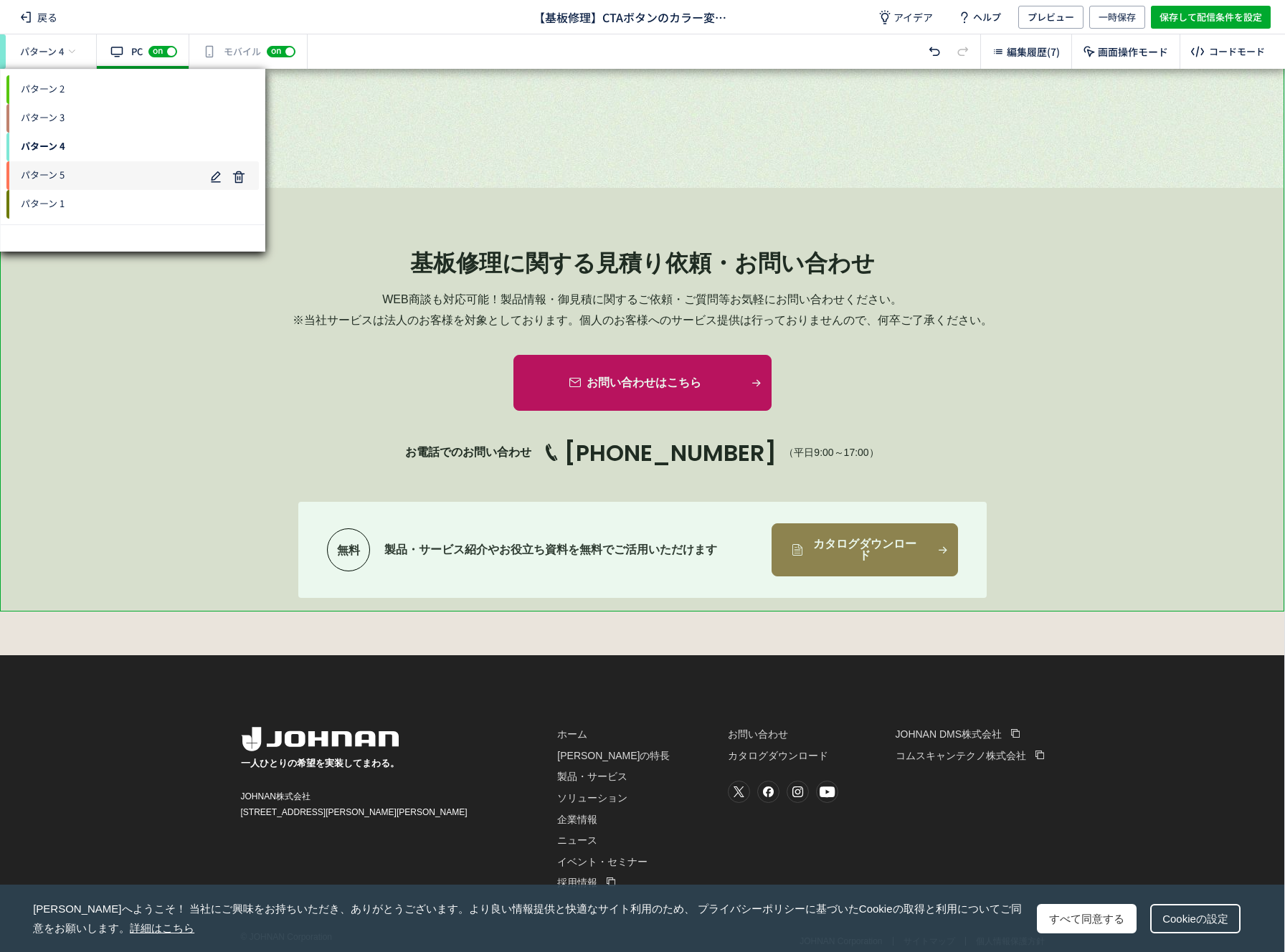
click at [92, 171] on span "パターン 5" at bounding box center [105, 175] width 198 height 23
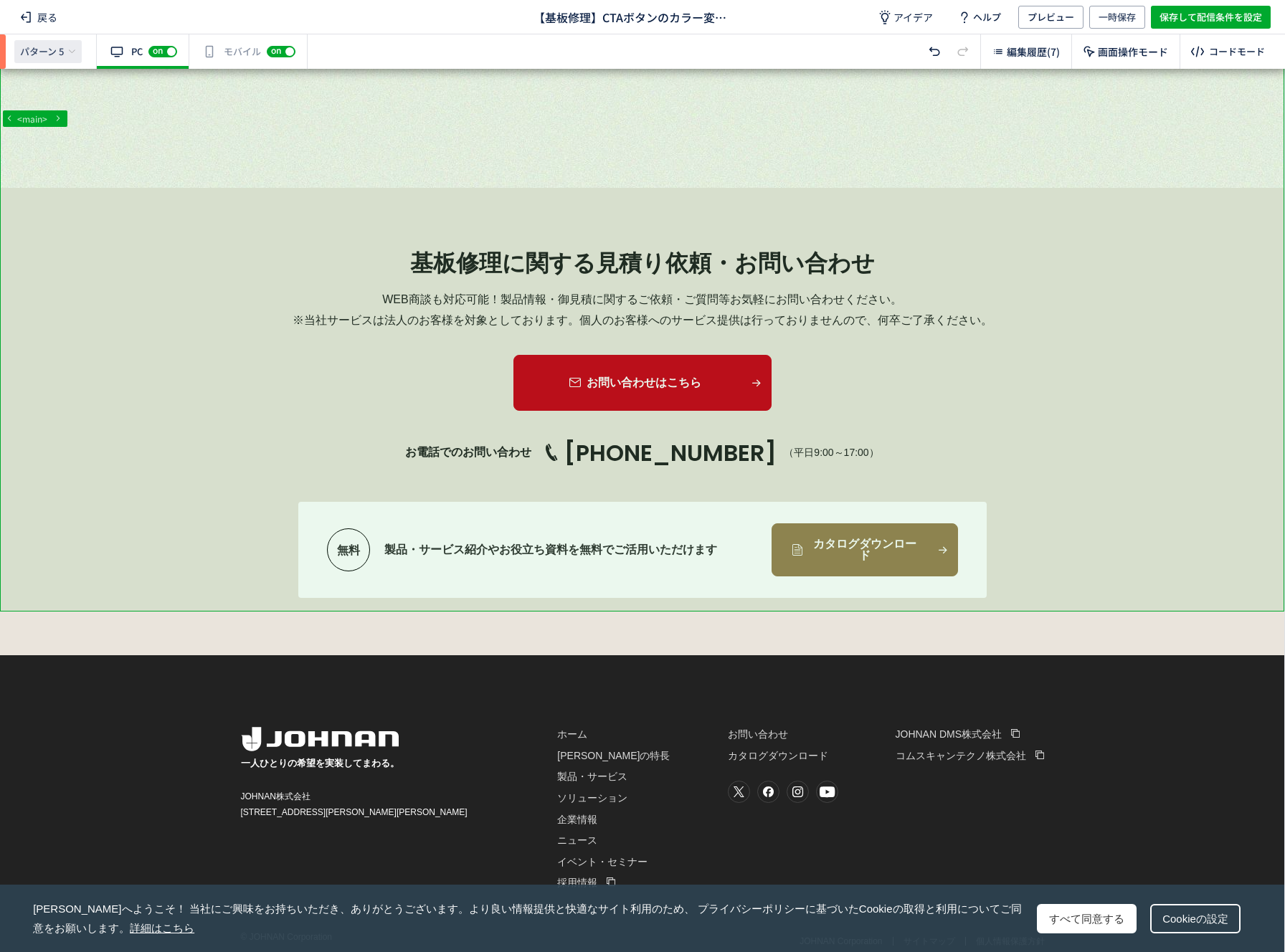
click at [66, 52] on div "パターン 5" at bounding box center [49, 51] width 68 height 23
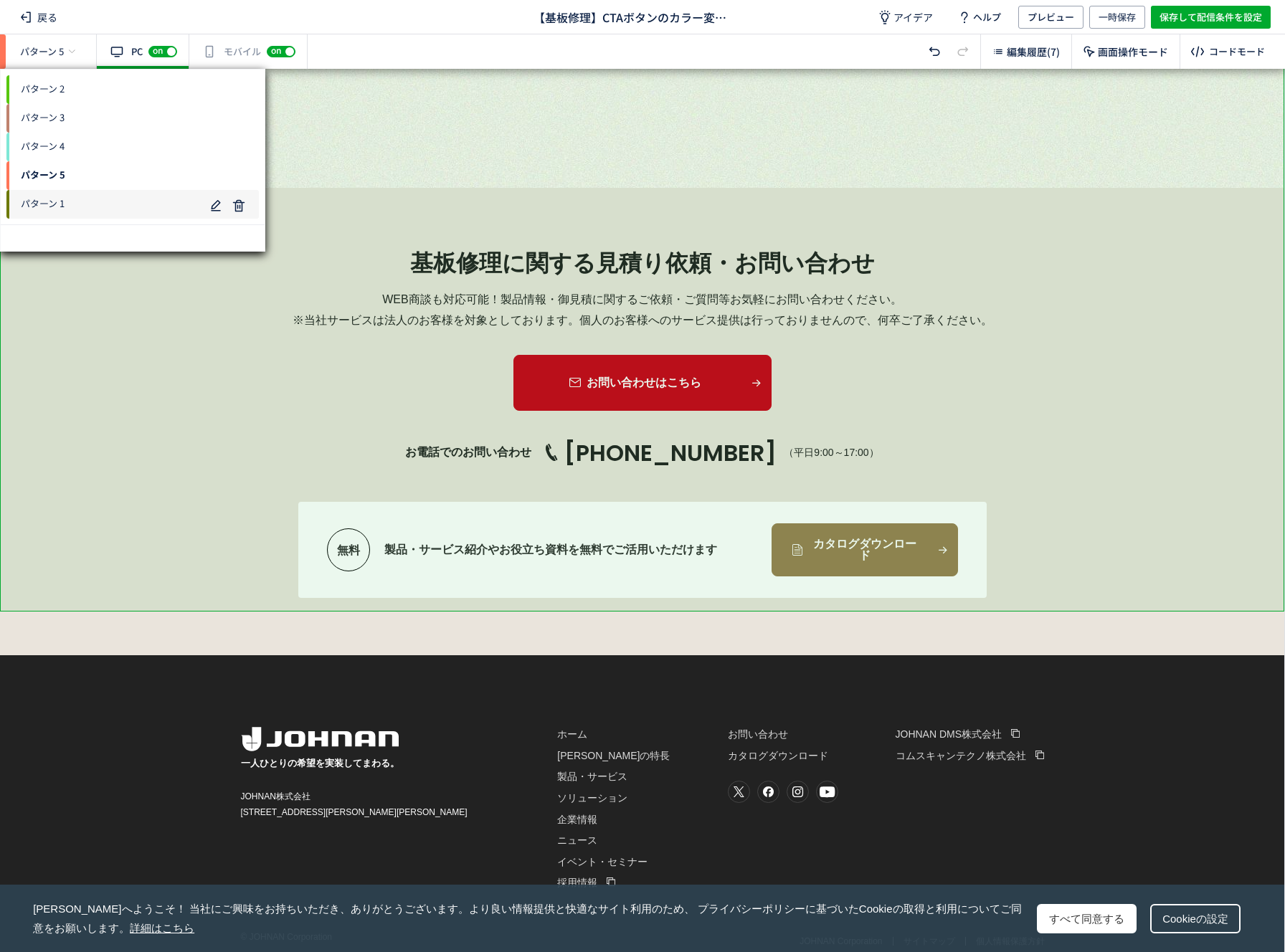
click at [106, 206] on span "パターン 1" at bounding box center [105, 203] width 198 height 23
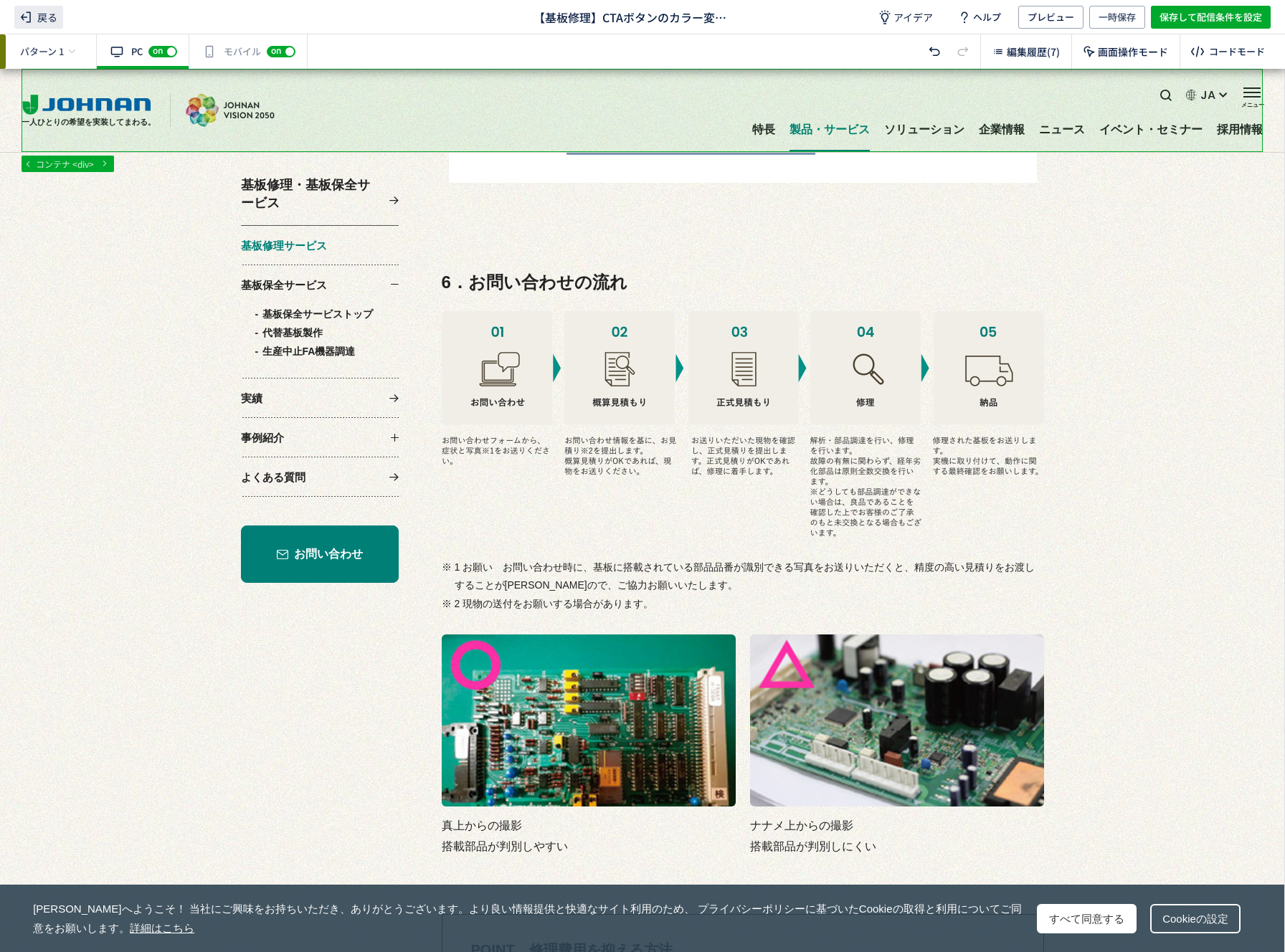
click at [49, 19] on span "戻る" at bounding box center [38, 16] width 49 height 23
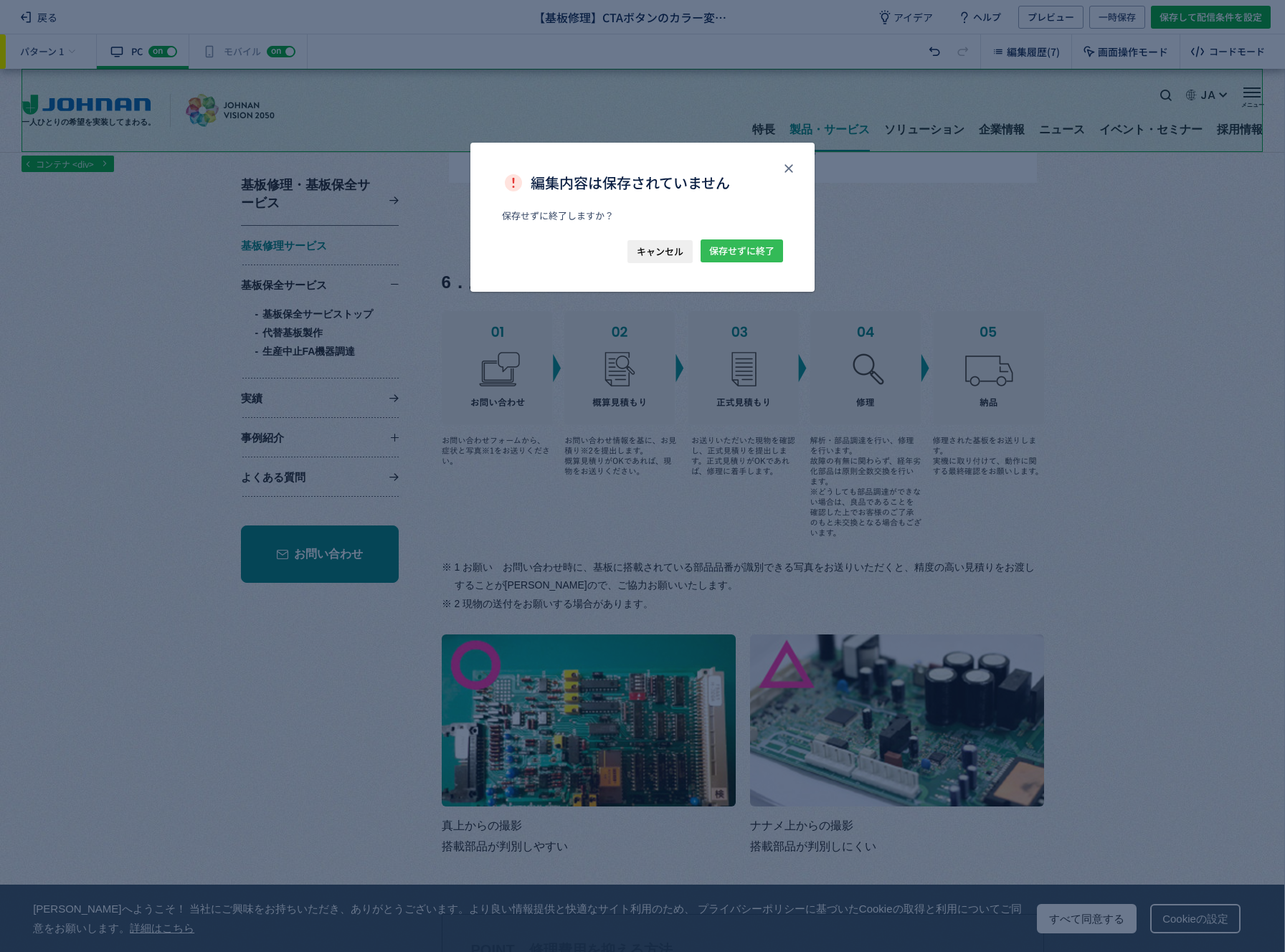
click at [742, 256] on span "保存せずに終了" at bounding box center [741, 250] width 65 height 23
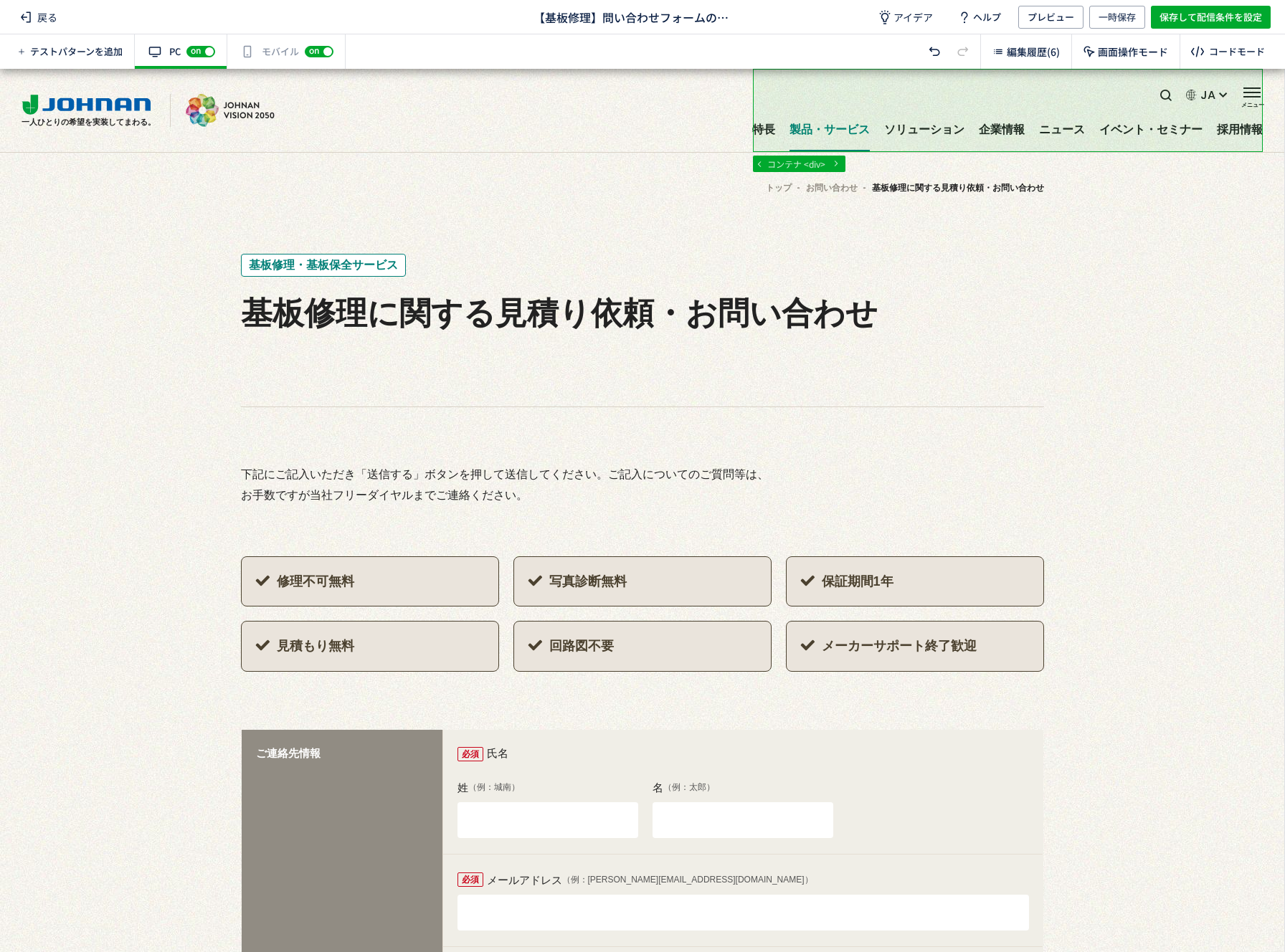
click at [1029, 65] on div "編集履歴(6)" at bounding box center [1026, 52] width 91 height 35
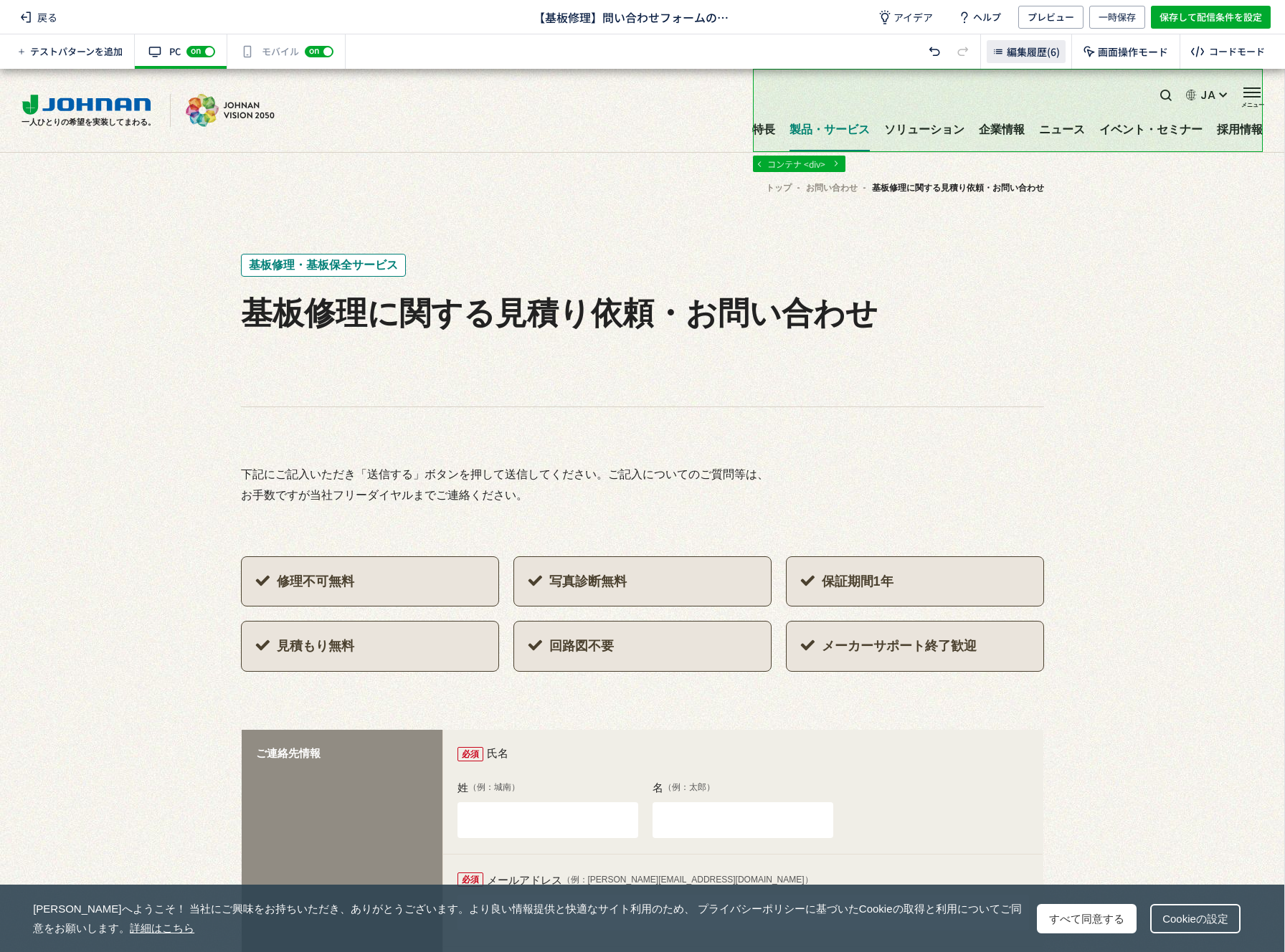
click at [1020, 53] on span "編集履歴(6)" at bounding box center [1034, 52] width 53 height 15
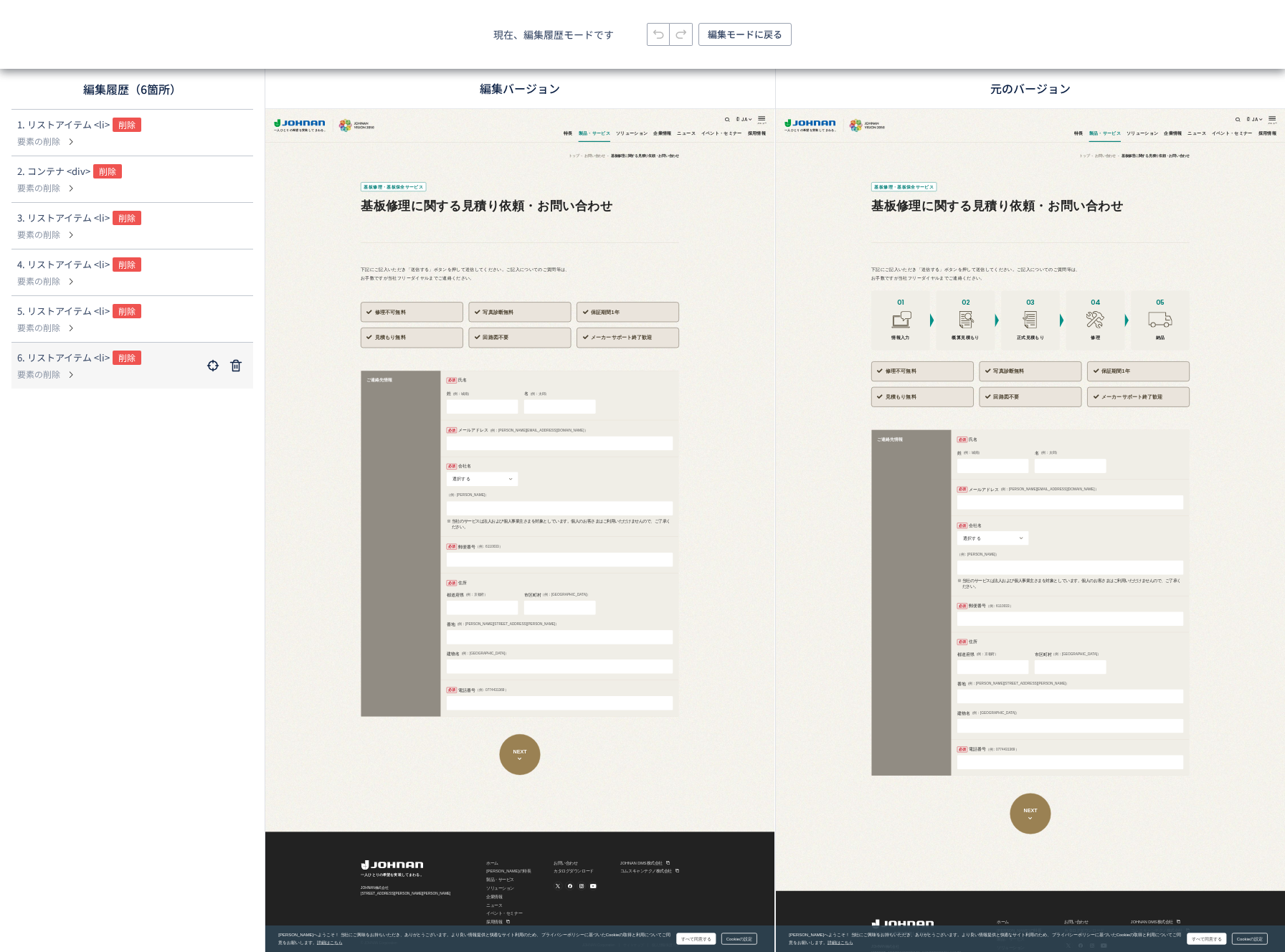
click at [134, 370] on p "要素の削除" at bounding box center [109, 374] width 184 height 13
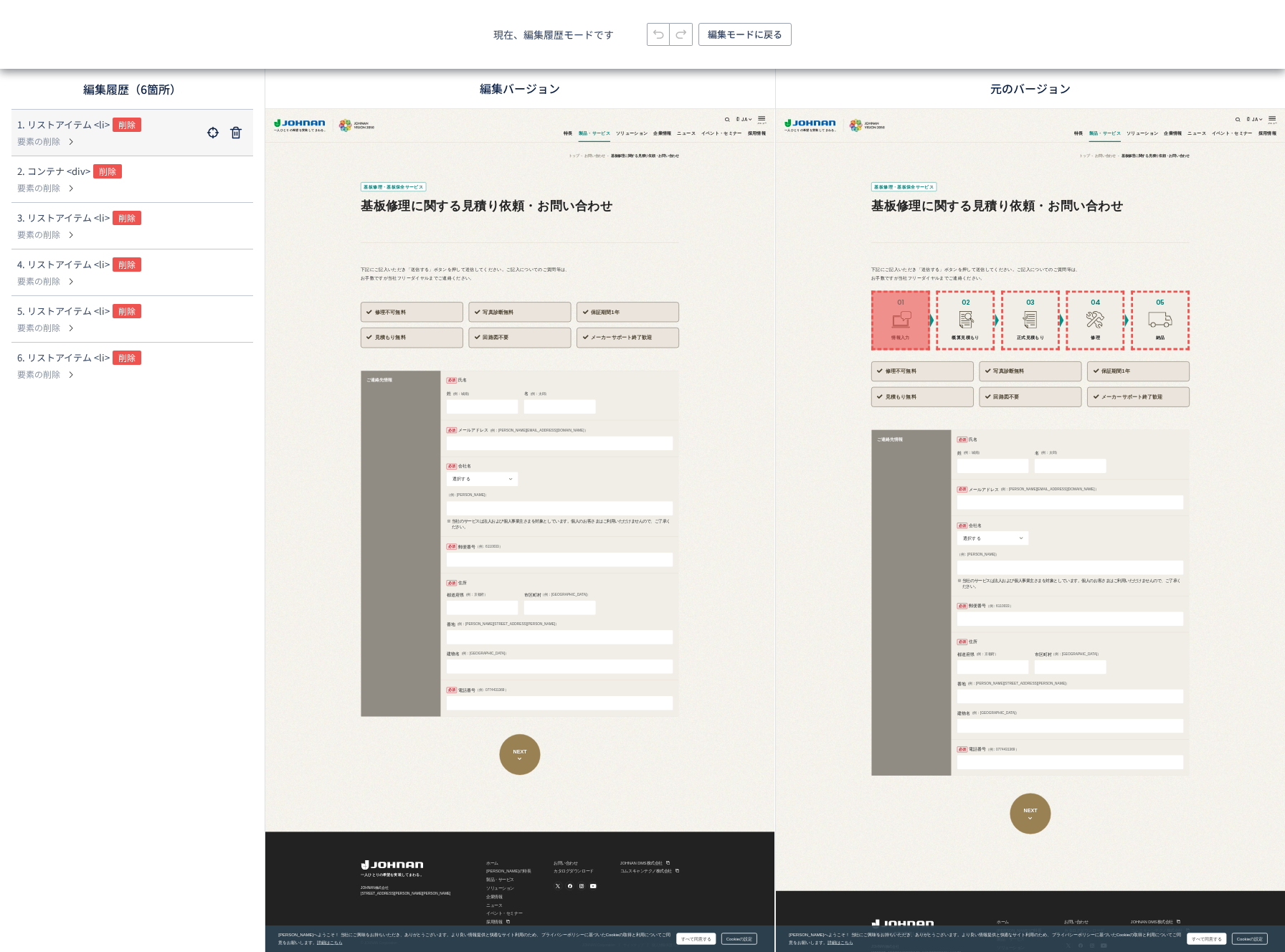
click at [136, 140] on p "要素の削除" at bounding box center [109, 141] width 184 height 13
click at [144, 183] on p "要素の削除" at bounding box center [109, 188] width 184 height 13
click at [144, 218] on div "3. リストアイテム <li> 削除" at bounding box center [109, 219] width 184 height 17
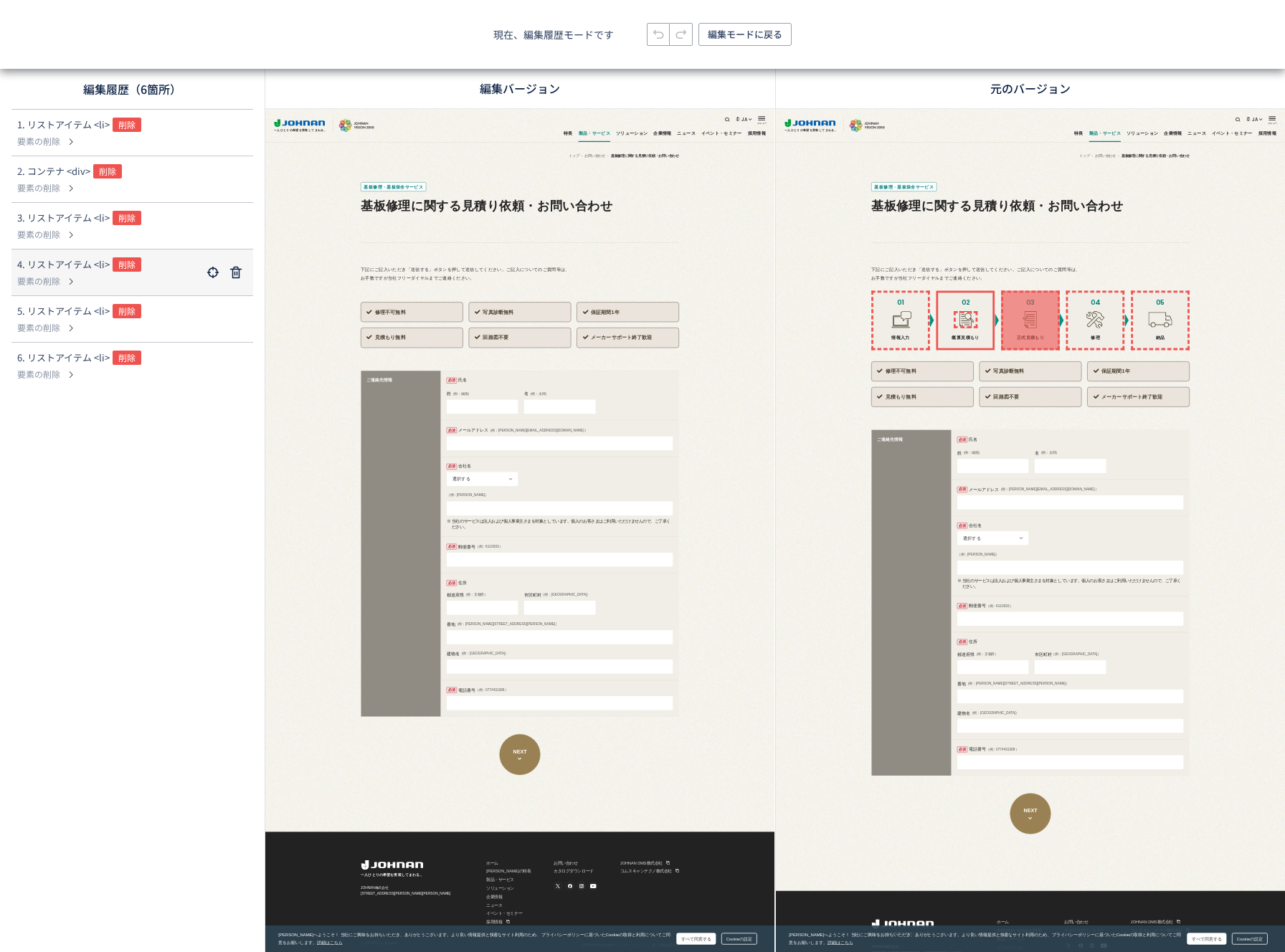
click at [144, 272] on div "4. リストアイテム <li> 削除" at bounding box center [109, 266] width 184 height 17
click at [752, 35] on span "編集モードに戻る" at bounding box center [744, 34] width 74 height 23
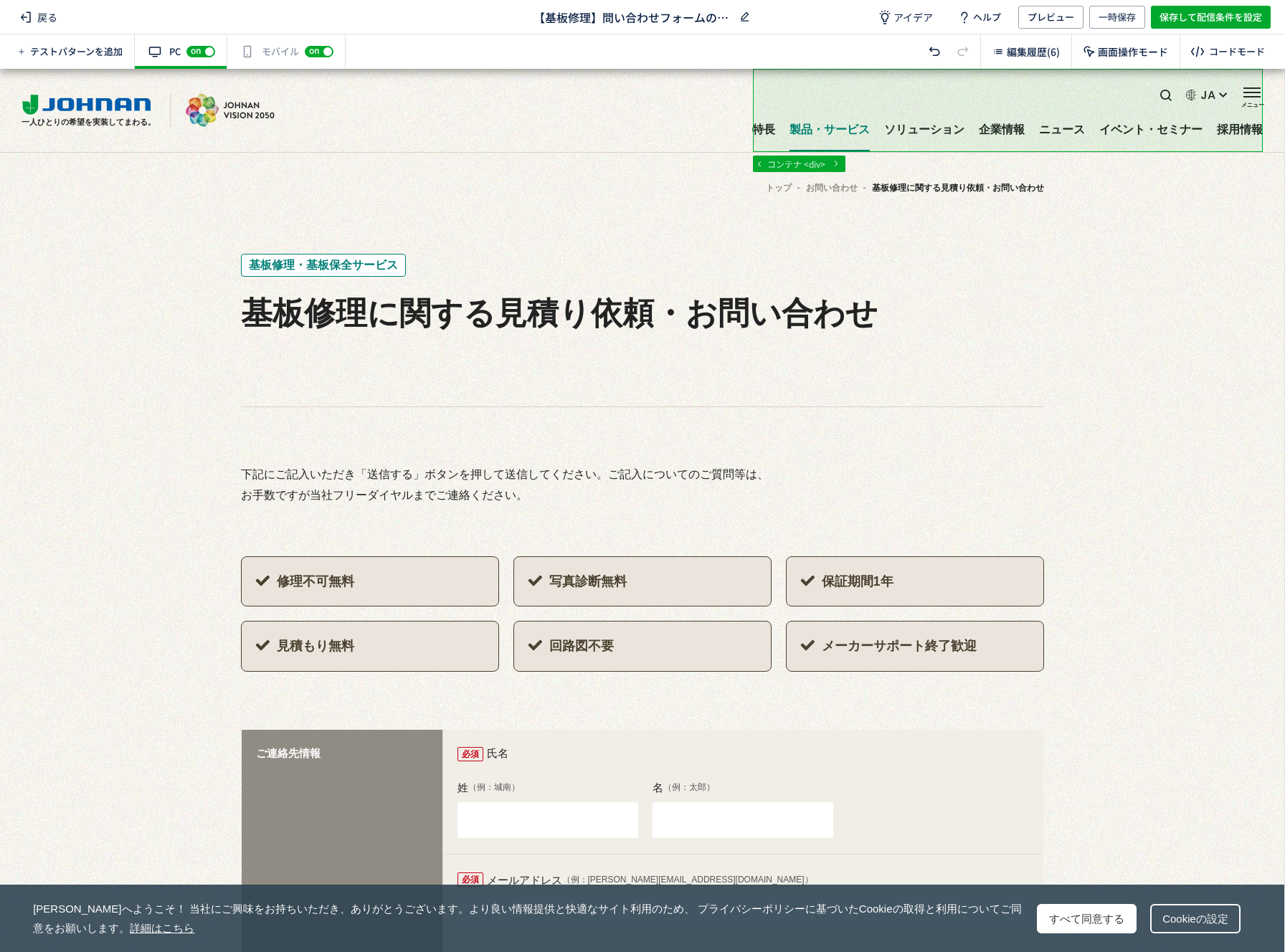
click at [681, 21] on span "【基板修理】問い合わせフォームのコンテンツ数の最適化" at bounding box center [633, 16] width 200 height 16
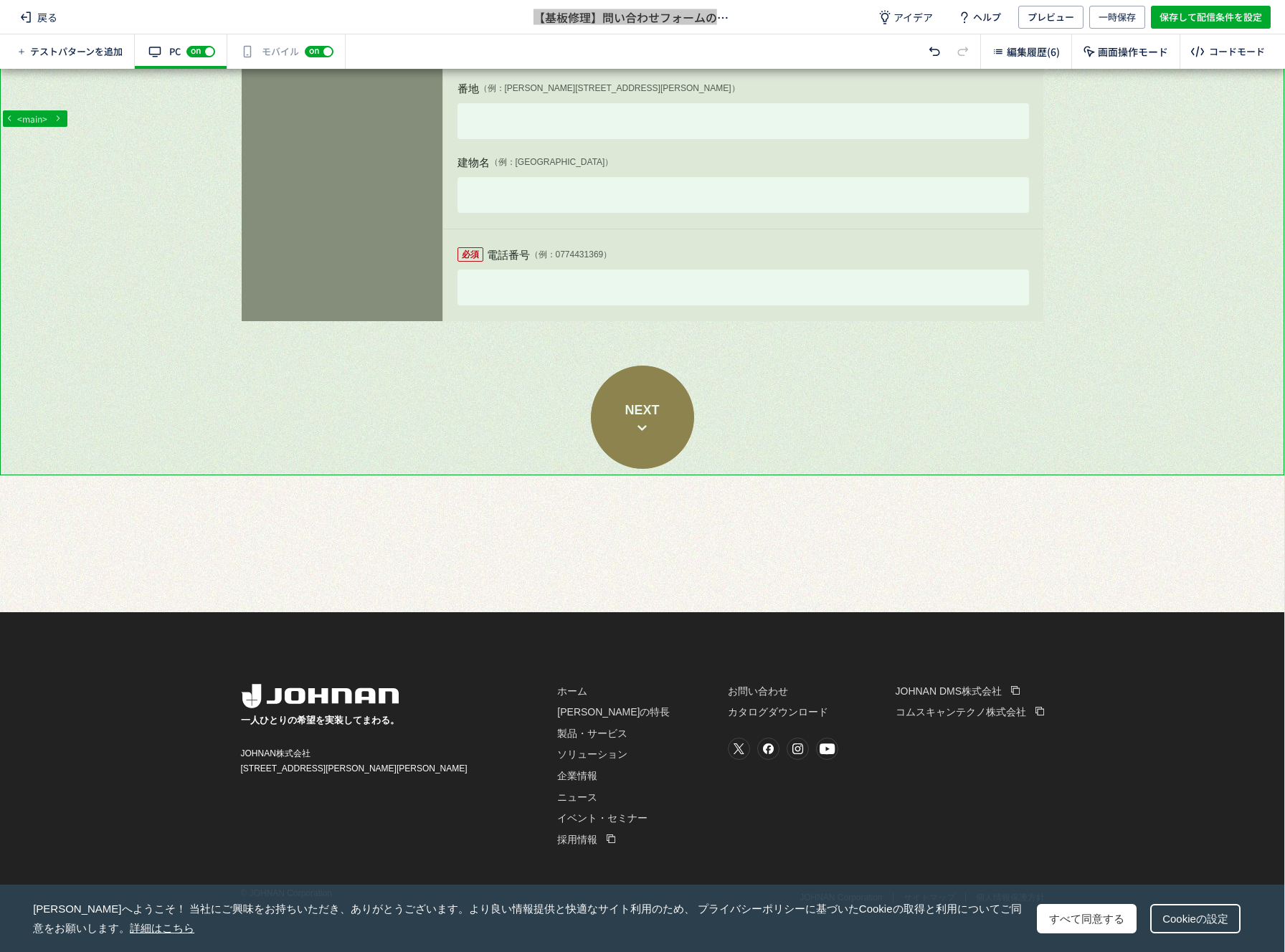
scroll to position [1274, 0]
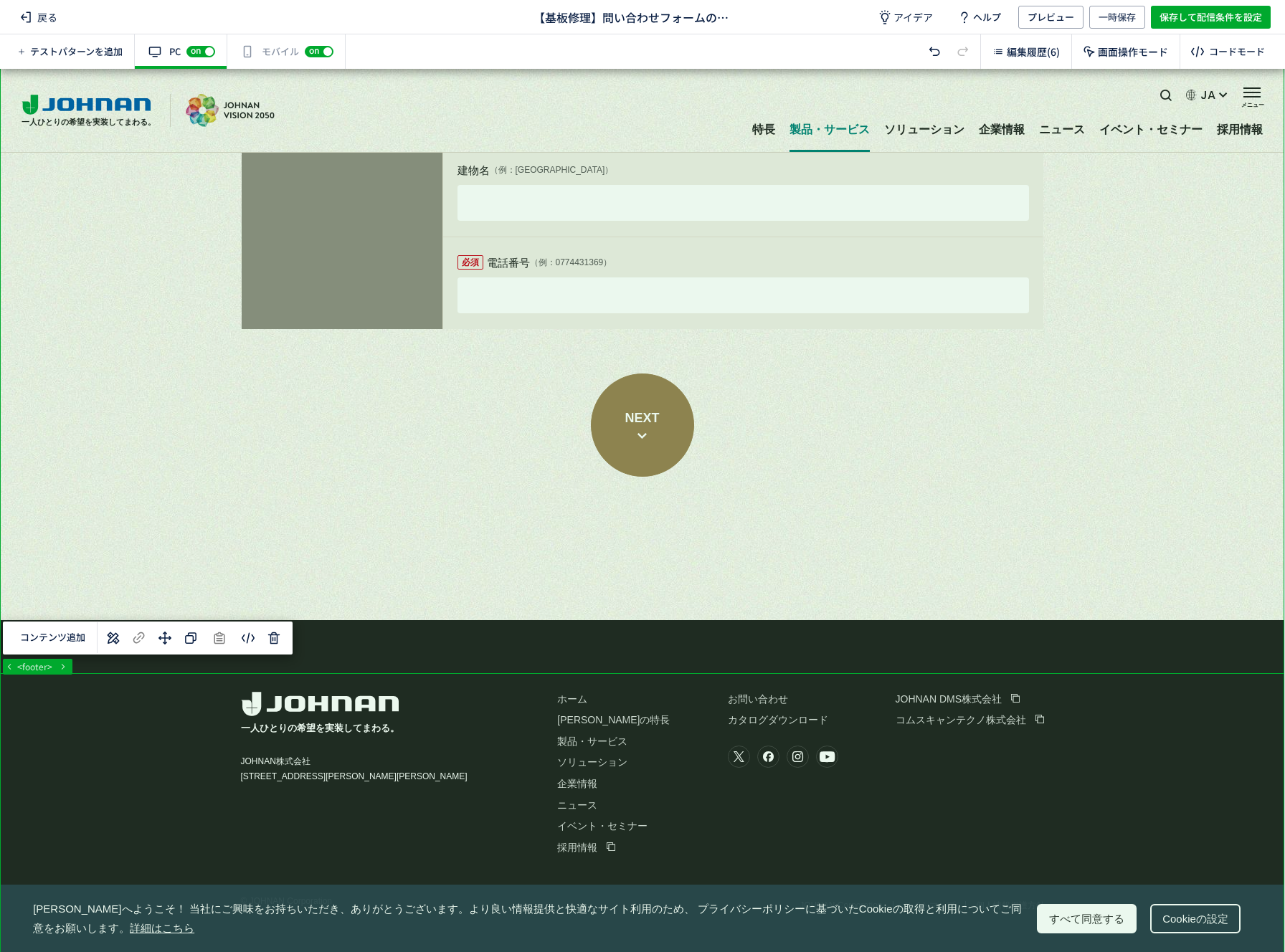
scroll to position [0, 0]
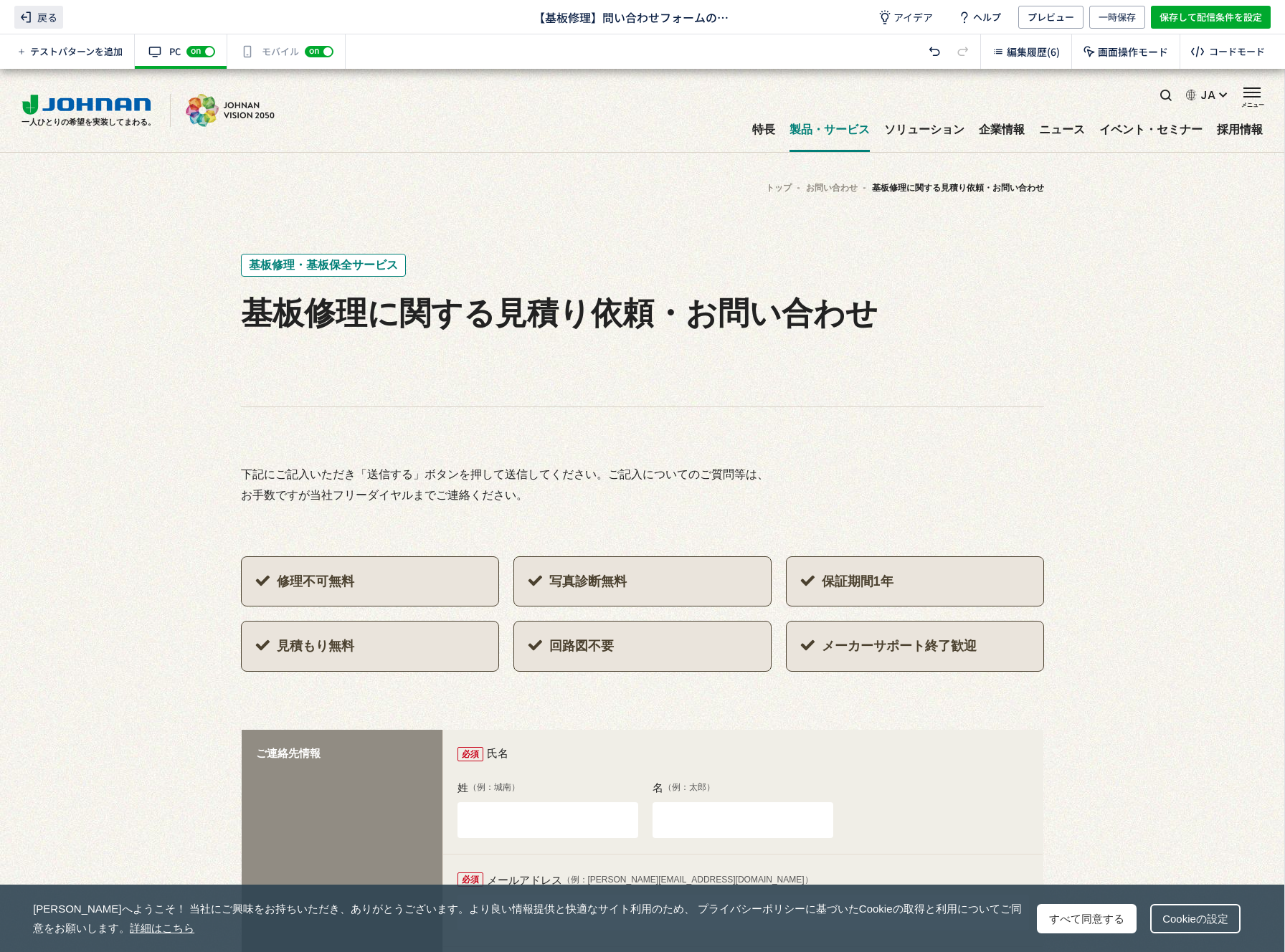
click at [53, 23] on span "戻る" at bounding box center [38, 16] width 49 height 23
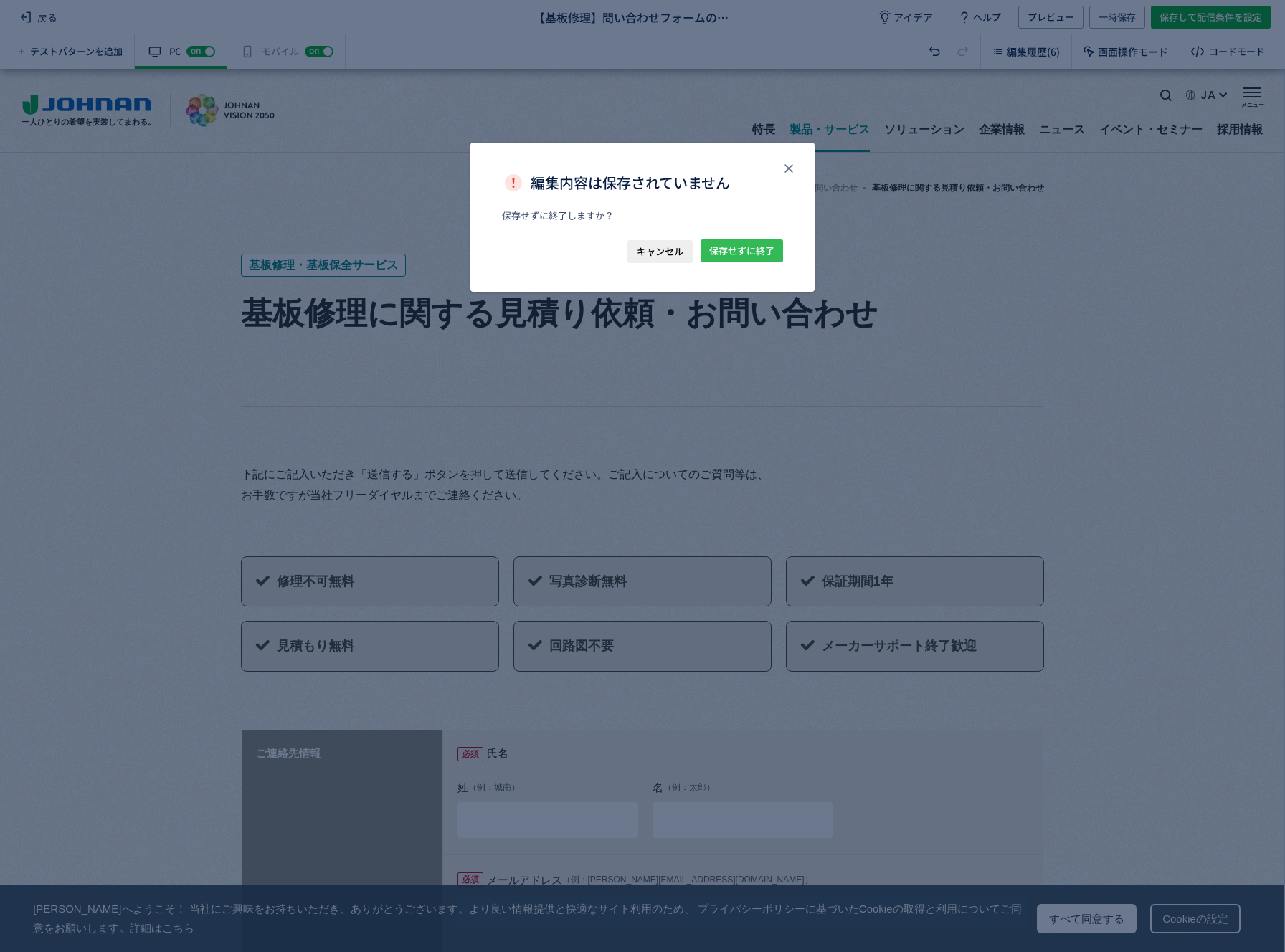
click at [763, 249] on span "保存せずに終了" at bounding box center [741, 250] width 65 height 23
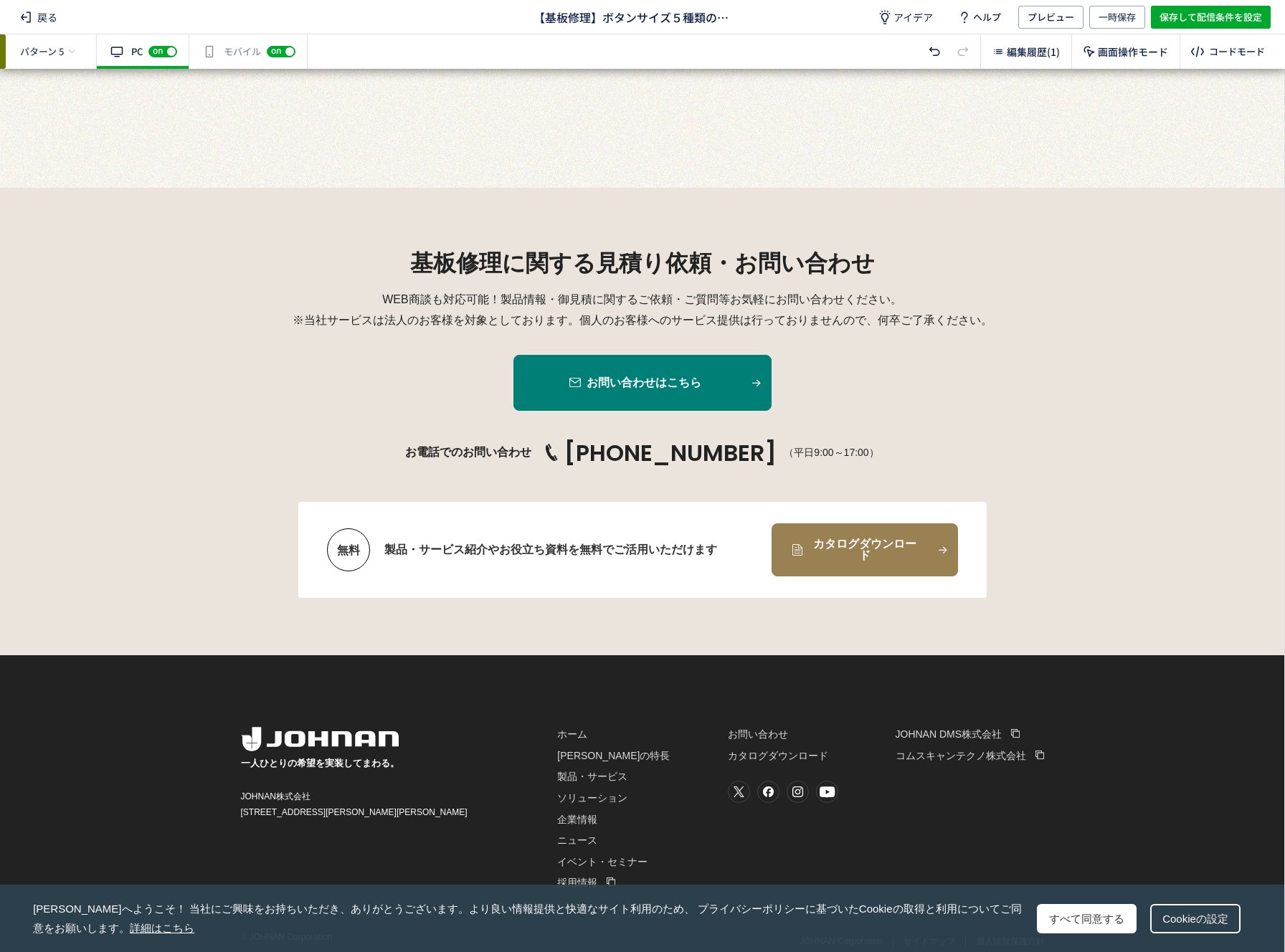
scroll to position [7458, 0]
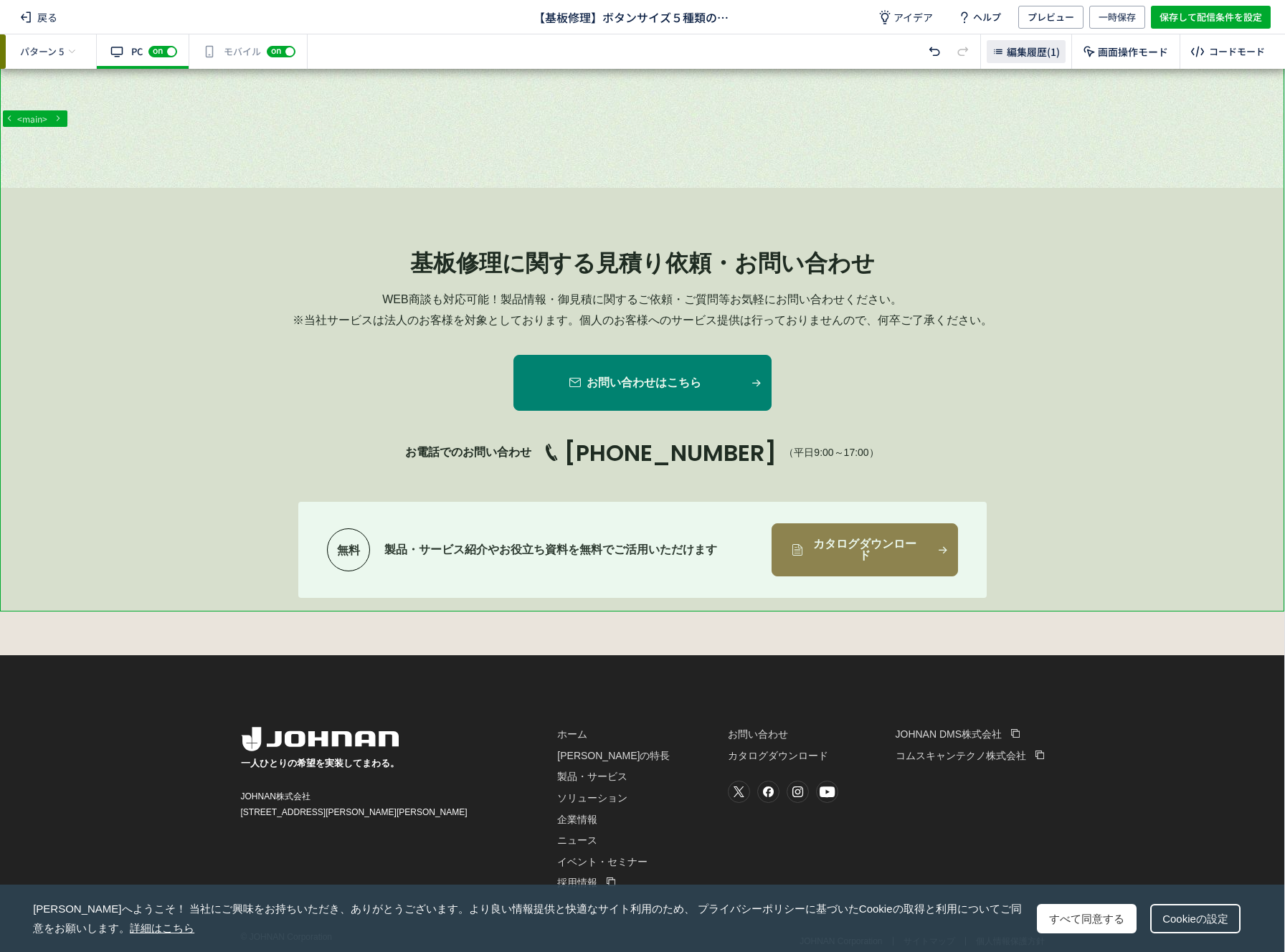
click at [1030, 56] on span "編集履歴(1)" at bounding box center [1034, 52] width 53 height 15
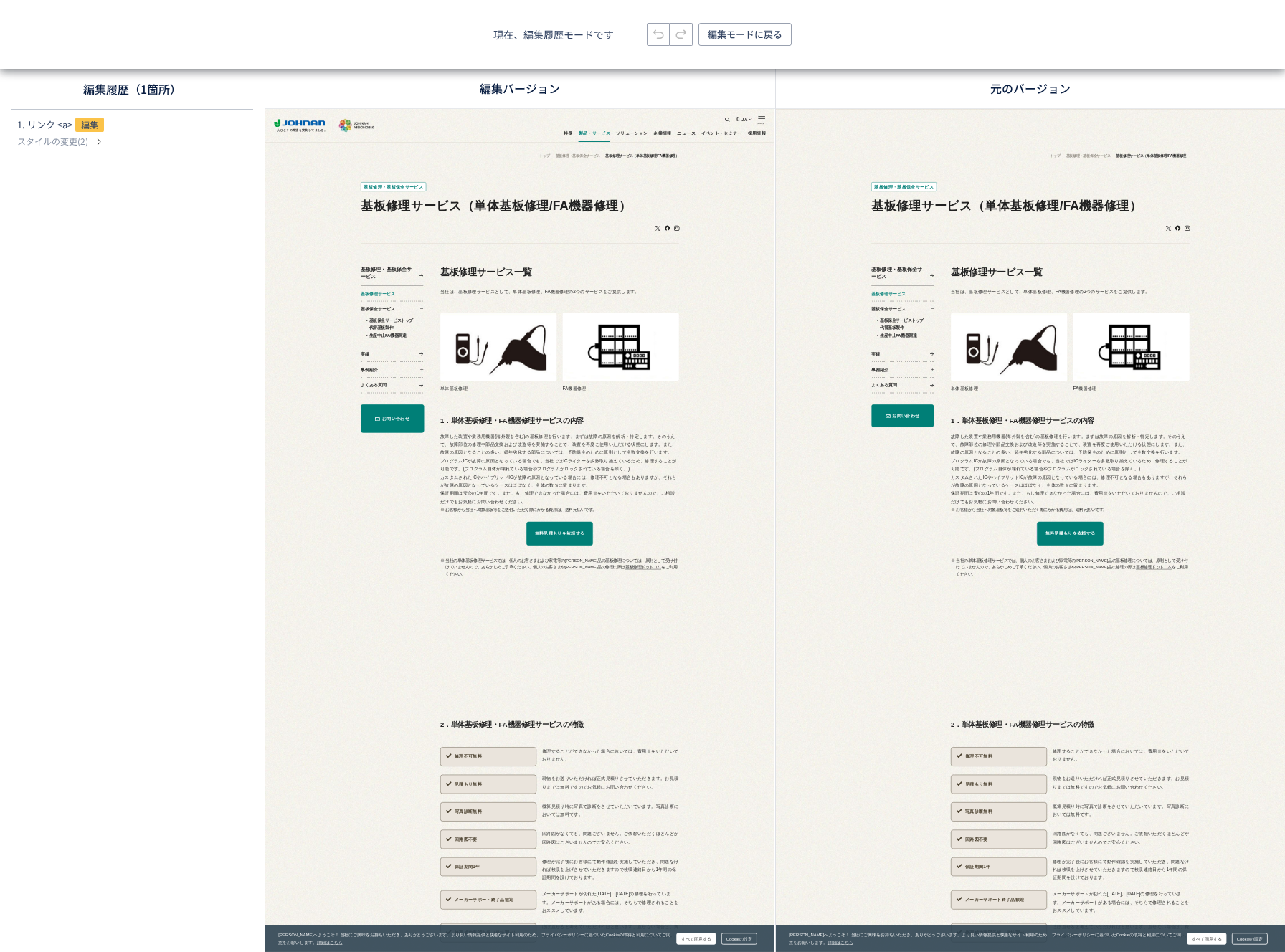
scroll to position [0, 0]
click at [126, 121] on div "1. リンク <a> 編集" at bounding box center [109, 126] width 184 height 17
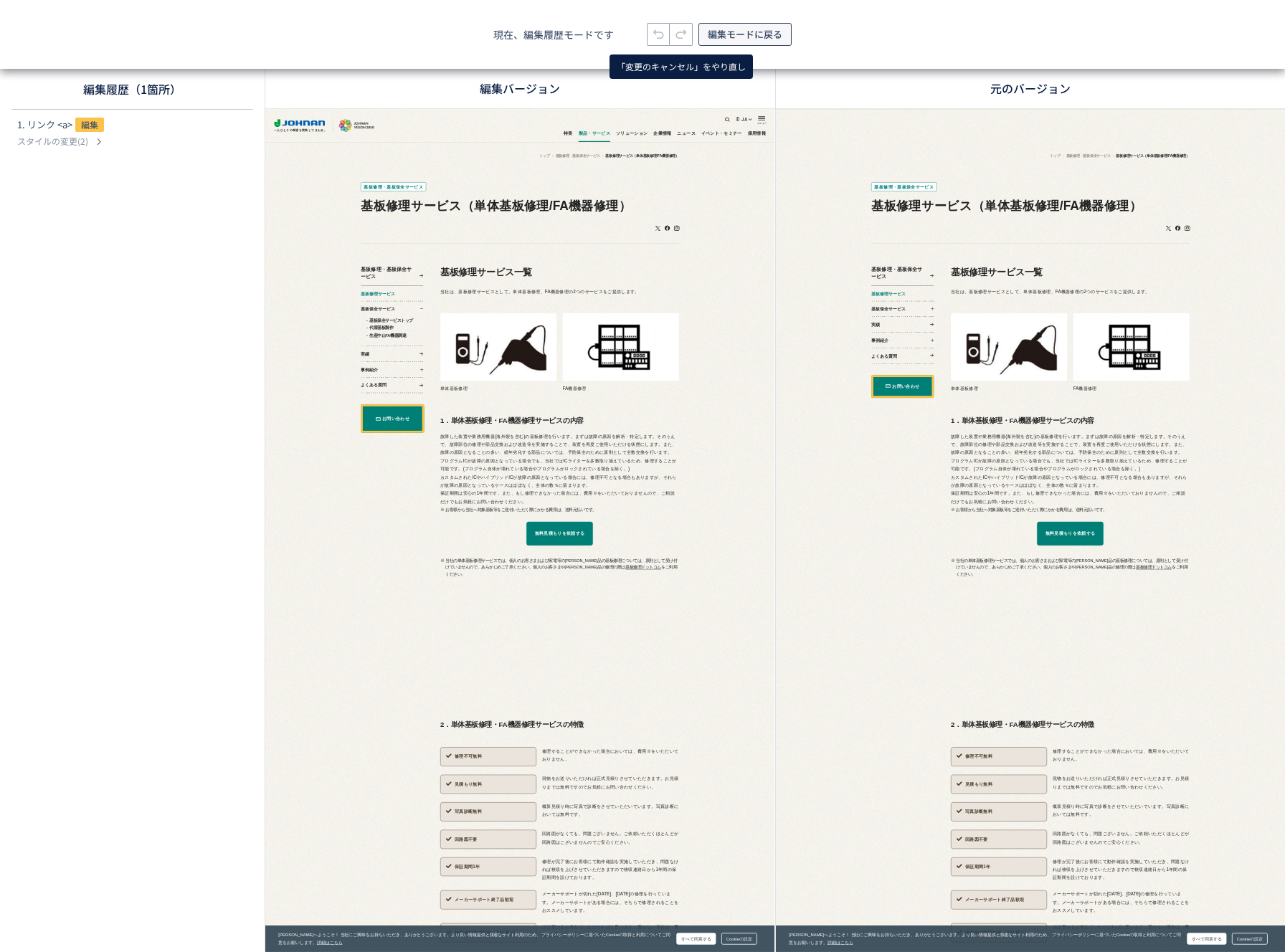
click at [723, 35] on span "編集モードに戻る" at bounding box center [744, 34] width 74 height 23
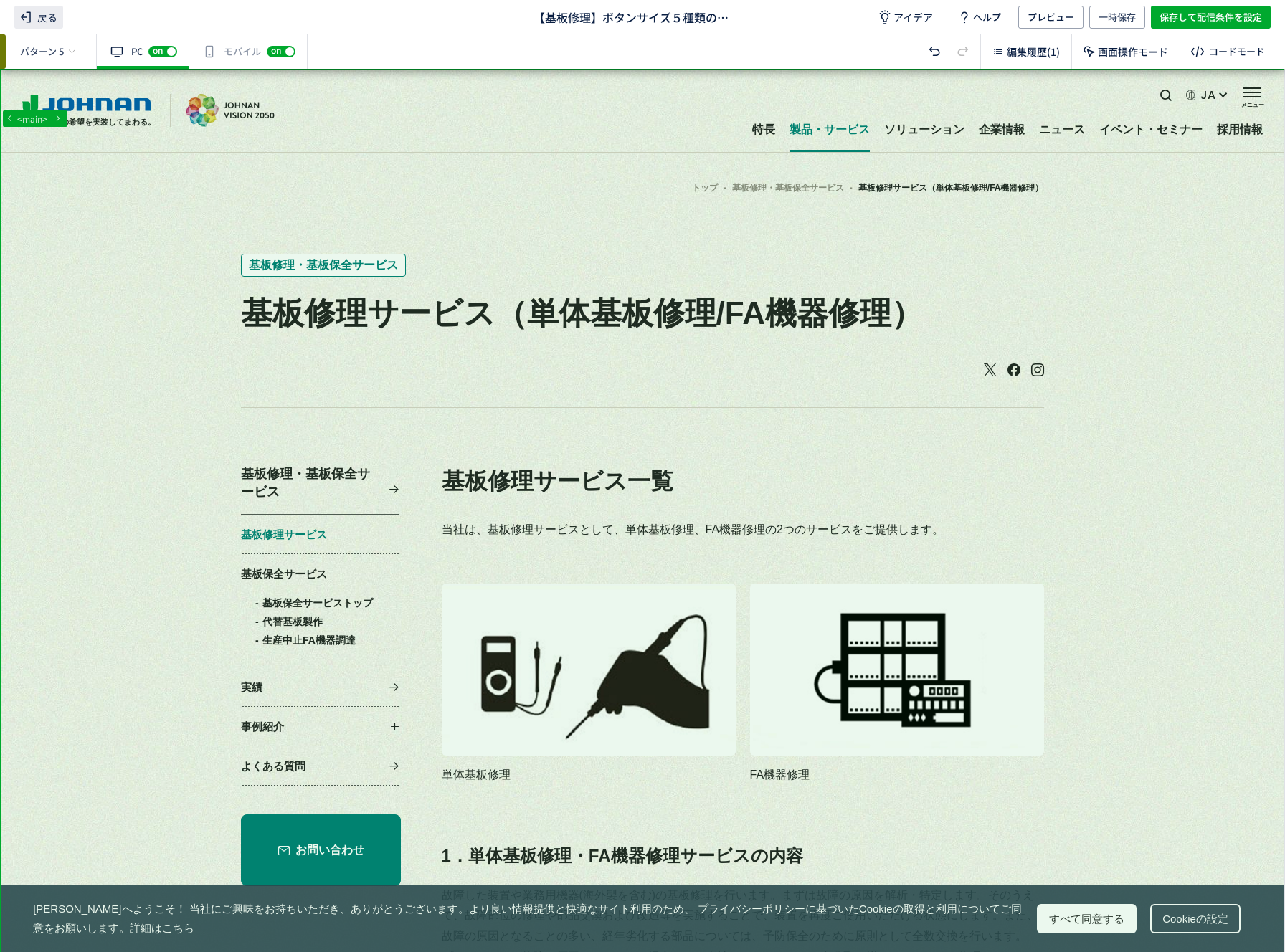
click at [43, 18] on span "戻る" at bounding box center [38, 16] width 49 height 23
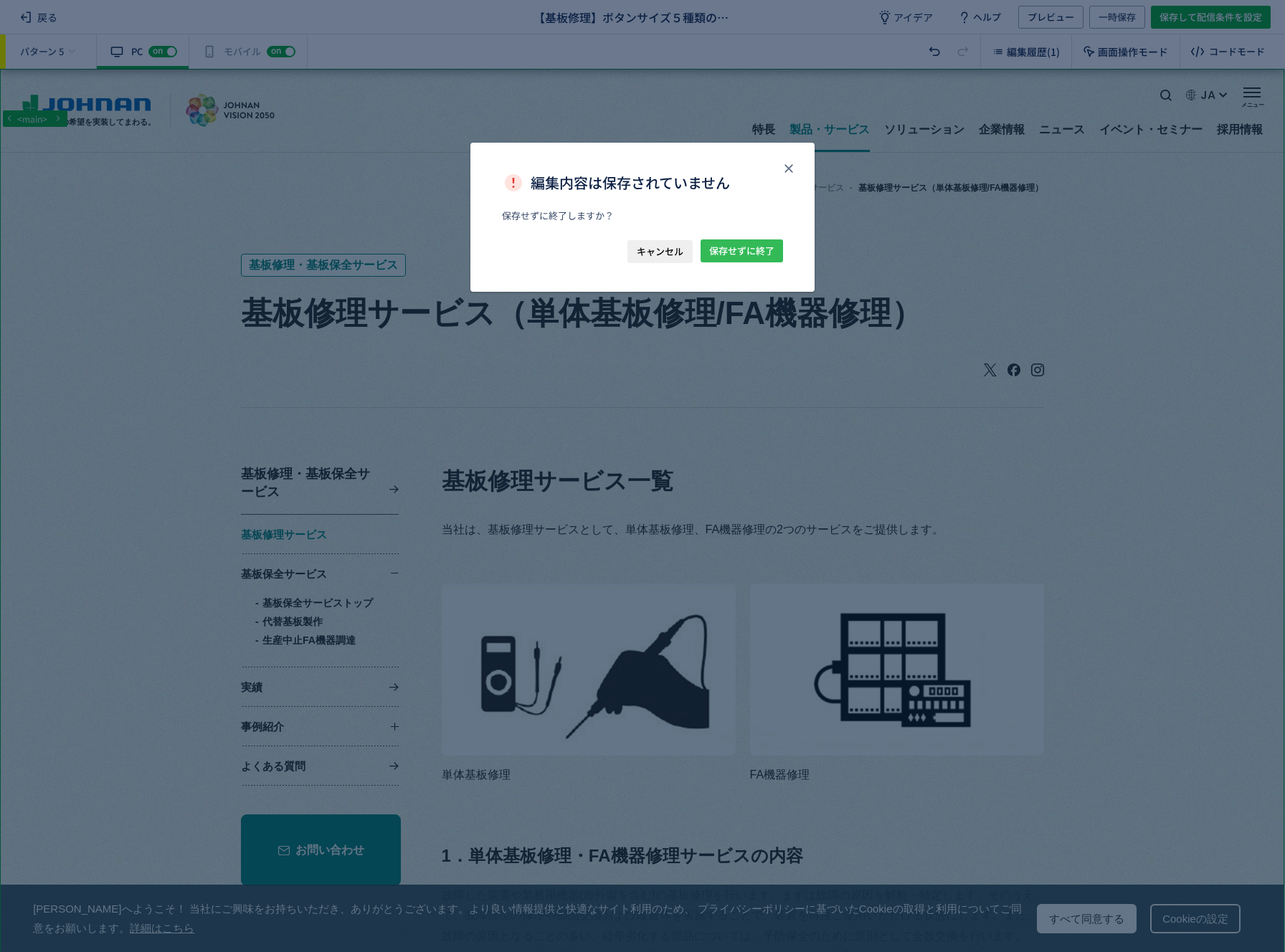
click at [772, 245] on span "保存せずに終了" at bounding box center [741, 250] width 65 height 23
